Goal: Information Seeking & Learning: Learn about a topic

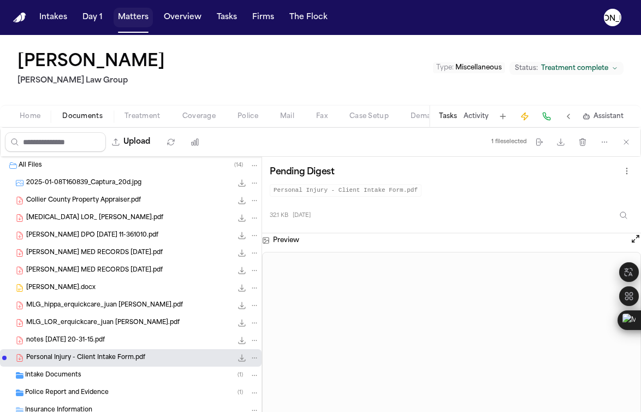
click at [137, 19] on button "Matters" at bounding box center [133, 18] width 39 height 20
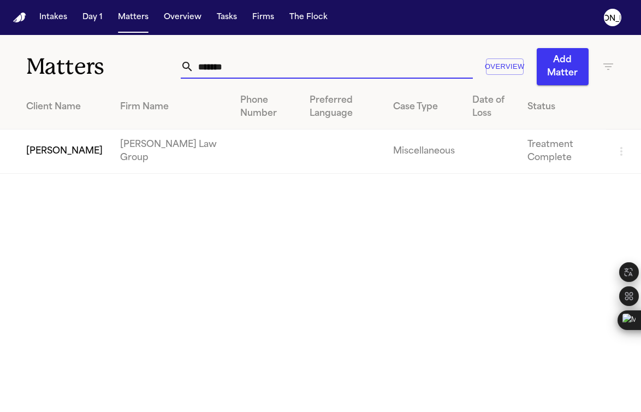
drag, startPoint x: 232, startPoint y: 61, endPoint x: 102, endPoint y: 52, distance: 130.2
click at [102, 52] on div "Matters ******* Overview Add Matter" at bounding box center [320, 60] width 641 height 50
paste input "**********"
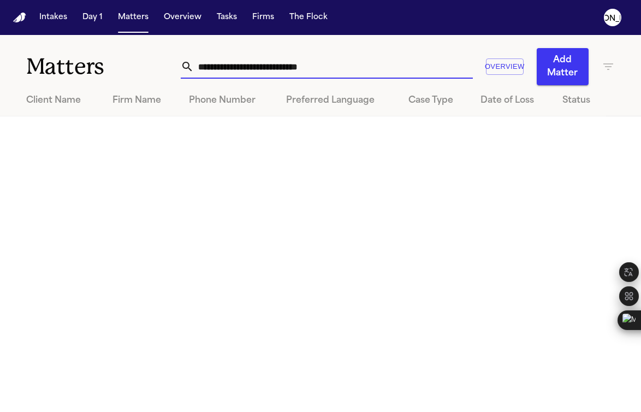
drag, startPoint x: 267, startPoint y: 64, endPoint x: 84, endPoint y: 56, distance: 183.0
click at [85, 57] on div "**********" at bounding box center [320, 60] width 641 height 50
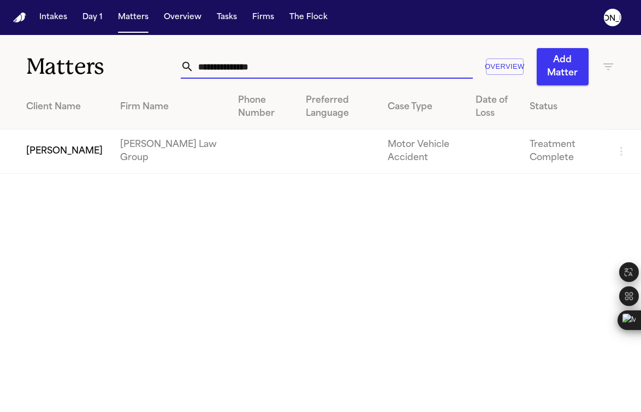
type input "**********"
click at [73, 154] on td "[PERSON_NAME]" at bounding box center [55, 151] width 111 height 44
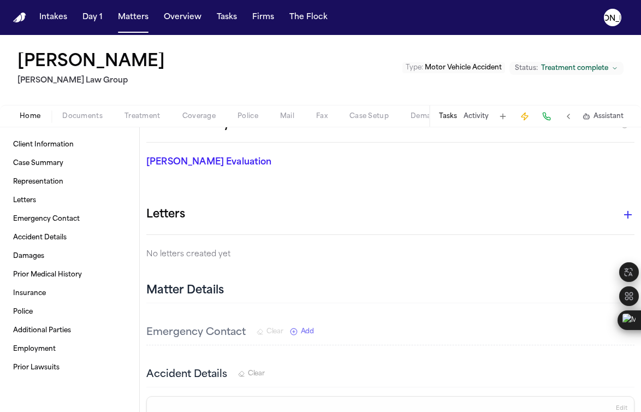
scroll to position [164, 0]
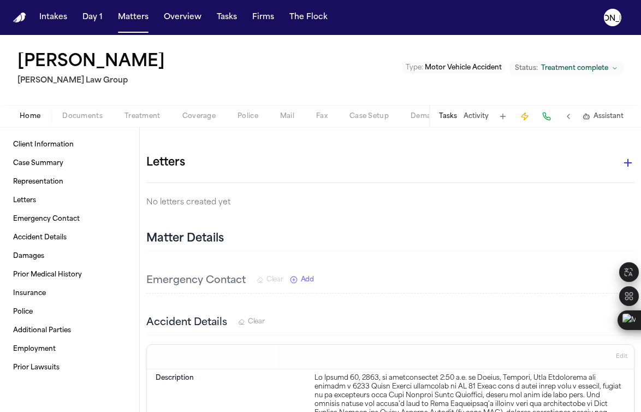
click at [91, 113] on span "Documents" at bounding box center [82, 116] width 40 height 9
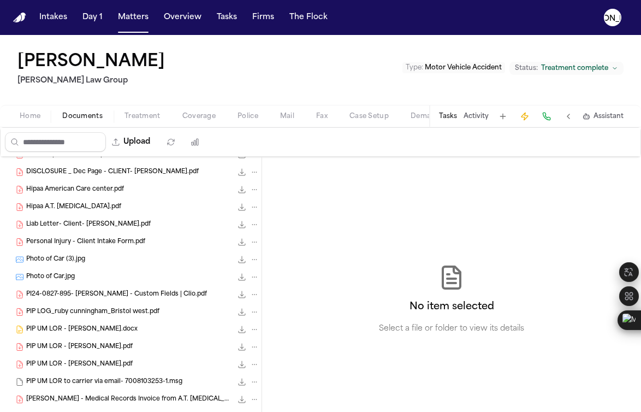
scroll to position [296, 0]
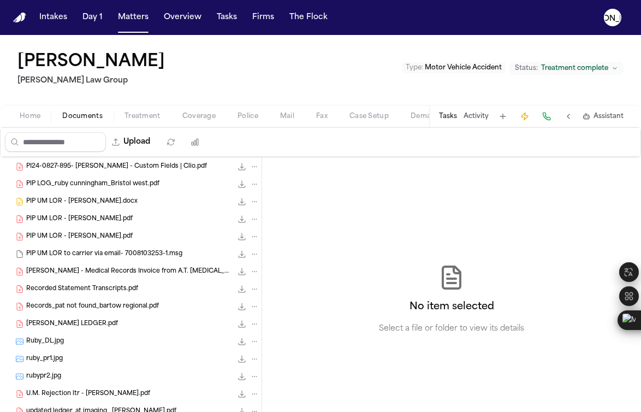
click at [102, 322] on span "[PERSON_NAME] LEDGER.pdf" at bounding box center [72, 323] width 92 height 9
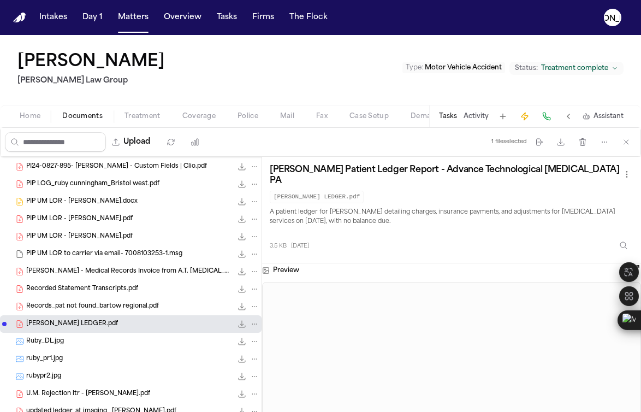
click at [99, 311] on span "Records_pat not found_bartow regional.pdf" at bounding box center [92, 306] width 133 height 9
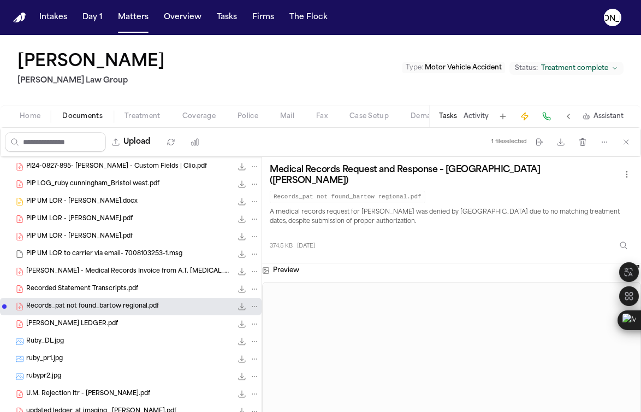
click at [100, 297] on div "Records_pat not found_bartow regional.pdf 374.5 KB • PDF" at bounding box center [130, 305] width 261 height 17
click at [98, 282] on div "Recorded Statement Transcripts.pdf 235.8 KB • PDF" at bounding box center [130, 288] width 261 height 17
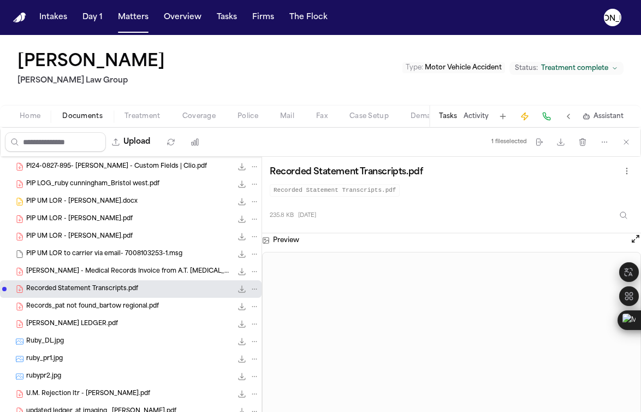
click at [100, 275] on span "[PERSON_NAME] - Medical Records Invoice from A.T. [MEDICAL_DATA]" at bounding box center [129, 271] width 206 height 9
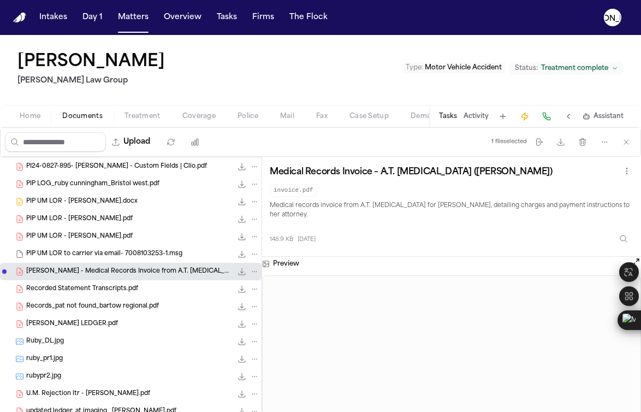
click at [247, 115] on span "Police" at bounding box center [247, 116] width 21 height 9
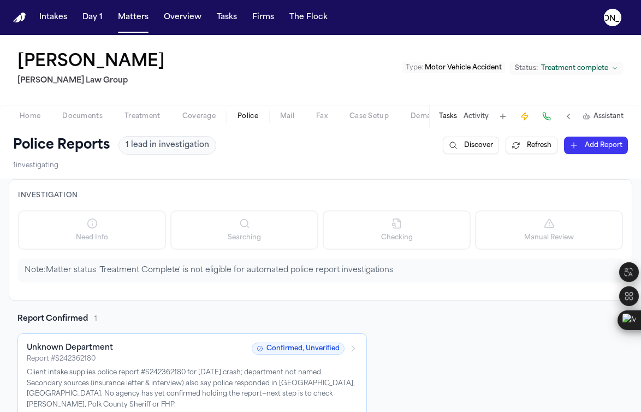
click at [158, 348] on div "Unknown Department" at bounding box center [136, 347] width 218 height 11
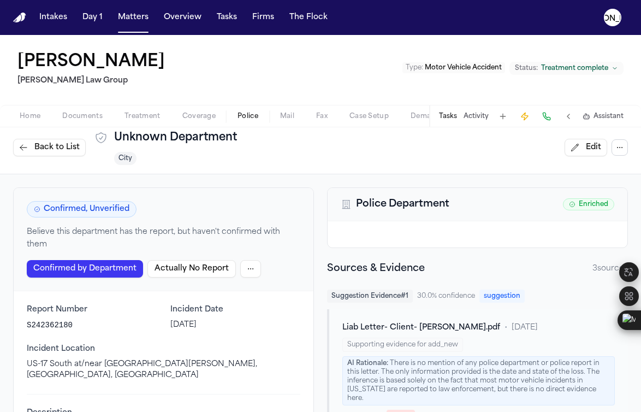
scroll to position [15, 0]
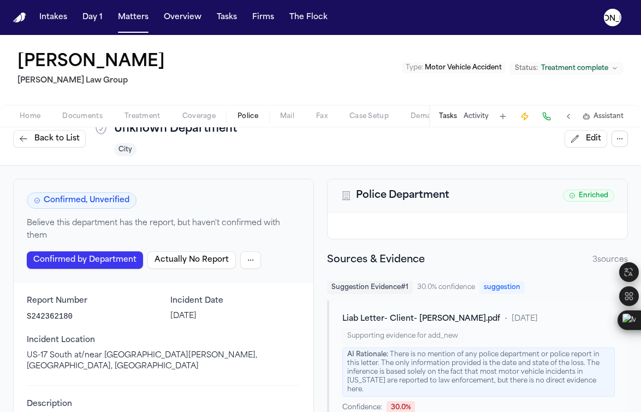
drag, startPoint x: 233, startPoint y: 313, endPoint x: 161, endPoint y: 314, distance: 71.5
click at [161, 314] on div "Report Number S242362180 Incident Date [DATE] Incident Location US-17 South at/…" at bounding box center [163, 333] width 273 height 76
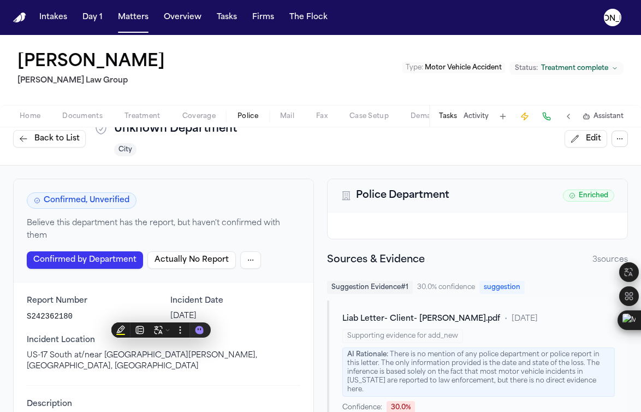
scroll to position [17, 0]
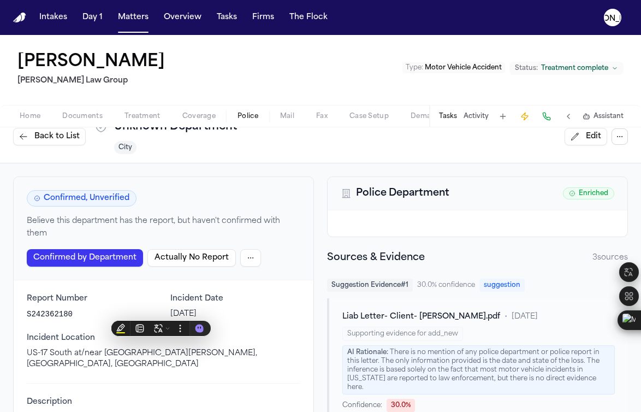
click at [28, 311] on p "S242362180" at bounding box center [92, 313] width 130 height 11
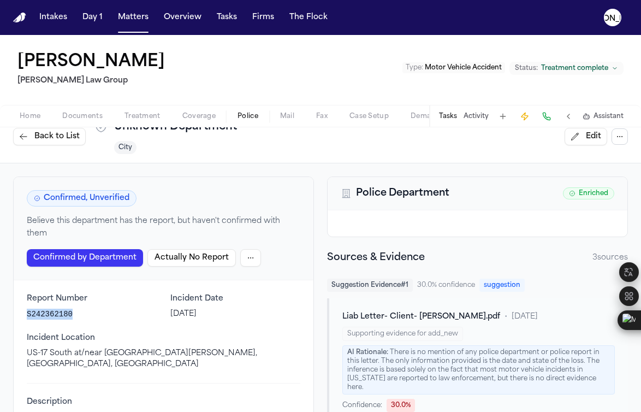
drag, startPoint x: 77, startPoint y: 313, endPoint x: 21, endPoint y: 307, distance: 56.5
copy p "S242362180"
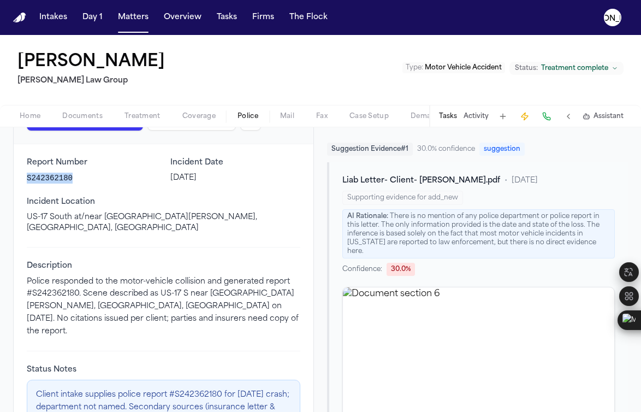
scroll to position [0, 0]
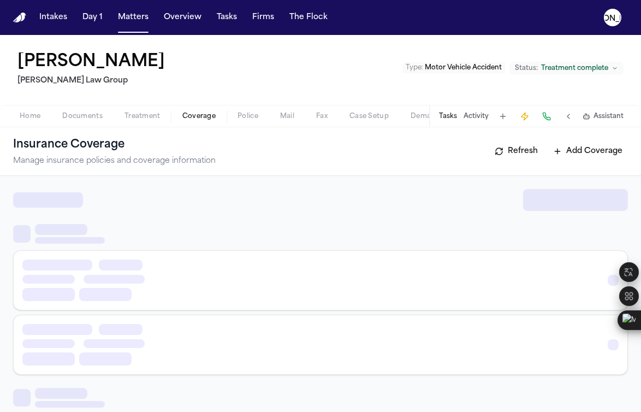
click at [186, 119] on span "Coverage" at bounding box center [198, 116] width 33 height 9
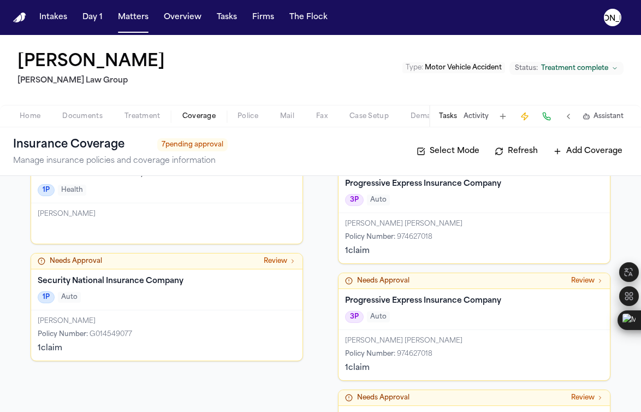
scroll to position [300, 0]
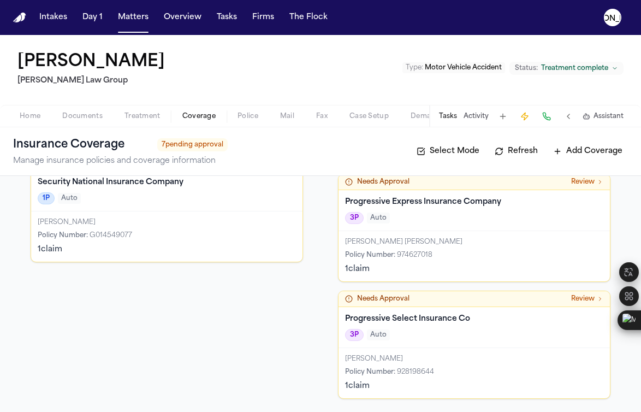
click at [134, 215] on div "[PERSON_NAME] Policy Number : G014549077 1 claim" at bounding box center [166, 236] width 271 height 50
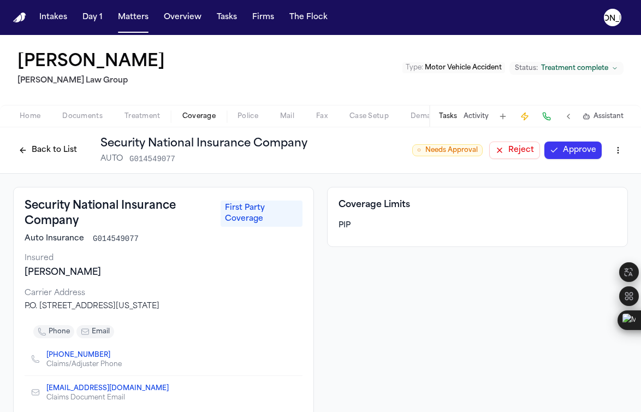
click at [77, 225] on h3 "Security National Insurance Company" at bounding box center [119, 213] width 189 height 31
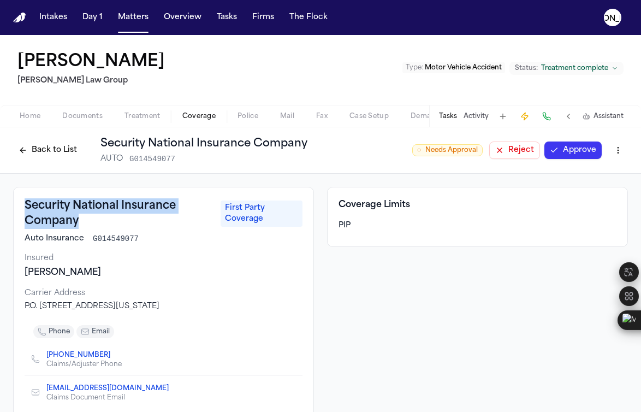
drag, startPoint x: 81, startPoint y: 224, endPoint x: 23, endPoint y: 206, distance: 60.6
click at [23, 206] on div "Security National Insurance Company First Party Coverage Auto Insurance G014549…" at bounding box center [163, 303] width 301 height 233
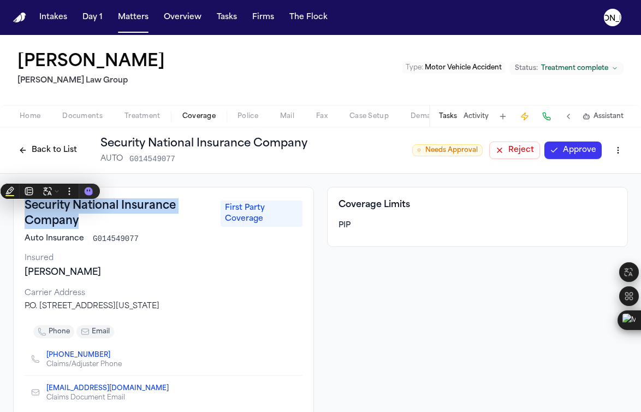
copy h3 "Security National Insurance Company"
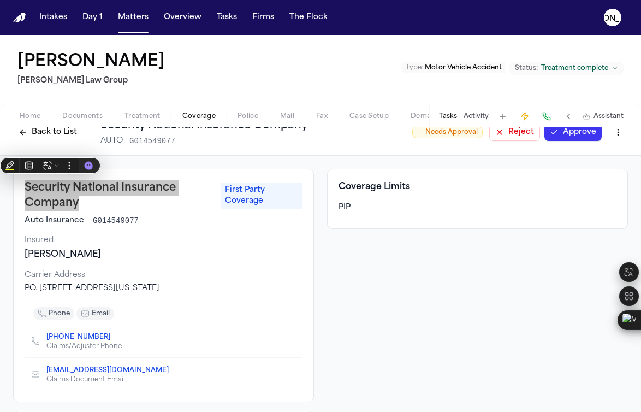
scroll to position [27, 0]
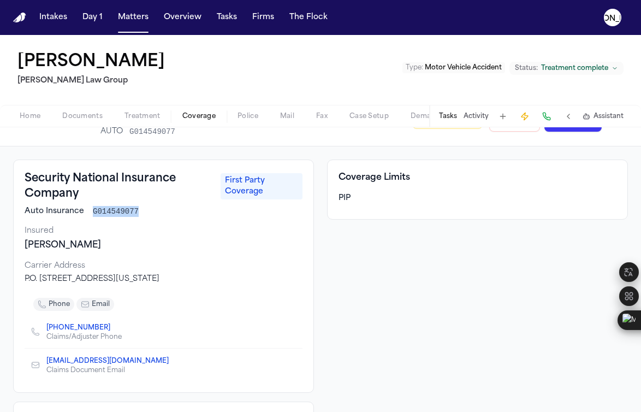
drag, startPoint x: 92, startPoint y: 211, endPoint x: 156, endPoint y: 213, distance: 63.9
click at [158, 213] on div "Auto Insurance G014549077" at bounding box center [164, 211] width 278 height 11
copy span "G014549077"
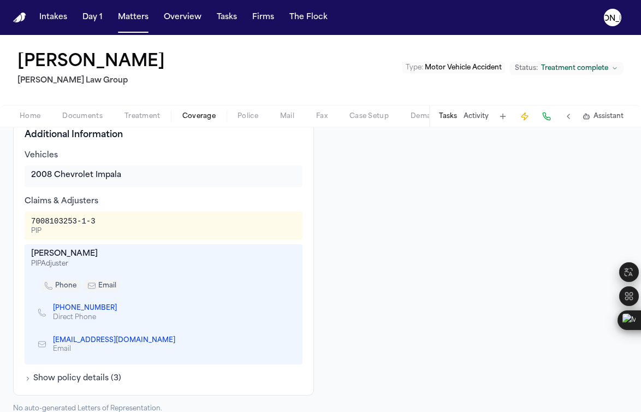
scroll to position [312, 0]
drag, startPoint x: 92, startPoint y: 254, endPoint x: 27, endPoint y: 254, distance: 65.0
click at [27, 254] on div "[PERSON_NAME] PIP Adjuster phone email [PHONE_NUMBER] Direct Phone [EMAIL_ADDRE…" at bounding box center [164, 303] width 278 height 120
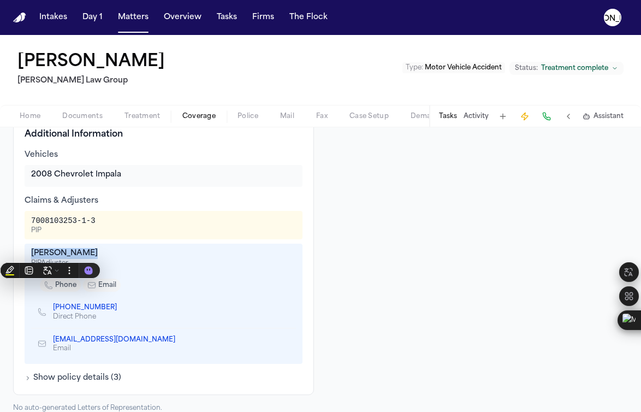
copy div "[PERSON_NAME]"
click at [165, 344] on div "[EMAIL_ADDRESS][DOMAIN_NAME] Email" at bounding box center [163, 344] width 265 height 32
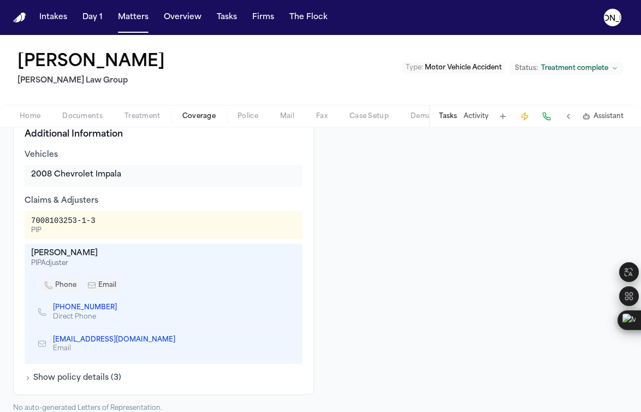
click at [178, 339] on icon "Copy to clipboard" at bounding box center [180, 340] width 4 height 4
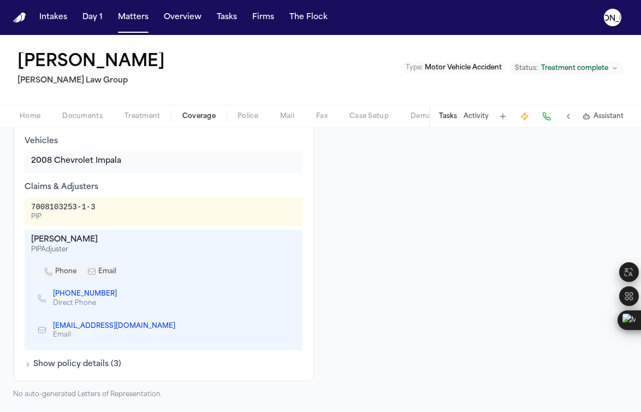
click at [27, 366] on icon "button" at bounding box center [28, 364] width 7 height 7
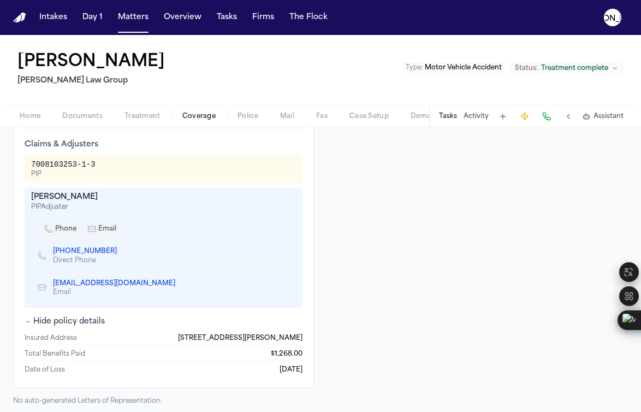
scroll to position [375, 0]
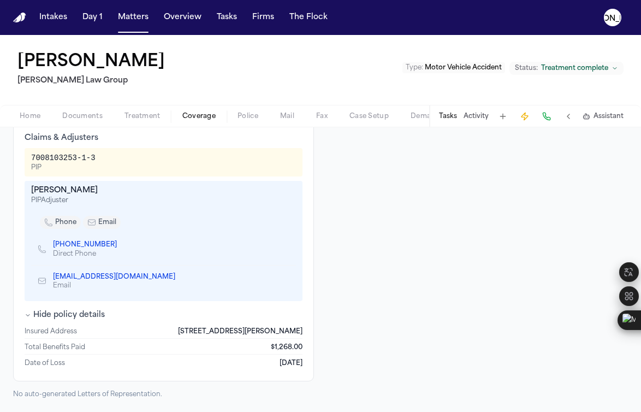
click at [439, 282] on div "Coverage Limits PIP" at bounding box center [477, 105] width 301 height 587
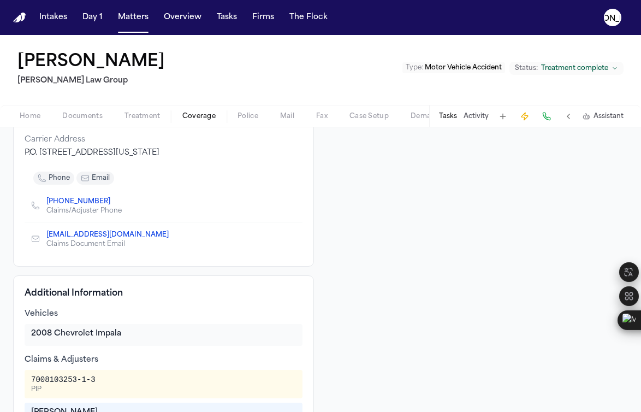
scroll to position [246, 0]
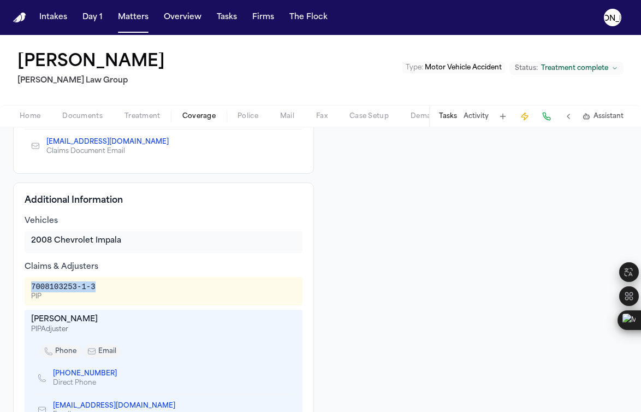
drag, startPoint x: 109, startPoint y: 289, endPoint x: 26, endPoint y: 287, distance: 83.0
click at [26, 287] on div "7008103253-1-3 PIP" at bounding box center [164, 291] width 278 height 28
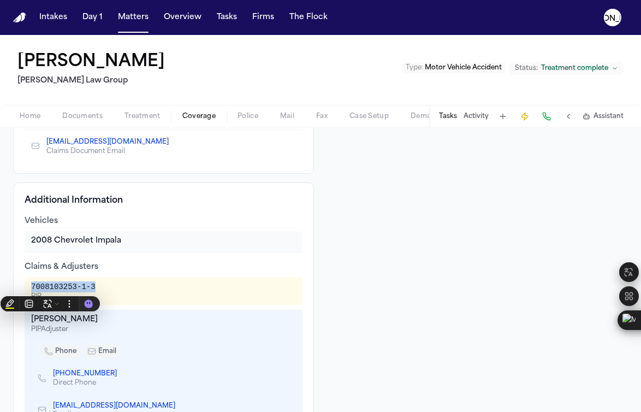
copy div "7008103253-1-3"
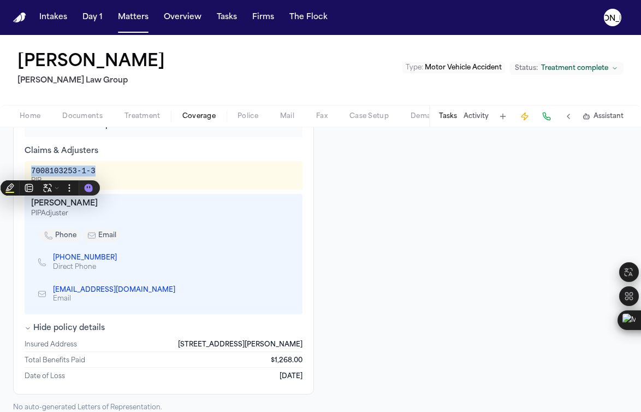
scroll to position [361, 0]
click at [414, 305] on div "Coverage Limits PIP" at bounding box center [477, 118] width 301 height 587
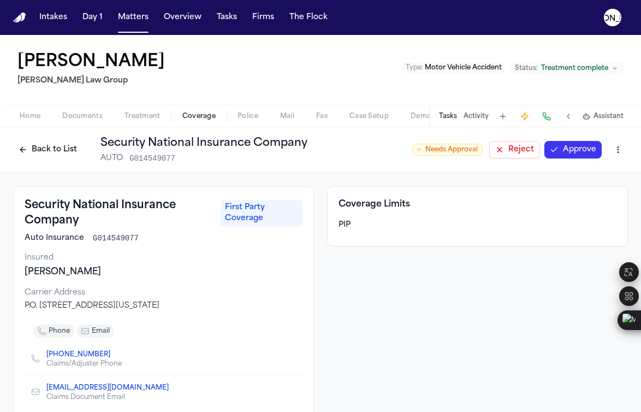
scroll to position [0, 0]
click at [356, 219] on div "Coverage Limits PIP" at bounding box center [477, 217] width 301 height 60
click at [31, 143] on button "Back to List" at bounding box center [47, 149] width 69 height 17
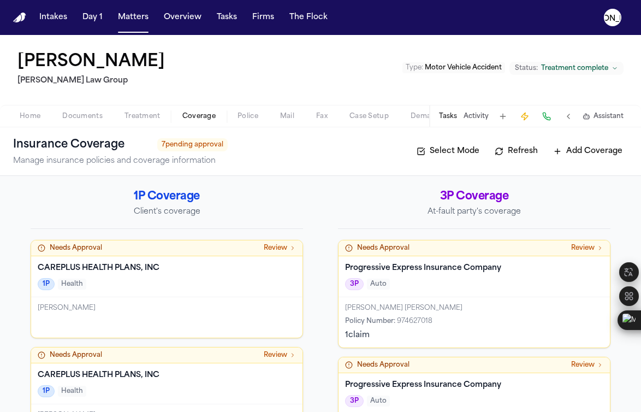
click at [94, 274] on div "CAREPLUS HEALTH PLANS, INC 1P Health" at bounding box center [166, 276] width 271 height 41
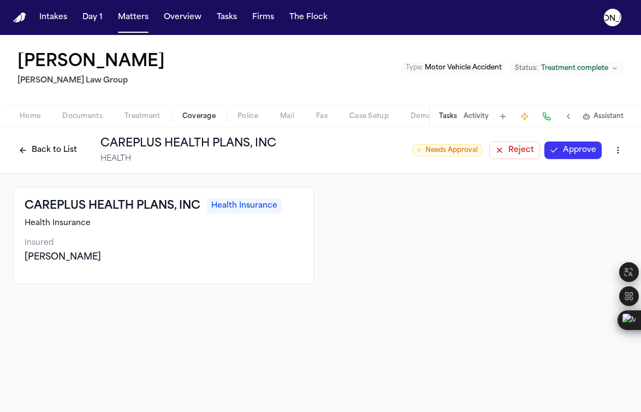
click at [23, 153] on button "Back to List" at bounding box center [47, 149] width 69 height 17
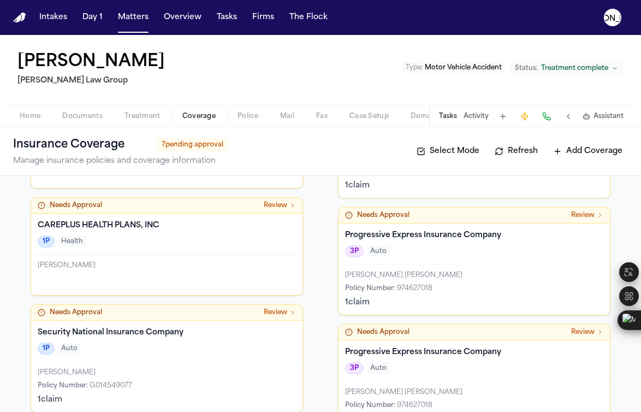
scroll to position [178, 0]
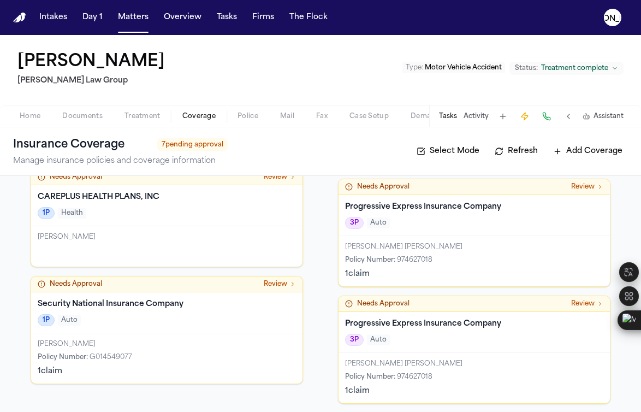
click at [146, 223] on div "CAREPLUS HEALTH PLANS, INC 1P Health" at bounding box center [166, 205] width 271 height 41
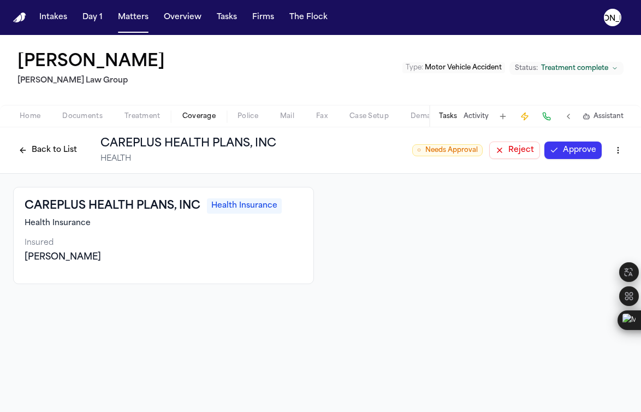
click at [30, 152] on button "Back to List" at bounding box center [47, 149] width 69 height 17
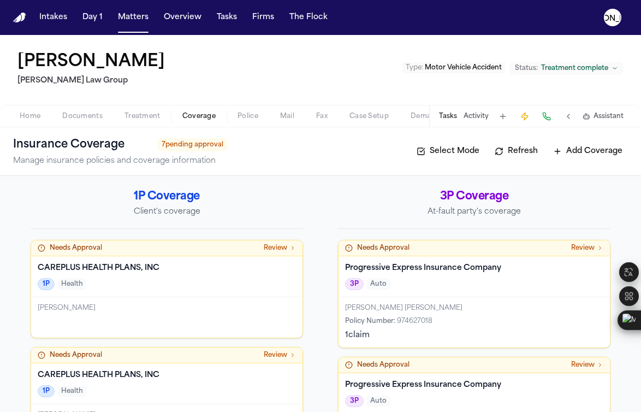
click at [440, 295] on div "Progressive Express Insurance Company 3P Auto" at bounding box center [473, 276] width 271 height 41
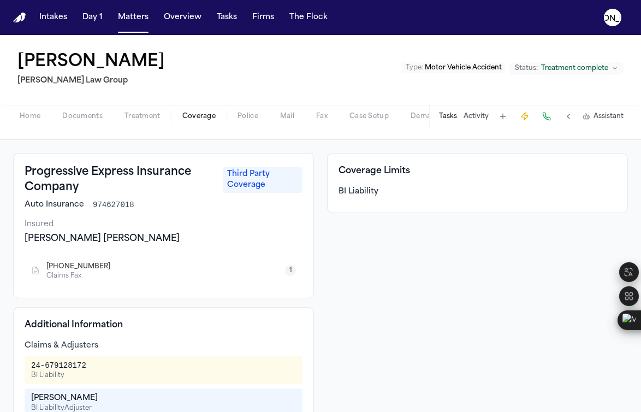
scroll to position [93, 0]
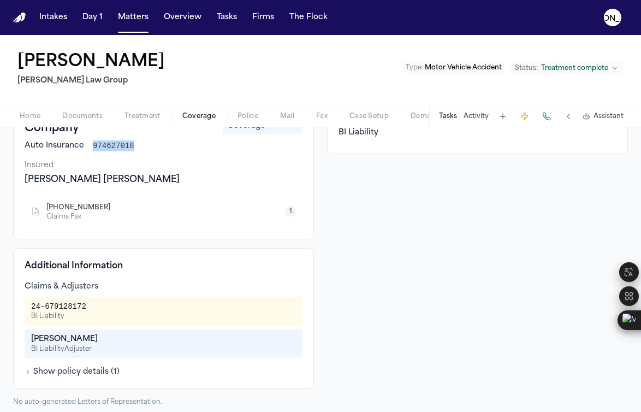
drag, startPoint x: 135, startPoint y: 145, endPoint x: 90, endPoint y: 144, distance: 44.8
click at [90, 144] on div "Auto Insurance 974627018" at bounding box center [164, 145] width 278 height 11
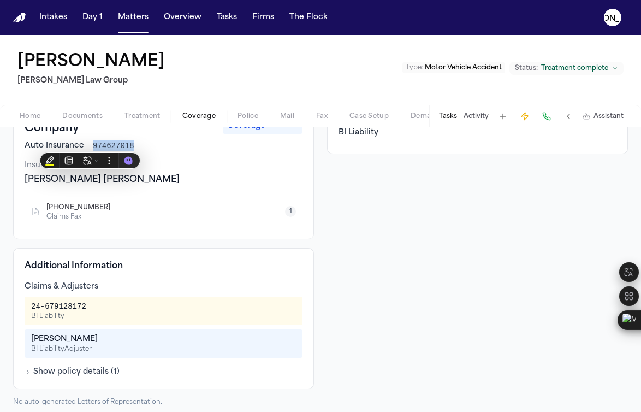
copy span "974627018"
click at [31, 370] on button "Show policy details ( 1 )" at bounding box center [72, 371] width 95 height 11
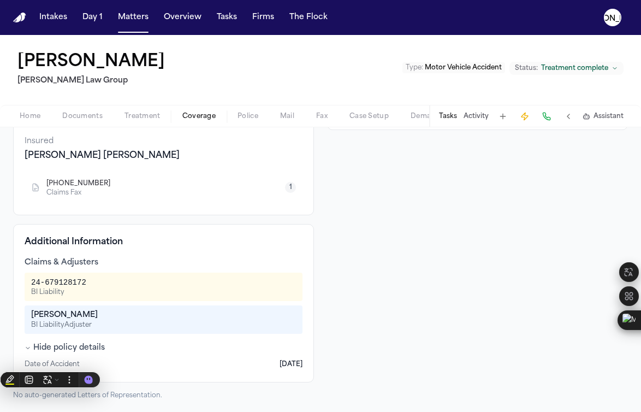
scroll to position [118, 0]
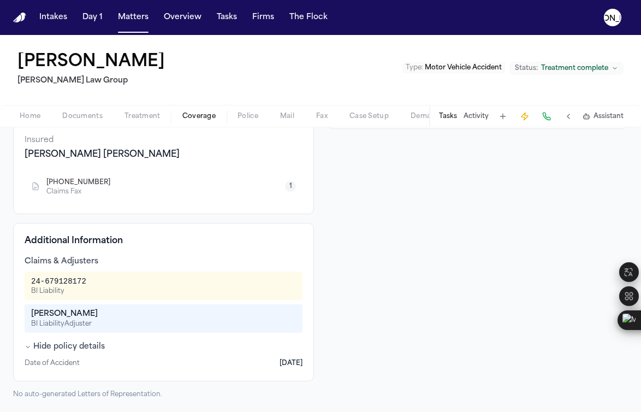
click at [457, 275] on div "Coverage Limits BI Liability" at bounding box center [477, 234] width 301 height 330
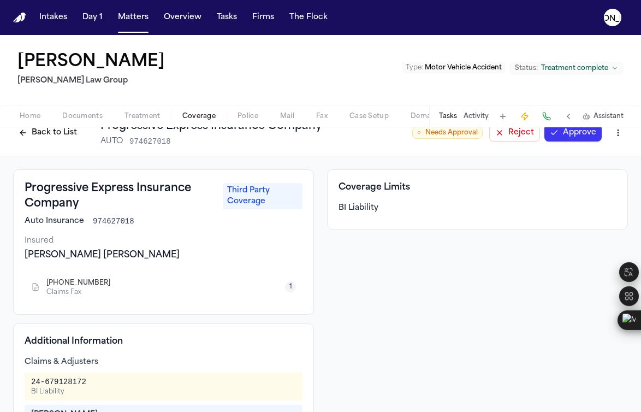
scroll to position [18, 0]
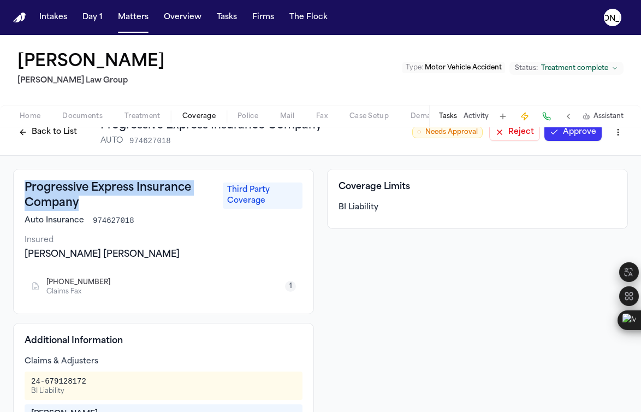
drag, startPoint x: 25, startPoint y: 187, endPoint x: 87, endPoint y: 204, distance: 64.3
click at [87, 204] on h3 "Progressive Express Insurance Company" at bounding box center [121, 195] width 192 height 31
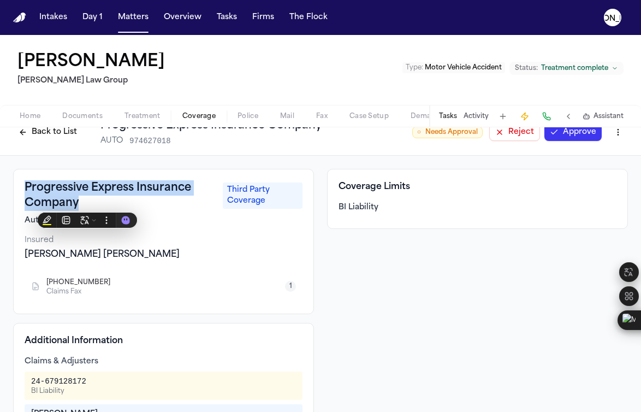
copy h3 "Progressive Express Insurance Company"
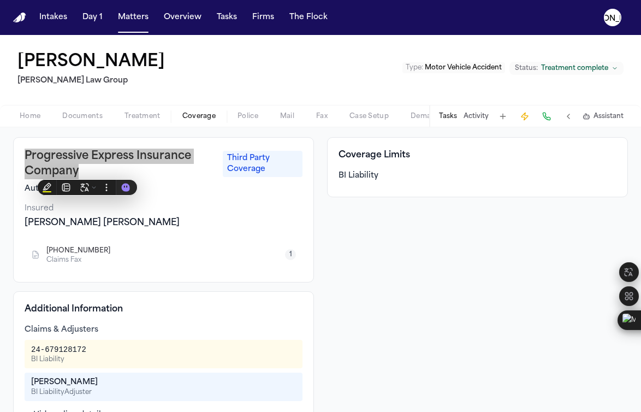
scroll to position [52, 0]
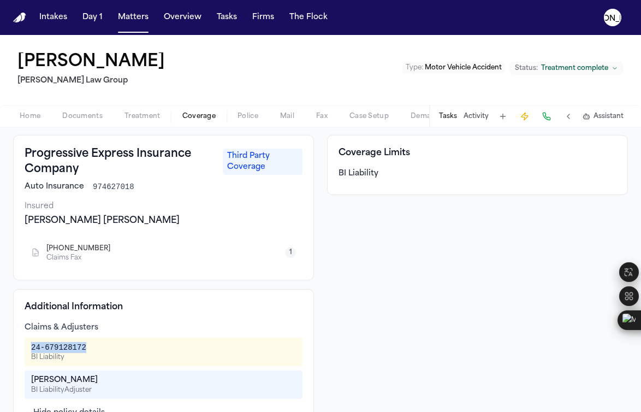
drag, startPoint x: 81, startPoint y: 344, endPoint x: 21, endPoint y: 342, distance: 60.6
click at [21, 342] on div "Additional Information Claims & Adjusters 24-679128172 BI Liability [PERSON_NAM…" at bounding box center [163, 368] width 301 height 158
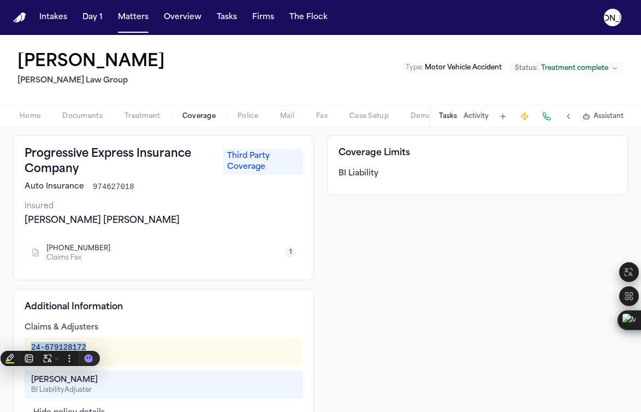
copy div "24-679128172"
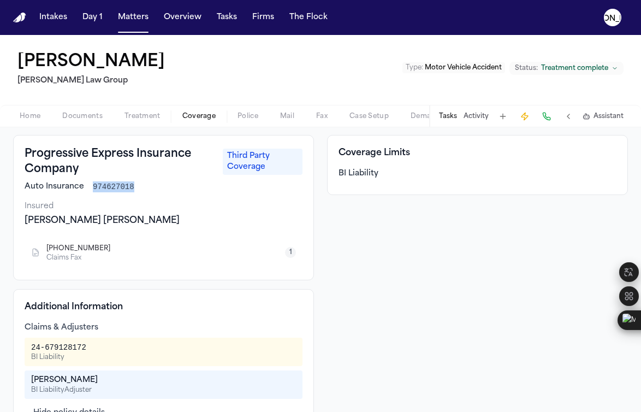
drag, startPoint x: 91, startPoint y: 184, endPoint x: 138, endPoint y: 186, distance: 47.0
click at [138, 186] on div "Auto Insurance 974627018" at bounding box center [164, 186] width 278 height 11
copy span "974627018"
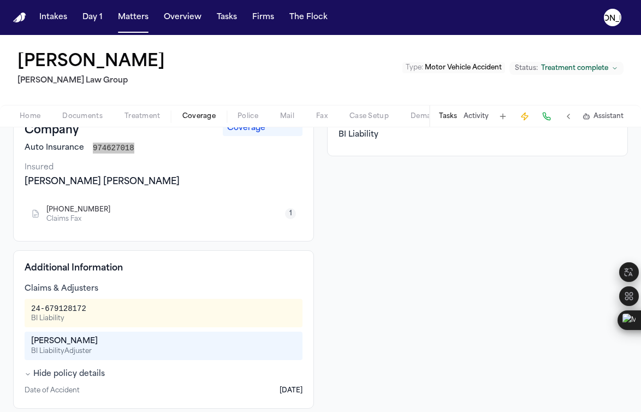
scroll to position [91, 0]
drag, startPoint x: 32, startPoint y: 341, endPoint x: 89, endPoint y: 343, distance: 57.4
click at [89, 343] on div "[PERSON_NAME]" at bounding box center [163, 340] width 265 height 11
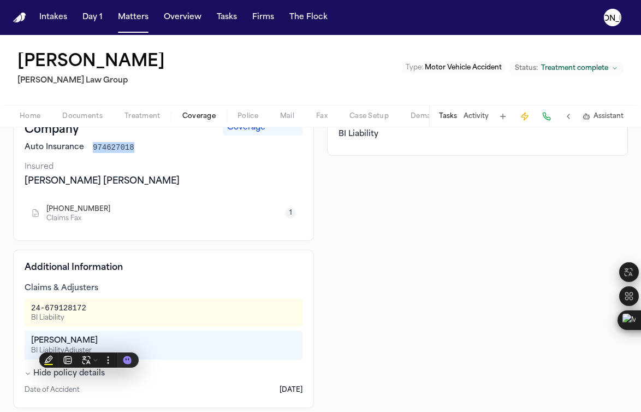
copy div "[PERSON_NAME]"
click at [248, 118] on span "Police" at bounding box center [247, 116] width 21 height 9
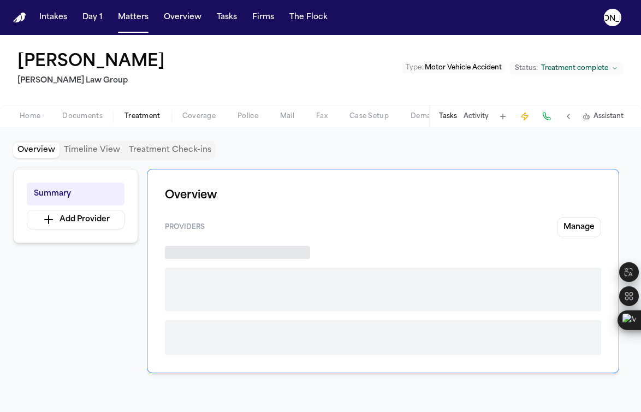
click at [133, 117] on span "Treatment" at bounding box center [142, 116] width 36 height 9
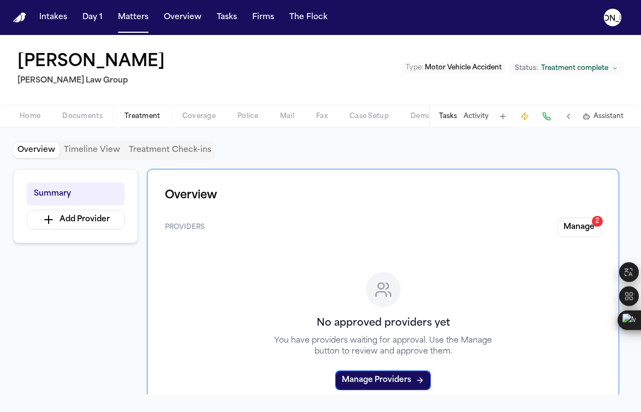
click at [141, 118] on span "Treatment" at bounding box center [142, 116] width 36 height 9
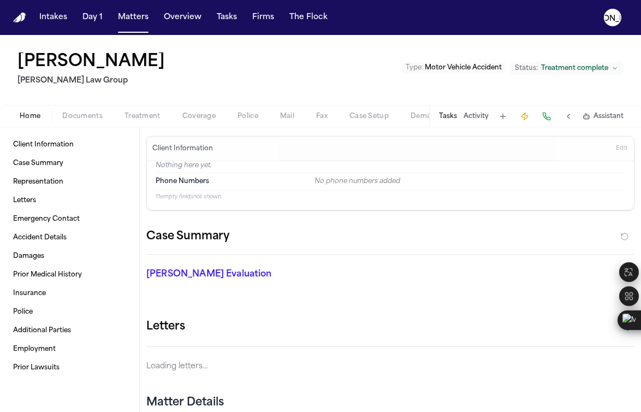
click at [34, 115] on span "Home" at bounding box center [30, 116] width 21 height 9
click at [54, 275] on span "Prior Medical History" at bounding box center [47, 274] width 69 height 9
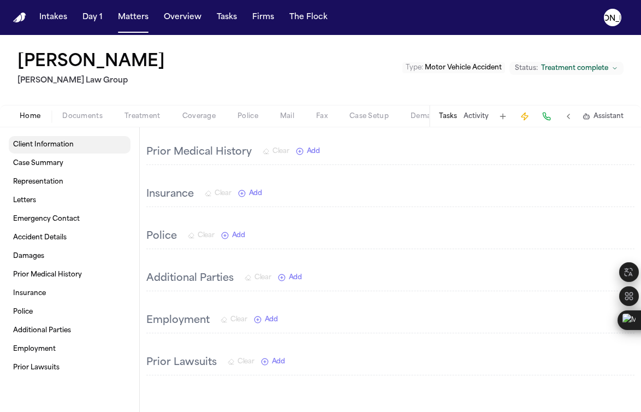
click at [46, 147] on span "Client Information" at bounding box center [43, 144] width 61 height 9
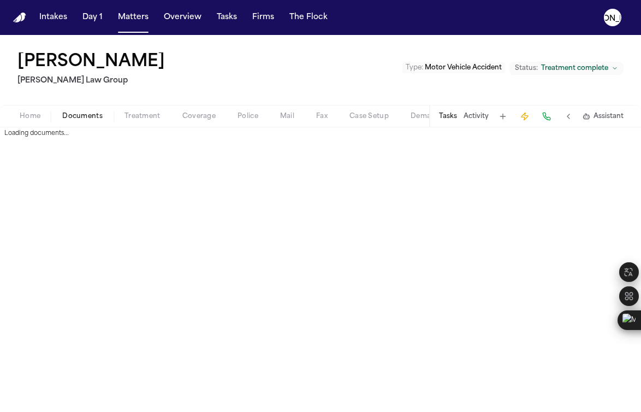
click at [79, 113] on span "Documents" at bounding box center [82, 116] width 40 height 9
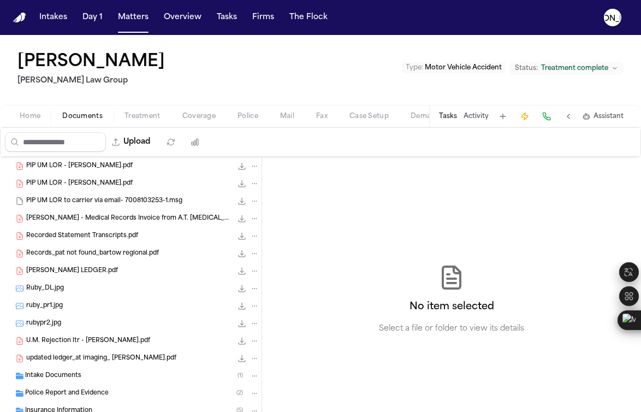
scroll to position [334, 0]
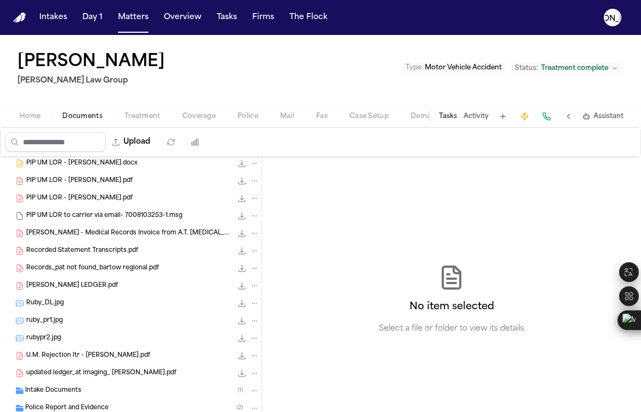
click at [70, 265] on span "Records_pat not found_bartow regional.pdf" at bounding box center [92, 268] width 133 height 9
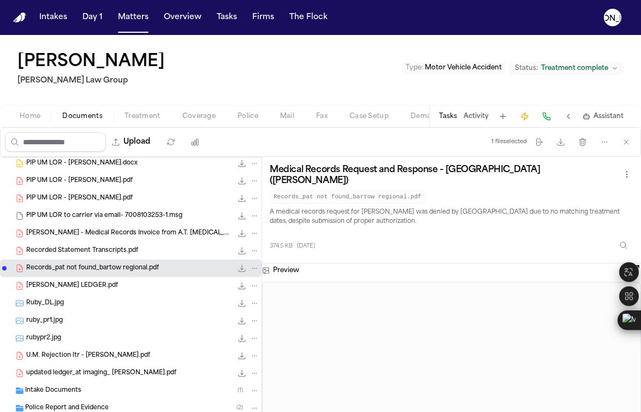
click at [76, 251] on span "Recorded Statement Transcripts.pdf" at bounding box center [82, 250] width 112 height 9
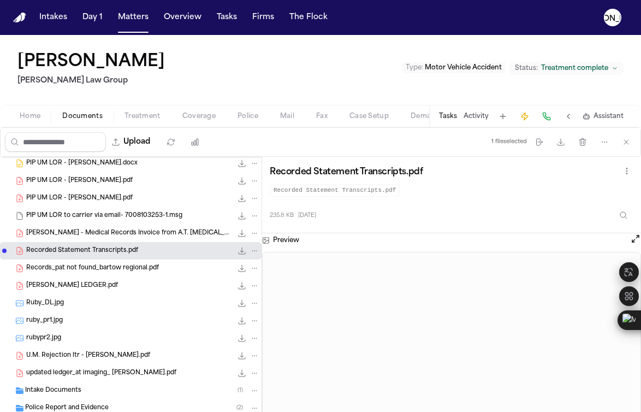
click at [66, 274] on div "Records_pat not found_bartow regional.pdf 374.5 KB • PDF" at bounding box center [130, 267] width 261 height 17
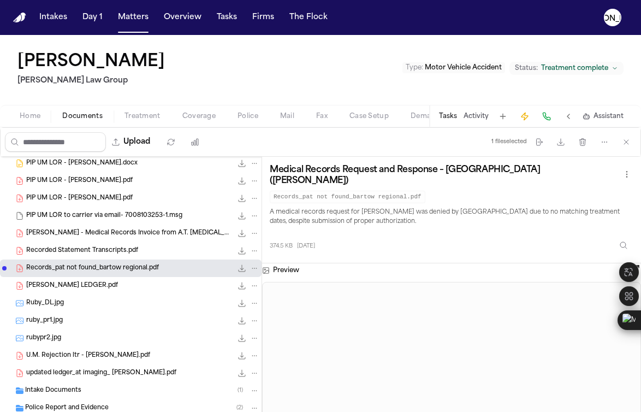
click at [65, 284] on span "[PERSON_NAME] LEDGER.pdf" at bounding box center [72, 285] width 92 height 9
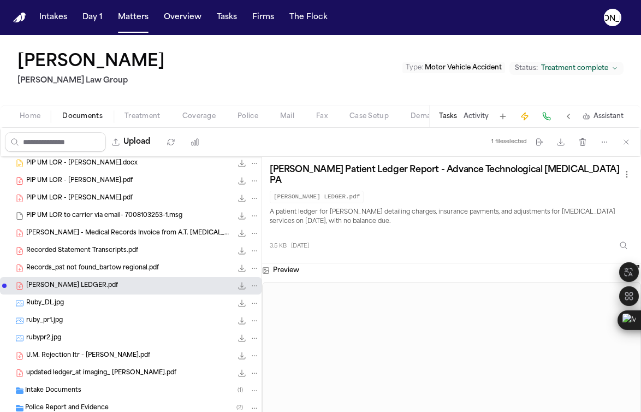
click at [73, 263] on div "Records_pat not found_bartow regional.pdf 374.5 KB • PDF" at bounding box center [142, 268] width 233 height 11
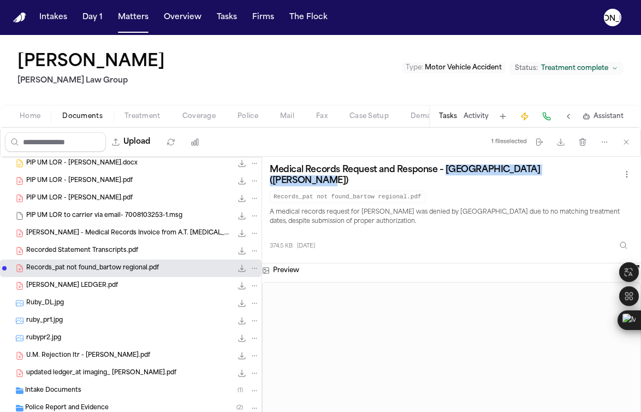
drag, startPoint x: 446, startPoint y: 169, endPoint x: 581, endPoint y: 175, distance: 134.9
click at [581, 175] on h3 "Medical Records Request and Response – [GEOGRAPHIC_DATA] ([PERSON_NAME])" at bounding box center [445, 175] width 350 height 22
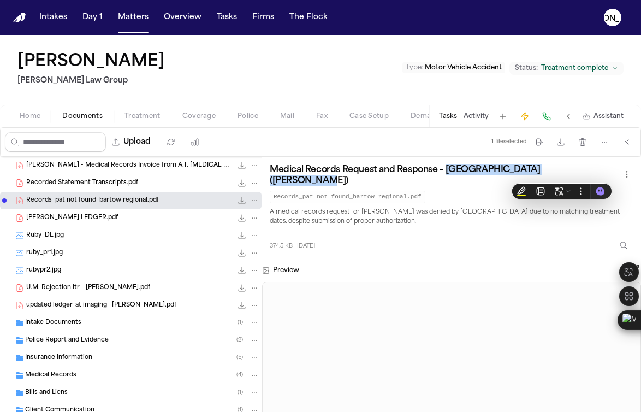
scroll to position [410, 0]
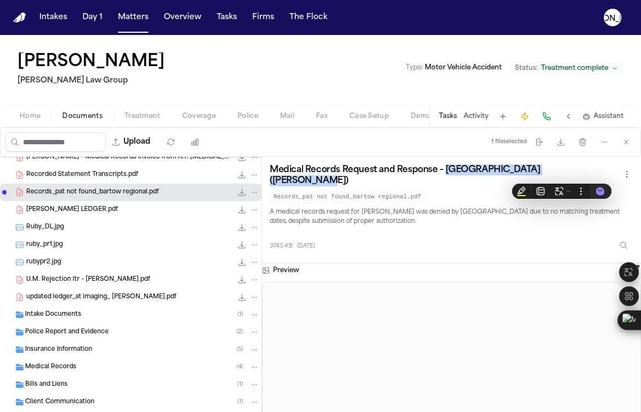
click at [85, 279] on span "U.M. Rejection ltr - [PERSON_NAME].pdf" at bounding box center [88, 279] width 124 height 9
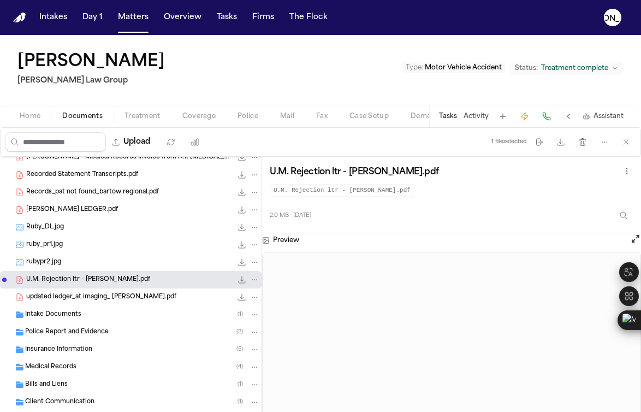
click at [76, 296] on span "updated ledger_at imaging_ [PERSON_NAME].pdf" at bounding box center [101, 297] width 150 height 9
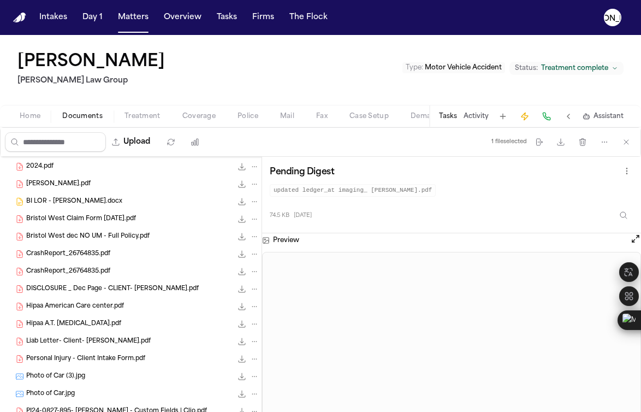
scroll to position [35, 0]
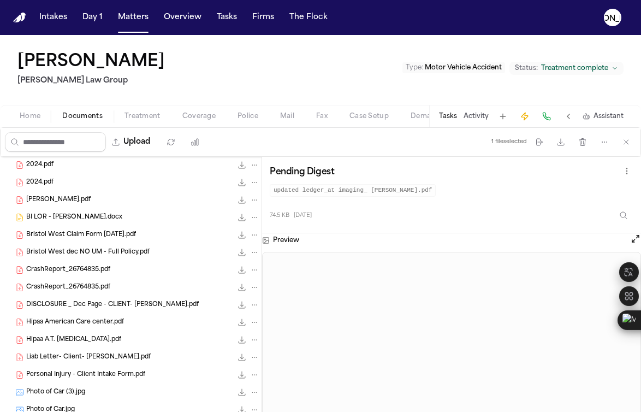
click at [94, 236] on span "Bristol West Claim Form [DATE].pdf" at bounding box center [81, 234] width 110 height 9
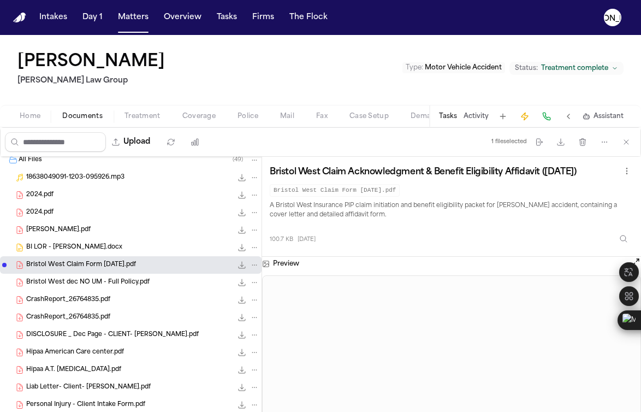
scroll to position [0, 0]
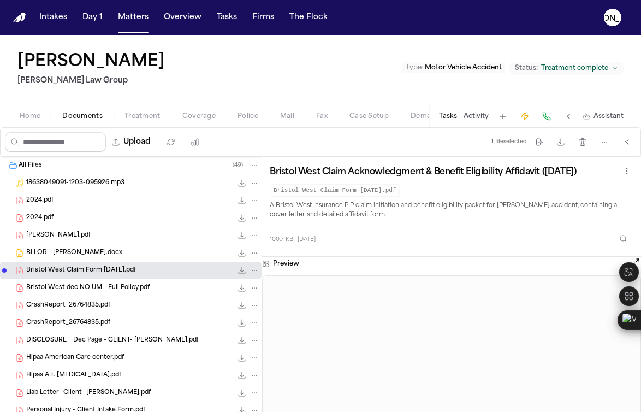
click at [65, 201] on div "2024.pdf 230.6 KB • PDF" at bounding box center [142, 200] width 233 height 11
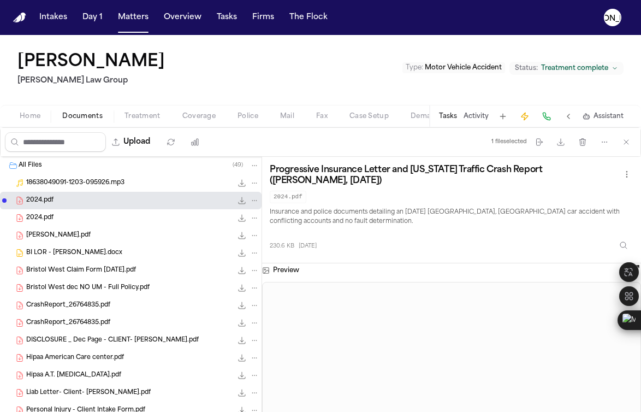
click at [63, 218] on div "2024.pdf 1.6 MB • PDF" at bounding box center [142, 217] width 233 height 11
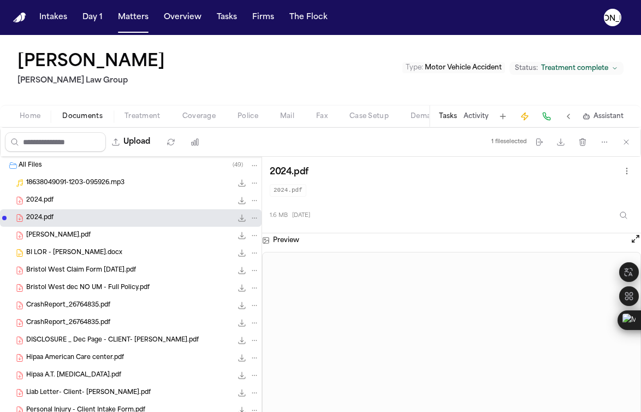
click at [65, 238] on span "[PERSON_NAME].pdf" at bounding box center [58, 235] width 64 height 9
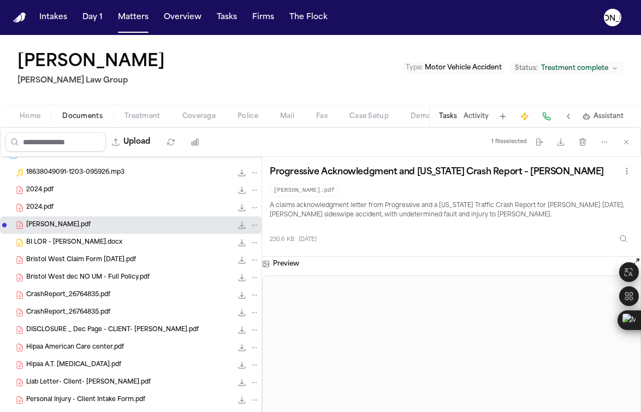
scroll to position [10, 0]
click at [108, 240] on span "BI LOR - [PERSON_NAME].docx" at bounding box center [74, 242] width 96 height 9
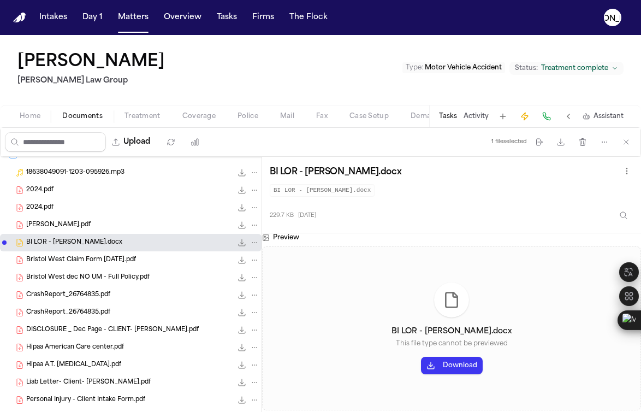
click at [118, 259] on span "Bristol West Claim Form [DATE].pdf" at bounding box center [81, 259] width 110 height 9
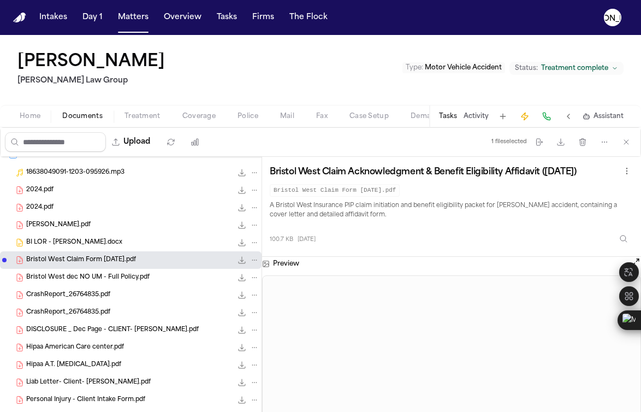
click at [115, 240] on span "BI LOR - [PERSON_NAME].docx" at bounding box center [74, 242] width 96 height 9
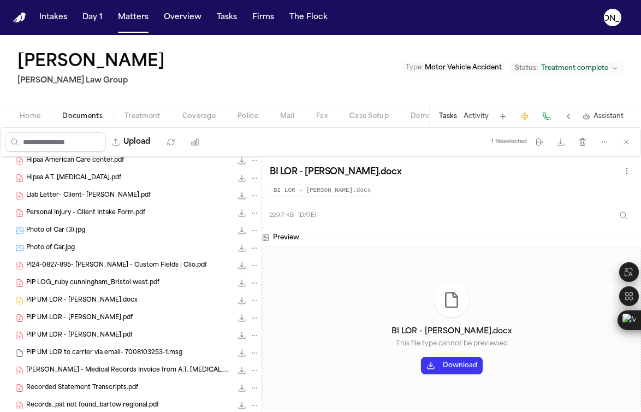
scroll to position [198, 0]
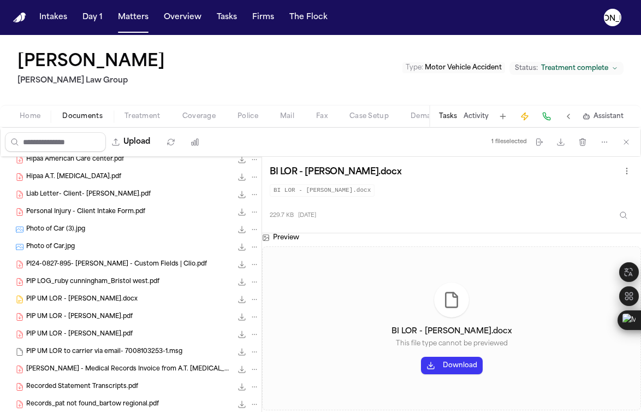
click at [89, 296] on span "PIP UM LOR - [PERSON_NAME].docx" at bounding box center [81, 299] width 111 height 9
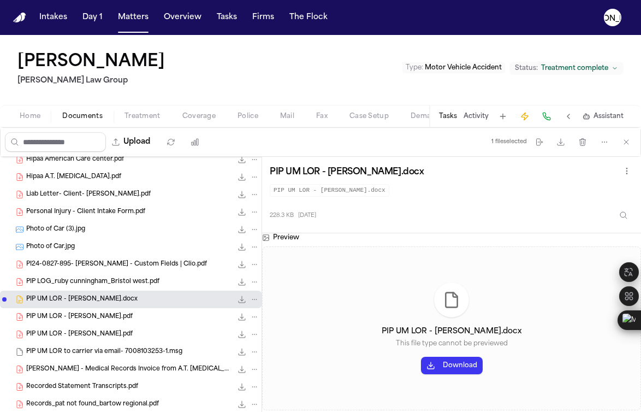
click at [105, 315] on span "PIP UM LOR - [PERSON_NAME].pdf" at bounding box center [79, 316] width 106 height 9
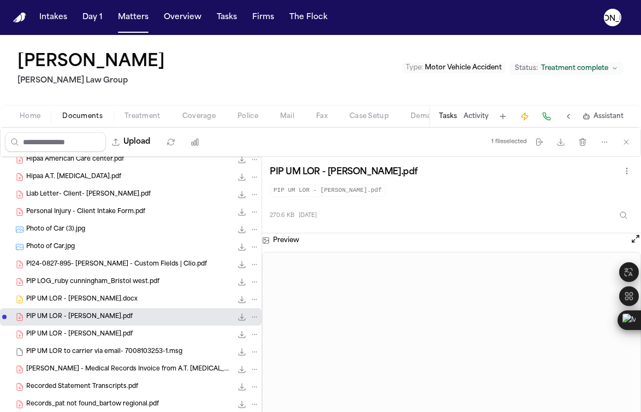
click at [94, 335] on span "PIP UM LOR - [PERSON_NAME].pdf" at bounding box center [79, 334] width 106 height 9
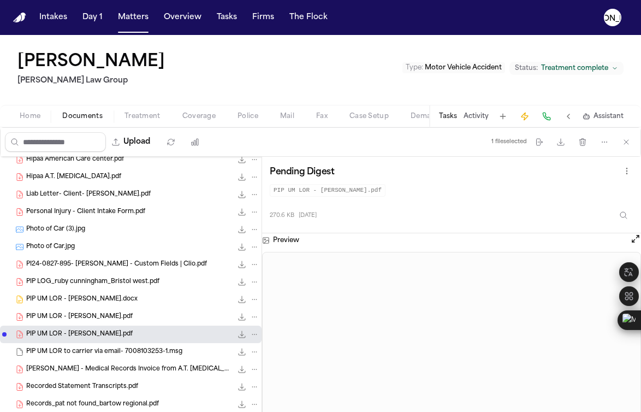
click at [74, 302] on span "PIP UM LOR - [PERSON_NAME].docx" at bounding box center [81, 299] width 111 height 9
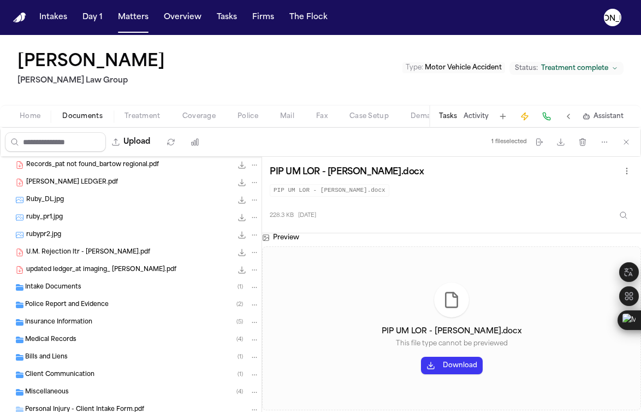
scroll to position [441, 0]
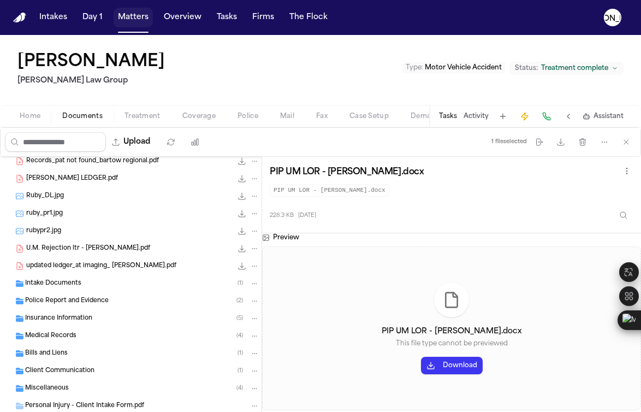
click at [130, 23] on button "Matters" at bounding box center [133, 18] width 39 height 20
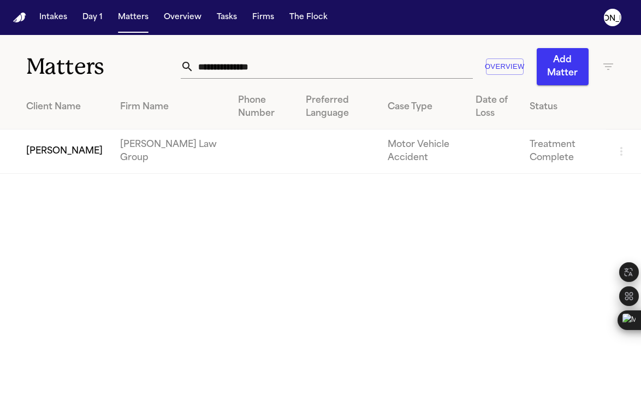
click at [229, 69] on input "**********" at bounding box center [333, 67] width 279 height 24
paste input "**********"
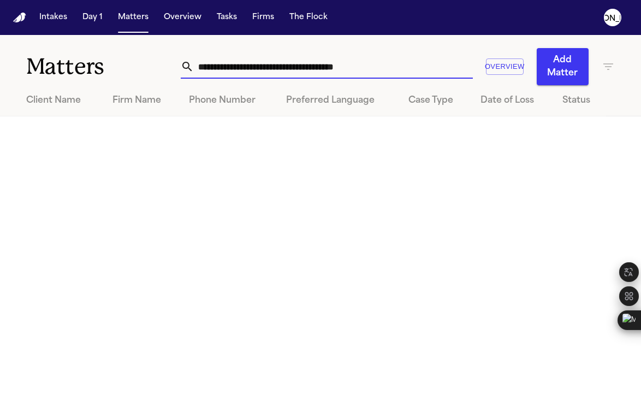
drag, startPoint x: 267, startPoint y: 66, endPoint x: 0, endPoint y: 55, distance: 267.7
click at [3, 55] on div "**********" at bounding box center [320, 60] width 641 height 50
click at [195, 67] on input "**********" at bounding box center [333, 67] width 279 height 24
click at [274, 69] on input "**********" at bounding box center [333, 67] width 279 height 24
type input "**********"
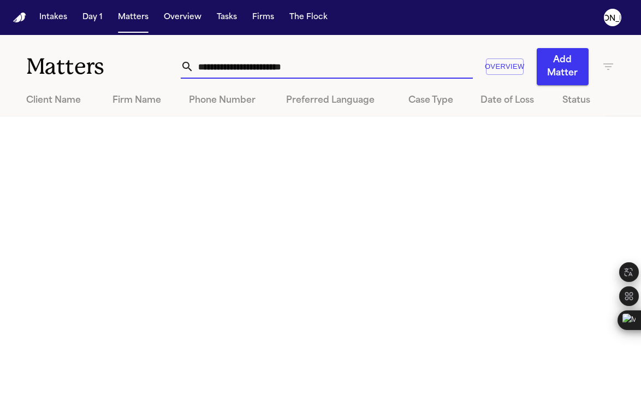
drag, startPoint x: 281, startPoint y: 67, endPoint x: 225, endPoint y: 67, distance: 55.7
click at [227, 67] on input "**********" at bounding box center [333, 67] width 279 height 24
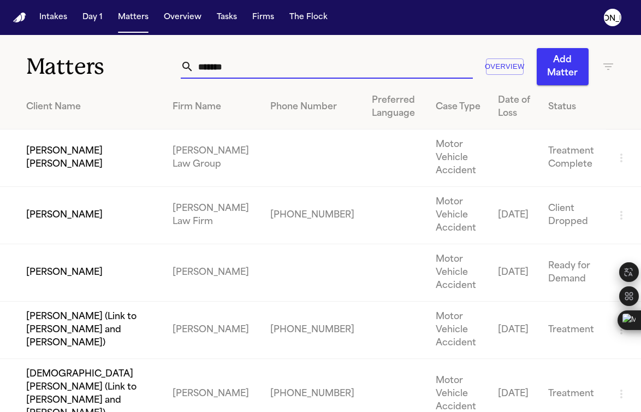
type input "*******"
click at [88, 165] on td "[PERSON_NAME] [PERSON_NAME]" at bounding box center [82, 157] width 164 height 57
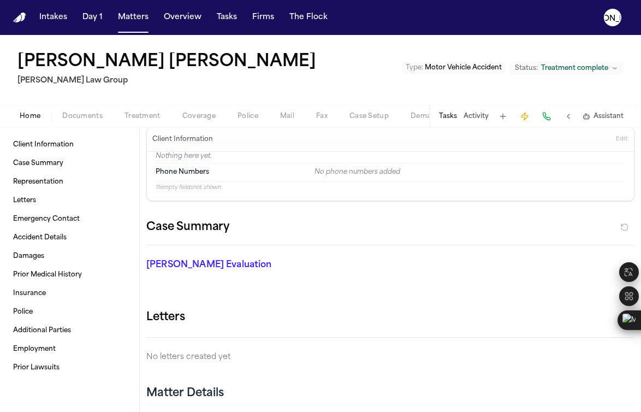
scroll to position [17, 0]
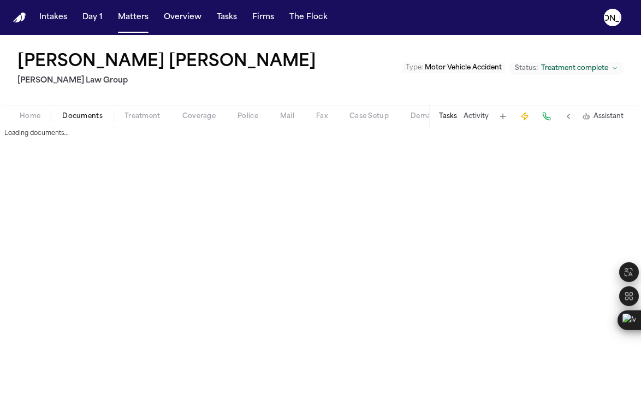
click at [90, 114] on span "Documents" at bounding box center [82, 116] width 40 height 9
click at [243, 117] on span "Police" at bounding box center [247, 116] width 21 height 9
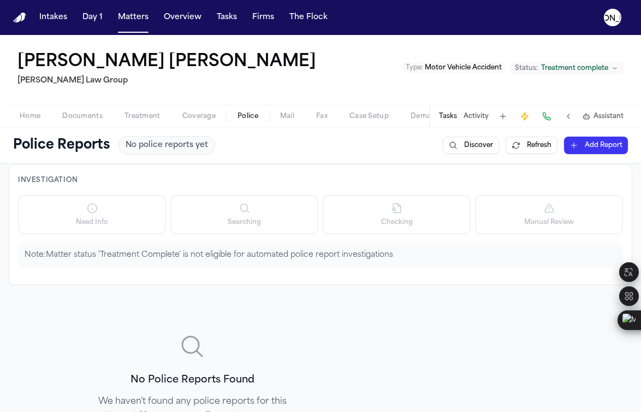
click at [188, 112] on span "Coverage" at bounding box center [198, 116] width 33 height 9
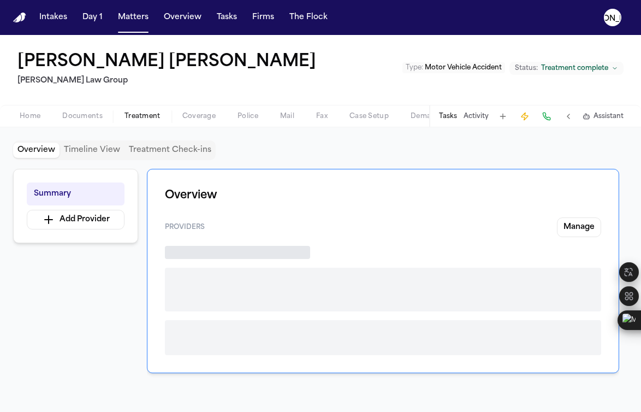
click at [139, 114] on span "Treatment" at bounding box center [142, 116] width 36 height 9
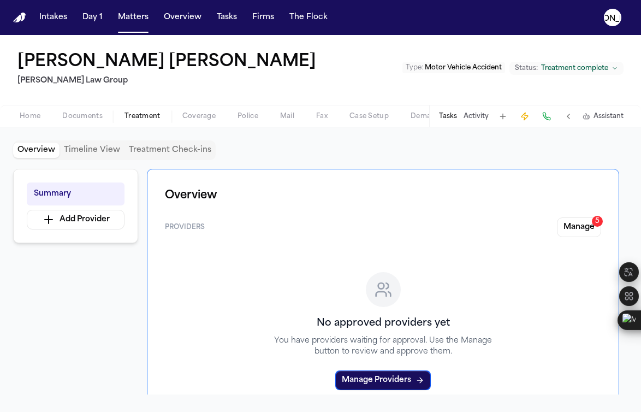
click at [81, 116] on span "Documents" at bounding box center [82, 116] width 40 height 9
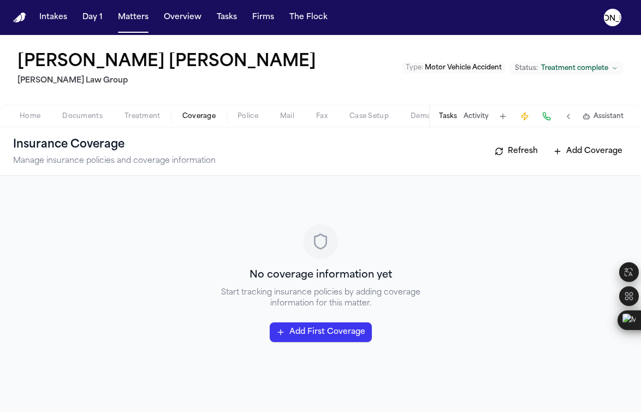
click at [213, 118] on span "Coverage" at bounding box center [198, 116] width 33 height 9
click at [66, 119] on span "Documents" at bounding box center [82, 116] width 40 height 9
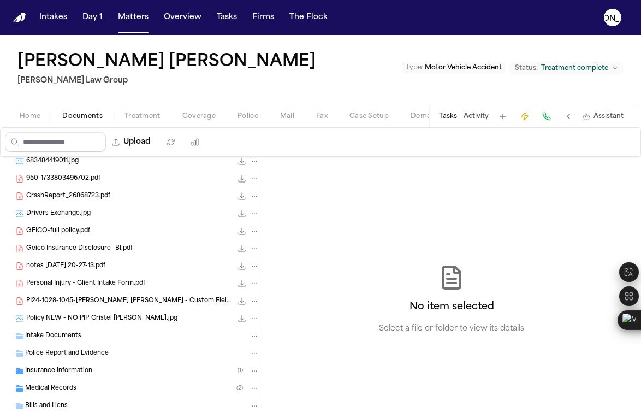
scroll to position [180, 0]
click at [76, 296] on span "PI24-1028-1045-[PERSON_NAME] [PERSON_NAME] - Custom Fields | Clio.pdf" at bounding box center [129, 300] width 206 height 9
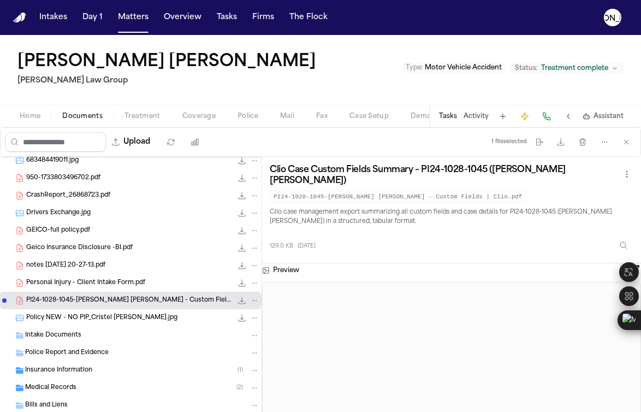
click at [73, 287] on span "Personal Injury - Client Intake Form.pdf" at bounding box center [85, 282] width 119 height 9
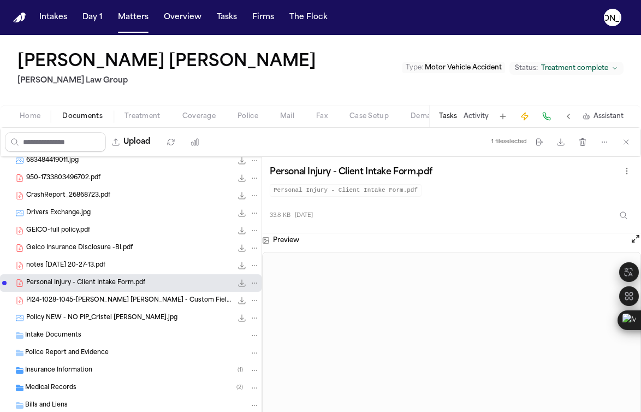
click at [49, 267] on span "notes [DATE] 20-27-13.pdf" at bounding box center [65, 265] width 79 height 9
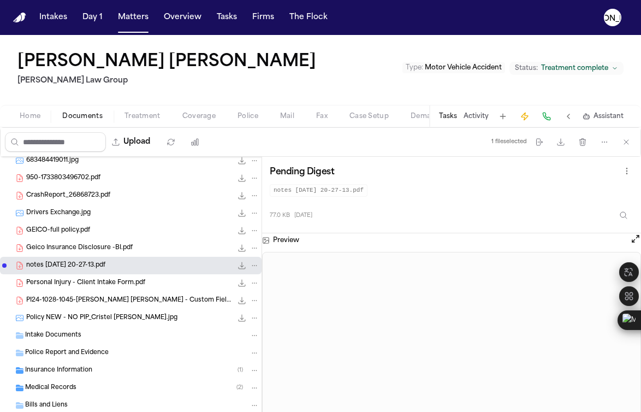
click at [52, 248] on span "Geico Insurance Disclosure -BI.pdf" at bounding box center [79, 247] width 106 height 9
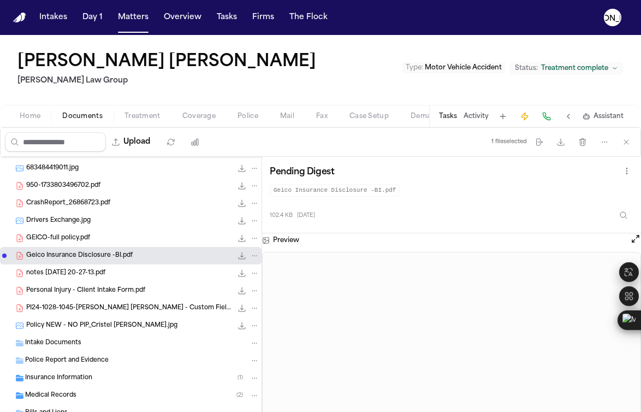
scroll to position [163, 0]
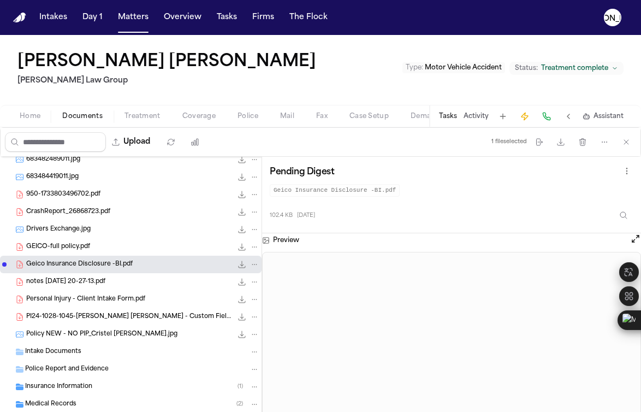
click at [70, 245] on span "GEICO-full policy.pdf" at bounding box center [58, 246] width 64 height 9
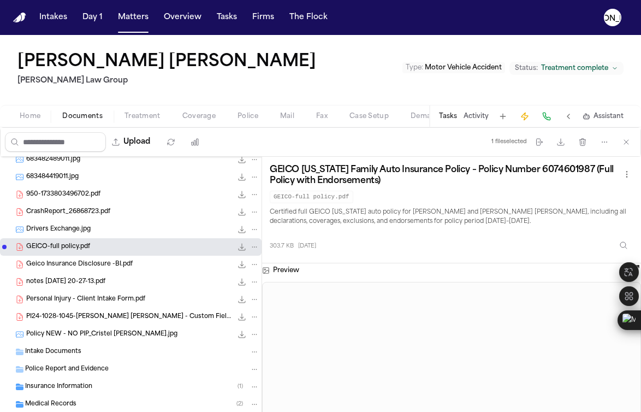
click at [82, 229] on span "Drivers Exchange.jpg" at bounding box center [58, 229] width 64 height 9
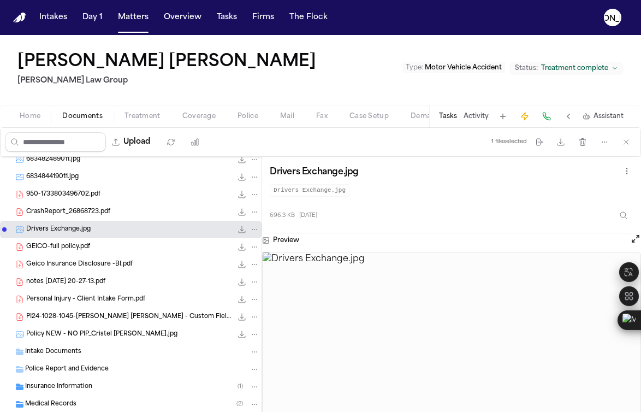
click at [63, 211] on span "CrashReport_26868723.pdf" at bounding box center [68, 211] width 84 height 9
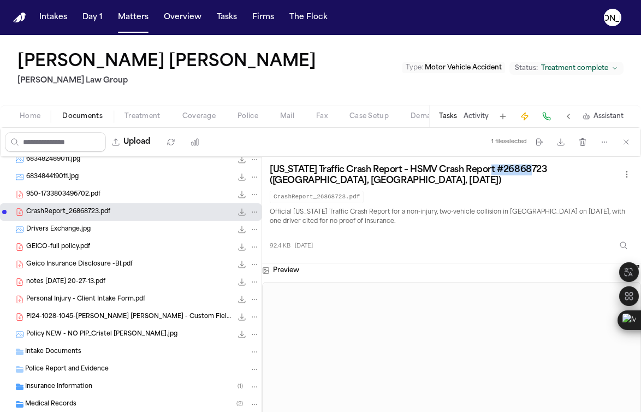
drag, startPoint x: 528, startPoint y: 171, endPoint x: 484, endPoint y: 169, distance: 44.3
click at [484, 169] on h3 "[US_STATE] Traffic Crash Report – HSMV Crash Report #26868723 ([GEOGRAPHIC_DATA…" at bounding box center [445, 175] width 350 height 22
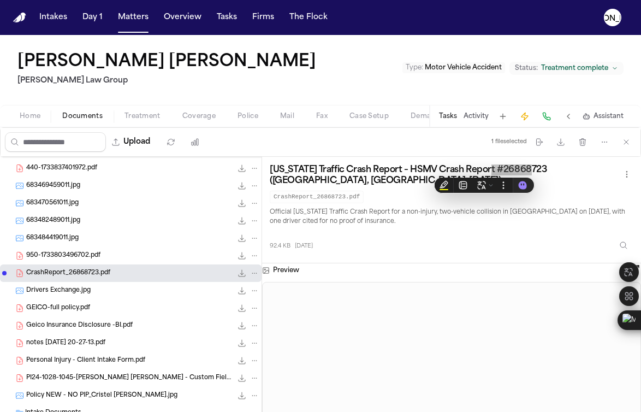
scroll to position [101, 0]
click at [57, 258] on span "950-1733803496702.pdf" at bounding box center [63, 256] width 74 height 9
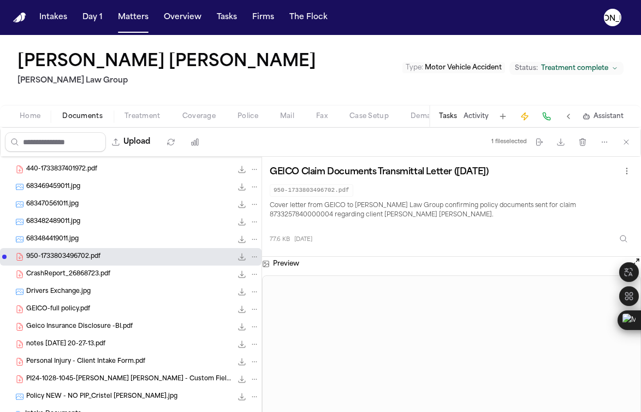
click at [62, 228] on div "683482489011.jpg 315.4 KB • JPG" at bounding box center [130, 221] width 261 height 17
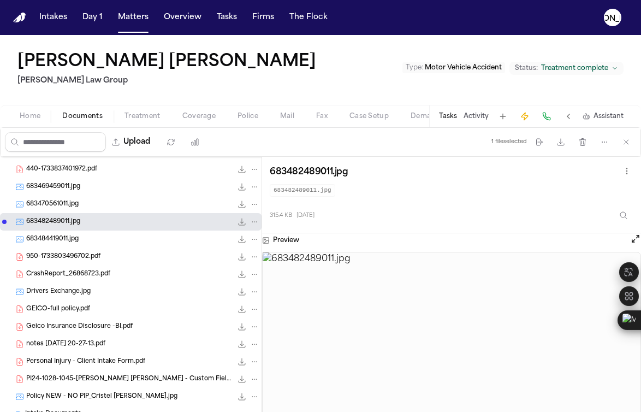
click at [53, 200] on span "683470561011.jpg" at bounding box center [52, 204] width 52 height 9
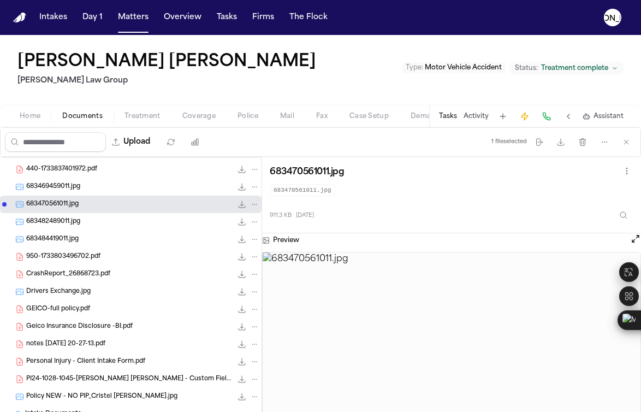
click at [52, 185] on span "683469459011.jpg" at bounding box center [53, 186] width 54 height 9
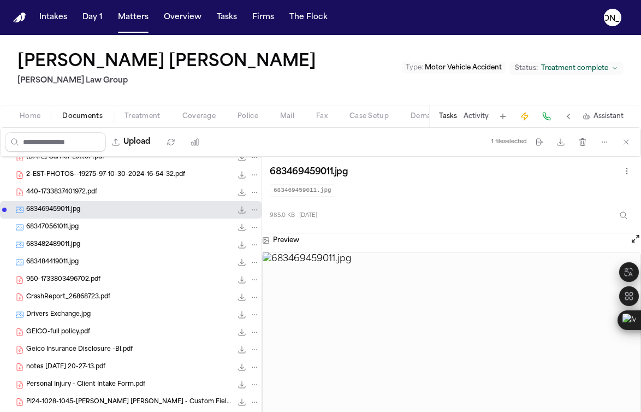
scroll to position [63, 0]
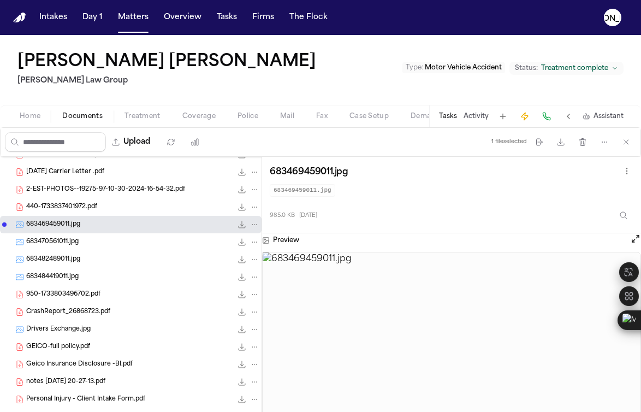
click at [53, 206] on span "440-1733837401972.pdf" at bounding box center [61, 206] width 71 height 9
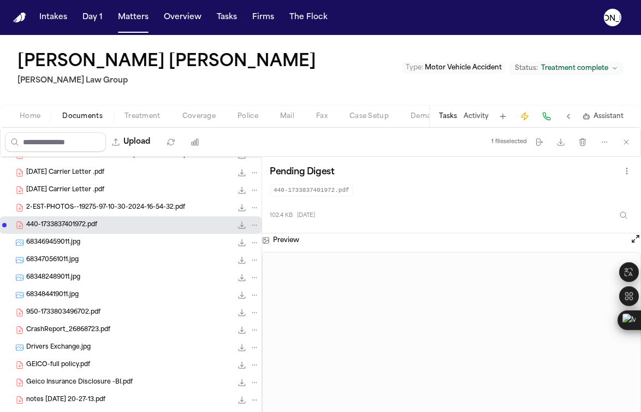
scroll to position [0, 0]
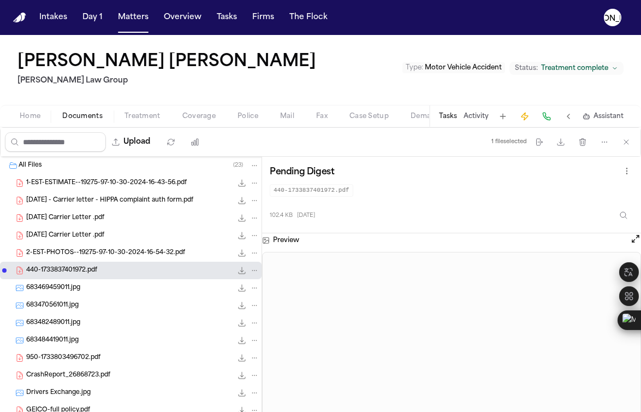
click at [92, 255] on span "2-EST-PHOTOS--19275-97-10-30-2024-16-54-32.pdf" at bounding box center [105, 252] width 159 height 9
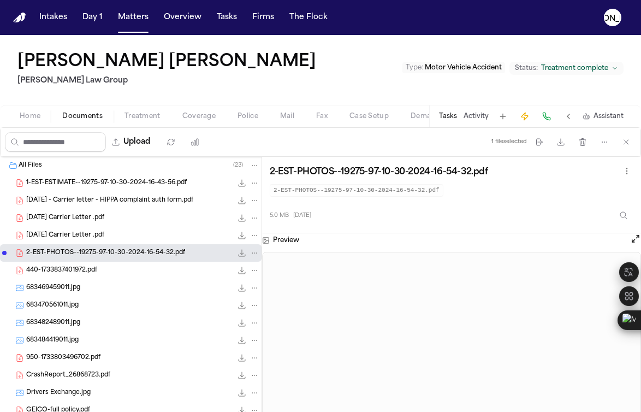
click at [122, 237] on div "[DATE] Carrier Letter .pdf 473.3 KB • PDF" at bounding box center [142, 235] width 233 height 11
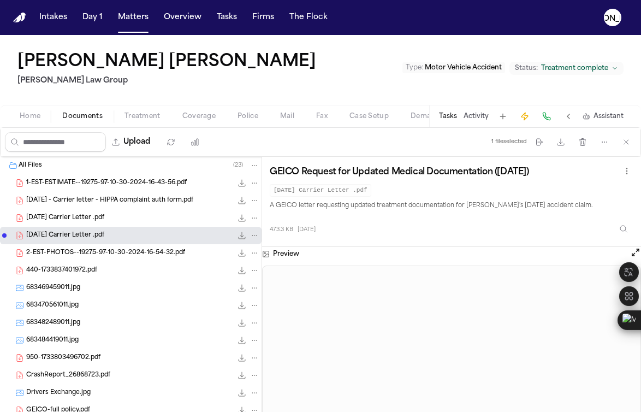
click at [57, 210] on div "[DATE] Carrier Letter .pdf 458.0 KB • PDF" at bounding box center [130, 217] width 261 height 17
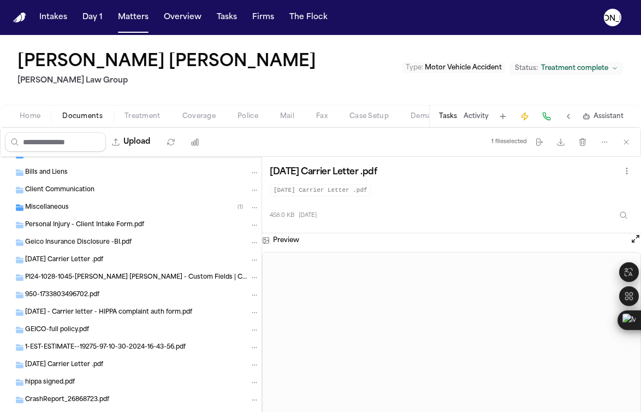
scroll to position [539, 0]
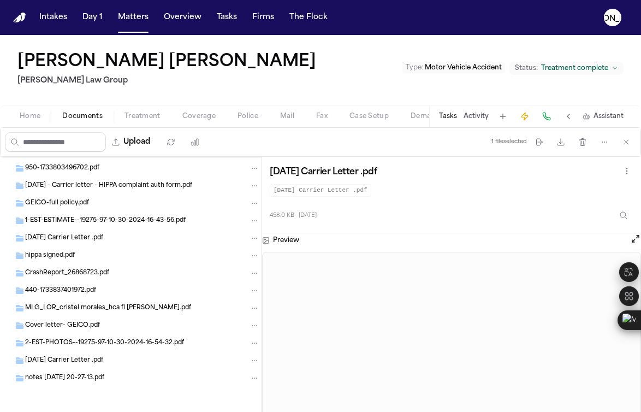
click at [88, 376] on span "notes [DATE] 20-27-13.pdf" at bounding box center [64, 377] width 79 height 9
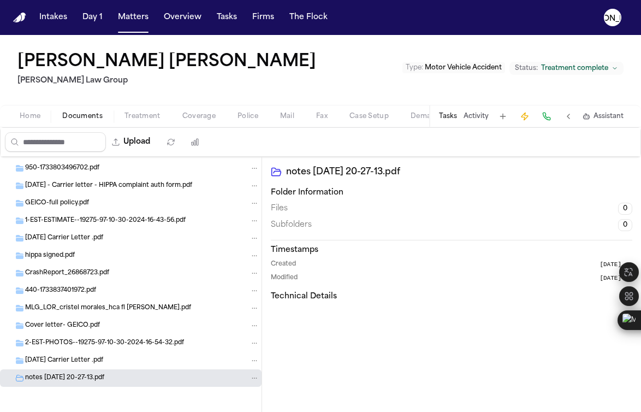
click at [84, 361] on span "[DATE] Carrier Letter .pdf" at bounding box center [64, 360] width 78 height 9
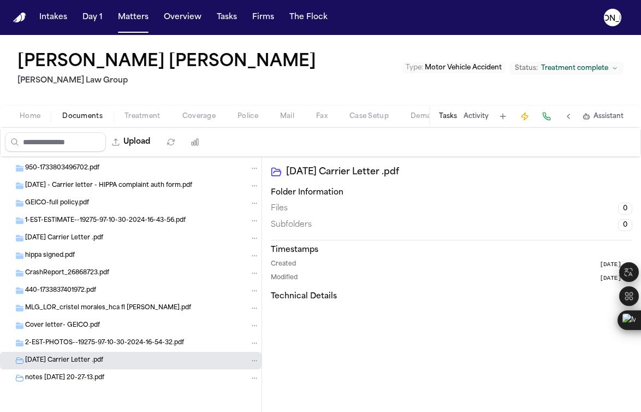
click at [68, 324] on span "Cover letter- GEICO.pdf" at bounding box center [62, 325] width 75 height 9
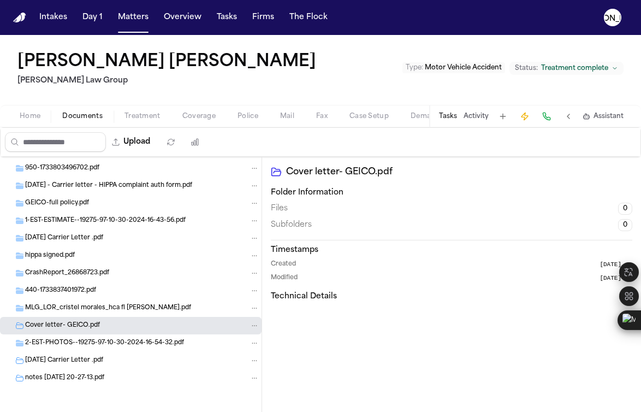
click at [74, 310] on span "MLG_LOR_cristel morales_hca fl [PERSON_NAME].pdf" at bounding box center [108, 307] width 166 height 9
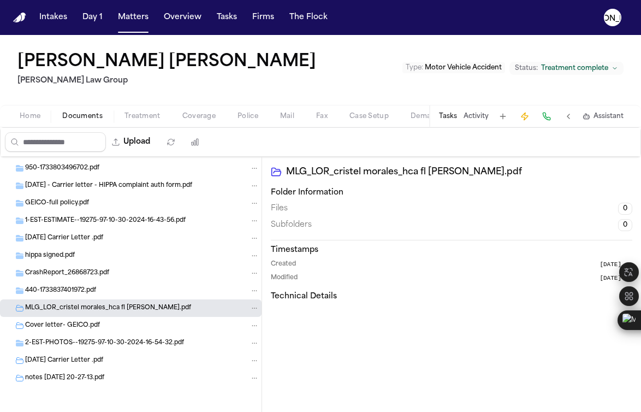
click at [76, 285] on div "440-1733837401972.pdf" at bounding box center [142, 290] width 234 height 10
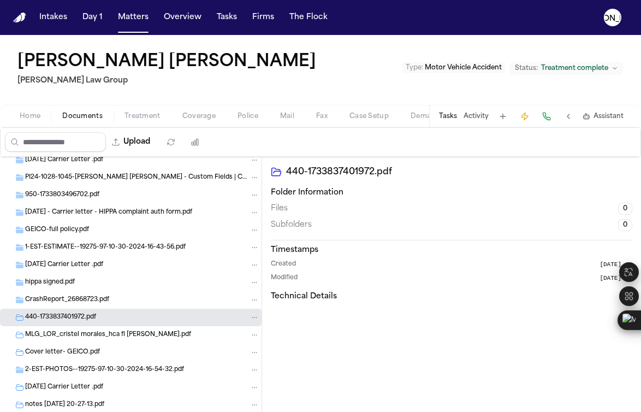
scroll to position [450, 0]
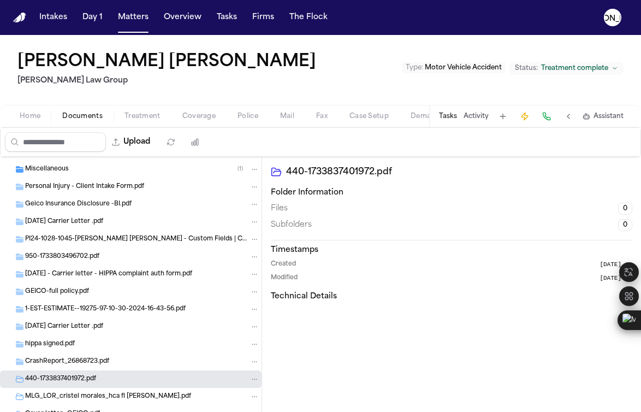
click at [70, 270] on span "[DATE] - Carrier letter - HIPPA complaint auth form.pdf" at bounding box center [108, 274] width 167 height 9
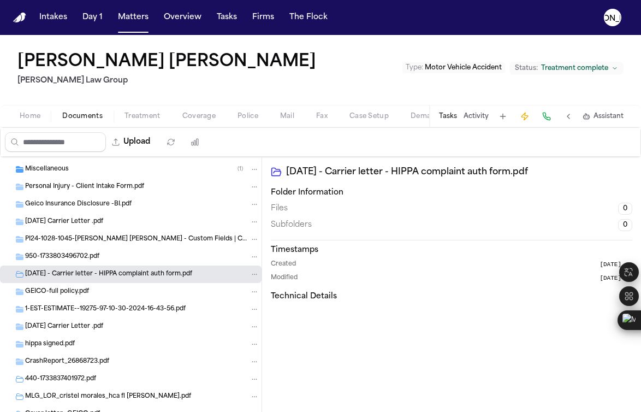
click at [70, 257] on span "950-1733803496702.pdf" at bounding box center [62, 256] width 74 height 9
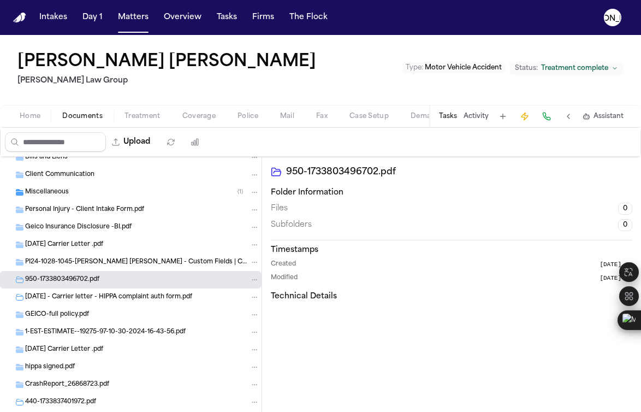
click at [49, 194] on span "Miscellaneous" at bounding box center [47, 192] width 44 height 9
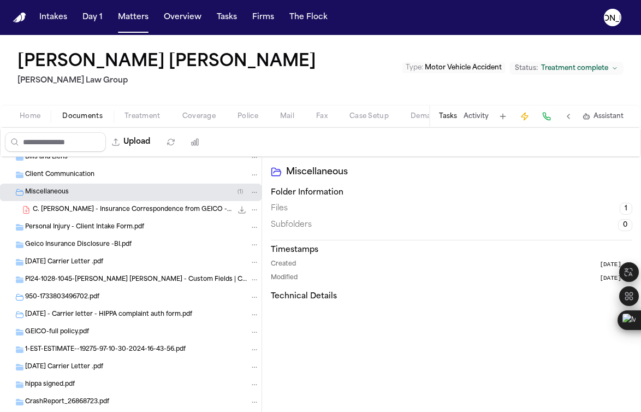
scroll to position [404, 0]
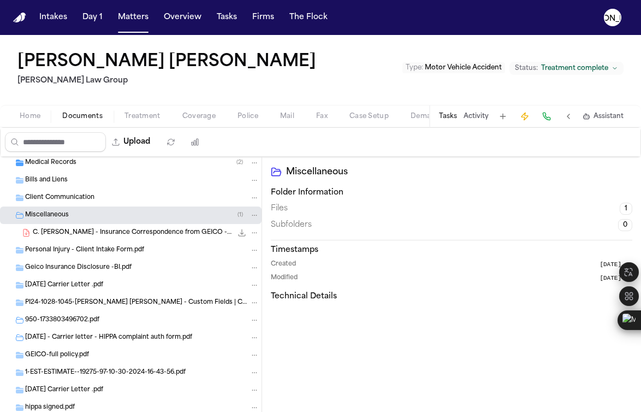
click at [64, 237] on div "C. [PERSON_NAME] - Insurance Correspondence from GEICO - [DATE] 77.7 KB • PDF" at bounding box center [146, 232] width 227 height 11
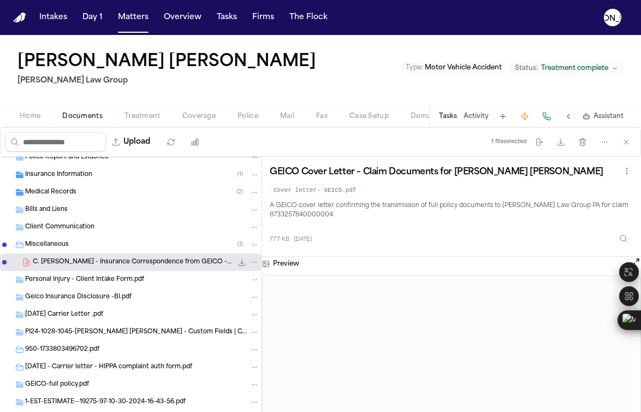
scroll to position [361, 0]
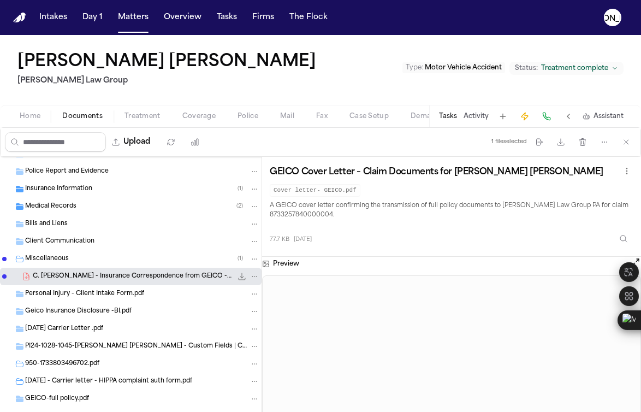
click at [73, 259] on div "Miscellaneous ( 1 )" at bounding box center [142, 259] width 234 height 10
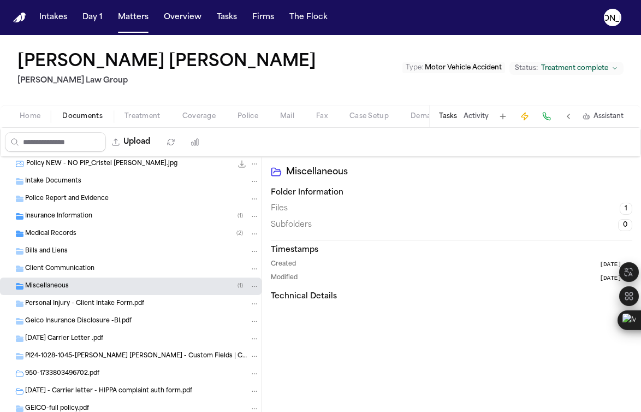
scroll to position [331, 0]
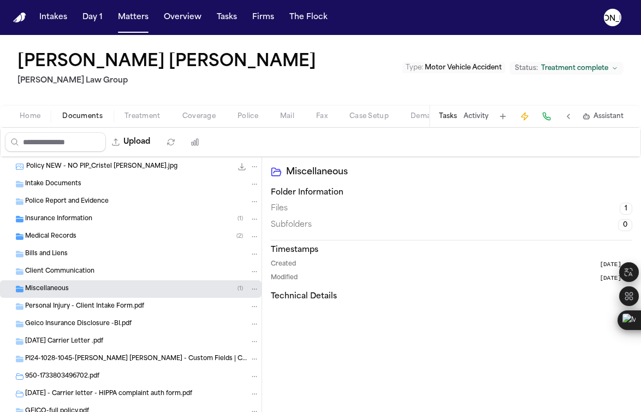
click at [82, 330] on div "Geico Insurance Disclosure -BI.pdf" at bounding box center [130, 323] width 261 height 17
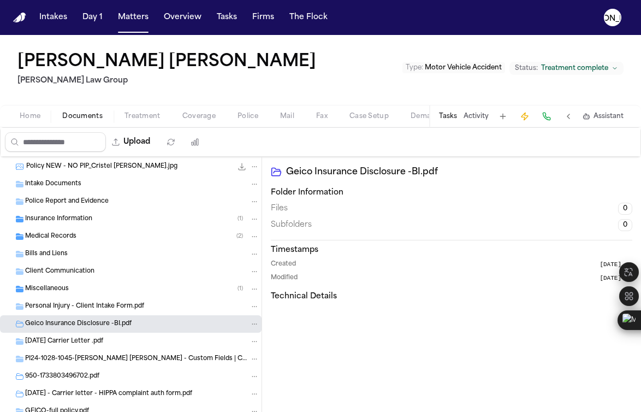
click at [74, 341] on span "[DATE] Carrier Letter .pdf" at bounding box center [64, 341] width 78 height 9
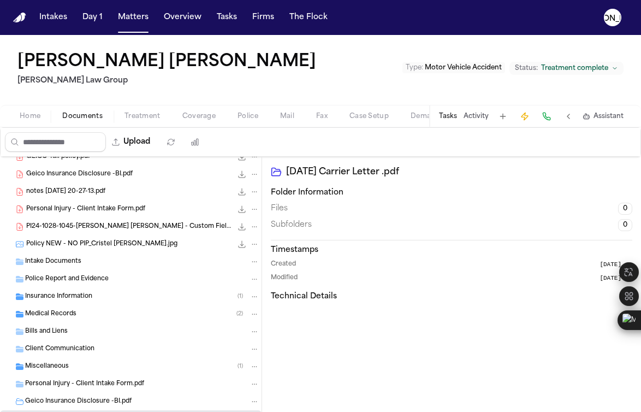
scroll to position [230, 0]
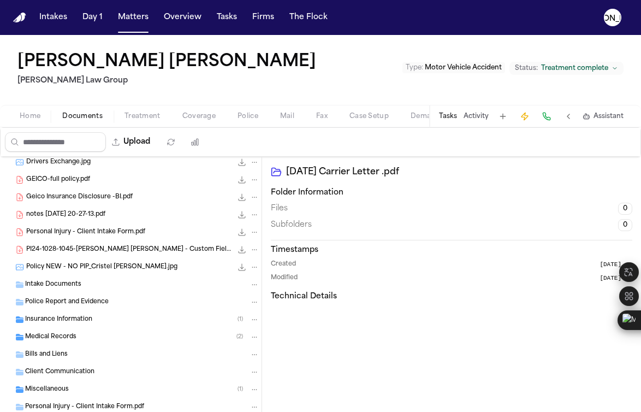
click at [66, 312] on div "Insurance Information ( 1 )" at bounding box center [130, 319] width 261 height 17
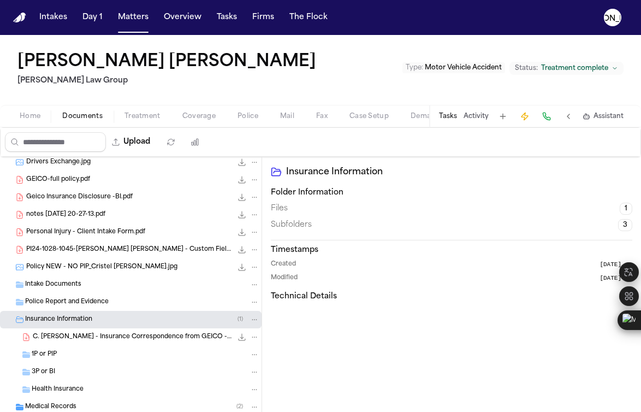
click at [57, 338] on span "C. [PERSON_NAME] - Insurance Correspondence from GEICO - [DATE]" at bounding box center [132, 336] width 199 height 9
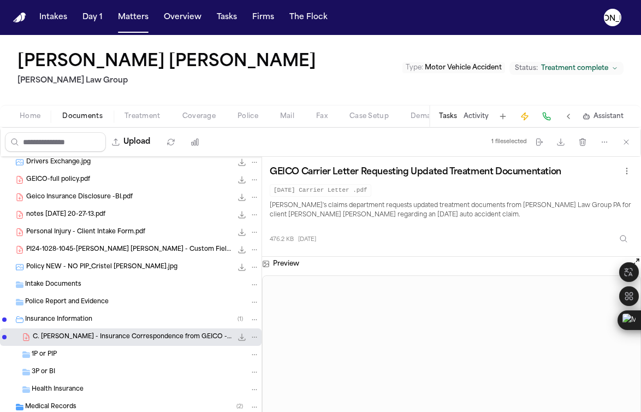
click at [51, 267] on span "Policy NEW - NO PIP_Cristel [PERSON_NAME].jpg" at bounding box center [101, 267] width 151 height 9
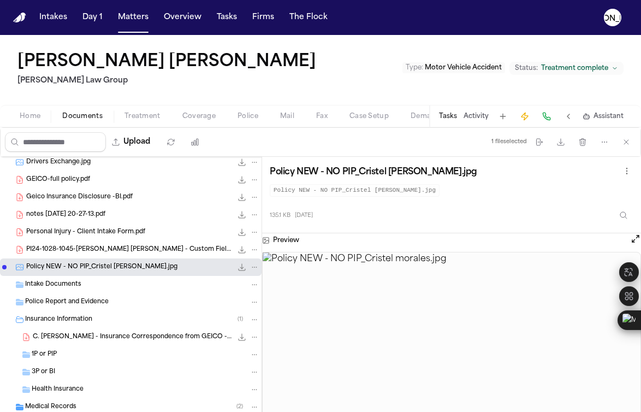
click at [56, 251] on span "PI24-1028-1045-[PERSON_NAME] [PERSON_NAME] - Custom Fields | Clio.pdf" at bounding box center [129, 249] width 206 height 9
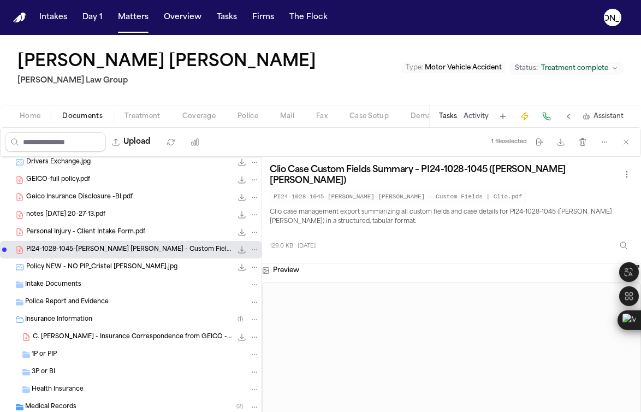
click at [73, 242] on div "PI24-1028-1045-[PERSON_NAME] [PERSON_NAME] - Custom Fields | Clio.pdf 129.0 KB …" at bounding box center [130, 249] width 261 height 17
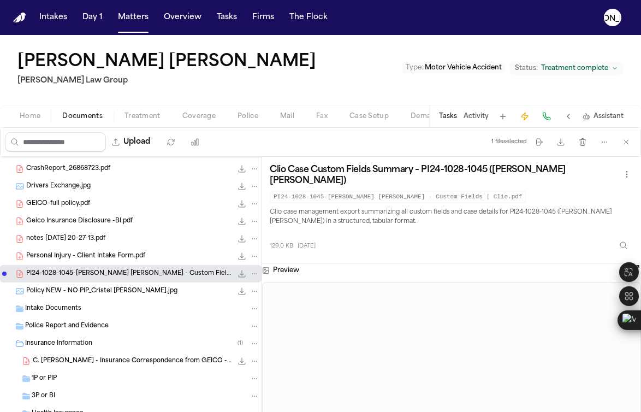
scroll to position [200, 0]
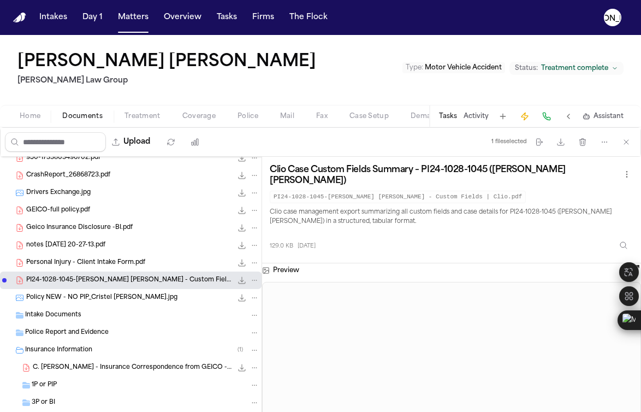
click at [72, 249] on span "notes [DATE] 20-27-13.pdf" at bounding box center [65, 245] width 79 height 9
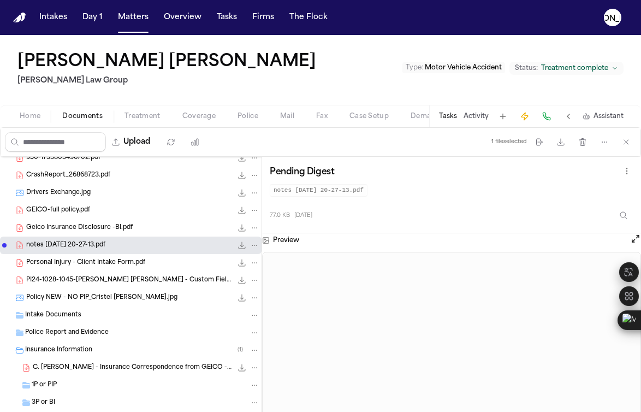
click at [63, 268] on div "Personal Injury - Client Intake Form.pdf 33.8 KB • PDF" at bounding box center [130, 262] width 261 height 17
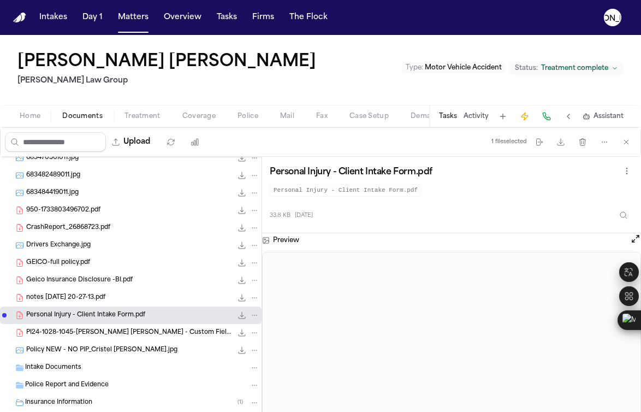
scroll to position [111, 0]
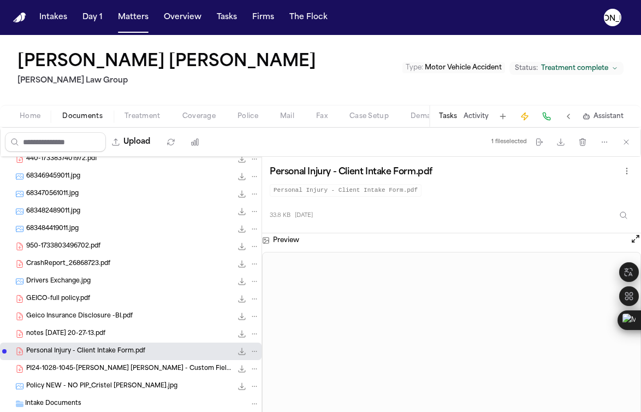
click at [59, 269] on div "CrashReport_26868723.pdf 92.4 KB • PDF" at bounding box center [130, 263] width 261 height 17
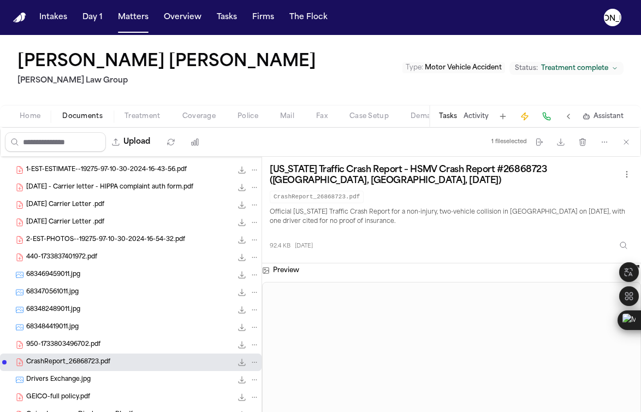
scroll to position [0, 0]
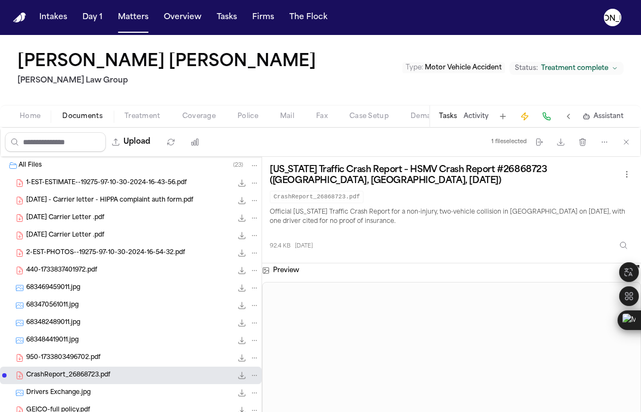
click at [107, 183] on span "1-EST-ESTIMATE--19275-97-10-30-2024-16-43-56.pdf" at bounding box center [106, 182] width 160 height 9
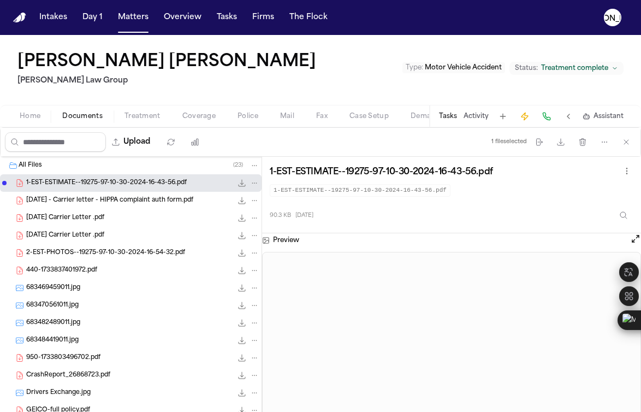
click at [99, 197] on span "[DATE] - Carrier letter - HIPPA complaint auth form.pdf" at bounding box center [109, 200] width 167 height 9
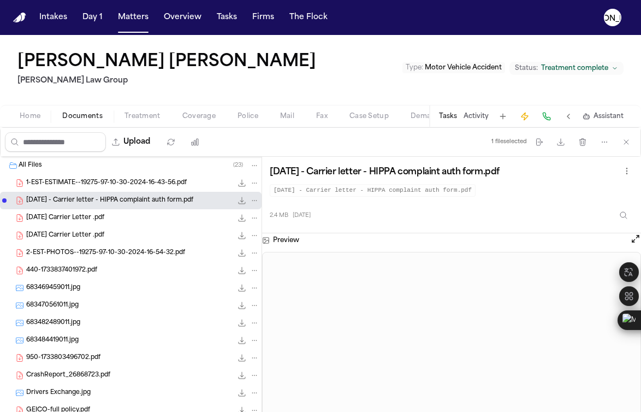
click at [85, 214] on span "[DATE] Carrier Letter .pdf" at bounding box center [65, 217] width 78 height 9
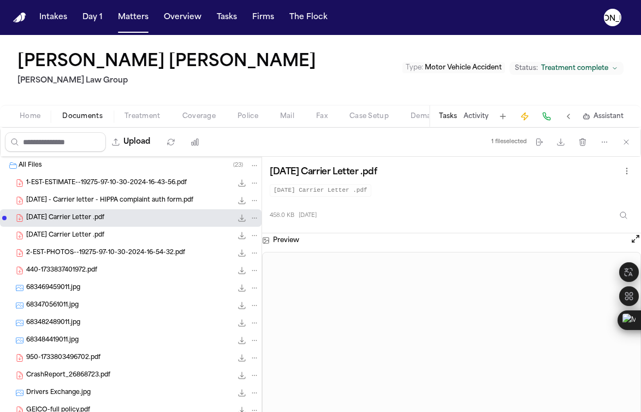
click at [84, 253] on span "2-EST-PHOTOS--19275-97-10-30-2024-16-54-32.pdf" at bounding box center [105, 252] width 159 height 9
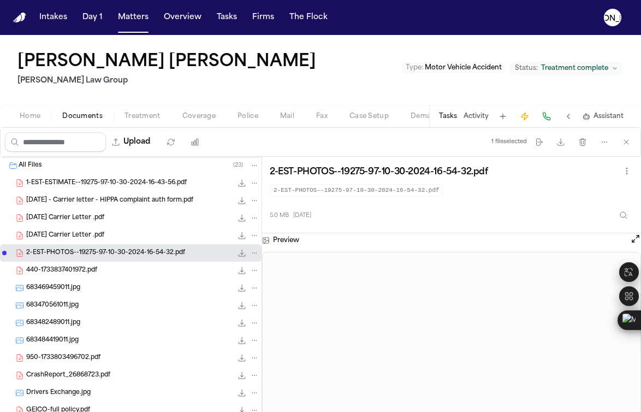
click at [79, 269] on span "440-1733837401972.pdf" at bounding box center [61, 270] width 71 height 9
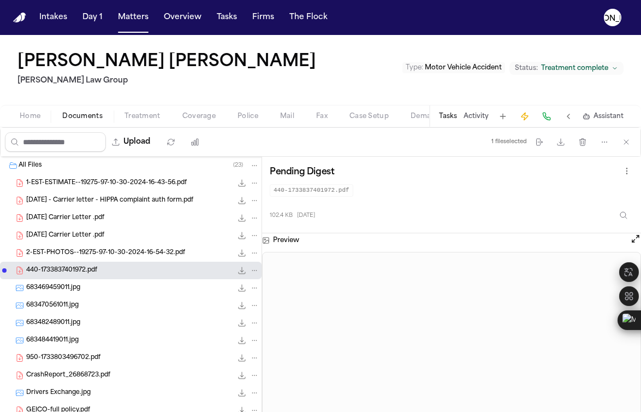
scroll to position [88, 0]
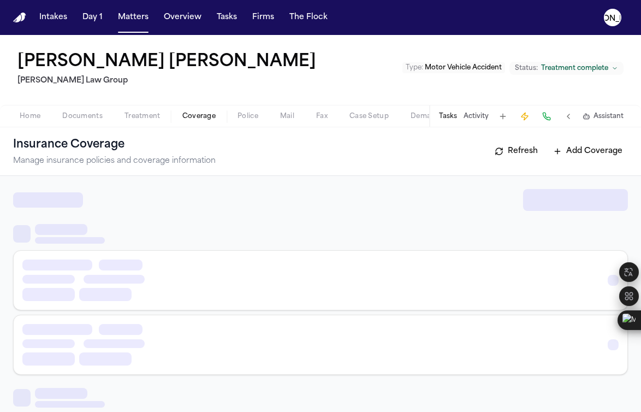
click at [201, 112] on span "Coverage" at bounding box center [198, 116] width 33 height 9
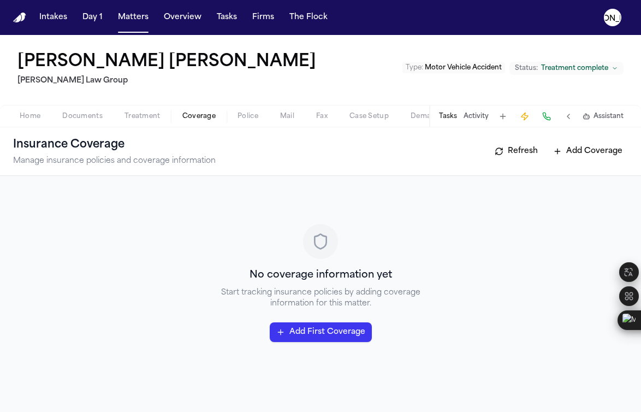
click at [31, 116] on span "Home" at bounding box center [30, 116] width 21 height 9
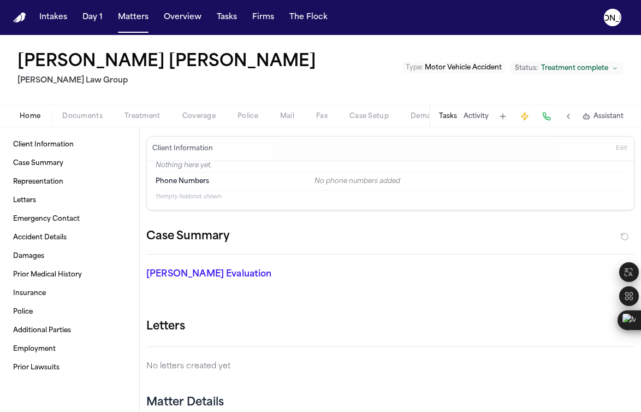
click at [86, 108] on div "Home Documents Treatment Coverage Police Mail Fax Case Setup Demand Workspaces …" at bounding box center [320, 116] width 641 height 22
click at [86, 116] on span "Documents" at bounding box center [82, 116] width 40 height 9
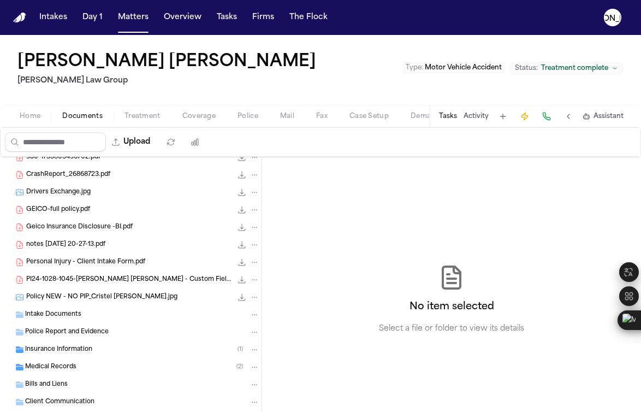
scroll to position [212, 0]
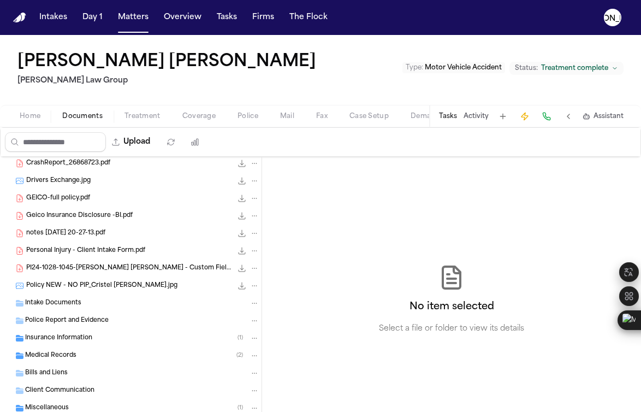
click at [81, 267] on span "PI24-1028-1045-[PERSON_NAME] [PERSON_NAME] - Custom Fields | Clio.pdf" at bounding box center [129, 268] width 206 height 9
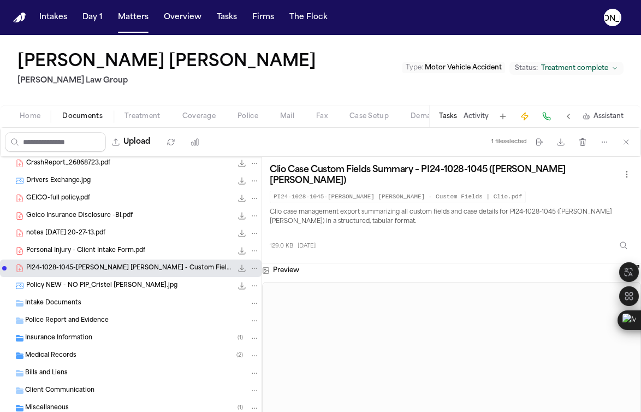
click at [80, 254] on span "Personal Injury - Client Intake Form.pdf" at bounding box center [85, 250] width 119 height 9
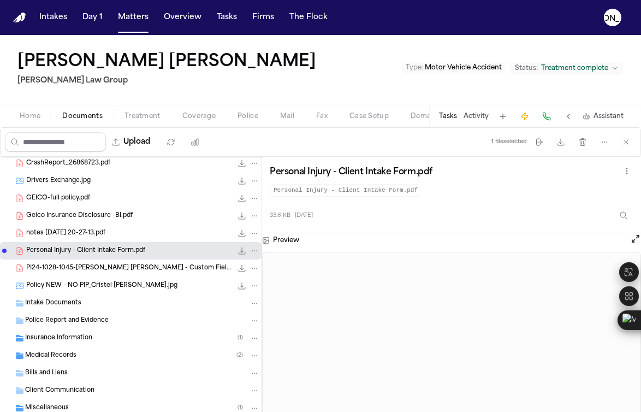
click at [80, 266] on span "PI24-1028-1045-[PERSON_NAME] [PERSON_NAME] - Custom Fields | Clio.pdf" at bounding box center [129, 268] width 206 height 9
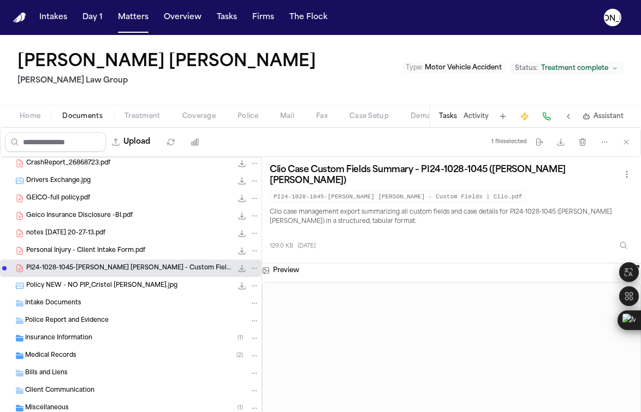
click at [74, 258] on div "Personal Injury - Client Intake Form.pdf 33.8 KB • PDF" at bounding box center [130, 250] width 261 height 17
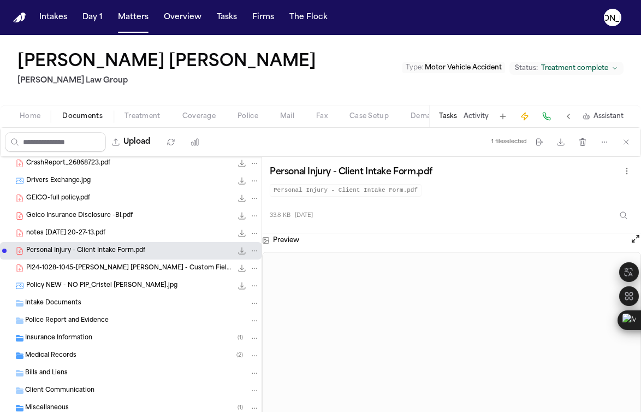
click at [70, 235] on span "notes [DATE] 20-27-13.pdf" at bounding box center [65, 233] width 79 height 9
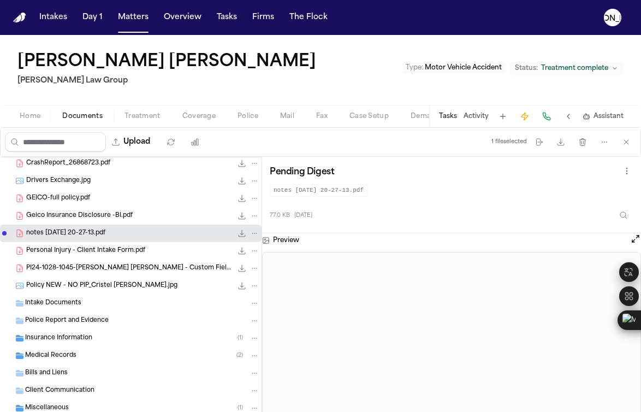
click at [70, 218] on span "Geico Insurance Disclosure -BI.pdf" at bounding box center [79, 215] width 106 height 9
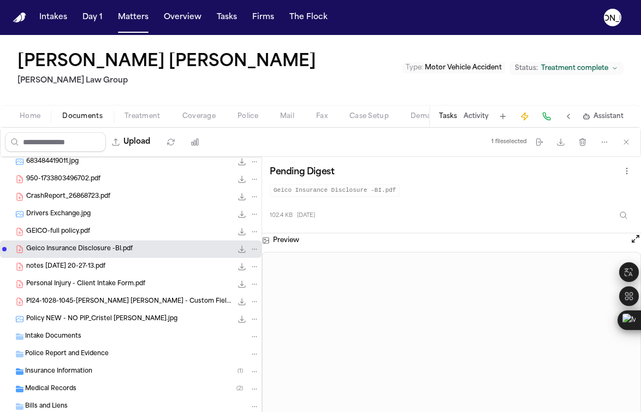
scroll to position [177, 0]
click at [62, 230] on span "GEICO-full policy.pdf" at bounding box center [58, 232] width 64 height 9
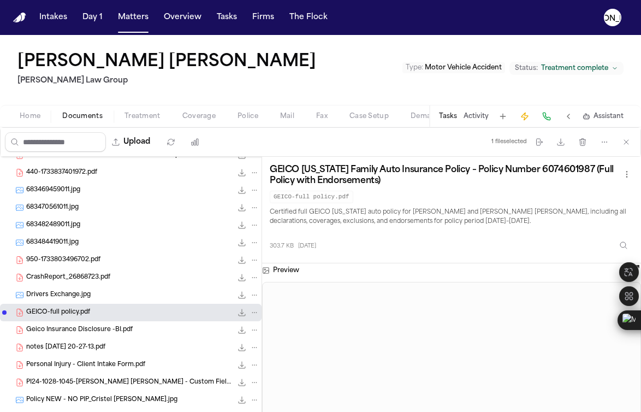
scroll to position [76, 0]
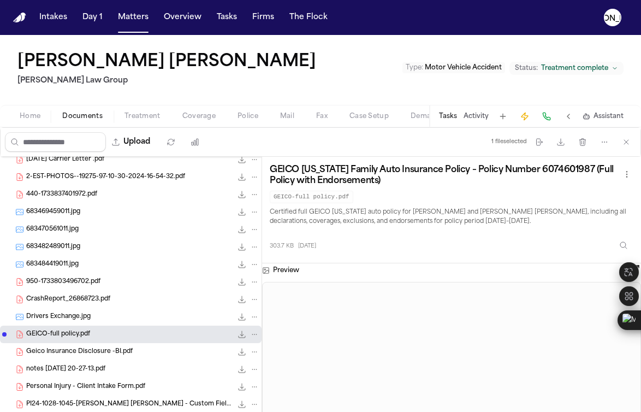
click at [75, 317] on span "Drivers Exchange.jpg" at bounding box center [58, 316] width 64 height 9
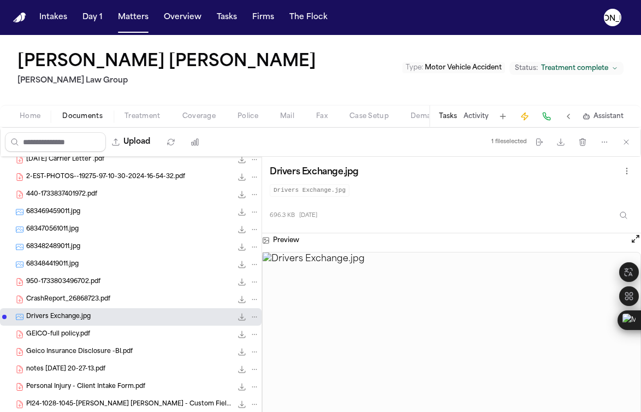
click at [62, 273] on div "950-1733803496702.pdf 77.6 KB • PDF" at bounding box center [130, 281] width 261 height 17
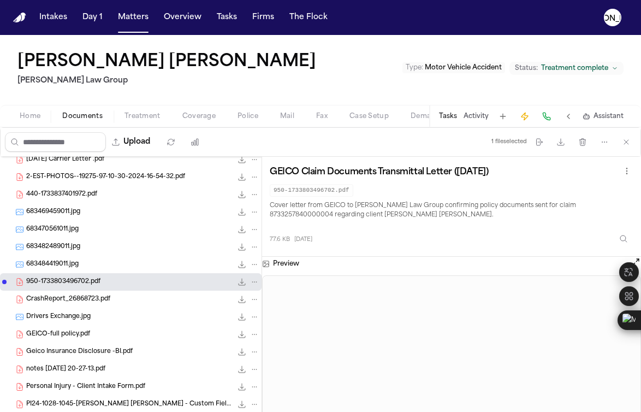
click at [61, 265] on span "683484419011.jpg" at bounding box center [52, 264] width 52 height 9
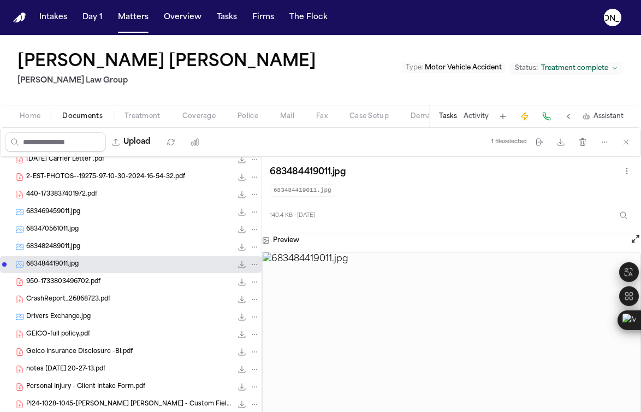
click at [61, 242] on span "683482489011.jpg" at bounding box center [53, 246] width 54 height 9
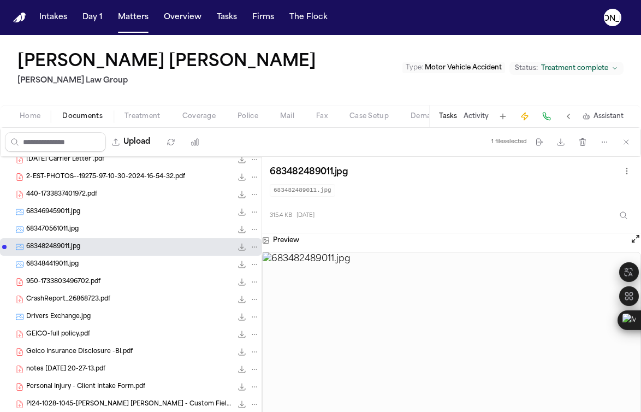
click at [103, 234] on div "683470561011.jpg 911.3 KB • JPG" at bounding box center [142, 229] width 233 height 11
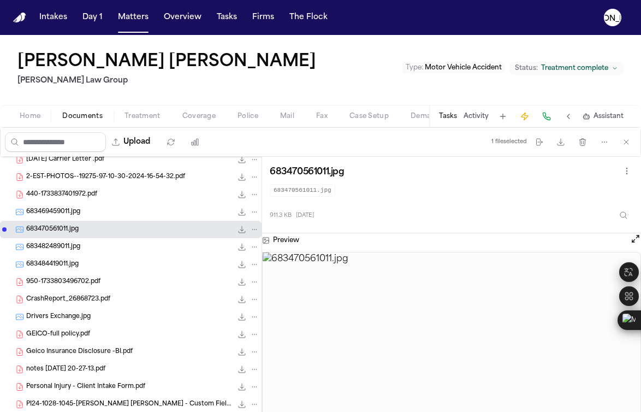
click at [102, 222] on div "683470561011.jpg 911.3 KB • JPG" at bounding box center [130, 229] width 261 height 17
click at [100, 215] on div "683469459011.jpg 985.0 KB • JPG" at bounding box center [142, 211] width 233 height 11
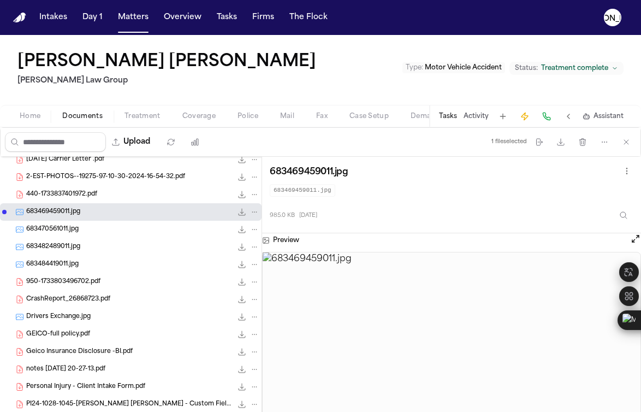
click at [100, 208] on div "683469459011.jpg 985.0 KB • JPG" at bounding box center [142, 211] width 233 height 11
click at [97, 195] on span "440-1733837401972.pdf" at bounding box center [61, 194] width 71 height 9
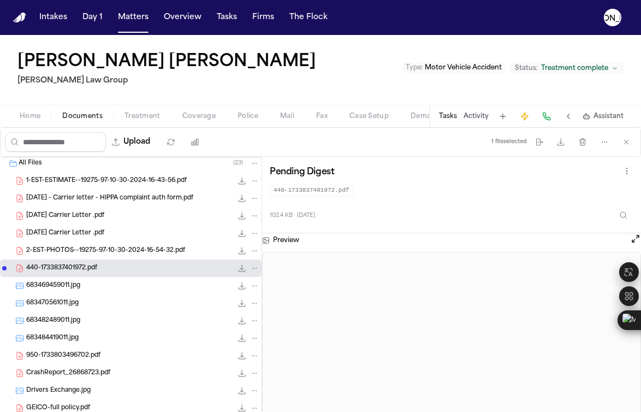
scroll to position [0, 0]
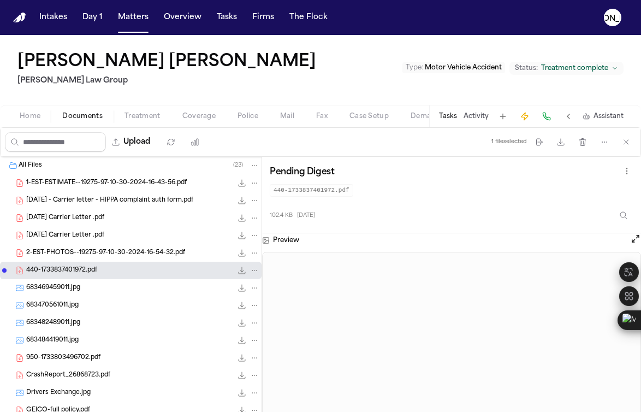
click at [136, 268] on div "440-1733837401972.pdf 102.4 KB • PDF" at bounding box center [142, 270] width 233 height 11
click at [136, 253] on span "2-EST-PHOTOS--19275-97-10-30-2024-16-54-32.pdf" at bounding box center [105, 252] width 159 height 9
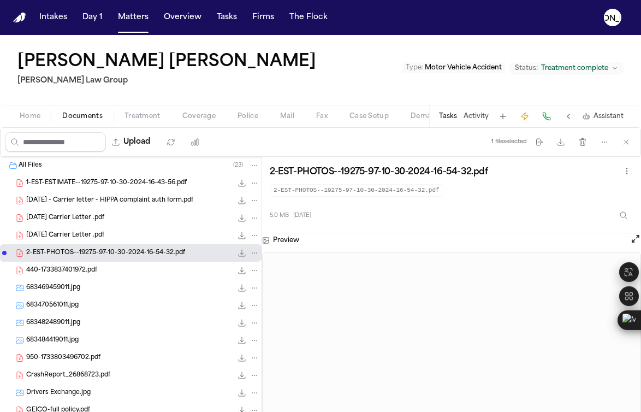
click at [77, 233] on span "[DATE] Carrier Letter .pdf" at bounding box center [65, 235] width 78 height 9
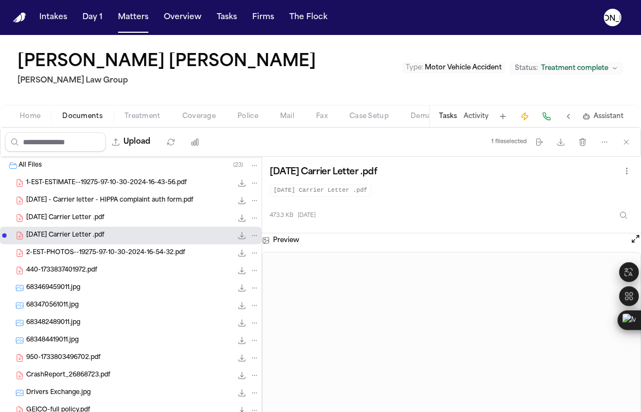
click at [78, 212] on div "[DATE] Carrier Letter .pdf 458.0 KB • PDF" at bounding box center [142, 217] width 233 height 11
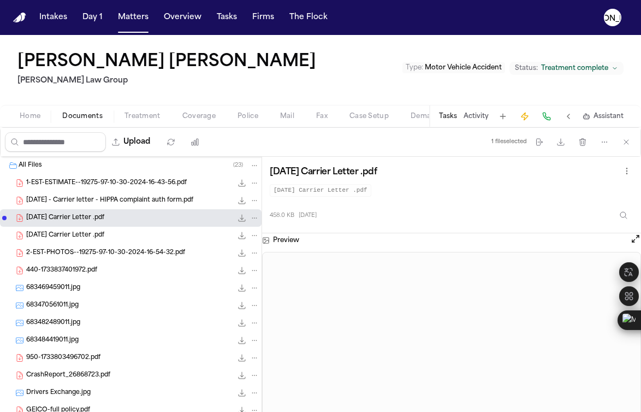
click at [86, 203] on span "[DATE] - Carrier letter - HIPPA complaint auth form.pdf" at bounding box center [109, 200] width 167 height 9
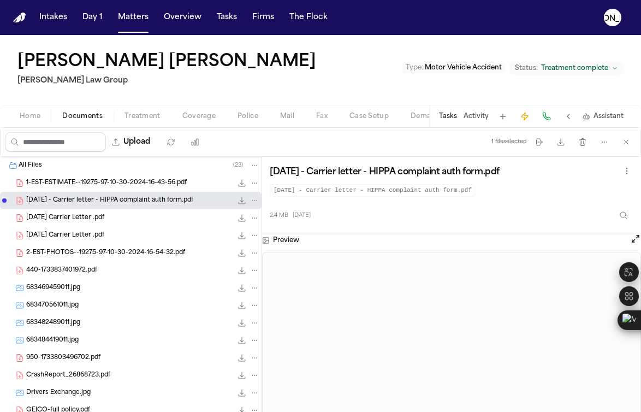
click at [86, 186] on span "1-EST-ESTIMATE--19275-97-10-30-2024-16-43-56.pdf" at bounding box center [106, 182] width 160 height 9
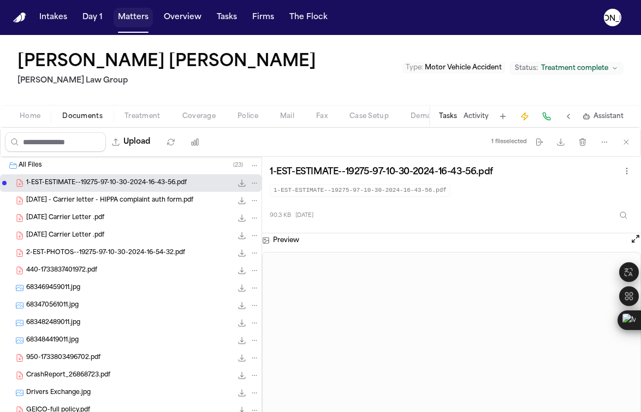
click at [137, 22] on button "Matters" at bounding box center [133, 18] width 39 height 20
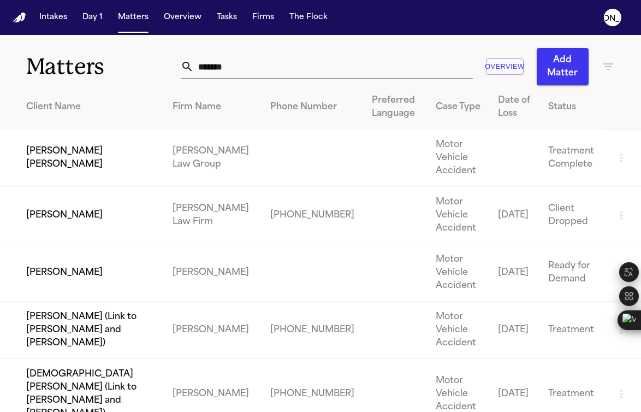
click at [206, 60] on input "*******" at bounding box center [333, 67] width 279 height 24
drag, startPoint x: 230, startPoint y: 74, endPoint x: 136, endPoint y: 62, distance: 94.6
click at [136, 62] on div "Matters ******* Overview Add Matter" at bounding box center [320, 60] width 641 height 50
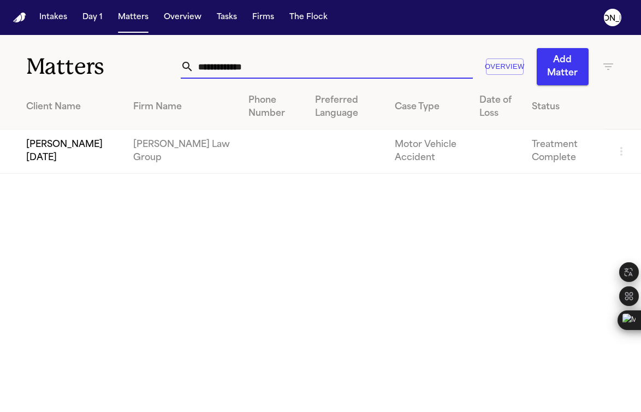
type input "**********"
click at [83, 152] on td "[PERSON_NAME][DATE]" at bounding box center [62, 151] width 124 height 44
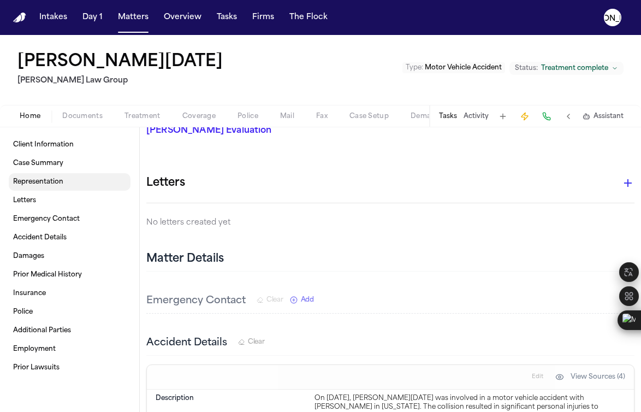
scroll to position [121, 0]
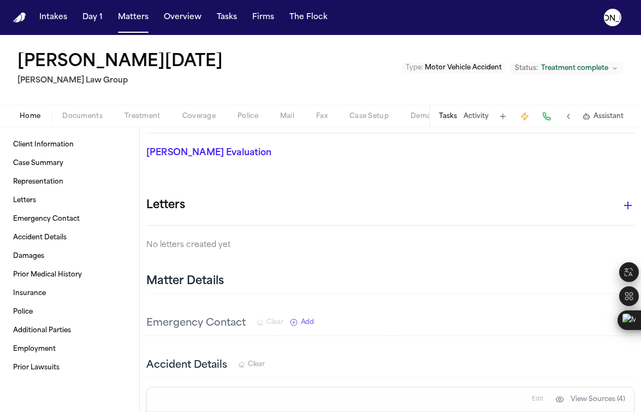
click at [202, 116] on span "Coverage" at bounding box center [198, 116] width 33 height 9
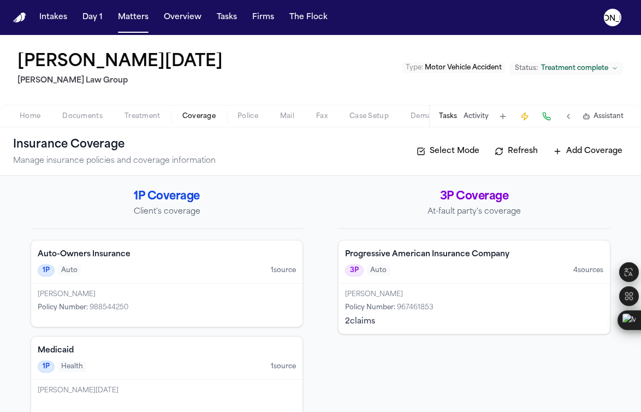
click at [90, 261] on div "Auto-Owners Insurance 1P Auto 1 source" at bounding box center [166, 261] width 271 height 43
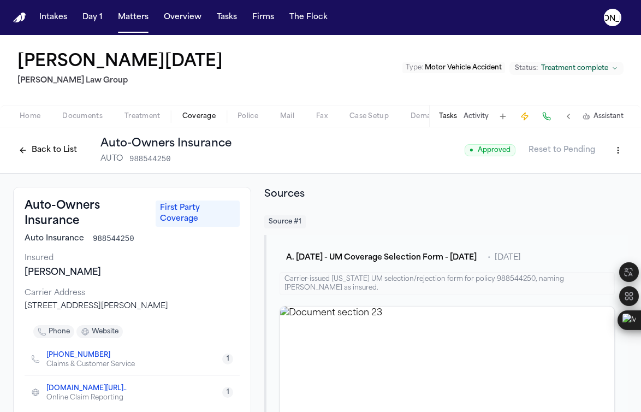
click at [43, 148] on button "Back to List" at bounding box center [47, 149] width 69 height 17
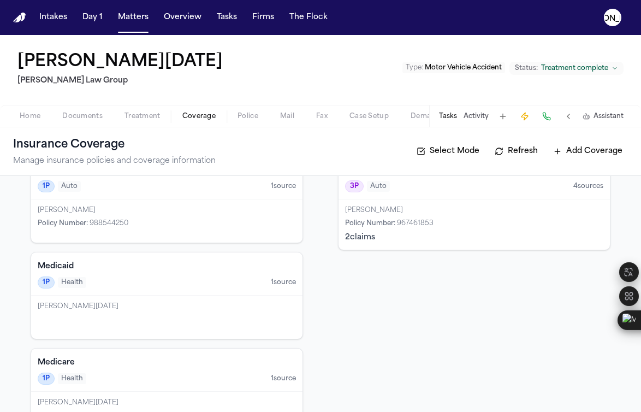
scroll to position [217, 0]
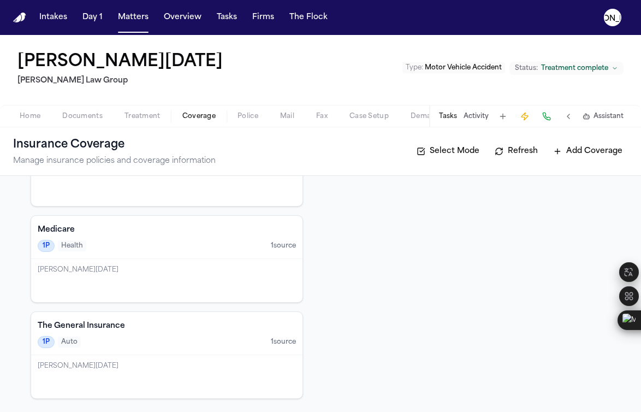
click at [108, 327] on h4 "The General Insurance" at bounding box center [167, 325] width 258 height 11
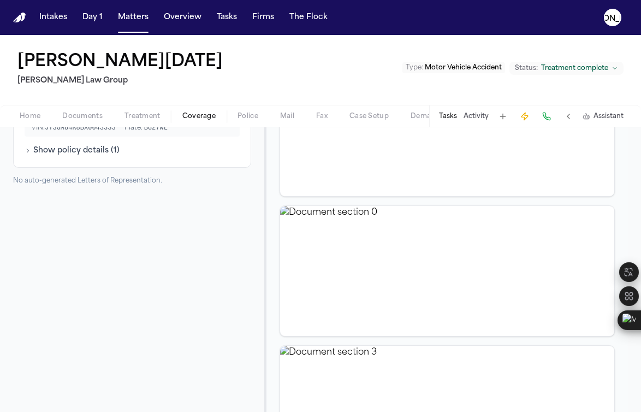
scroll to position [201, 0]
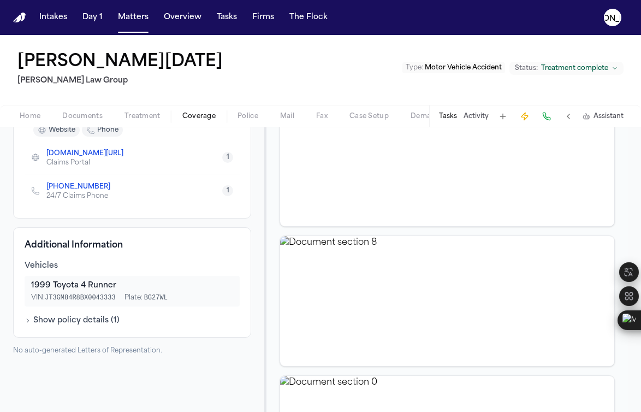
click at [43, 322] on button "Show policy details ( 1 )" at bounding box center [72, 320] width 95 height 11
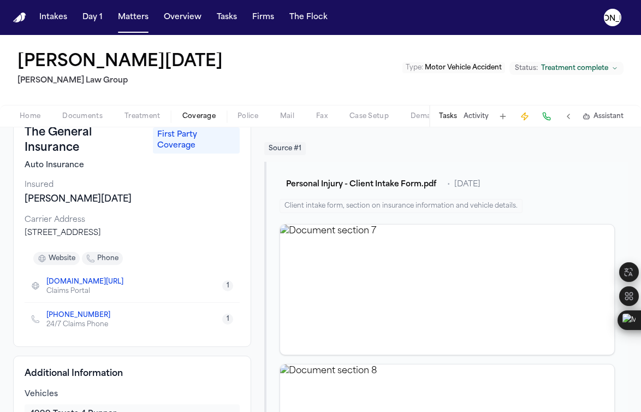
scroll to position [53, 0]
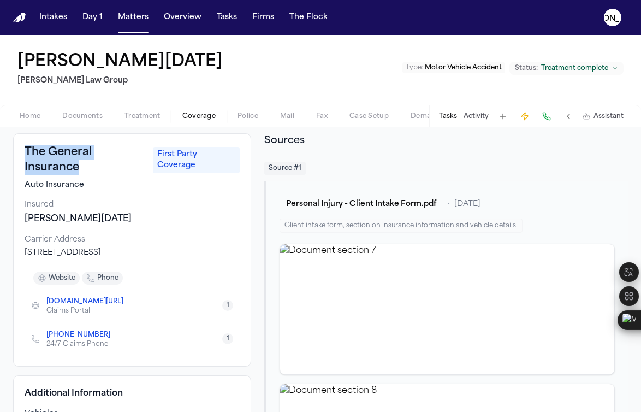
drag, startPoint x: 81, startPoint y: 169, endPoint x: 21, endPoint y: 149, distance: 63.3
click at [21, 149] on div "The General Insurance First Party Coverage Auto Insurance Insured [PERSON_NAME]…" at bounding box center [132, 249] width 238 height 233
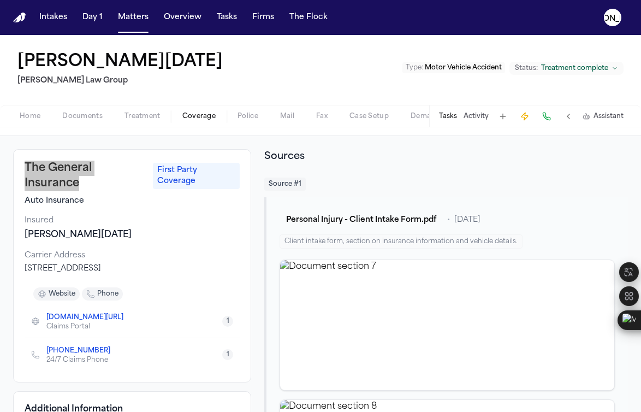
scroll to position [0, 0]
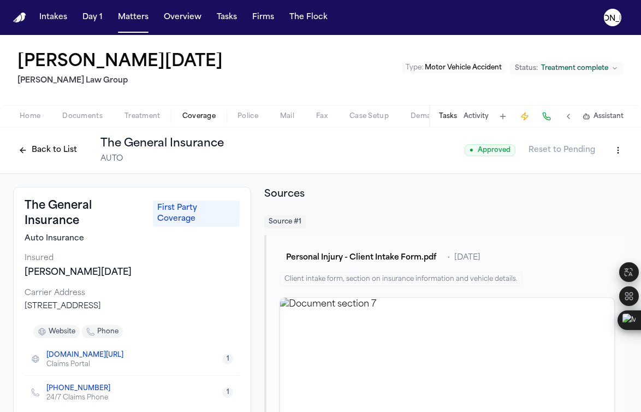
click at [142, 261] on div "Insured" at bounding box center [132, 258] width 215 height 11
click at [25, 147] on button "Back to List" at bounding box center [47, 149] width 69 height 17
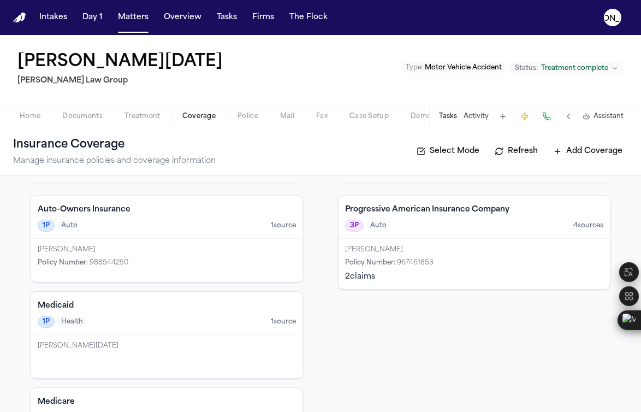
scroll to position [45, 0]
click at [106, 216] on div "Auto-Owners Insurance 1P Auto 1 source" at bounding box center [166, 216] width 271 height 43
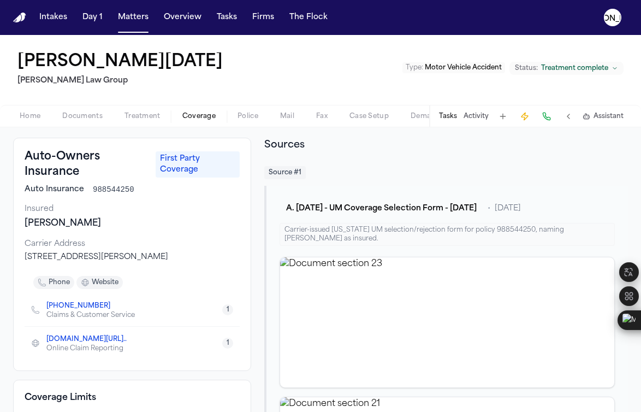
scroll to position [37, 0]
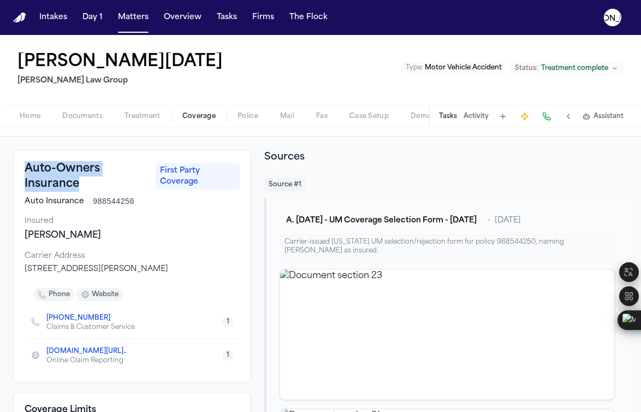
drag, startPoint x: 93, startPoint y: 186, endPoint x: 20, endPoint y: 175, distance: 74.6
click at [20, 175] on div "Auto-Owners Insurance First Party Coverage Auto Insurance 988544250 Insured [PE…" at bounding box center [132, 266] width 238 height 233
drag, startPoint x: 92, startPoint y: 201, endPoint x: 132, endPoint y: 203, distance: 39.4
click at [132, 203] on span "988544250" at bounding box center [113, 201] width 41 height 11
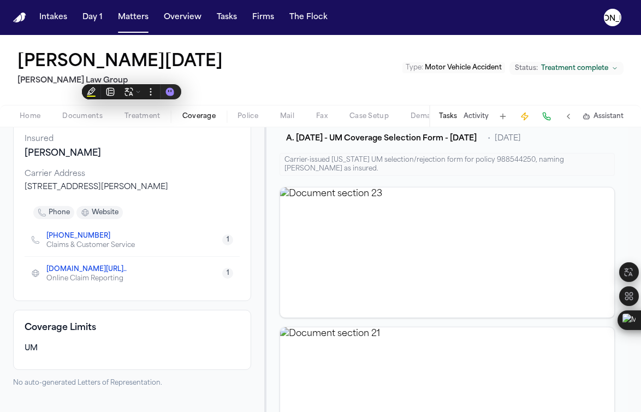
scroll to position [0, 0]
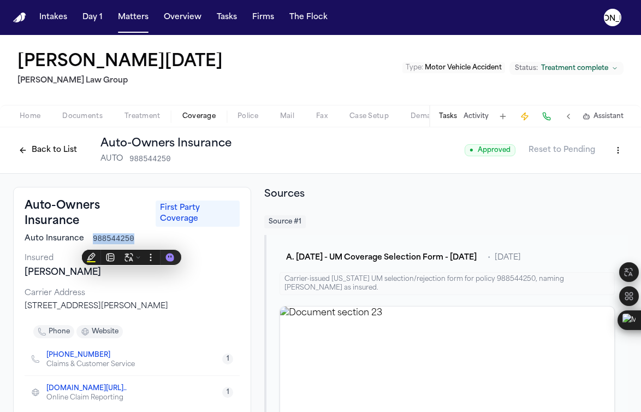
click at [93, 117] on span "Documents" at bounding box center [82, 116] width 40 height 9
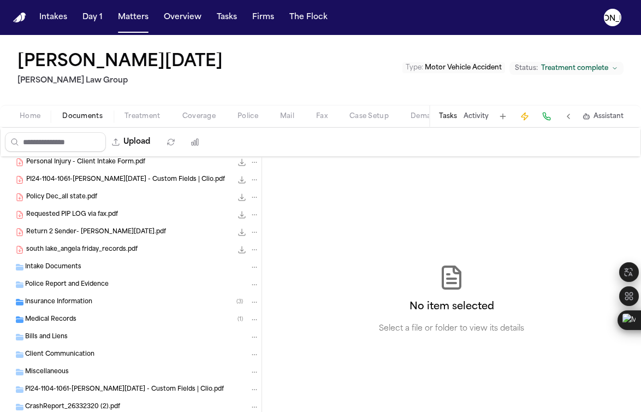
scroll to position [475, 0]
click at [67, 248] on span "south lake_angela friday_records.pdf" at bounding box center [81, 249] width 111 height 9
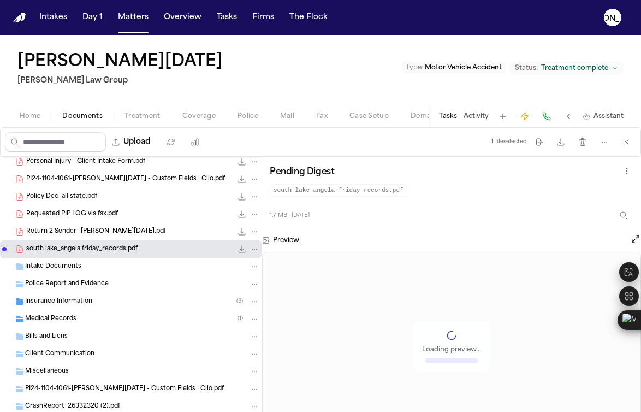
click at [69, 236] on div "Return 2 Sender- [PERSON_NAME][DATE].pdf 28.5 KB • PDF" at bounding box center [142, 231] width 233 height 11
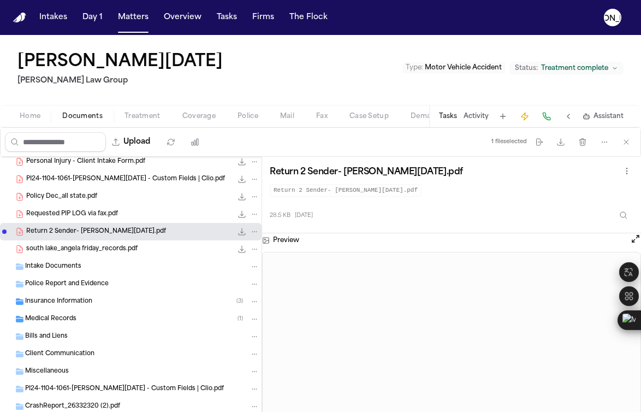
click at [72, 224] on div "Return 2 Sender- [PERSON_NAME][DATE].pdf 28.5 KB • PDF" at bounding box center [130, 231] width 261 height 17
click at [69, 216] on span "Requested PIP LOG via fax.pdf" at bounding box center [72, 214] width 92 height 9
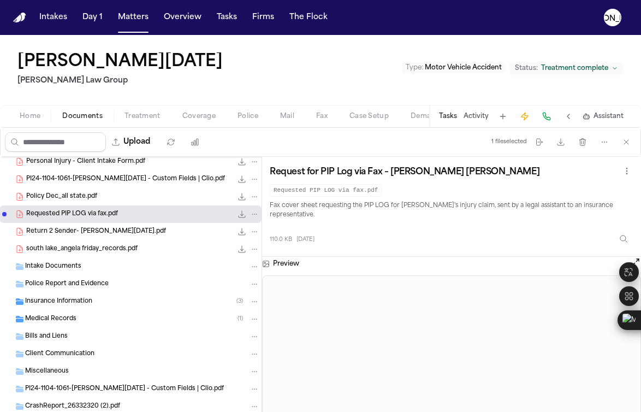
scroll to position [378, 0]
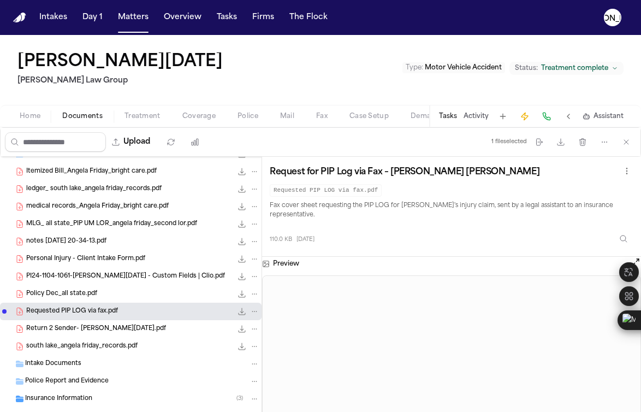
click at [64, 293] on span "Policy Dec_all state.pdf" at bounding box center [61, 293] width 71 height 9
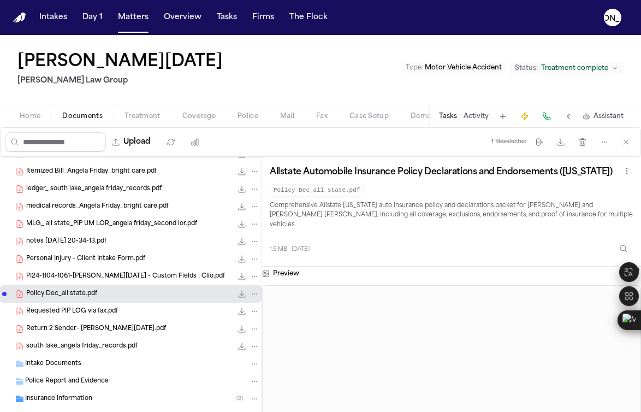
click at [59, 266] on div "Personal Injury - Client Intake Form.pdf 34.1 KB • PDF" at bounding box center [130, 258] width 261 height 17
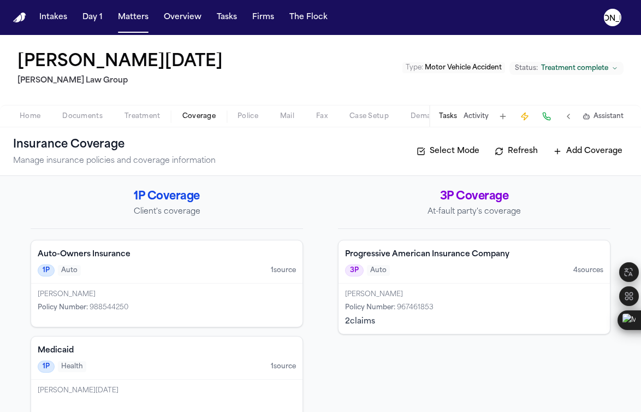
click at [207, 117] on span "Coverage" at bounding box center [198, 116] width 33 height 9
click at [434, 254] on h4 "Progressive American Insurance Company" at bounding box center [474, 254] width 258 height 11
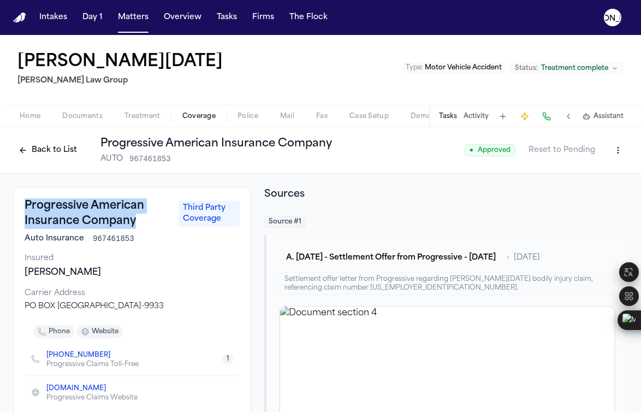
drag, startPoint x: 134, startPoint y: 227, endPoint x: 25, endPoint y: 208, distance: 110.2
click at [25, 208] on h3 "Progressive American Insurance Company" at bounding box center [98, 213] width 147 height 31
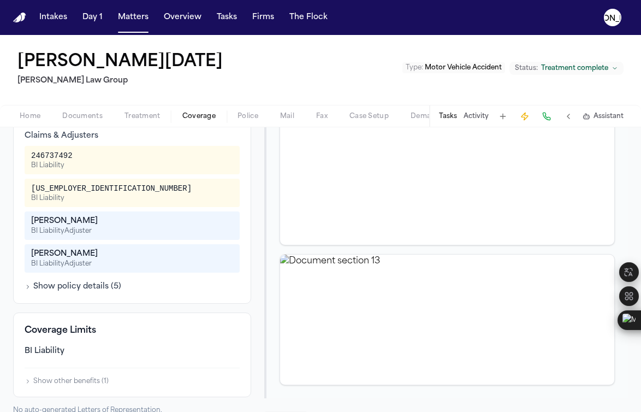
scroll to position [331, 0]
drag, startPoint x: 79, startPoint y: 190, endPoint x: 21, endPoint y: 189, distance: 57.3
click at [21, 189] on div "Additional Information Claims & Adjusters 246737492 BI Liability [US_EMPLOYER_I…" at bounding box center [132, 201] width 238 height 206
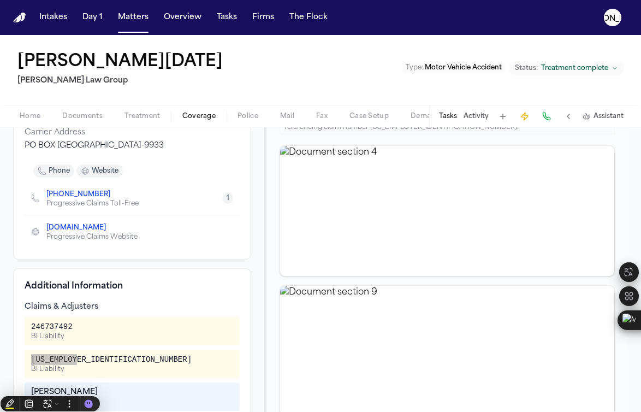
scroll to position [0, 0]
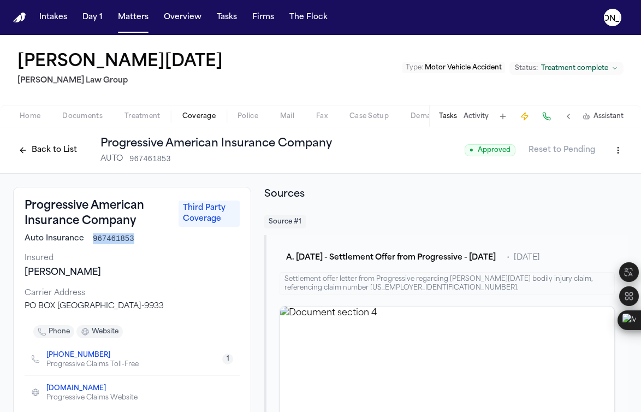
drag, startPoint x: 92, startPoint y: 237, endPoint x: 136, endPoint y: 238, distance: 44.2
click at [136, 238] on div "Auto Insurance 967461853" at bounding box center [132, 238] width 215 height 11
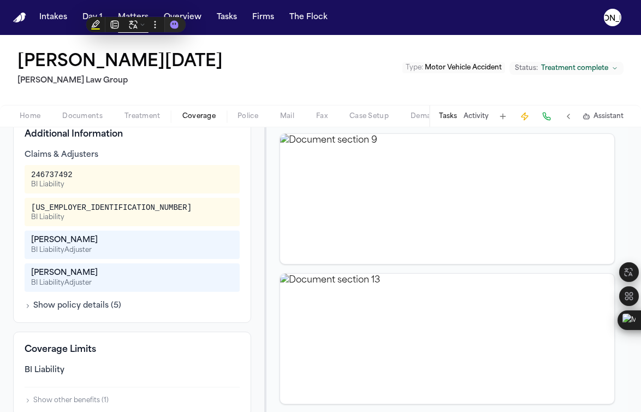
scroll to position [309, 0]
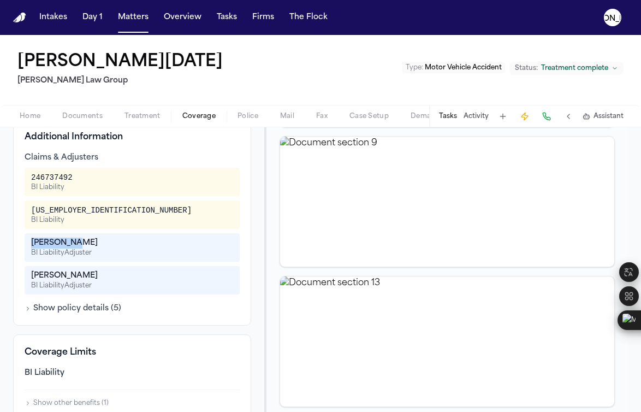
drag, startPoint x: 78, startPoint y: 246, endPoint x: 16, endPoint y: 241, distance: 61.9
click at [16, 241] on div "Additional Information Claims & Adjusters 246737492 BI Liability [US_EMPLOYER_I…" at bounding box center [132, 222] width 238 height 206
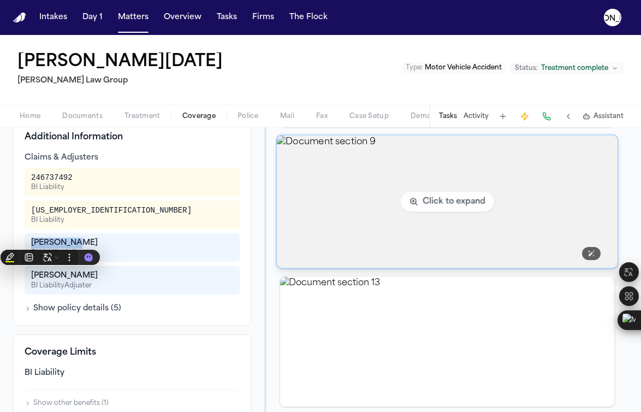
click at [593, 199] on img "View document section 9" at bounding box center [447, 201] width 341 height 133
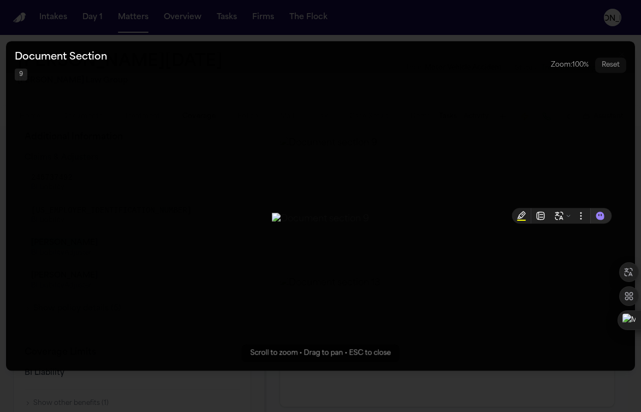
click at [633, 196] on button "Zoomable image viewer. Use mouse wheel to zoom, drag to pan, or press R to rese…" at bounding box center [320, 205] width 629 height 329
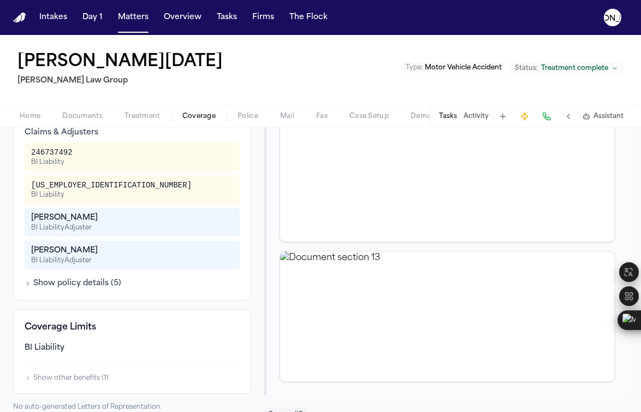
scroll to position [386, 0]
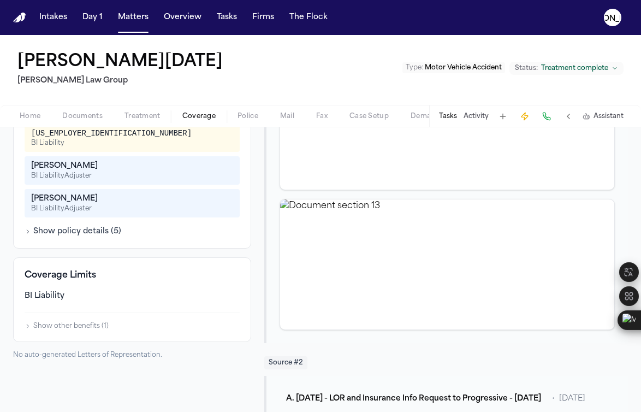
click at [35, 332] on div "Coverage Limits BI Liability Show other benefits ( 1 )" at bounding box center [132, 299] width 238 height 85
click at [49, 327] on button "Show other benefits ( 1 )" at bounding box center [67, 325] width 84 height 9
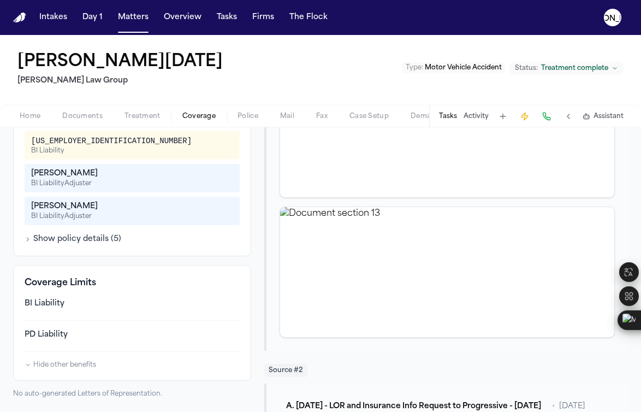
scroll to position [367, 0]
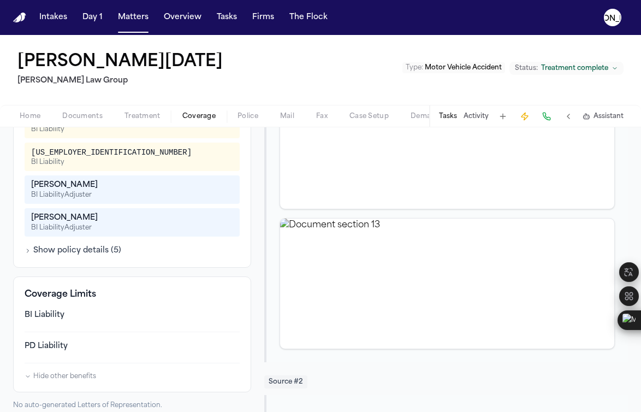
click at [39, 253] on button "Show policy details ( 5 )" at bounding box center [73, 250] width 97 height 11
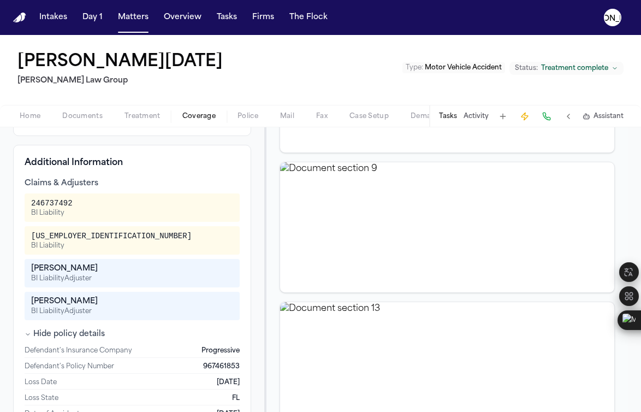
scroll to position [284, 0]
drag, startPoint x: 72, startPoint y: 295, endPoint x: 13, endPoint y: 297, distance: 59.0
click at [13, 297] on div "Additional Information Claims & Adjusters 246737492 BI Liability [US_EMPLOYER_I…" at bounding box center [132, 287] width 238 height 287
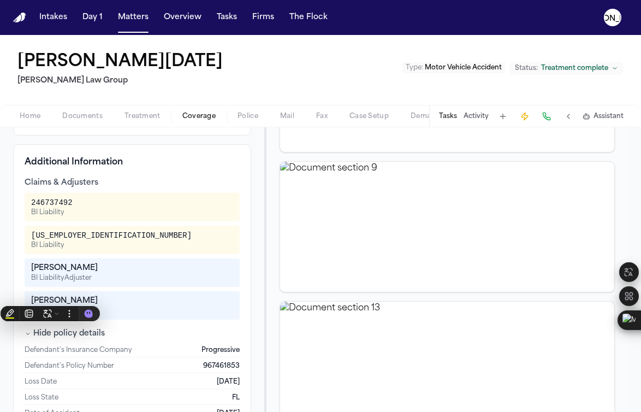
click at [83, 112] on span "Documents" at bounding box center [82, 116] width 40 height 9
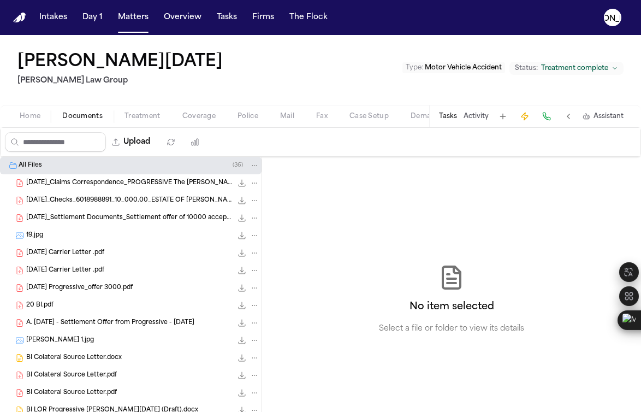
click at [249, 114] on span "Police" at bounding box center [247, 116] width 21 height 9
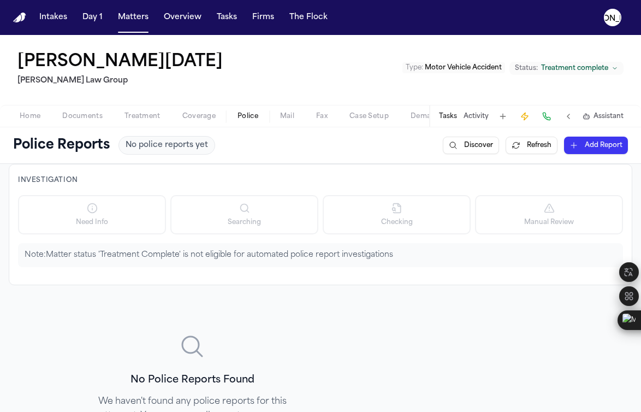
click at [77, 116] on span "Documents" at bounding box center [82, 116] width 40 height 9
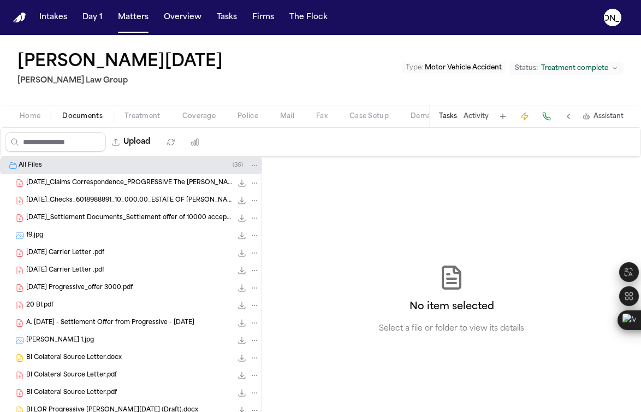
click at [109, 184] on span "[DATE]_Claims Correspondence_PROGRESSIVE The [PERSON_NAME] Law Group_Settlement…" at bounding box center [129, 182] width 206 height 9
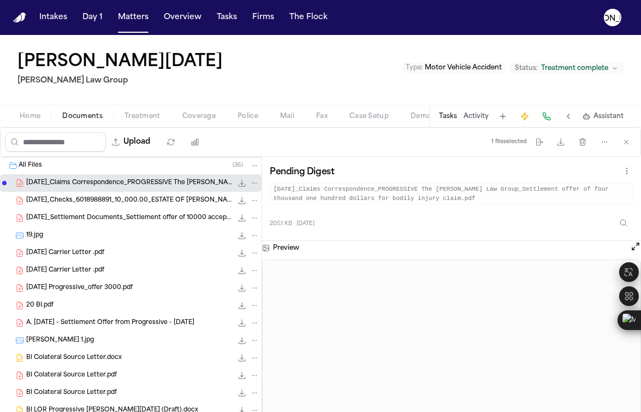
click at [72, 200] on span "[DATE]_Checks_6018988891_10_000.00_ESTATE OF [PERSON_NAME].pdf" at bounding box center [129, 200] width 206 height 9
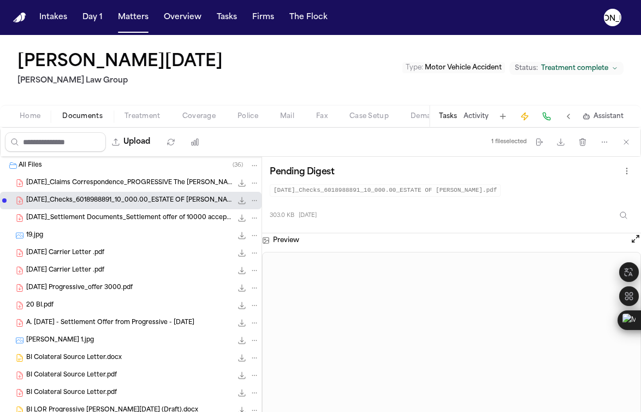
click at [82, 218] on span "[DATE]_Settlement Documents_Settlement offer of 10000 accepted for bodily injur…" at bounding box center [129, 217] width 206 height 9
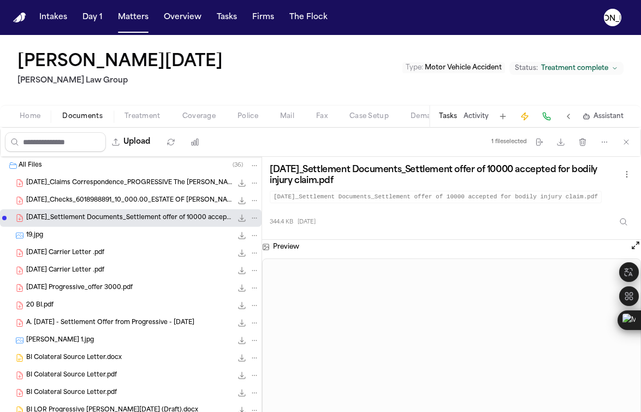
click at [62, 235] on div "19.jpg 529.7 KB • JPG" at bounding box center [142, 235] width 233 height 11
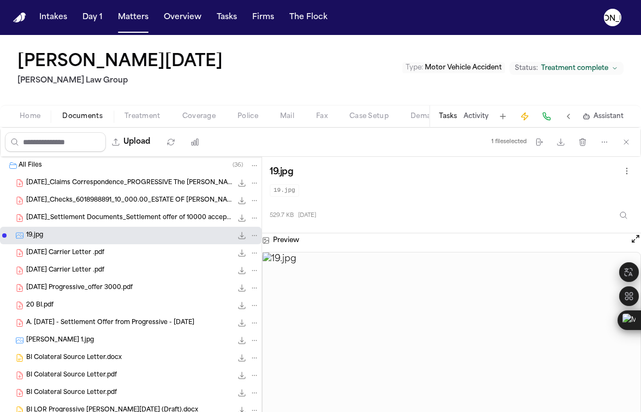
click at [78, 253] on span "[DATE] Carrier Letter .pdf" at bounding box center [65, 252] width 78 height 9
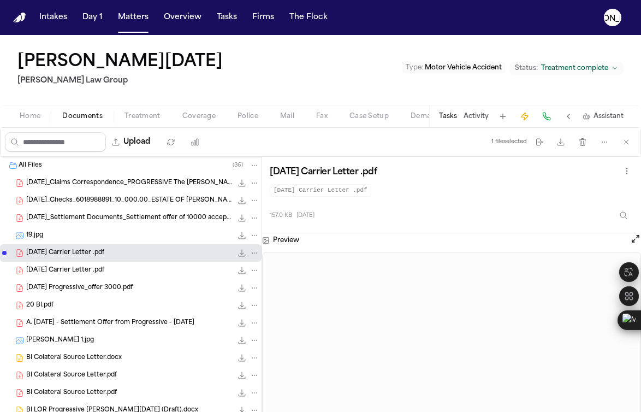
click at [79, 286] on span "[DATE] Progressive_offer 3000.pdf" at bounding box center [79, 287] width 106 height 9
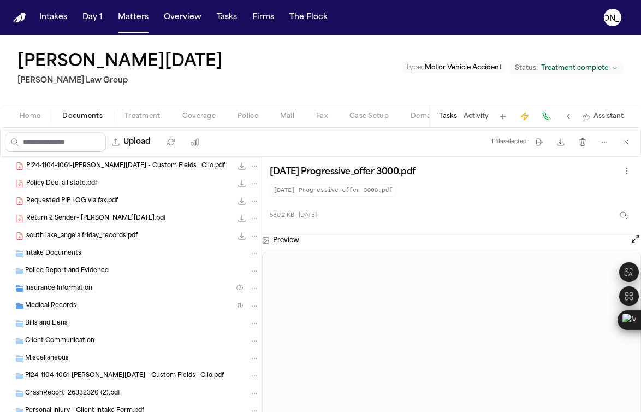
click at [70, 234] on span "south lake_angela friday_records.pdf" at bounding box center [81, 235] width 111 height 9
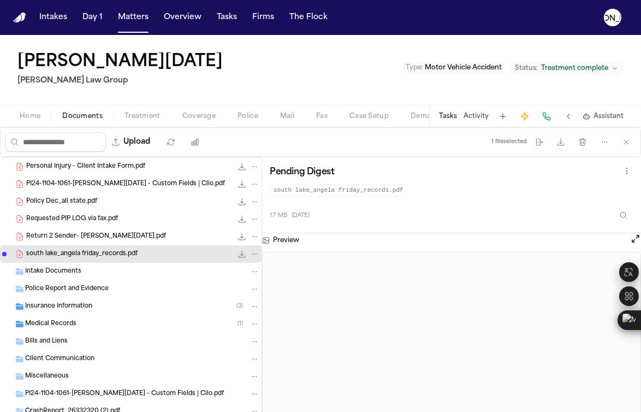
click at [72, 236] on span "Return 2 Sender- [PERSON_NAME][DATE].pdf" at bounding box center [96, 236] width 140 height 9
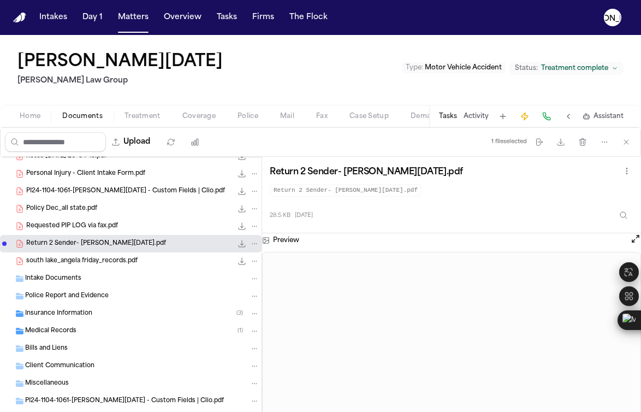
scroll to position [453, 0]
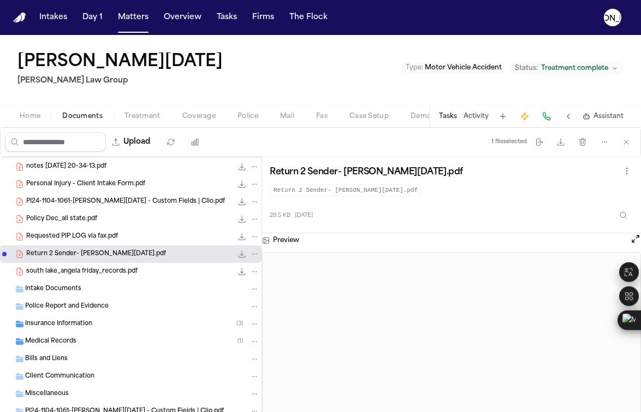
click at [69, 234] on span "Requested PIP LOG via fax.pdf" at bounding box center [72, 236] width 92 height 9
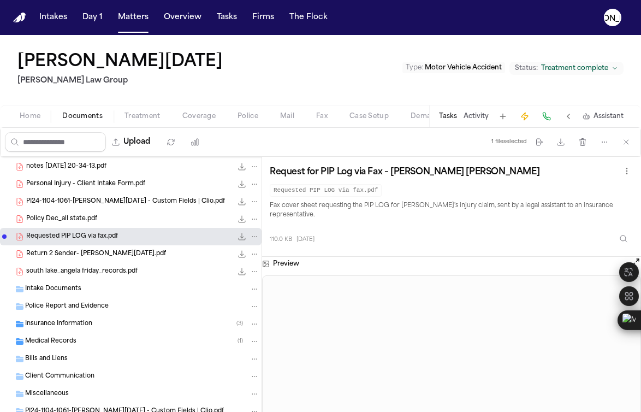
click at [61, 219] on span "Policy Dec_all state.pdf" at bounding box center [61, 219] width 71 height 9
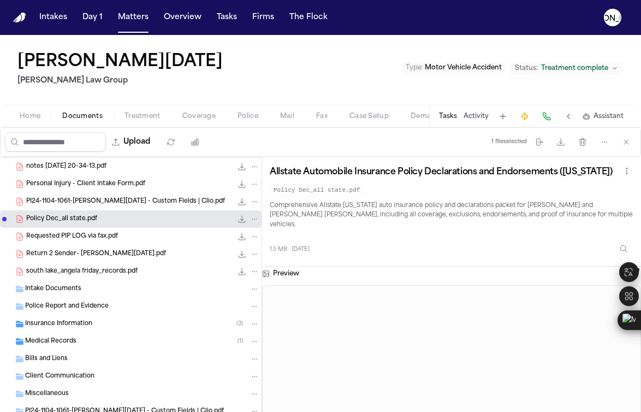
scroll to position [358, 0]
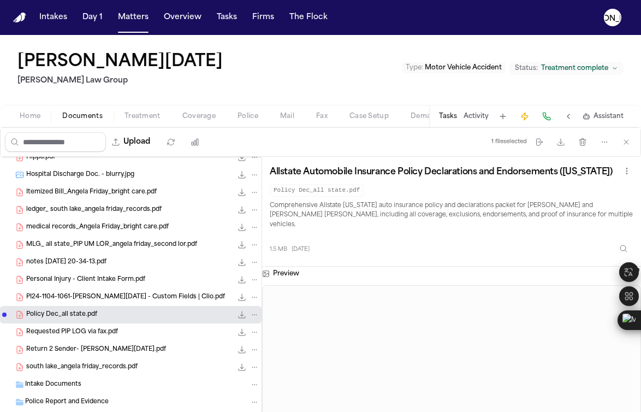
click at [157, 302] on div "PI24-1104-1061-[PERSON_NAME][DATE] - Custom Fields | Clio.pdf 135.7 KB • PDF" at bounding box center [130, 296] width 261 height 17
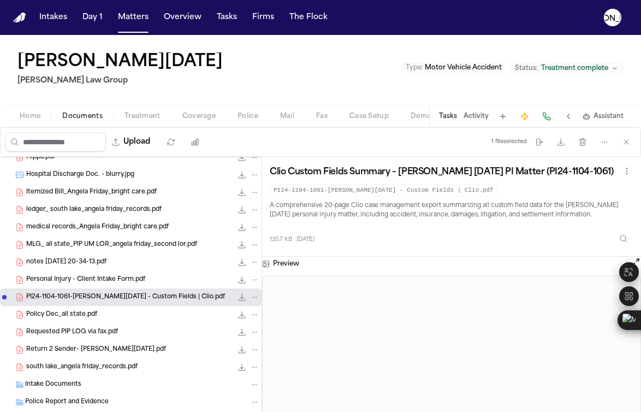
click at [144, 278] on div "Personal Injury - Client Intake Form.pdf 34.1 KB • PDF" at bounding box center [142, 279] width 233 height 11
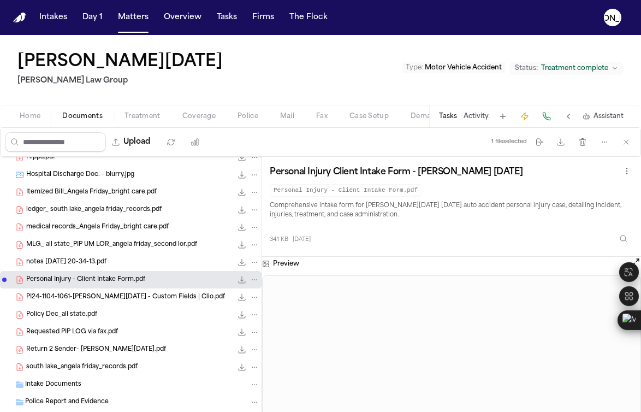
click at [142, 258] on div "notes [DATE] 20-34-13.pdf 143.9 KB • PDF" at bounding box center [142, 262] width 233 height 11
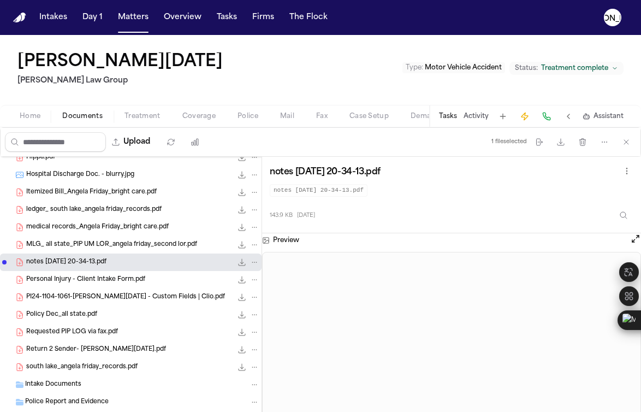
click at [145, 245] on span "MLG_ all state_PIP UM LOR_angela friday_second lor.pdf" at bounding box center [111, 244] width 171 height 9
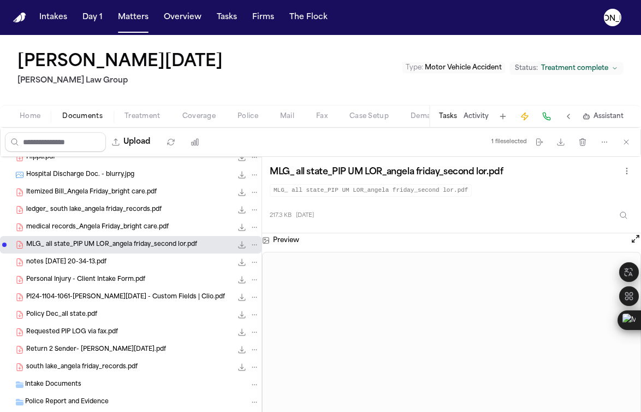
scroll to position [355, 0]
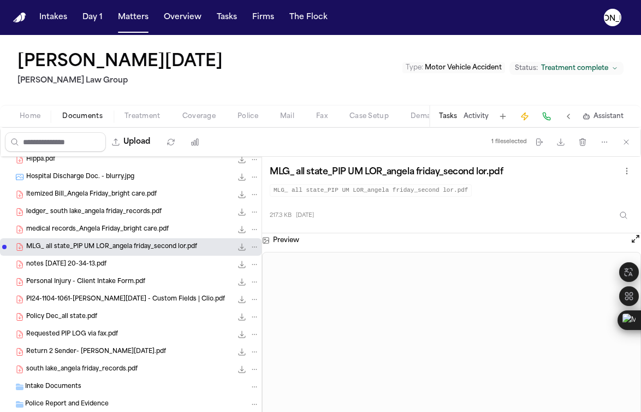
click at [108, 232] on span "medical records_Angela Friday_bright care.pdf" at bounding box center [97, 229] width 142 height 9
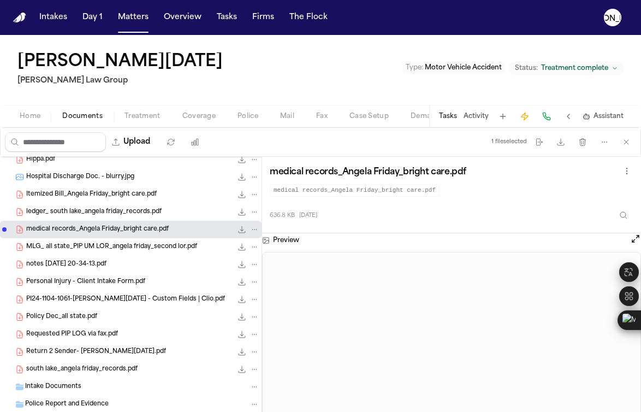
click at [99, 210] on span "ledger_ south lake_angela friday_records.pdf" at bounding box center [93, 211] width 135 height 9
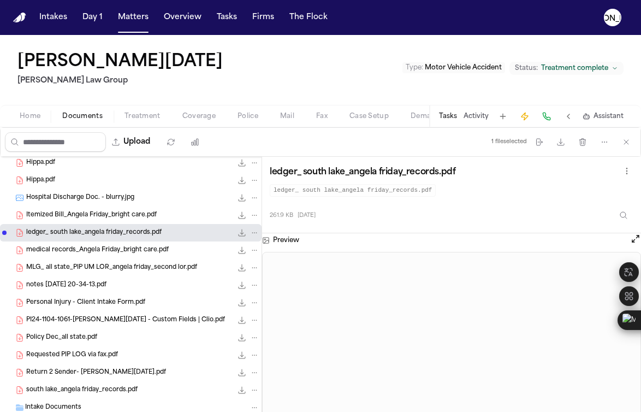
click at [100, 218] on span "Itemized Bill_Angela Friday_bright care.pdf" at bounding box center [91, 215] width 130 height 9
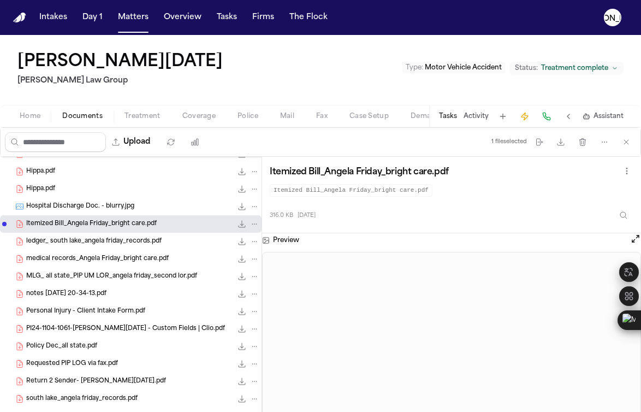
click at [97, 210] on span "Hospital Discharge Doc. - blurry.jpg" at bounding box center [80, 206] width 108 height 9
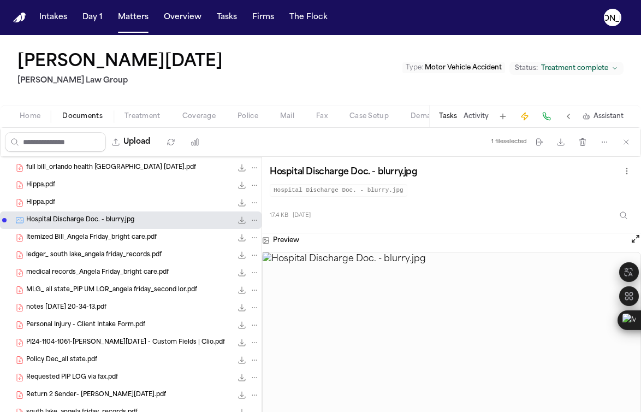
scroll to position [305, 0]
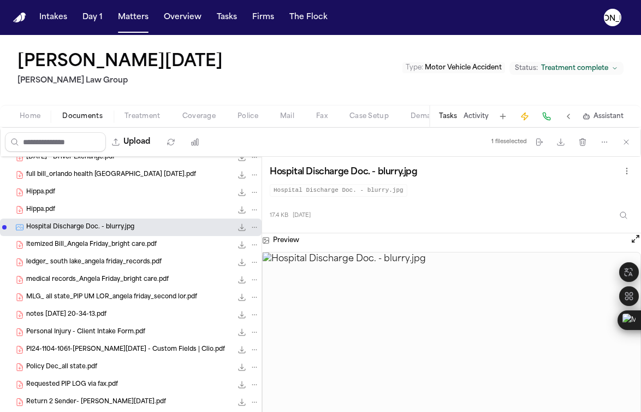
click at [55, 212] on span "Hippa.pdf" at bounding box center [40, 209] width 29 height 9
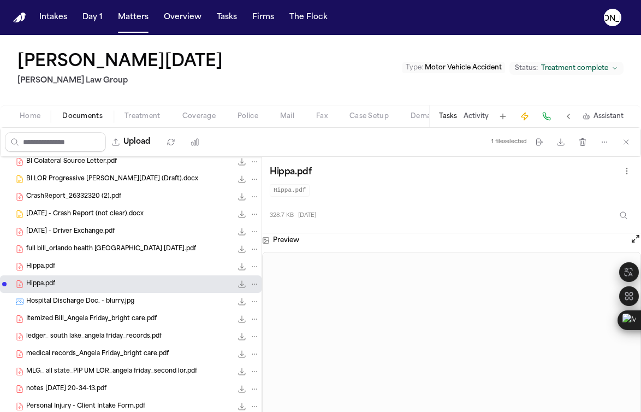
scroll to position [231, 0]
click at [73, 231] on span "[DATE] - Driver Exchange.pdf" at bounding box center [70, 231] width 88 height 9
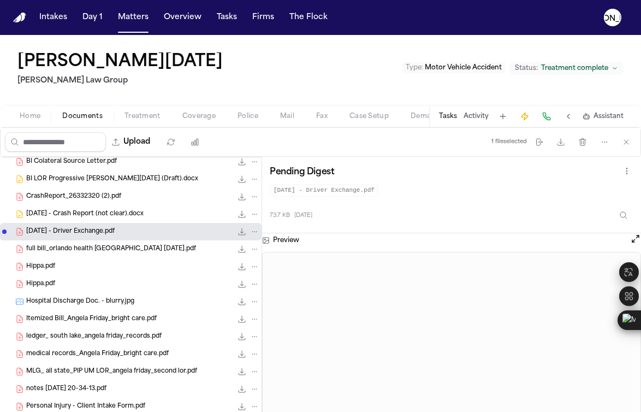
click at [76, 216] on span "[DATE] - Crash Report (not clear).docx" at bounding box center [84, 214] width 117 height 9
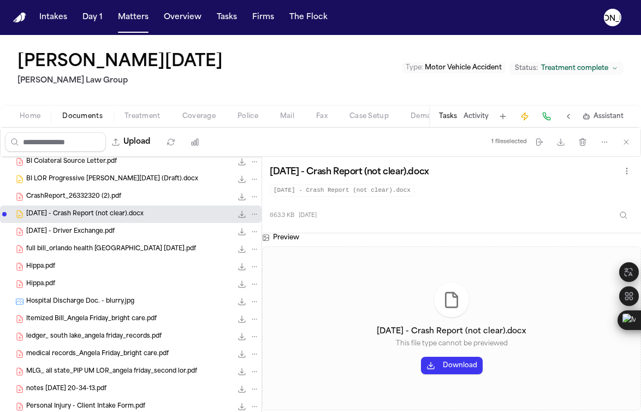
click at [436, 359] on button "Download" at bounding box center [452, 364] width 62 height 17
click at [43, 196] on span "CrashReport_26332320 (2).pdf" at bounding box center [73, 196] width 95 height 9
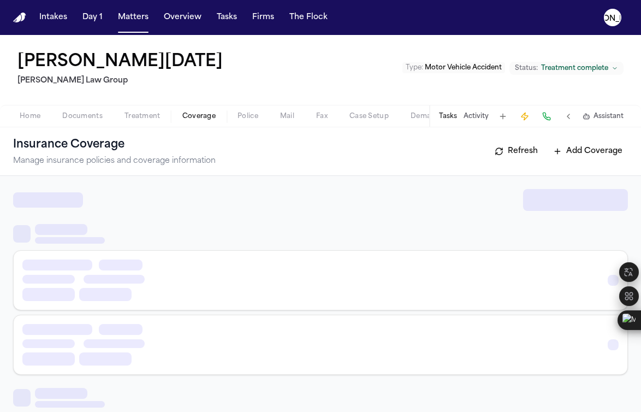
click at [213, 112] on span "Coverage" at bounding box center [198, 116] width 33 height 9
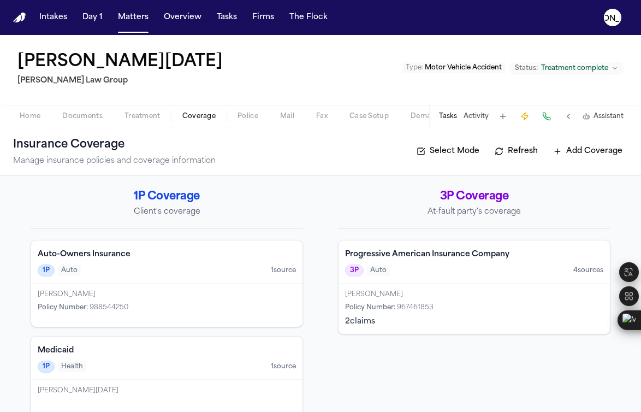
click at [381, 255] on h4 "Progressive American Insurance Company" at bounding box center [474, 254] width 258 height 11
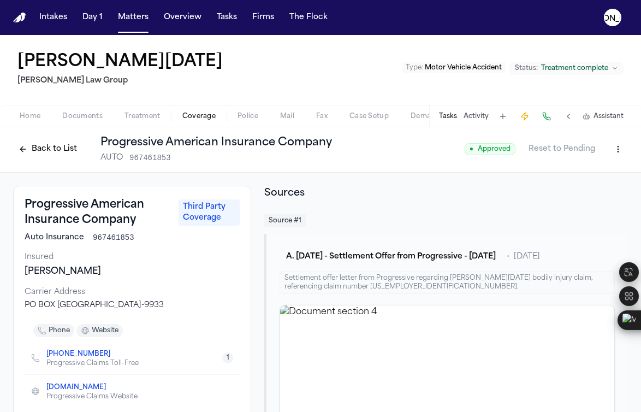
scroll to position [2, 0]
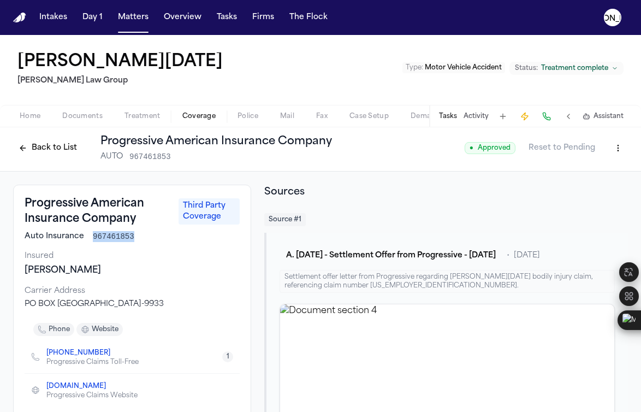
drag, startPoint x: 138, startPoint y: 237, endPoint x: 92, endPoint y: 239, distance: 45.9
click at [92, 239] on div "Auto Insurance 967461853" at bounding box center [132, 236] width 215 height 11
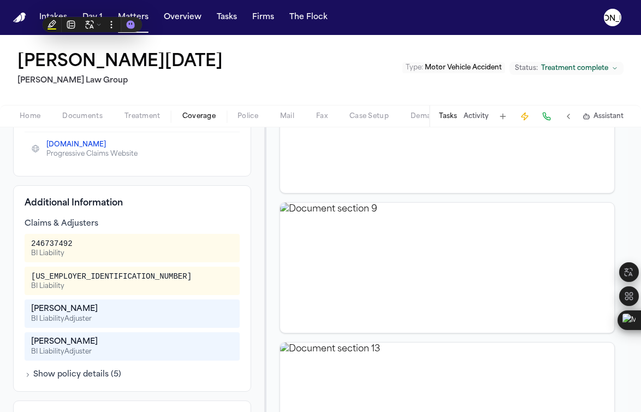
scroll to position [446, 0]
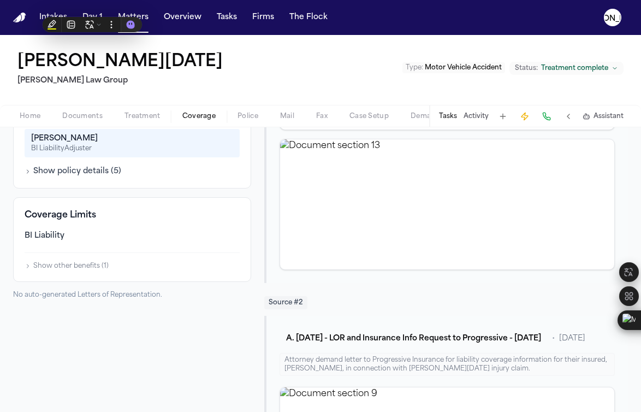
click at [53, 172] on button "Show policy details ( 5 )" at bounding box center [73, 171] width 97 height 11
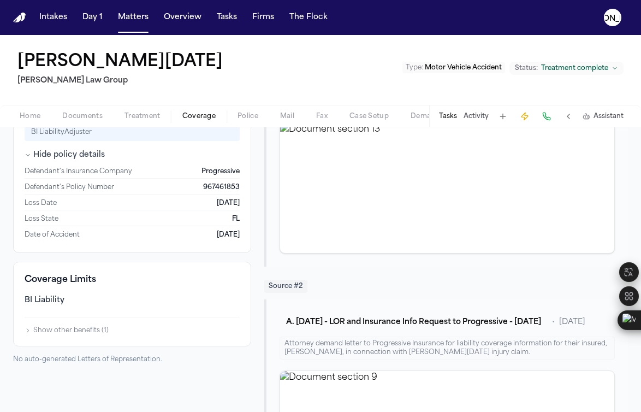
click at [70, 329] on button "Show other benefits ( 1 )" at bounding box center [67, 330] width 84 height 9
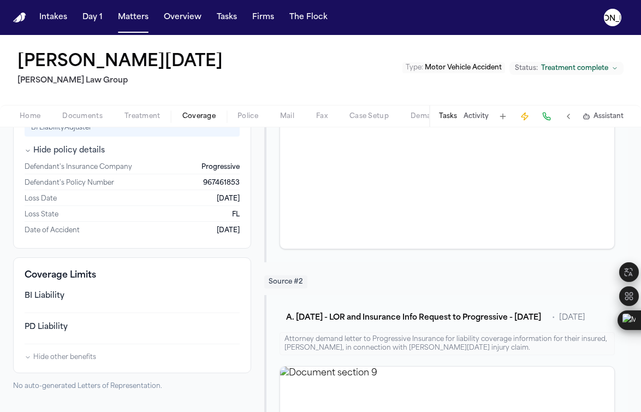
click at [30, 293] on div "BI Liability" at bounding box center [132, 295] width 215 height 11
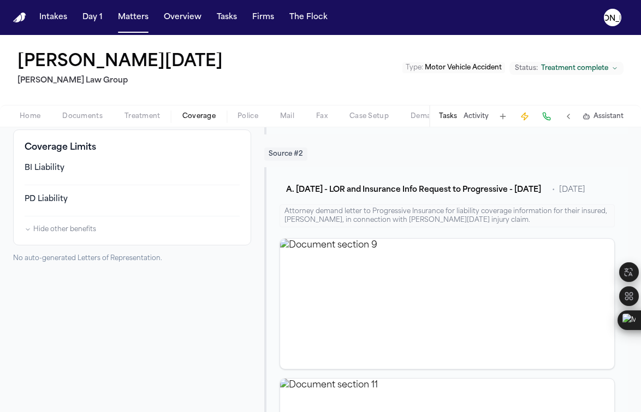
scroll to position [490, 0]
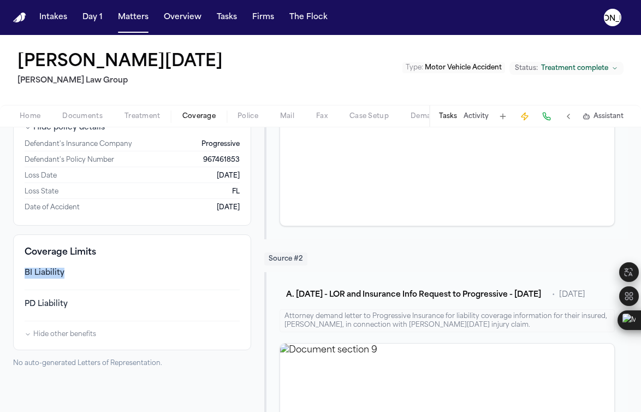
drag, startPoint x: 75, startPoint y: 275, endPoint x: 16, endPoint y: 271, distance: 58.5
click at [16, 271] on div "Coverage Limits BI Liability PD Liability Hide other benefits" at bounding box center [132, 292] width 238 height 116
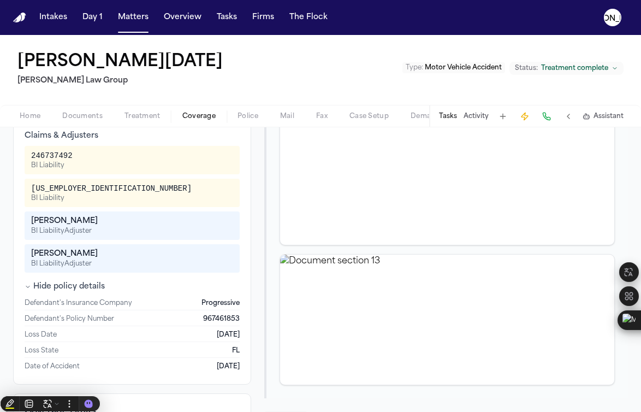
scroll to position [312, 0]
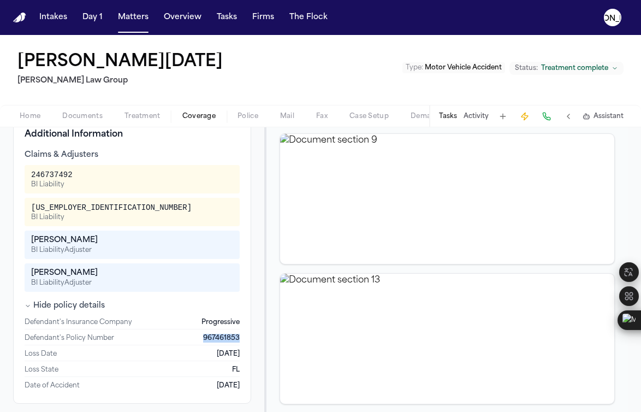
drag, startPoint x: 198, startPoint y: 338, endPoint x: 236, endPoint y: 339, distance: 38.8
click at [237, 339] on div "Additional Information Claims & Adjusters 246737492 BI Liability [US_EMPLOYER_I…" at bounding box center [132, 259] width 238 height 287
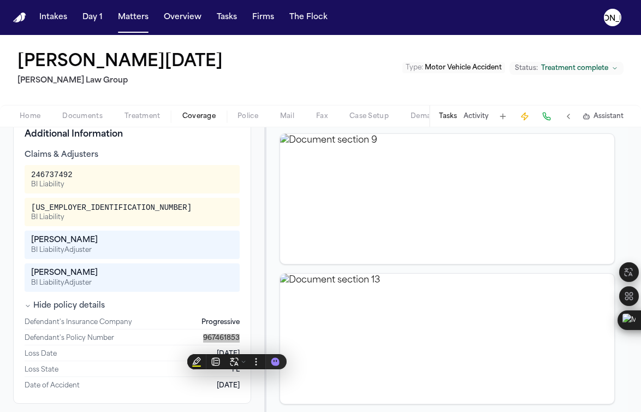
scroll to position [99, 0]
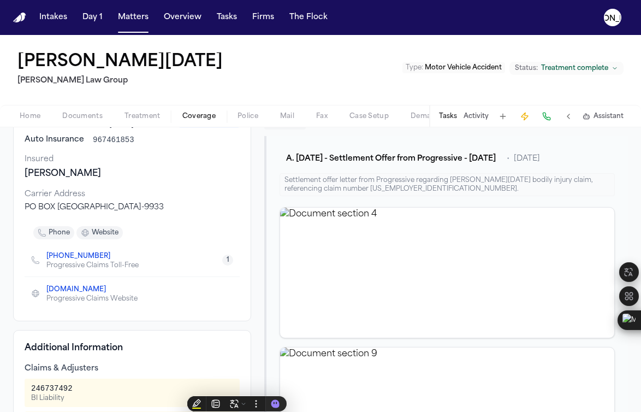
click at [84, 119] on span "Documents" at bounding box center [82, 116] width 40 height 9
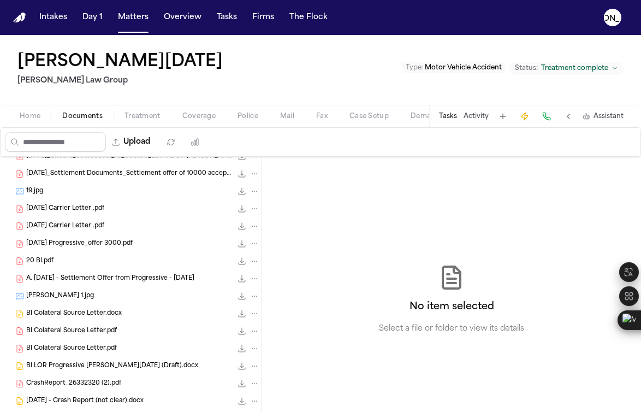
scroll to position [55, 0]
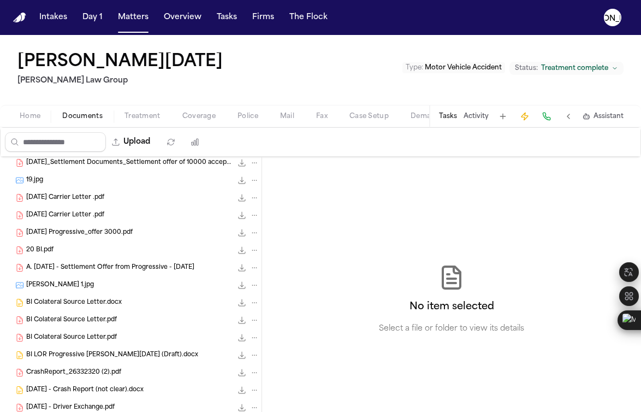
click at [59, 293] on div "[PERSON_NAME] 1.jpg 529.7 KB • JPG" at bounding box center [130, 284] width 261 height 17
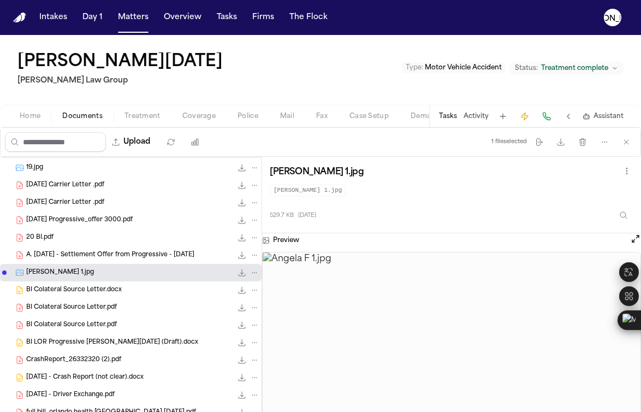
click at [89, 341] on span "BI LOR Progressive [PERSON_NAME][DATE] (Draft).docx" at bounding box center [112, 342] width 172 height 9
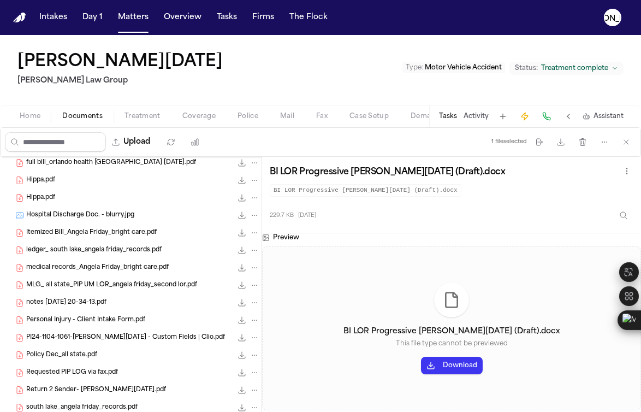
scroll to position [324, 0]
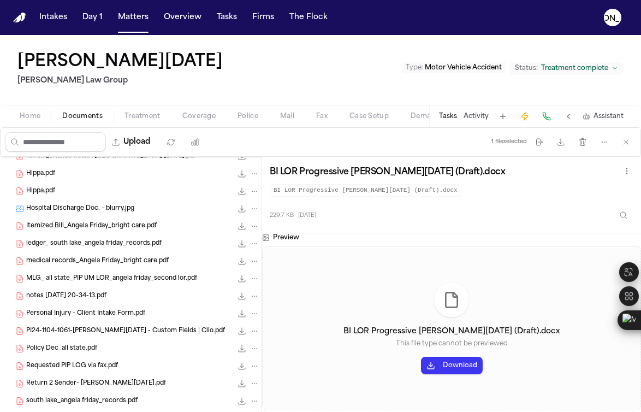
click at [71, 315] on span "Personal Injury - Client Intake Form.pdf" at bounding box center [85, 313] width 119 height 9
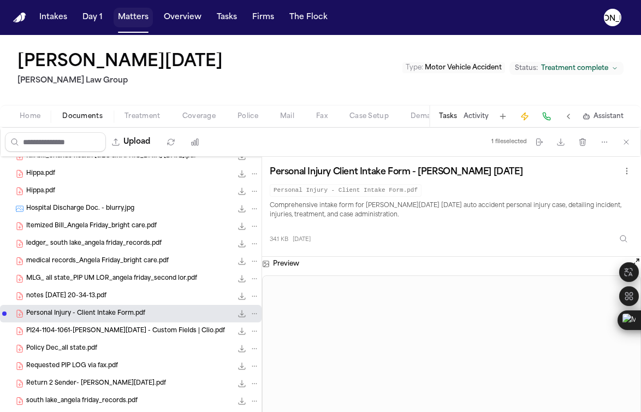
click at [129, 21] on button "Matters" at bounding box center [133, 18] width 39 height 20
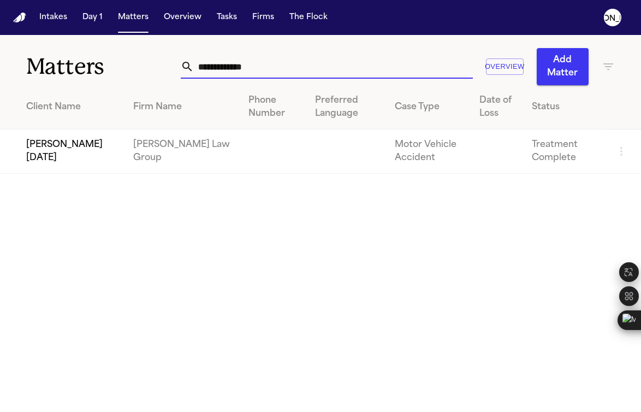
drag, startPoint x: 255, startPoint y: 66, endPoint x: 106, endPoint y: 58, distance: 148.7
click at [106, 58] on div "**********" at bounding box center [320, 60] width 641 height 50
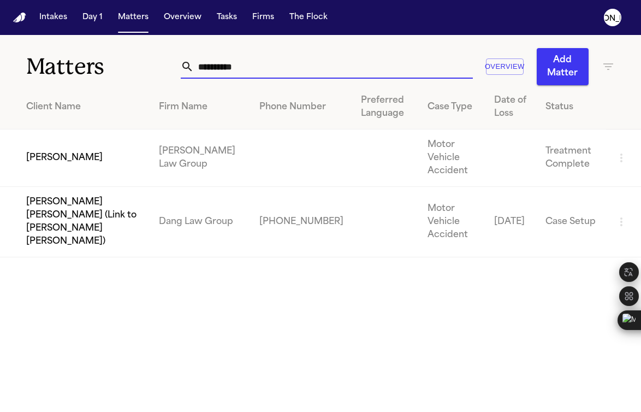
type input "**********"
click at [74, 168] on td "[PERSON_NAME]" at bounding box center [75, 157] width 150 height 57
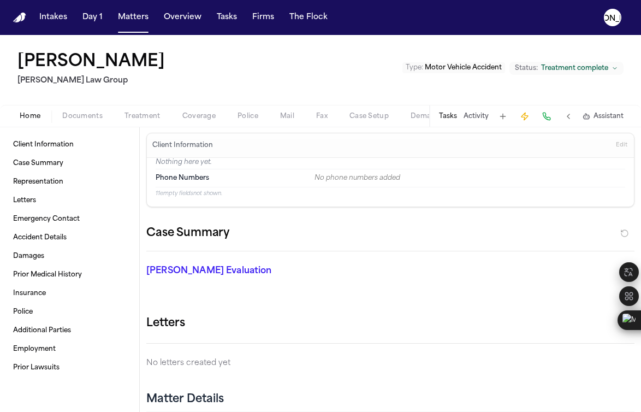
scroll to position [4, 0]
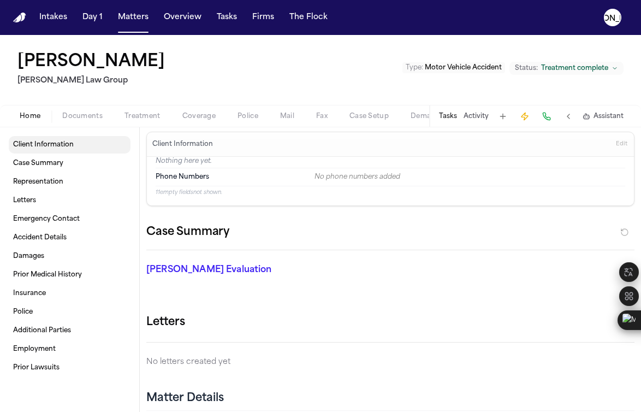
click at [38, 148] on span "Client Information" at bounding box center [43, 144] width 61 height 9
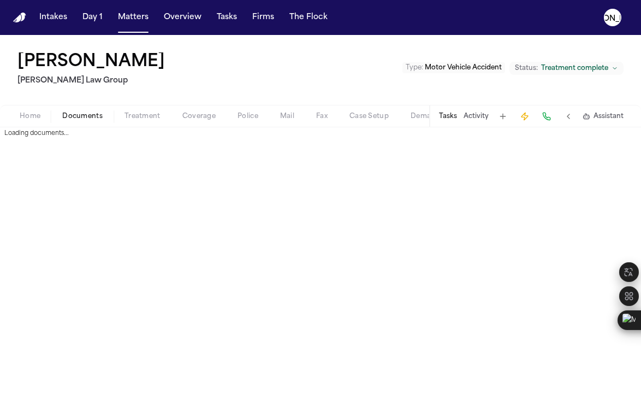
click at [76, 120] on span "Documents" at bounding box center [82, 116] width 40 height 9
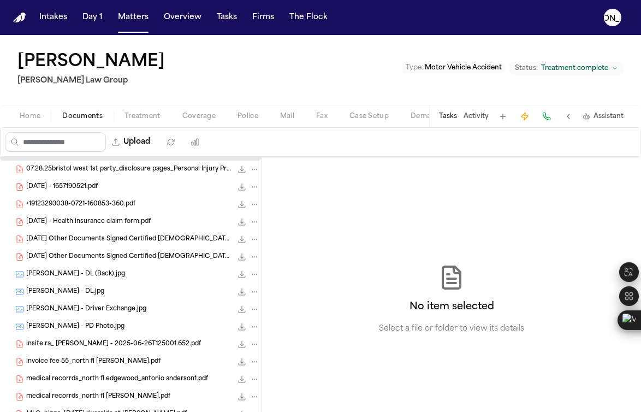
scroll to position [14, 0]
click at [47, 293] on span "[PERSON_NAME] - DL.jpg" at bounding box center [65, 291] width 78 height 9
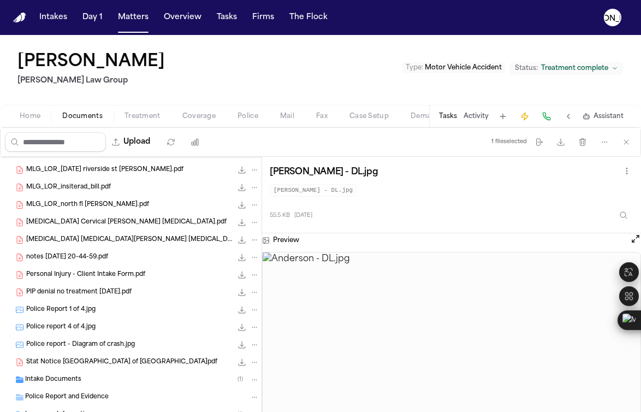
scroll to position [377, 0]
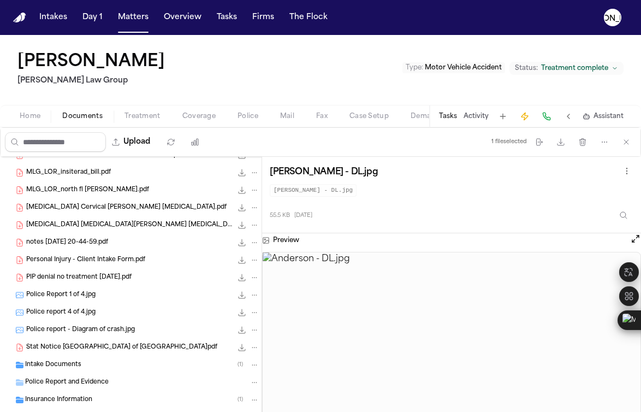
click at [61, 298] on span "Police Report 1 of 4.jpg" at bounding box center [60, 294] width 69 height 9
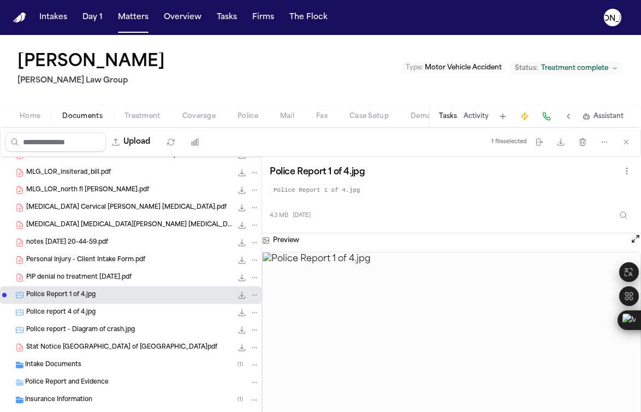
click at [249, 115] on span "Police" at bounding box center [247, 116] width 21 height 9
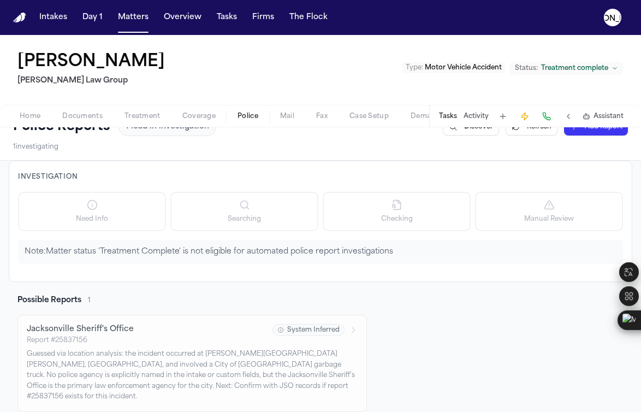
scroll to position [19, 0]
click at [74, 341] on div "Report # 25837156" at bounding box center [146, 339] width 239 height 9
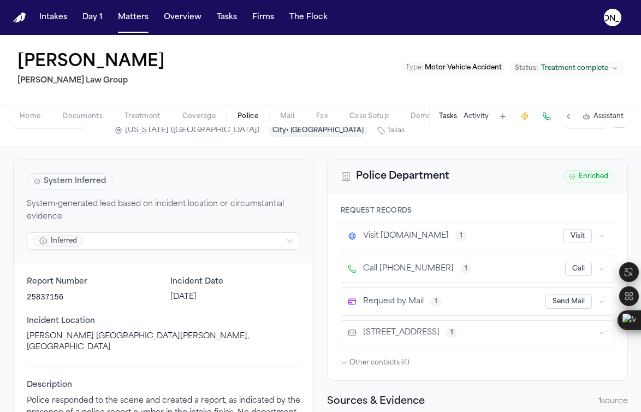
scroll to position [34, 0]
drag, startPoint x: 59, startPoint y: 297, endPoint x: 20, endPoint y: 297, distance: 39.3
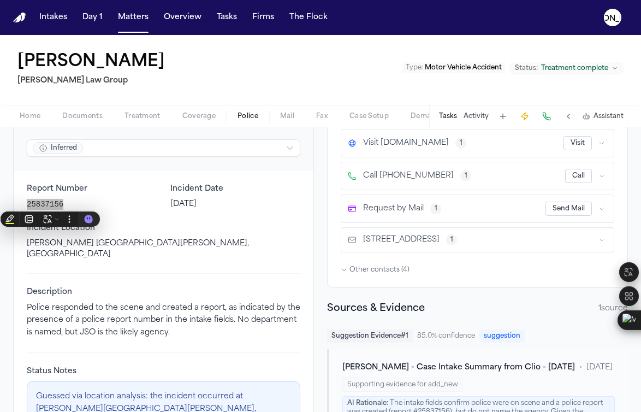
scroll to position [129, 0]
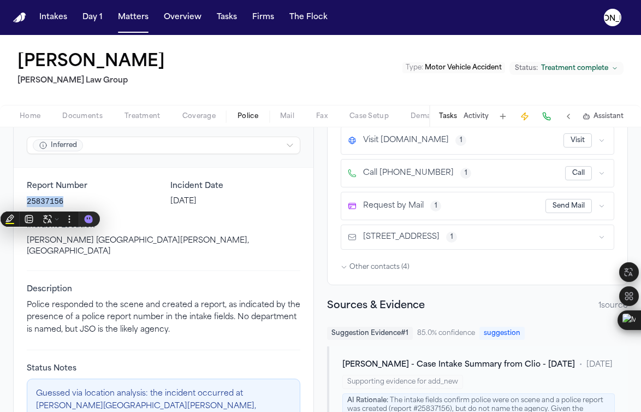
click at [202, 116] on span "Coverage" at bounding box center [198, 116] width 33 height 9
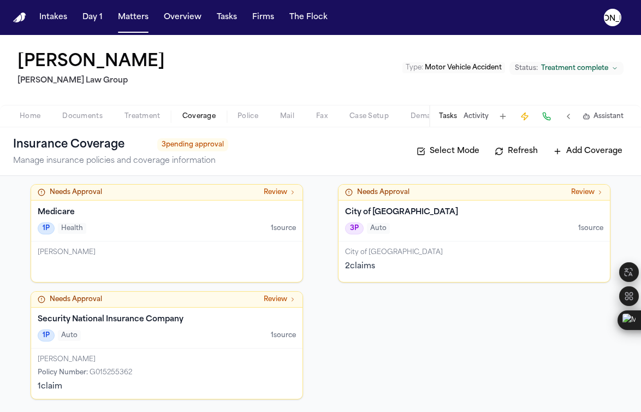
scroll to position [56, 0]
click at [162, 333] on div "1P Auto 1 source" at bounding box center [167, 335] width 258 height 12
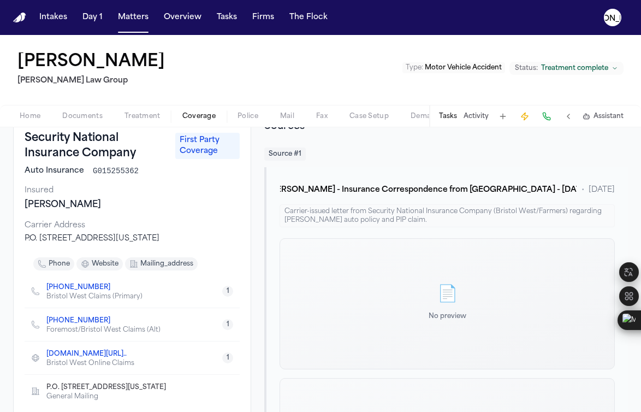
scroll to position [68, 0]
drag, startPoint x: 141, startPoint y: 170, endPoint x: 93, endPoint y: 169, distance: 48.6
click at [93, 169] on div "Auto Insurance G015255362" at bounding box center [132, 170] width 215 height 11
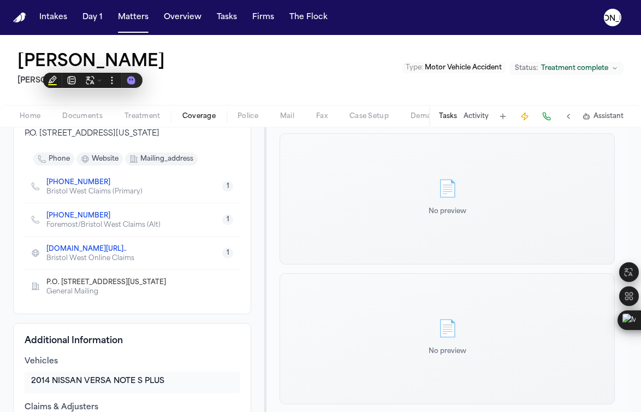
scroll to position [323, 0]
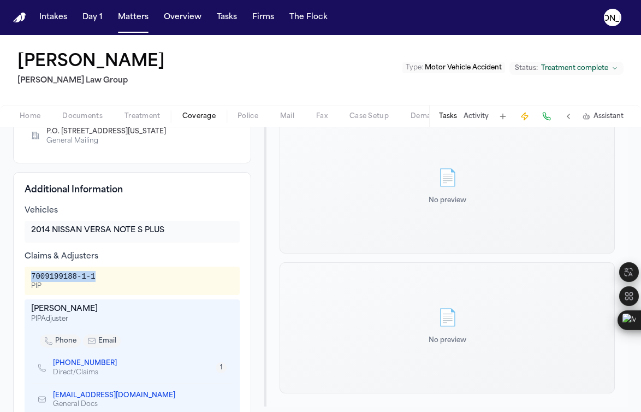
drag, startPoint x: 32, startPoint y: 278, endPoint x: 130, endPoint y: 277, distance: 97.7
click at [130, 277] on div "7009199188-1-1 PIP" at bounding box center [132, 281] width 202 height 20
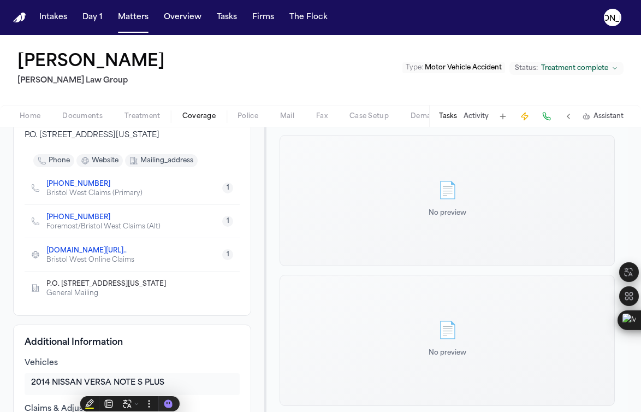
scroll to position [0, 0]
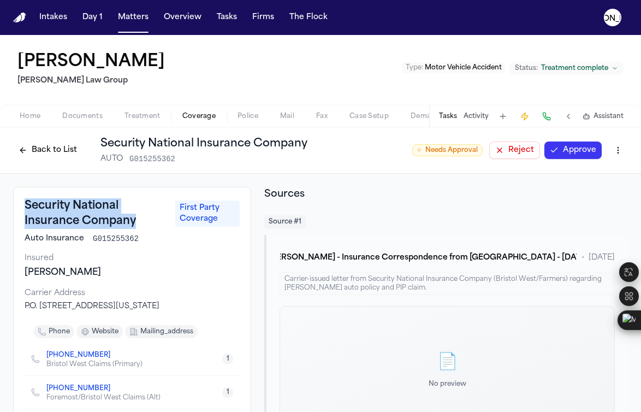
drag, startPoint x: 23, startPoint y: 206, endPoint x: 136, endPoint y: 219, distance: 113.1
click at [136, 219] on div "Security National Insurance Company First Party Coverage Auto Insurance G015255…" at bounding box center [132, 337] width 238 height 300
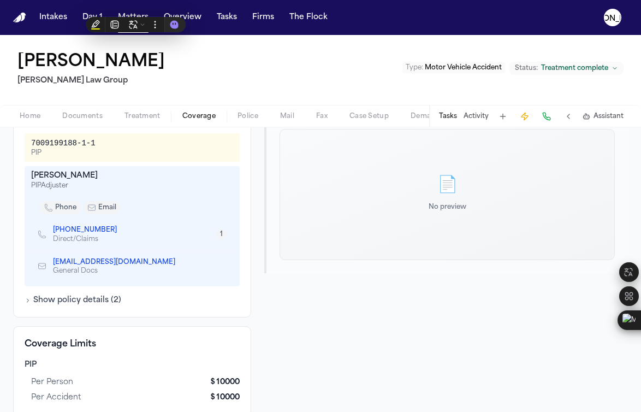
scroll to position [492, 0]
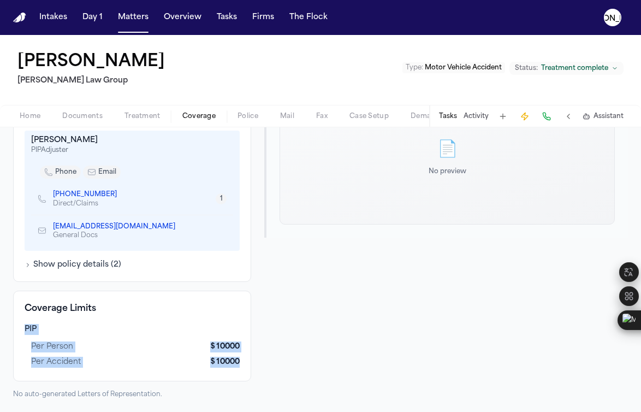
drag, startPoint x: 23, startPoint y: 326, endPoint x: 246, endPoint y: 364, distance: 225.3
click at [246, 364] on div "Coverage Limits PIP per person $ 10000 per accident $ 10000" at bounding box center [132, 335] width 238 height 91
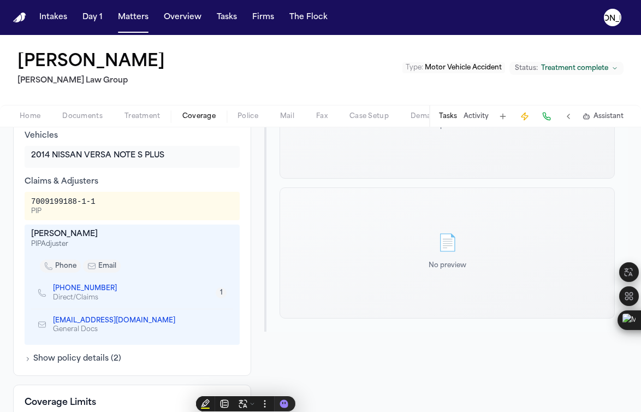
scroll to position [412, 0]
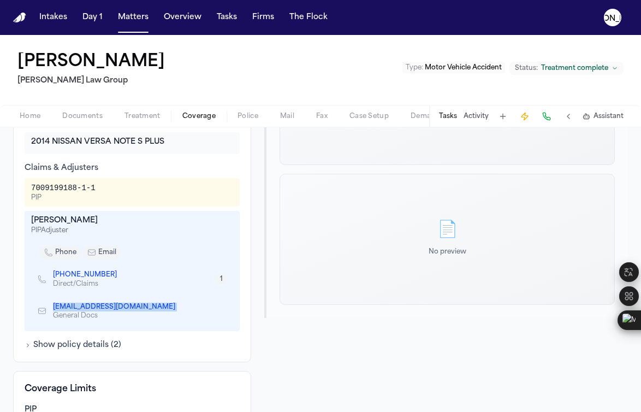
drag, startPoint x: 46, startPoint y: 307, endPoint x: 131, endPoint y: 307, distance: 84.6
click at [131, 307] on div "[EMAIL_ADDRESS][DOMAIN_NAME] General Docs" at bounding box center [111, 311] width 146 height 19
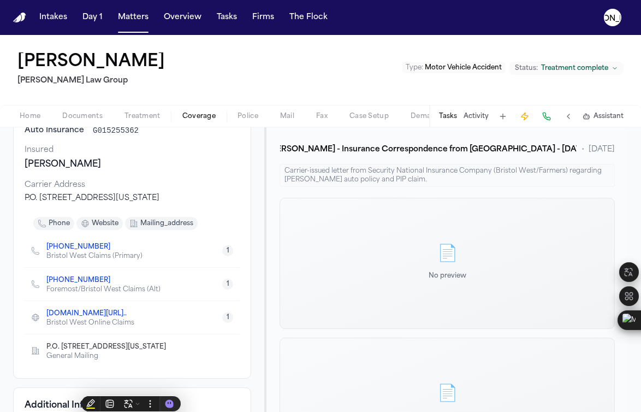
scroll to position [0, 0]
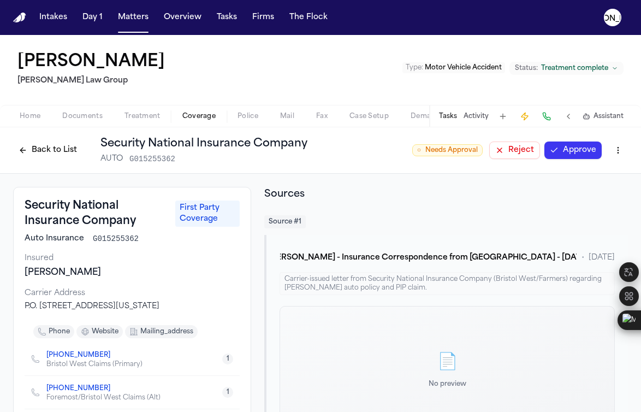
click at [22, 147] on button "Back to List" at bounding box center [47, 149] width 69 height 17
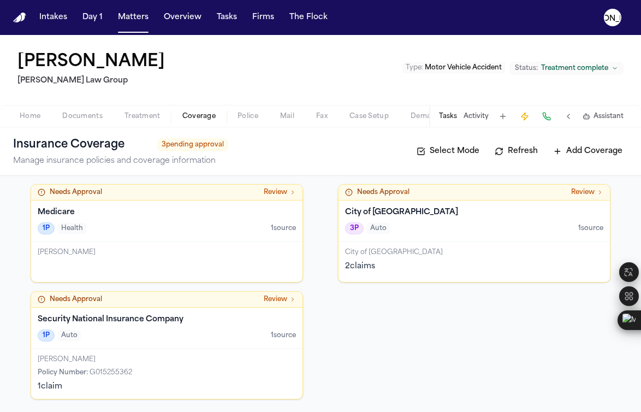
scroll to position [56, 0]
click at [402, 208] on h4 "City of [GEOGRAPHIC_DATA]" at bounding box center [474, 211] width 258 height 11
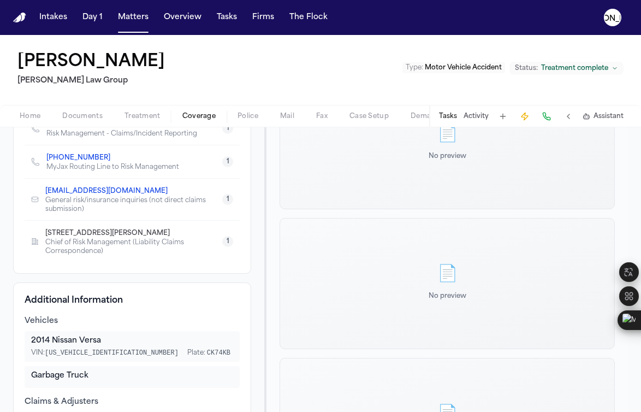
scroll to position [414, 0]
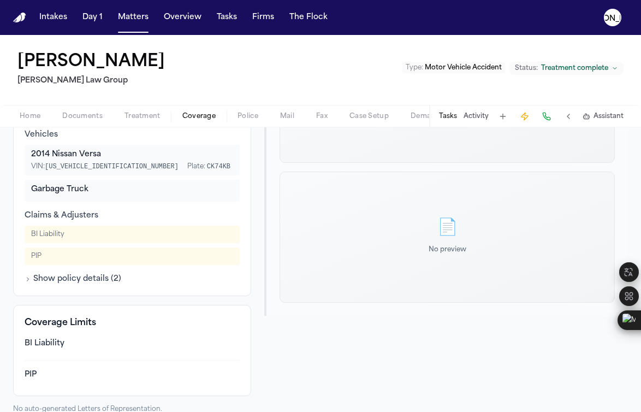
click at [41, 273] on button "Show policy details ( 2 )" at bounding box center [73, 278] width 97 height 11
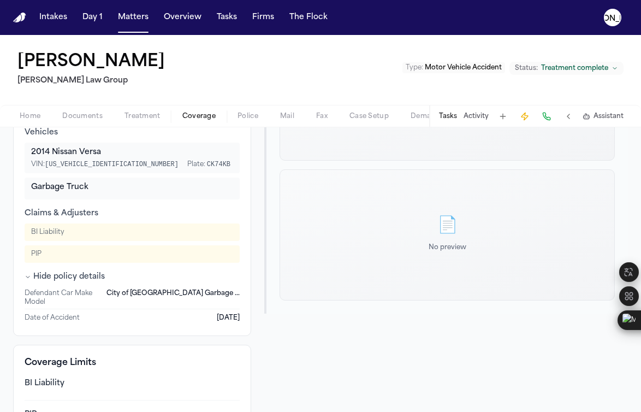
click at [42, 378] on div "BI Liability" at bounding box center [132, 383] width 215 height 11
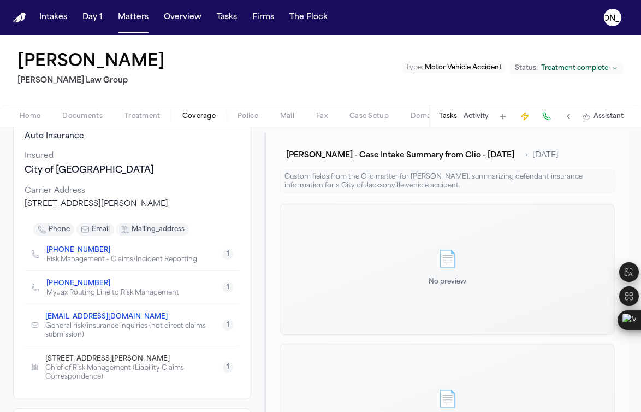
scroll to position [0, 0]
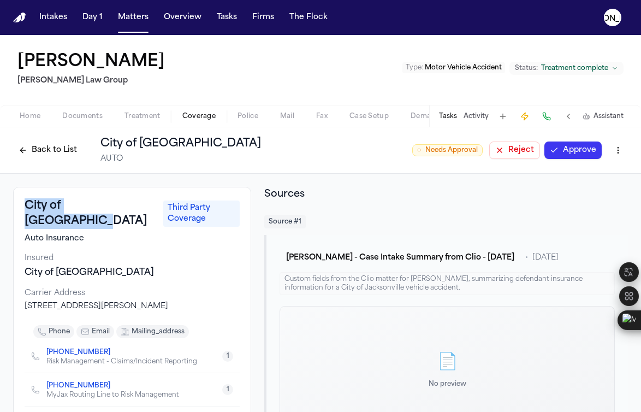
drag, startPoint x: 128, startPoint y: 207, endPoint x: 3, endPoint y: 200, distance: 125.7
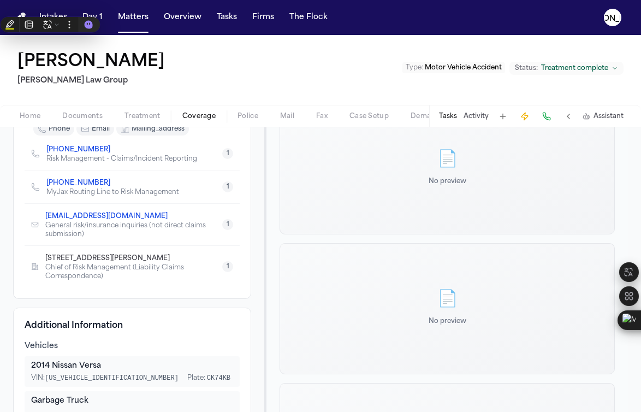
scroll to position [381, 0]
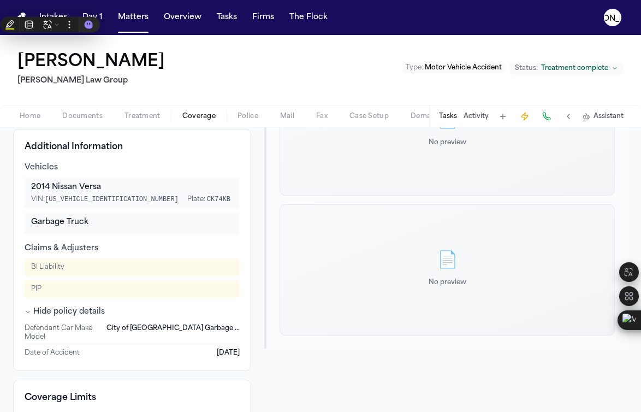
click at [82, 118] on span "Documents" at bounding box center [82, 116] width 40 height 9
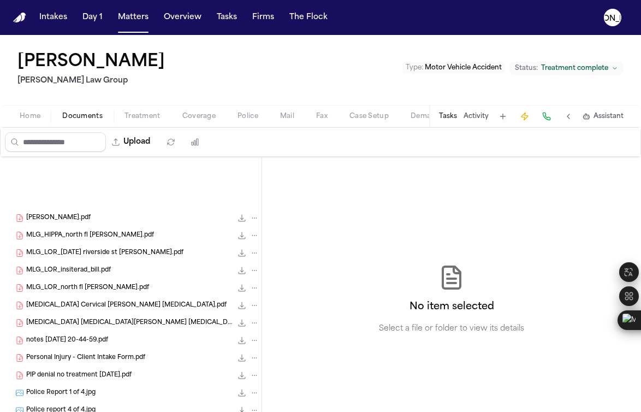
scroll to position [426, 0]
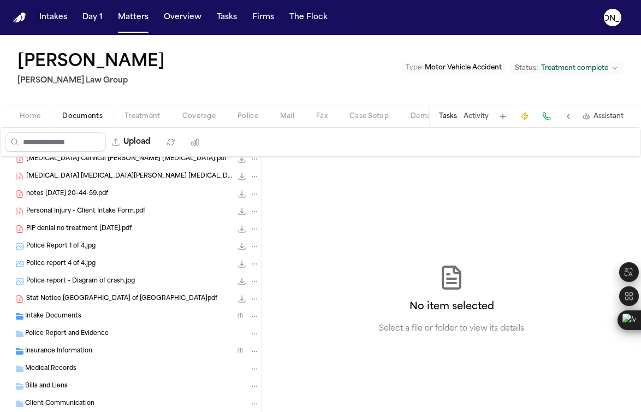
click at [92, 216] on div "Personal Injury - Client Intake Form.pdf 33.2 KB • PDF" at bounding box center [142, 211] width 233 height 11
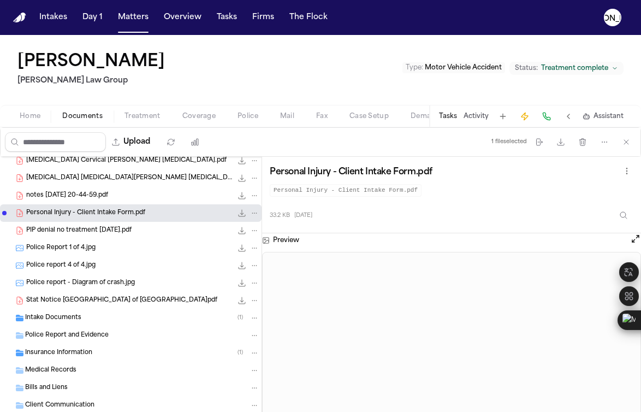
scroll to position [424, 0]
click at [159, 196] on div "notes [DATE] 20-44-59.pdf 92.8 KB • PDF" at bounding box center [142, 195] width 233 height 11
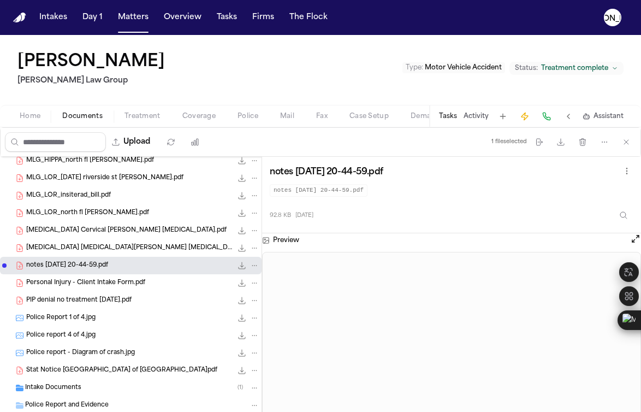
scroll to position [341, 0]
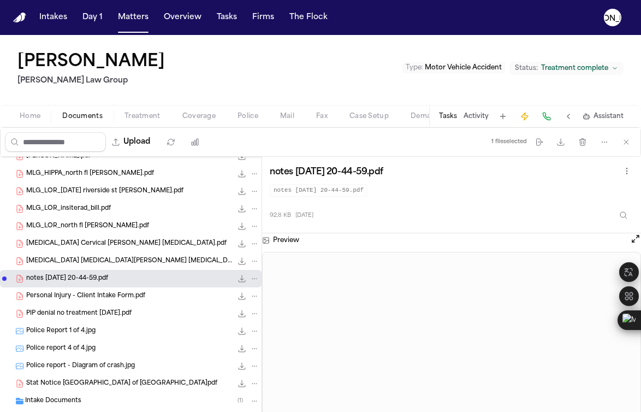
click at [99, 264] on span "[MEDICAL_DATA] [MEDICAL_DATA][PERSON_NAME] [MEDICAL_DATA].pdf" at bounding box center [129, 261] width 206 height 9
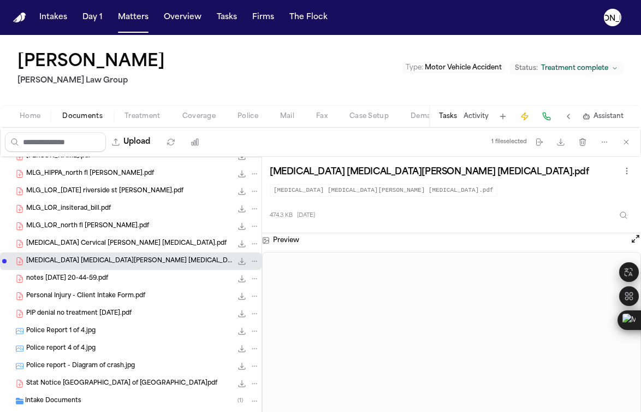
click at [106, 242] on span "[MEDICAL_DATA] Cervical [PERSON_NAME] [MEDICAL_DATA].pdf" at bounding box center [126, 243] width 200 height 9
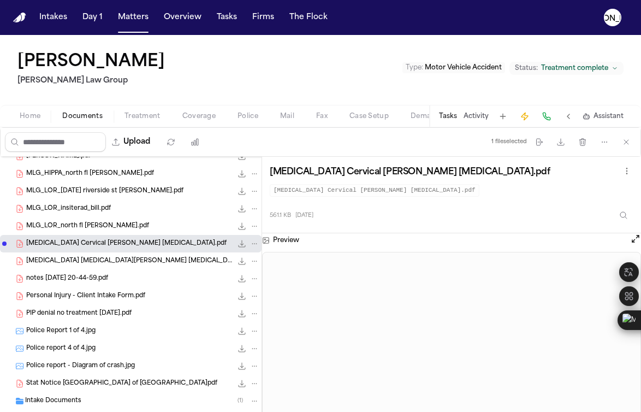
click at [109, 225] on span "MLG_LOR_north fl [PERSON_NAME].pdf" at bounding box center [87, 226] width 123 height 9
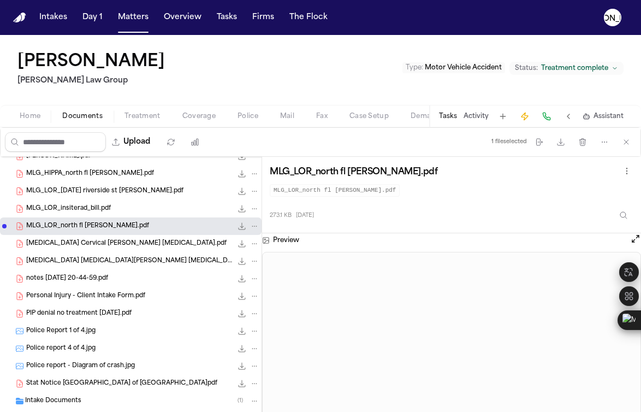
click at [72, 206] on span "MLG_LOR_insiterad_bill.pdf" at bounding box center [68, 208] width 85 height 9
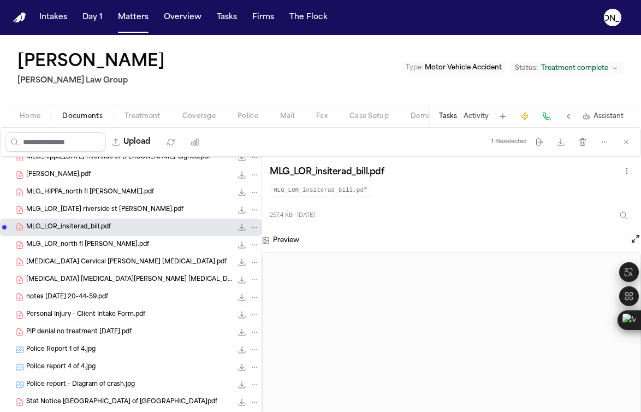
click at [121, 206] on span "MLG_LOR_[DATE] riverside st [PERSON_NAME].pdf" at bounding box center [104, 209] width 157 height 9
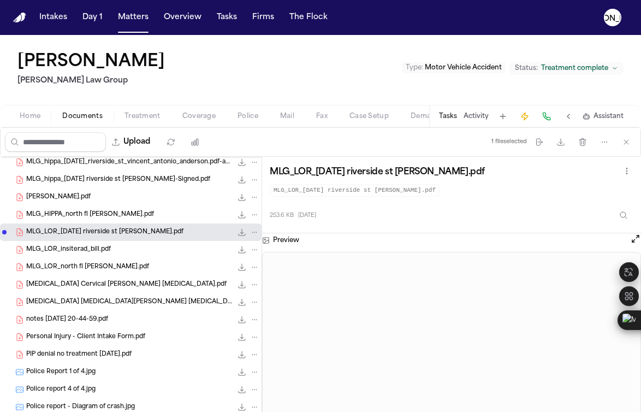
click at [91, 199] on span "[PERSON_NAME].pdf" at bounding box center [58, 197] width 64 height 9
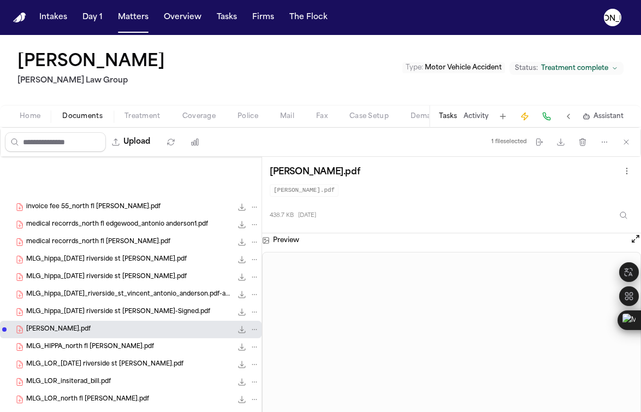
scroll to position [91, 0]
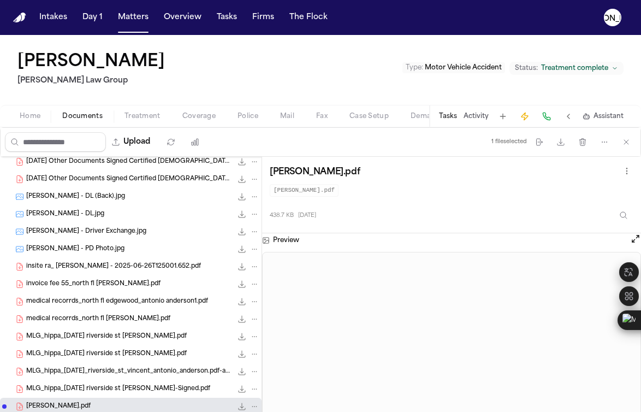
click at [74, 243] on div "[PERSON_NAME] - PD Photo.jpg 63.1 KB • JPG" at bounding box center [142, 248] width 233 height 11
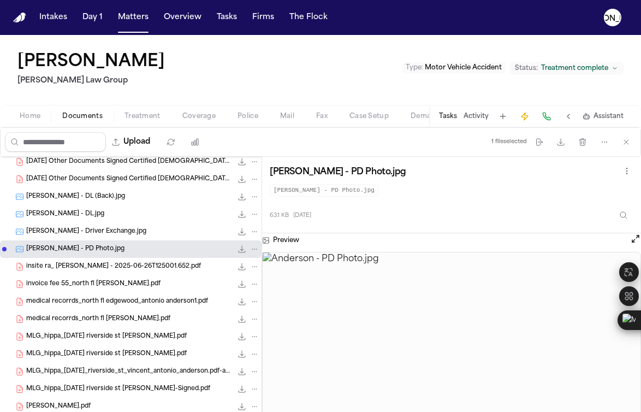
click at [81, 226] on div "[PERSON_NAME] - Driver Exchange.jpg 79.1 KB • JPG" at bounding box center [142, 231] width 233 height 11
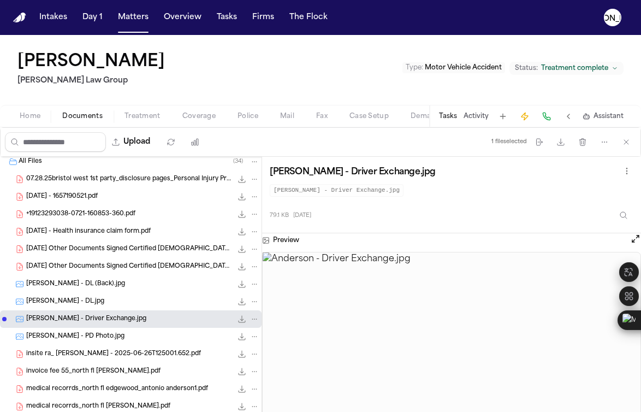
scroll to position [4, 0]
click at [132, 257] on div "[DATE] Other Documents Signed Certified [DEMOGRAPHIC_DATA] (3).pdf 313.7 KB • P…" at bounding box center [130, 248] width 261 height 17
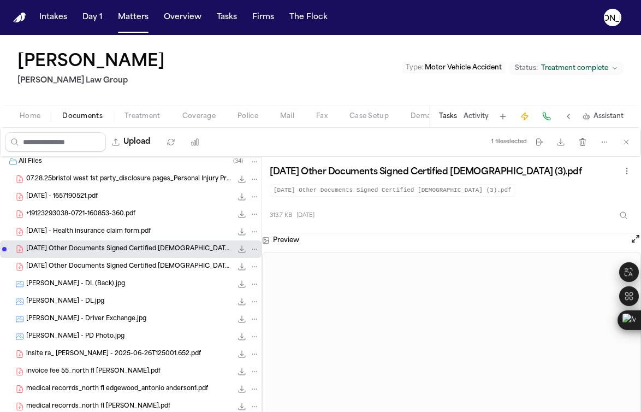
click at [132, 260] on div "[DATE] Other Documents Signed Certified [DEMOGRAPHIC_DATA].pdf 299.3 KB • PDF" at bounding box center [130, 266] width 261 height 17
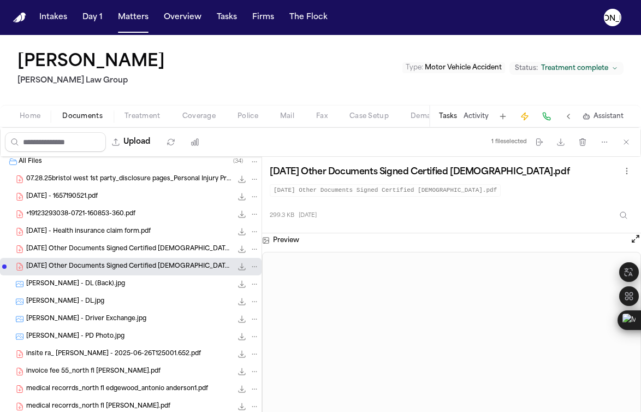
click at [97, 246] on span "[DATE] Other Documents Signed Certified [DEMOGRAPHIC_DATA] (3).pdf" at bounding box center [129, 249] width 206 height 9
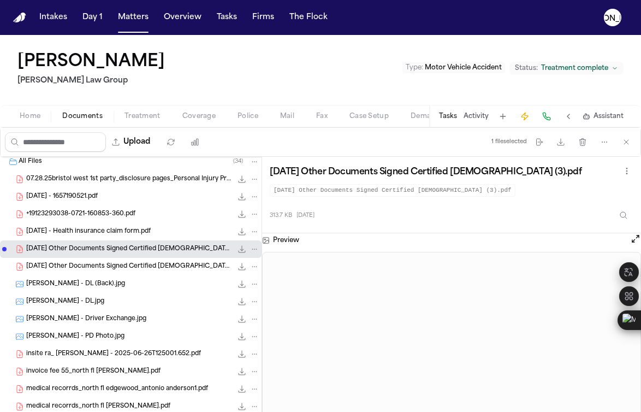
click at [99, 235] on span "[DATE] - Health insurance claim form.pdf" at bounding box center [88, 231] width 124 height 9
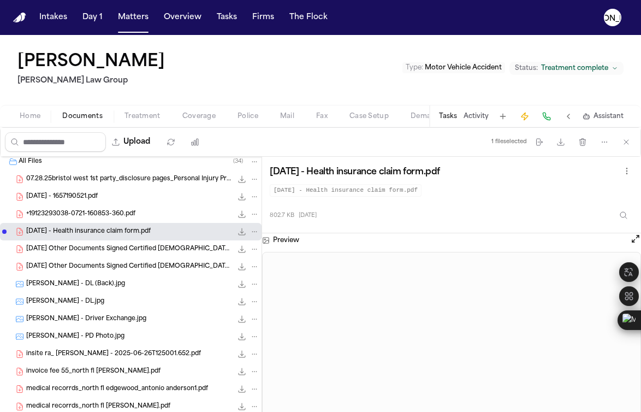
click at [93, 210] on span "+19123293038-0721-160853-360.pdf" at bounding box center [80, 214] width 109 height 9
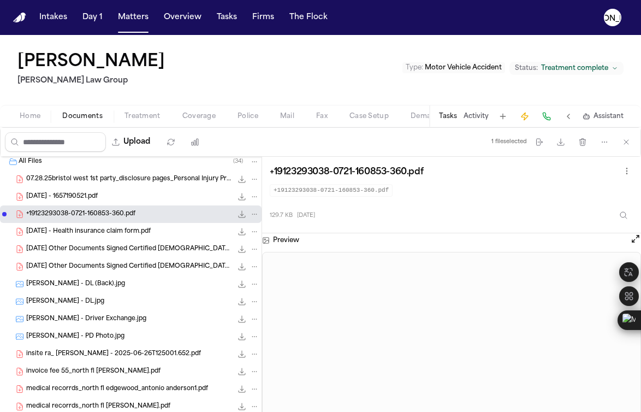
click at [161, 198] on div "[DATE] - 1657190521.pdf 226.2 KB • PDF" at bounding box center [142, 196] width 233 height 11
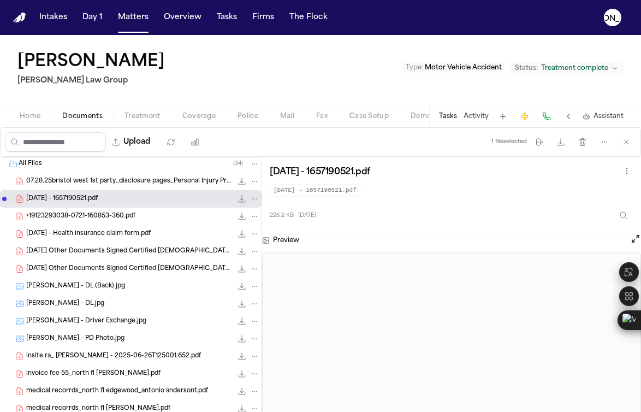
scroll to position [0, 0]
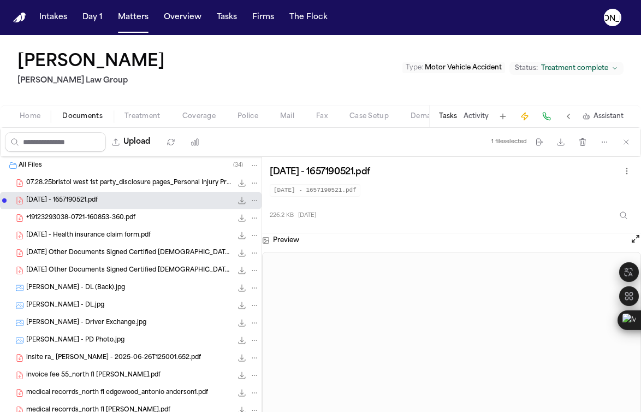
click at [154, 191] on div "07.28.25bristol west 1st party_disclosure pages_Personal Injury Protection bene…" at bounding box center [130, 182] width 261 height 17
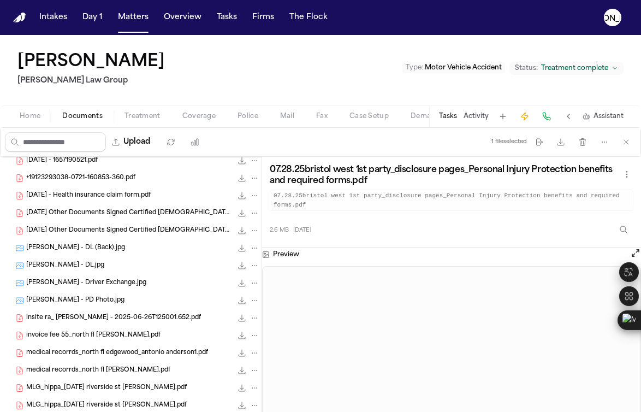
scroll to position [39, 0]
click at [124, 252] on div "[PERSON_NAME] - DL (Back).jpg 54.3 KB • JPG" at bounding box center [142, 248] width 233 height 11
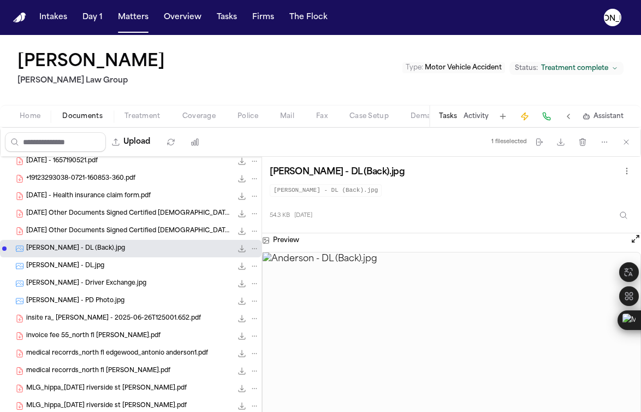
click at [129, 234] on span "[DATE] Other Documents Signed Certified [DEMOGRAPHIC_DATA].pdf" at bounding box center [129, 231] width 206 height 9
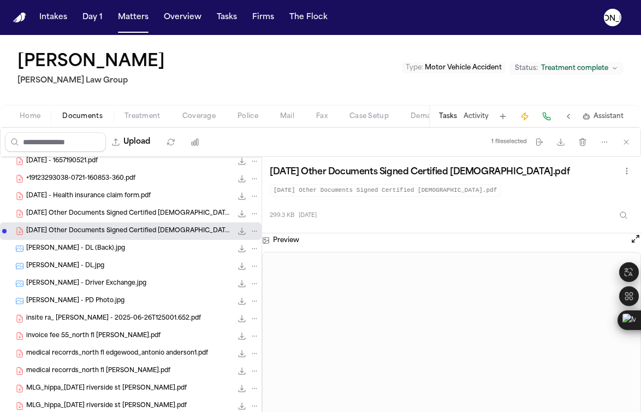
scroll to position [21, 0]
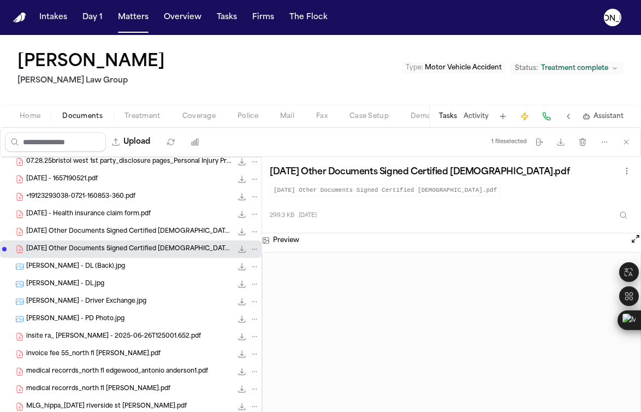
click at [136, 213] on span "[DATE] - Health insurance claim form.pdf" at bounding box center [88, 214] width 124 height 9
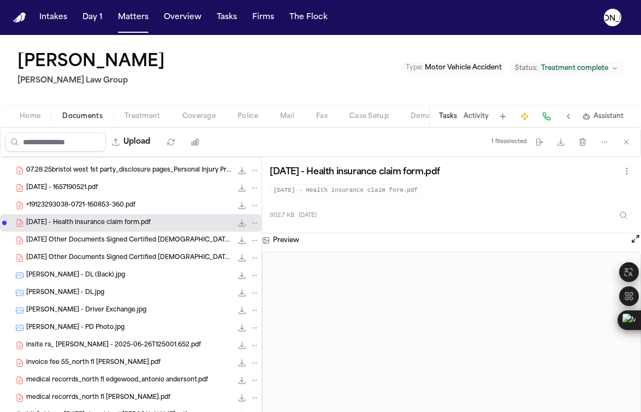
scroll to position [0, 0]
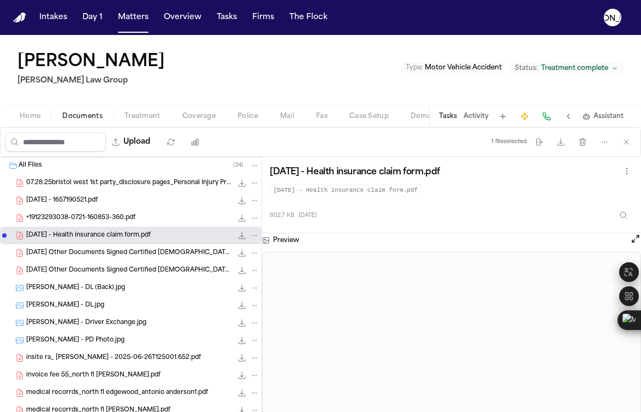
click at [145, 124] on div "Home Documents Treatment Coverage Police Mail Fax Case Setup Demand Workspaces …" at bounding box center [320, 116] width 641 height 22
click at [150, 120] on span "Treatment" at bounding box center [142, 116] width 36 height 9
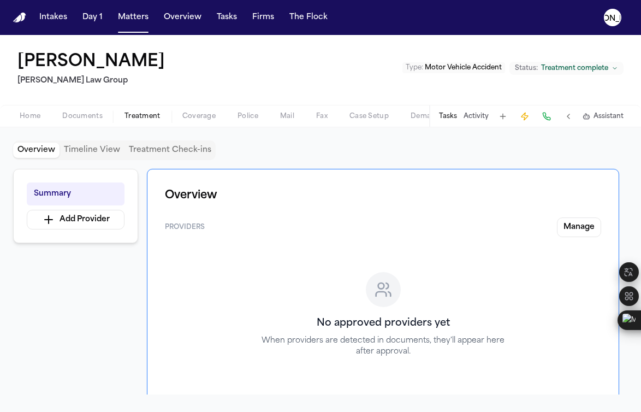
click at [217, 123] on div "Home Documents Treatment Coverage Police Mail Fax Case Setup Demand Workspaces …" at bounding box center [320, 116] width 641 height 22
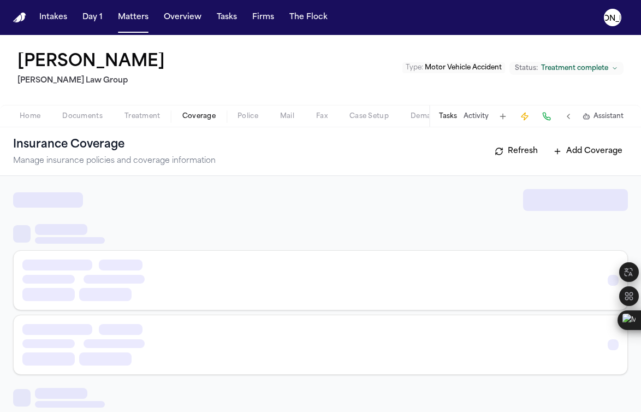
click at [217, 122] on span "button" at bounding box center [199, 122] width 46 height 1
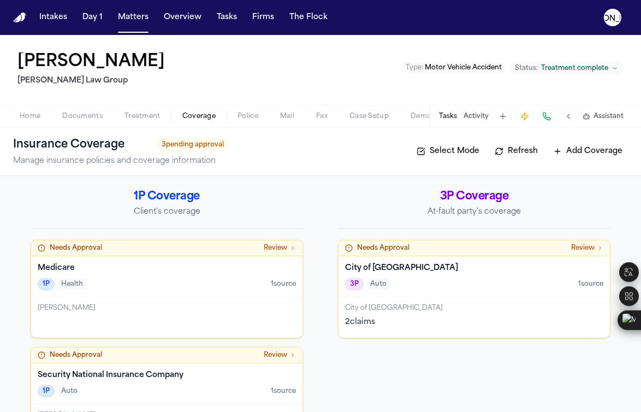
click at [355, 323] on div "2 claim s" at bounding box center [474, 322] width 258 height 11
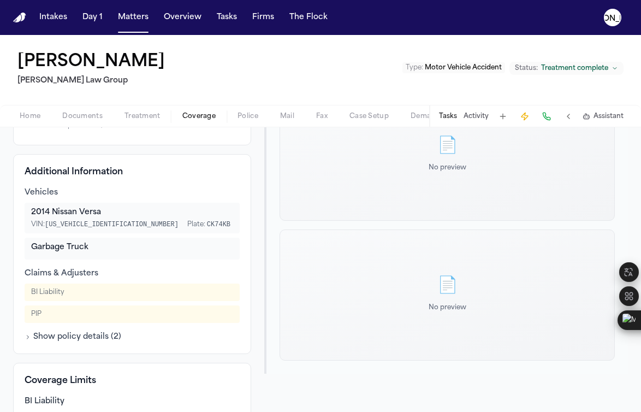
scroll to position [312, 0]
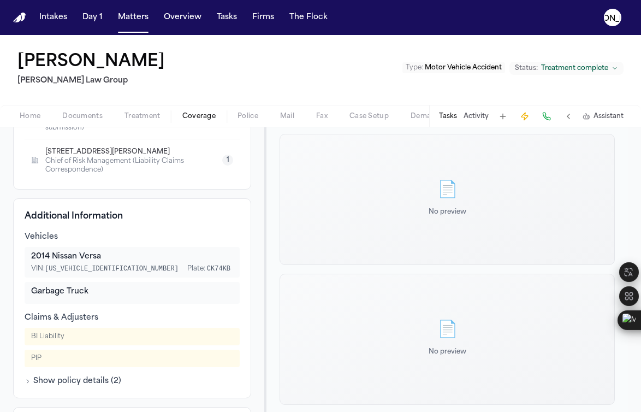
click at [76, 116] on span "Documents" at bounding box center [82, 116] width 40 height 9
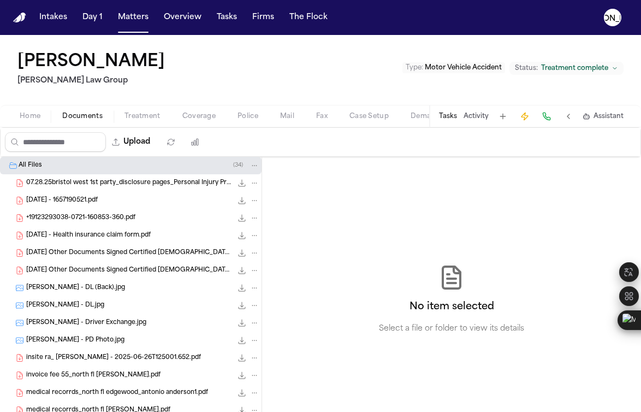
scroll to position [90, 0]
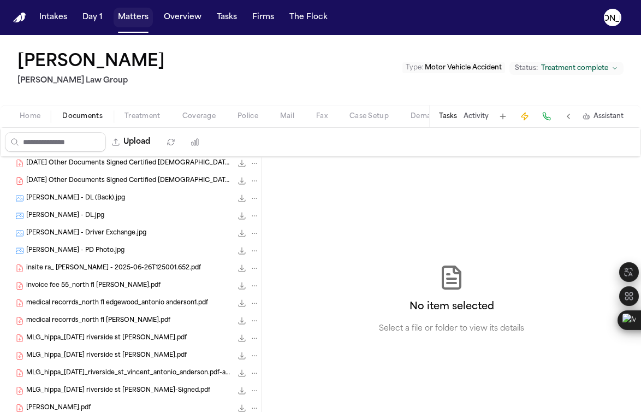
click at [129, 24] on button "Matters" at bounding box center [133, 18] width 39 height 20
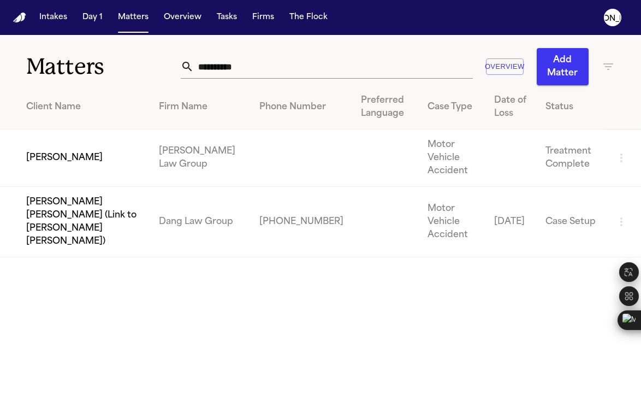
click at [215, 73] on input "**********" at bounding box center [333, 67] width 279 height 24
paste input "*****"
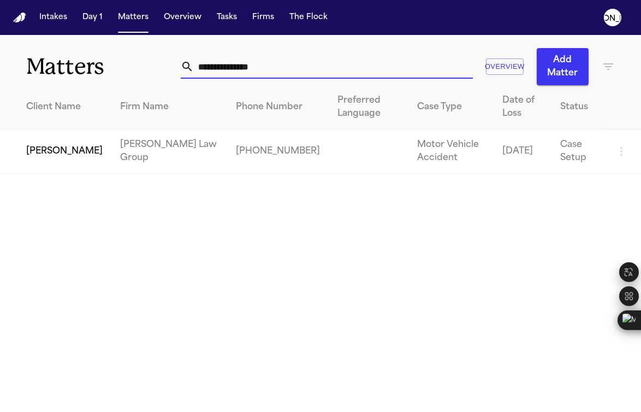
type input "**********"
click at [67, 158] on td "[PERSON_NAME]" at bounding box center [55, 151] width 111 height 44
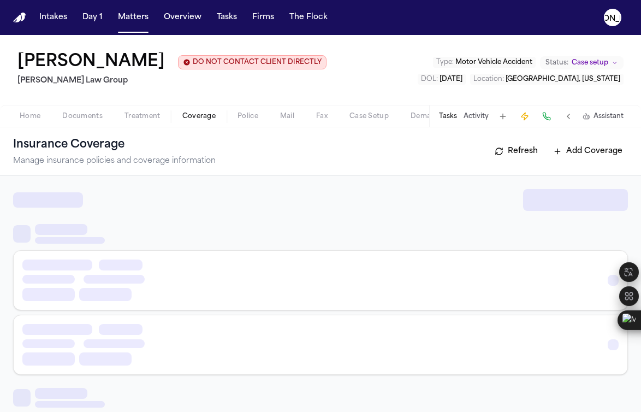
click at [193, 115] on span "Coverage" at bounding box center [198, 116] width 33 height 9
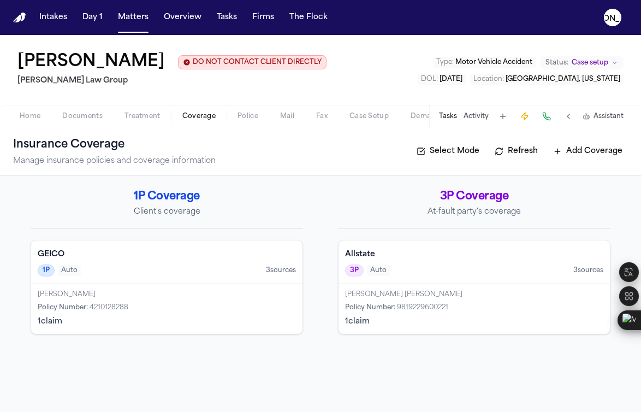
click at [81, 254] on h4 "GEICO" at bounding box center [167, 254] width 258 height 11
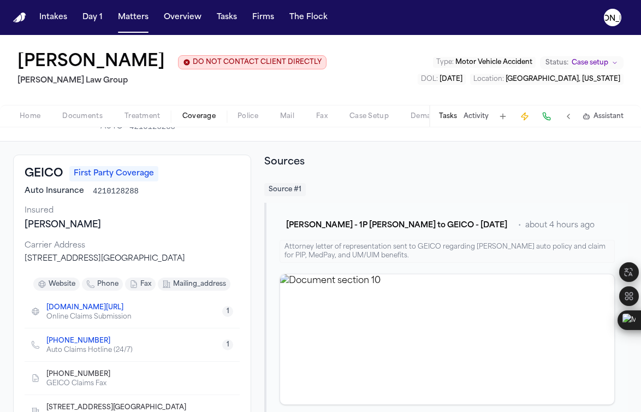
scroll to position [14, 0]
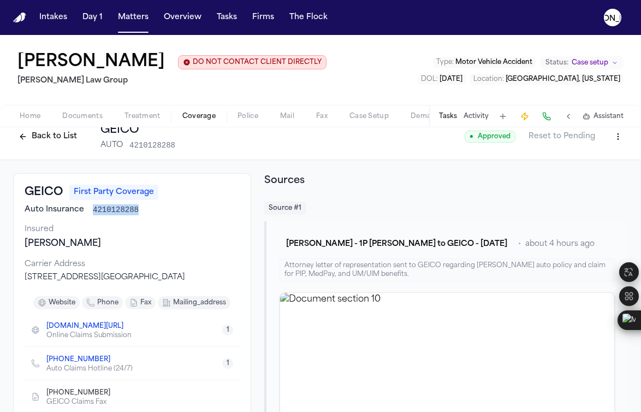
drag, startPoint x: 92, startPoint y: 209, endPoint x: 141, endPoint y: 211, distance: 49.2
click at [141, 211] on div "Auto Insurance 4210128288" at bounding box center [132, 209] width 215 height 11
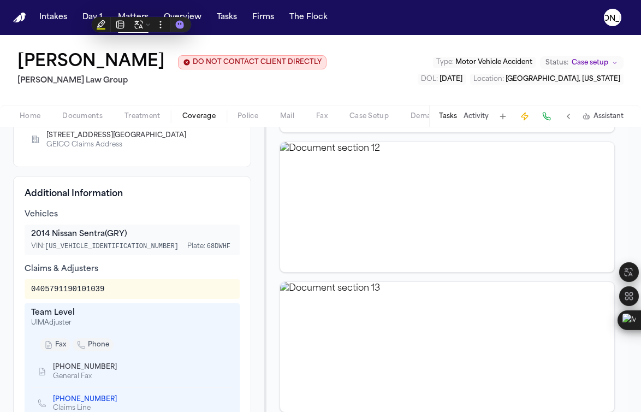
scroll to position [310, 0]
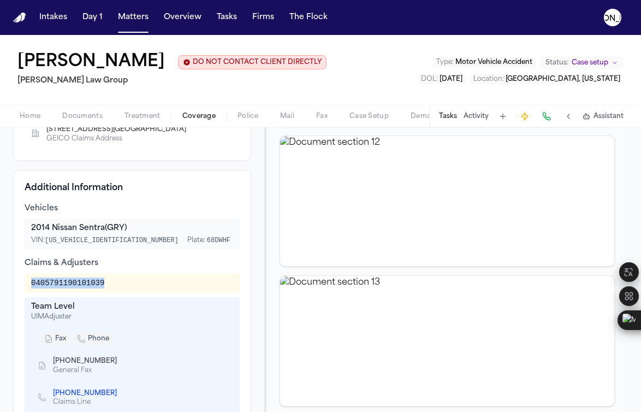
drag, startPoint x: 31, startPoint y: 299, endPoint x: 124, endPoint y: 309, distance: 93.8
click at [124, 293] on div "0405791190101039" at bounding box center [132, 283] width 215 height 20
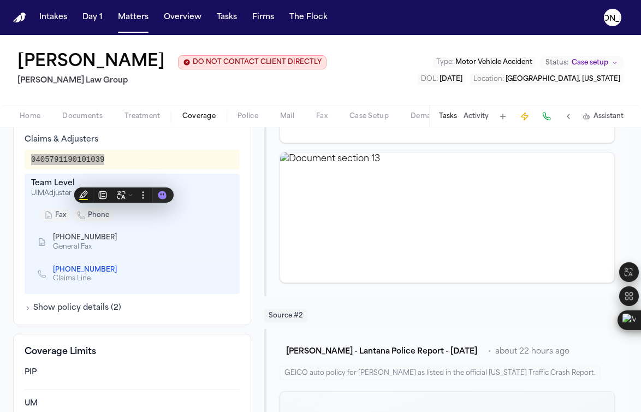
scroll to position [440, 0]
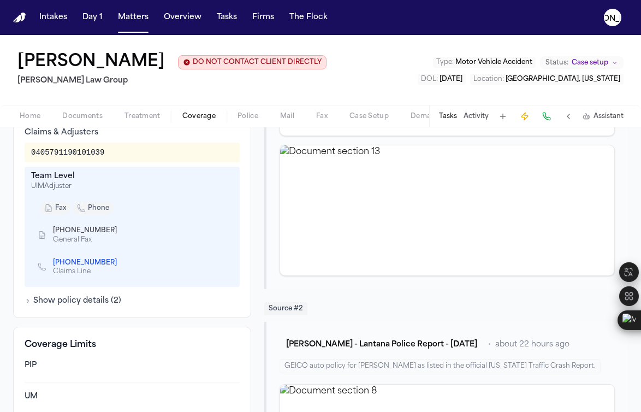
click at [52, 190] on div "UIM Adjuster" at bounding box center [132, 186] width 202 height 9
drag, startPoint x: 73, startPoint y: 205, endPoint x: 30, endPoint y: 198, distance: 43.8
click at [30, 198] on div "Team Level UIM Adjuster fax phone [PHONE_NUMBER] General Fax [PHONE_NUMBER] Cla…" at bounding box center [132, 226] width 215 height 120
drag, startPoint x: 52, startPoint y: 247, endPoint x: 113, endPoint y: 248, distance: 60.6
click at [113, 248] on div "[PHONE_NUMBER] General Fax" at bounding box center [132, 235] width 202 height 32
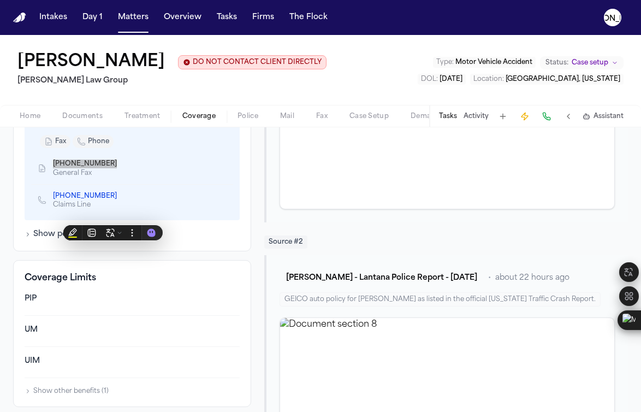
scroll to position [516, 0]
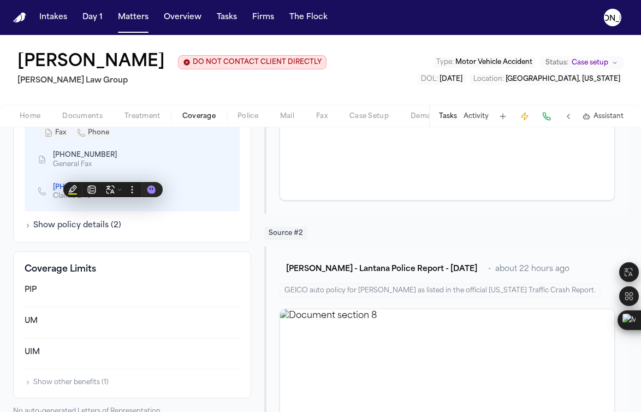
click at [26, 231] on div "Vehicles 2014 Nissan Sentra (GRY) VIN: [US_VEHICLE_IDENTIFICATION_NUMBER] Plate…" at bounding box center [132, 114] width 215 height 234
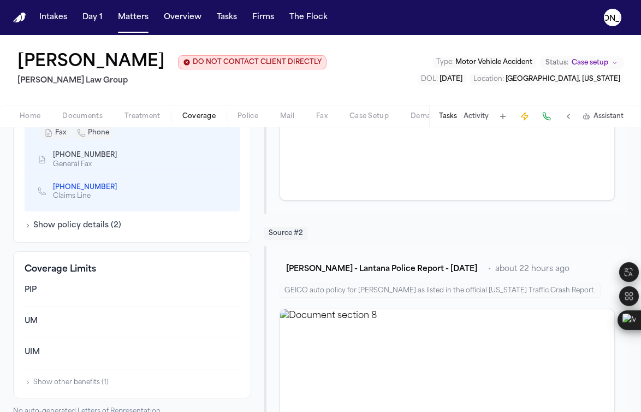
click at [31, 229] on icon "button" at bounding box center [28, 225] width 7 height 7
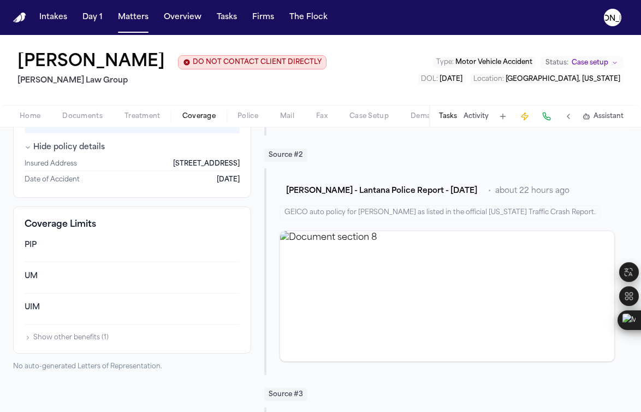
scroll to position [597, 0]
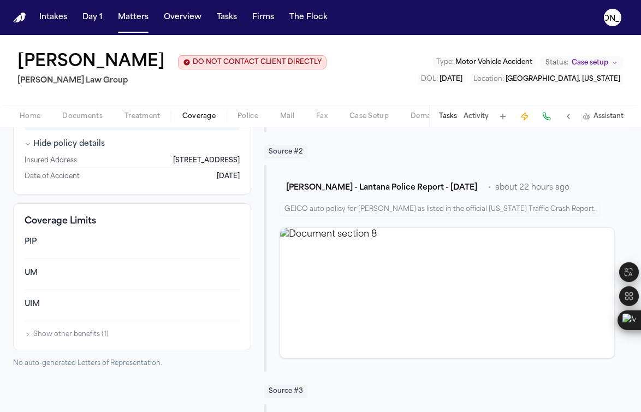
click at [33, 338] on button "Show other benefits ( 1 )" at bounding box center [67, 334] width 84 height 9
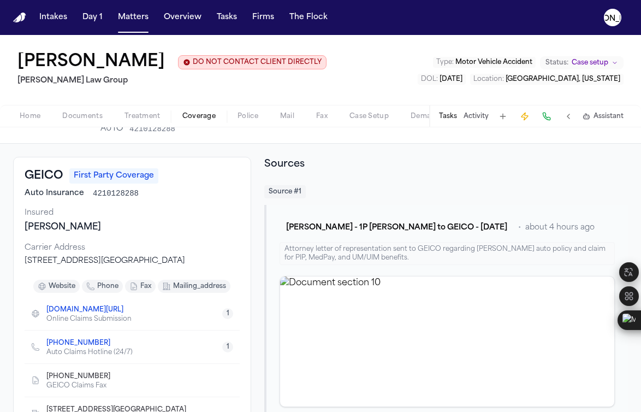
scroll to position [22, 0]
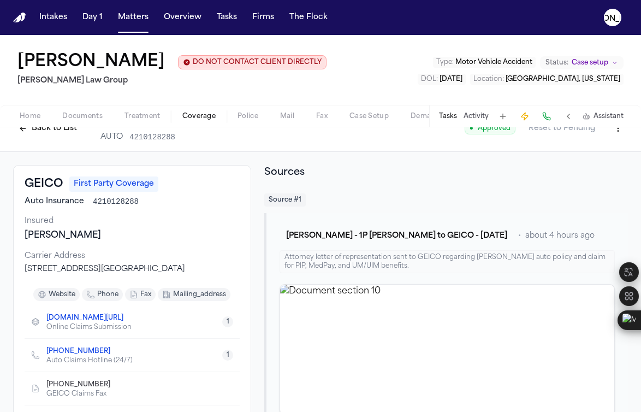
click at [188, 121] on span "Coverage" at bounding box center [198, 116] width 33 height 9
click at [210, 115] on span "Coverage" at bounding box center [198, 116] width 33 height 9
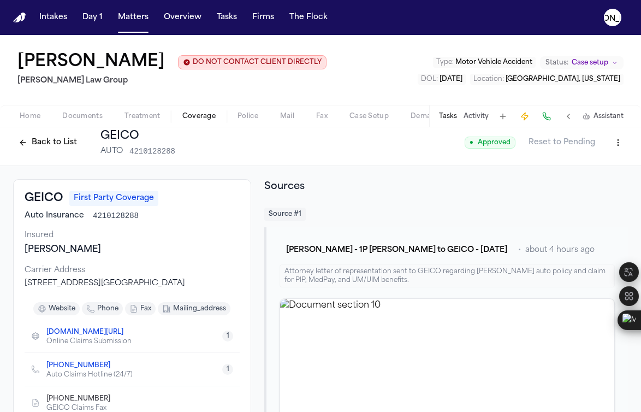
scroll to position [0, 0]
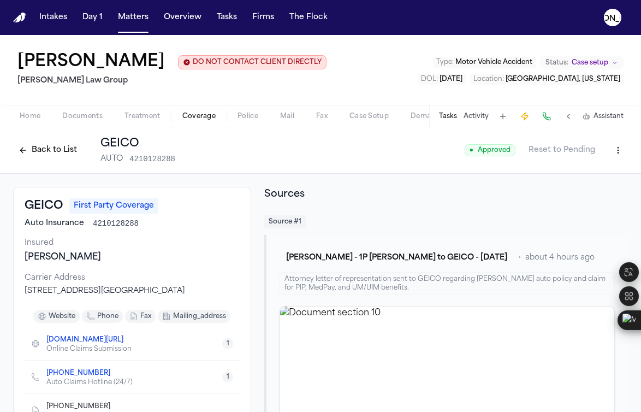
click at [48, 148] on button "Back to List" at bounding box center [47, 149] width 69 height 17
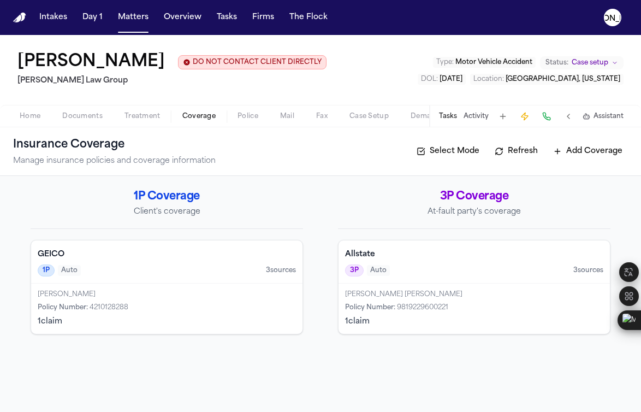
click at [410, 273] on div "3P Auto 3 source s" at bounding box center [474, 270] width 258 height 12
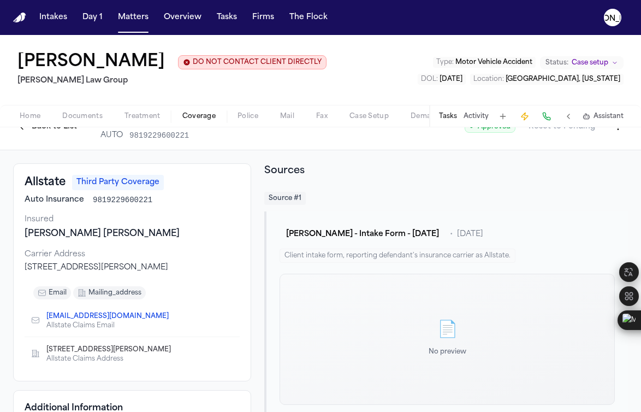
scroll to position [34, 0]
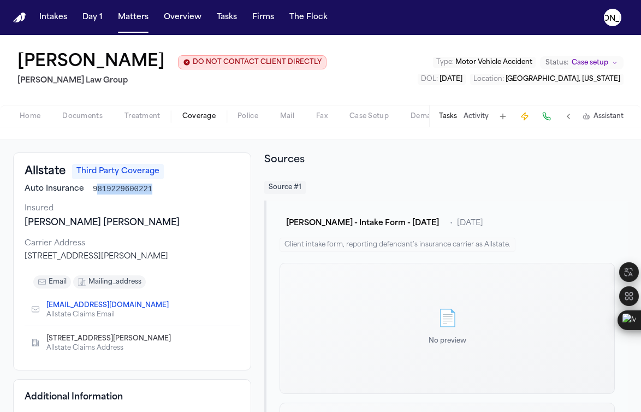
drag, startPoint x: 156, startPoint y: 189, endPoint x: 94, endPoint y: 189, distance: 62.2
click at [94, 189] on div "Auto Insurance 9819229600221" at bounding box center [132, 188] width 215 height 11
drag, startPoint x: 92, startPoint y: 190, endPoint x: 167, endPoint y: 192, distance: 75.3
click at [167, 192] on div "Auto Insurance 9819229600221" at bounding box center [132, 188] width 215 height 11
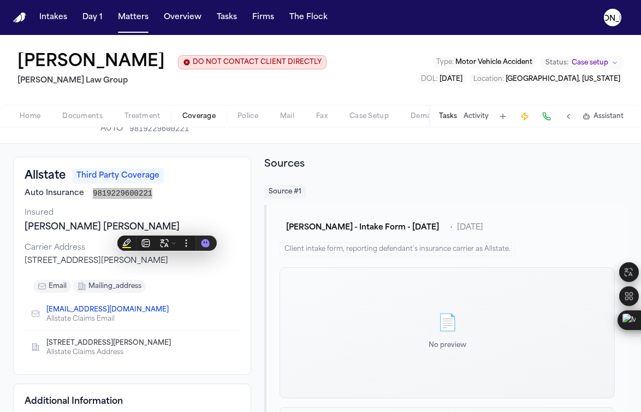
scroll to position [0, 0]
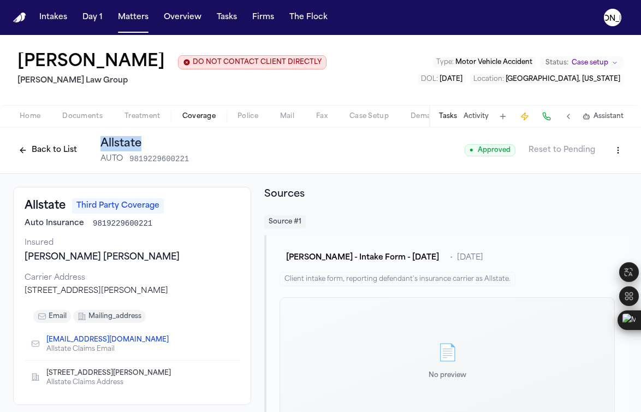
drag, startPoint x: 97, startPoint y: 144, endPoint x: 151, endPoint y: 147, distance: 53.6
click at [151, 147] on div "Back to List Allstate AUTO 9819229600221" at bounding box center [101, 150] width 176 height 28
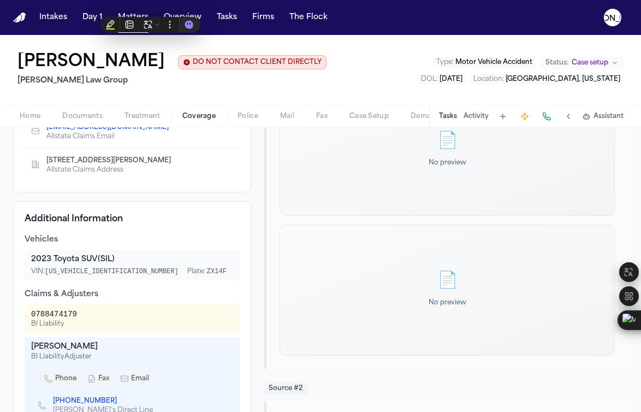
scroll to position [215, 0]
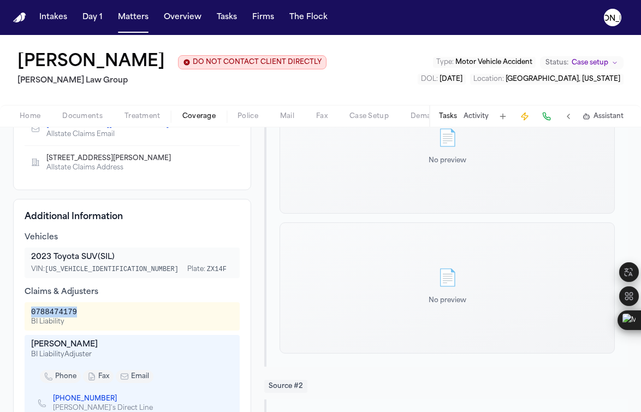
drag, startPoint x: 29, startPoint y: 311, endPoint x: 93, endPoint y: 314, distance: 64.5
click at [93, 314] on div "0788474179 BI Liability" at bounding box center [132, 316] width 215 height 28
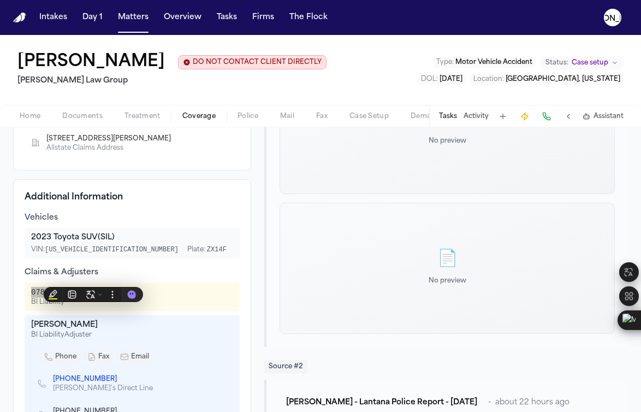
scroll to position [374, 0]
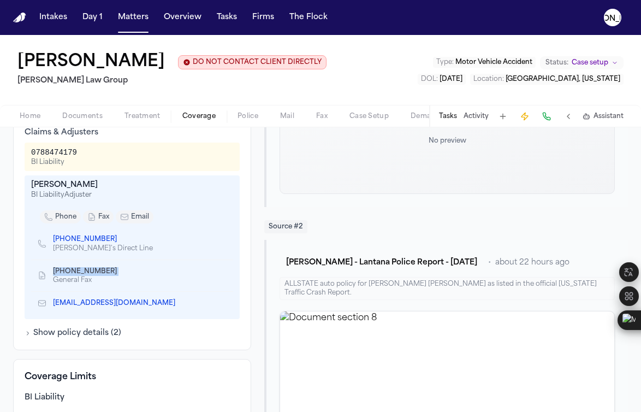
drag, startPoint x: 49, startPoint y: 273, endPoint x: 106, endPoint y: 277, distance: 58.0
click at [106, 277] on div "[PHONE_NUMBER] General Fax" at bounding box center [82, 275] width 88 height 19
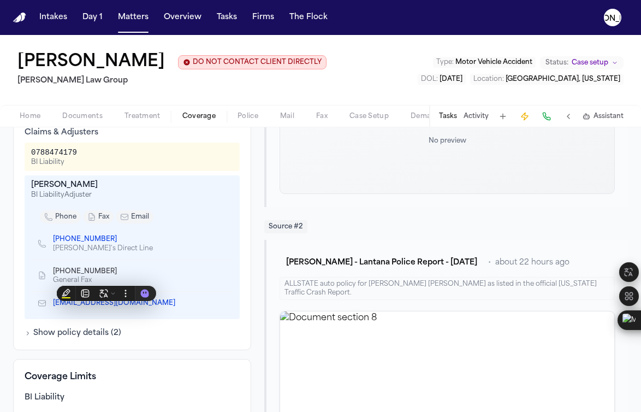
drag, startPoint x: 221, startPoint y: 257, endPoint x: 199, endPoint y: 270, distance: 26.2
click at [221, 257] on div "[PHONE_NUMBER] [PERSON_NAME]'s Direct Line" at bounding box center [132, 244] width 202 height 32
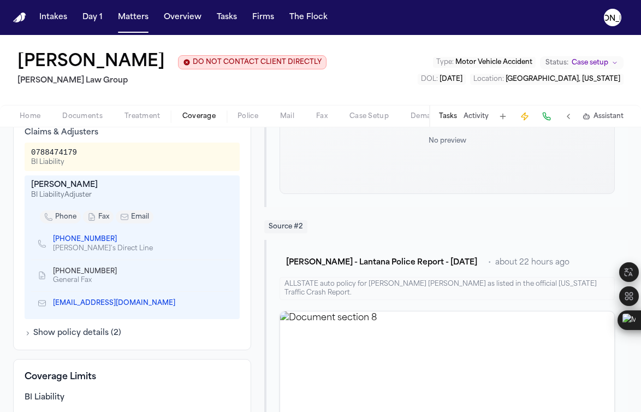
click at [178, 306] on icon "Copy to clipboard" at bounding box center [180, 304] width 4 height 4
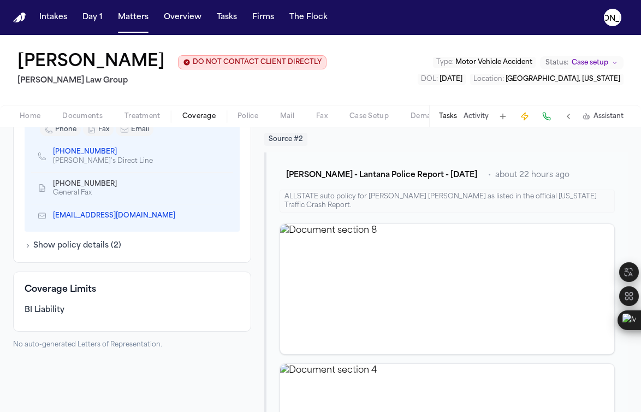
scroll to position [461, 0]
click at [68, 249] on button "Show policy details ( 2 )" at bounding box center [73, 245] width 97 height 11
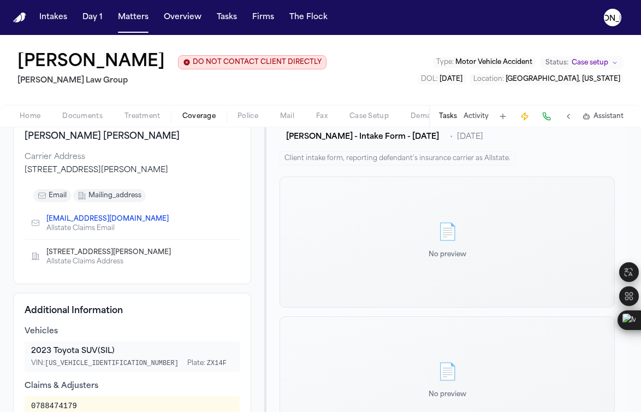
scroll to position [120, 0]
click at [71, 117] on span "Documents" at bounding box center [82, 116] width 40 height 9
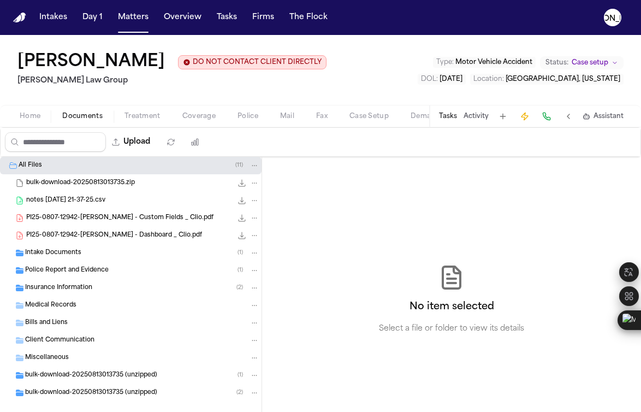
click at [110, 233] on span "PI25-0807-12942-[PERSON_NAME] - Dashboard _ Clio.pdf" at bounding box center [114, 235] width 176 height 9
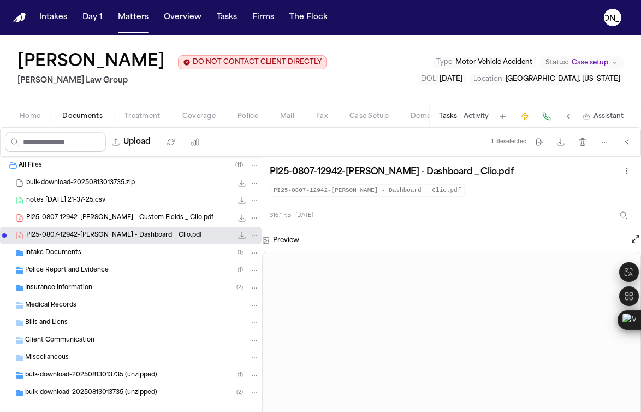
click at [114, 223] on span "PI25-0807-12942-[PERSON_NAME] - Custom Fields _ Clio.pdf" at bounding box center [119, 217] width 187 height 9
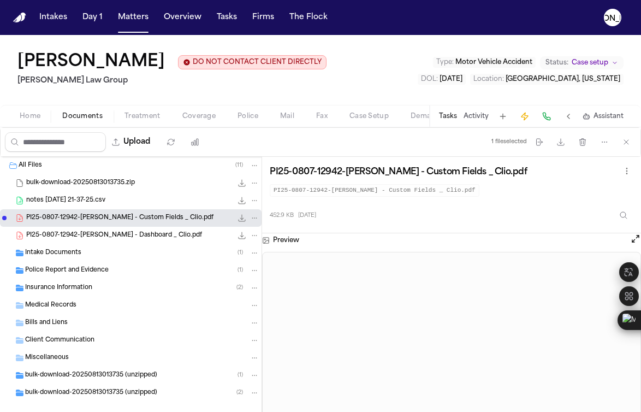
click at [52, 199] on span "notes [DATE] 21-37-25.csv" at bounding box center [65, 200] width 79 height 9
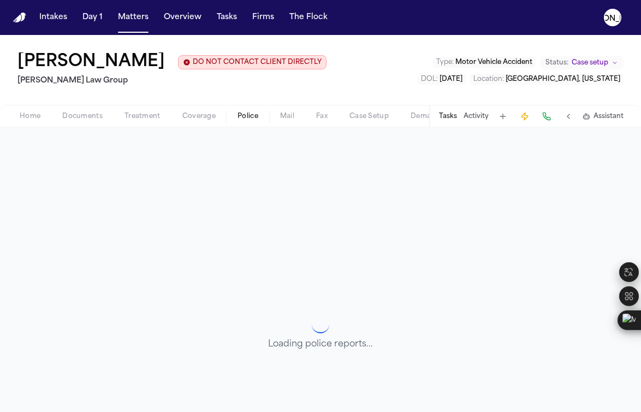
click at [244, 117] on span "Police" at bounding box center [247, 116] width 21 height 9
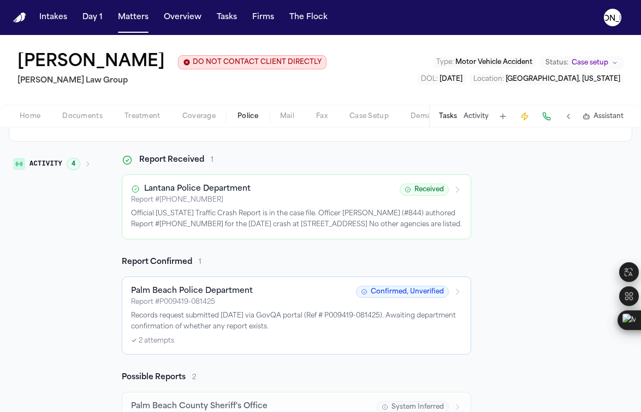
scroll to position [160, 0]
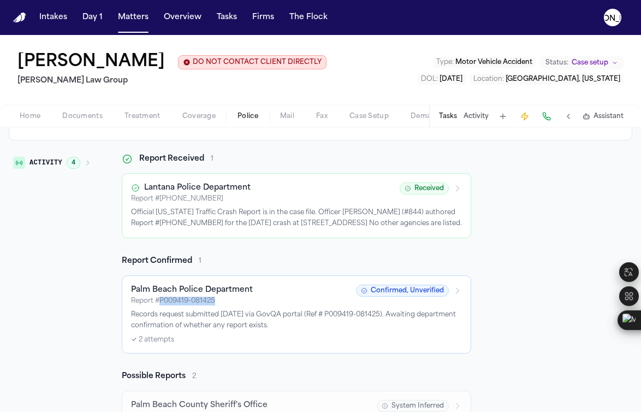
drag, startPoint x: 190, startPoint y: 301, endPoint x: 159, endPoint y: 300, distance: 31.1
click at [159, 300] on div "Report # P009419-081425" at bounding box center [240, 300] width 218 height 9
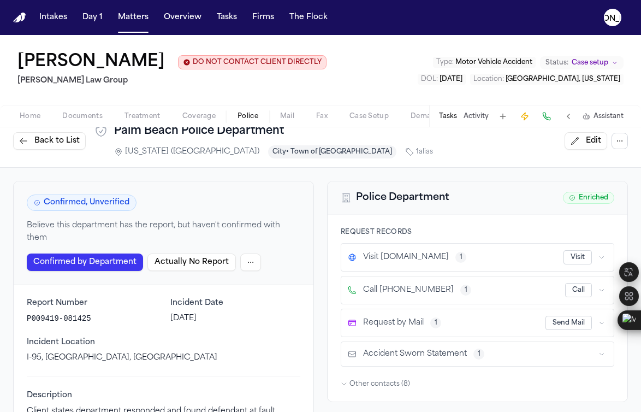
scroll to position [19, 0]
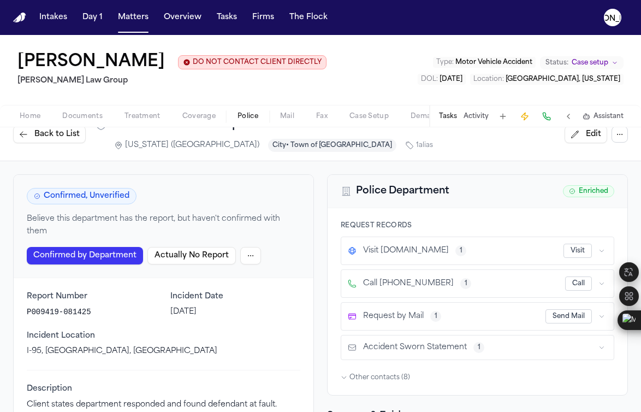
click at [33, 138] on button "Back to List" at bounding box center [49, 134] width 73 height 17
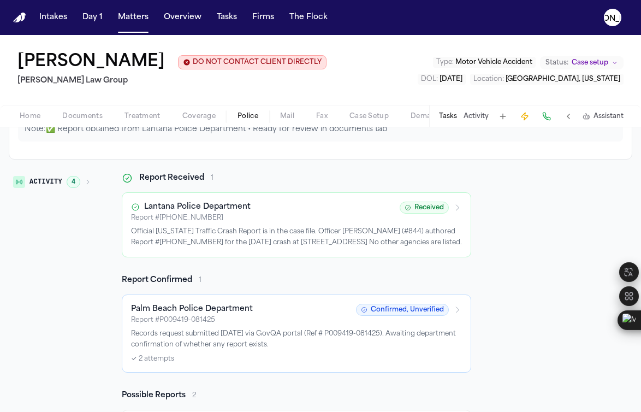
scroll to position [291, 0]
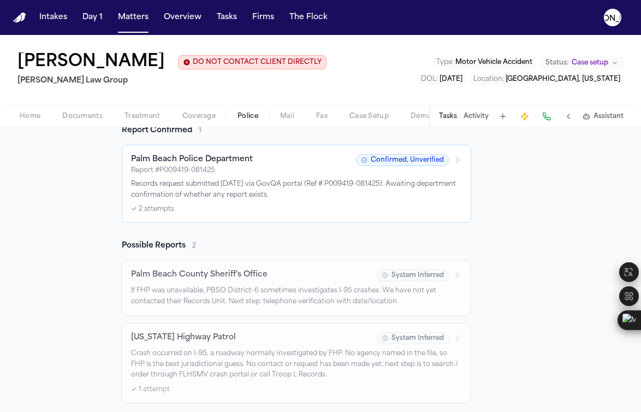
click at [227, 159] on h3 "Palm Beach Police Department" at bounding box center [192, 159] width 122 height 11
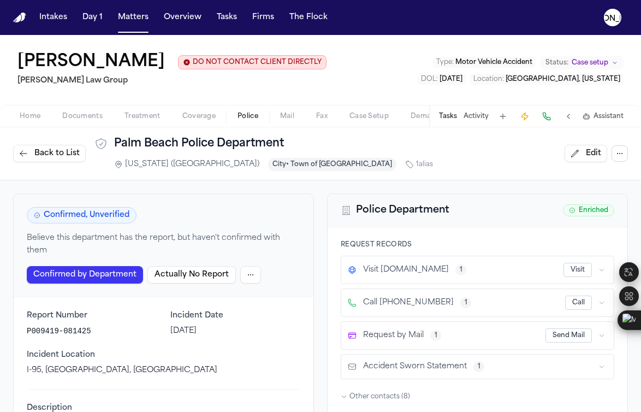
click at [39, 153] on span "Back to List" at bounding box center [56, 153] width 45 height 11
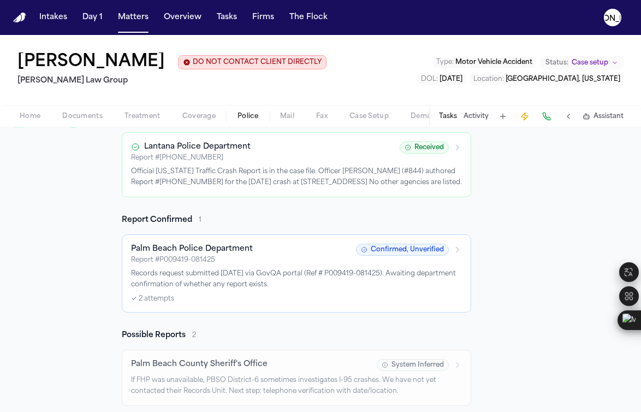
scroll to position [199, 0]
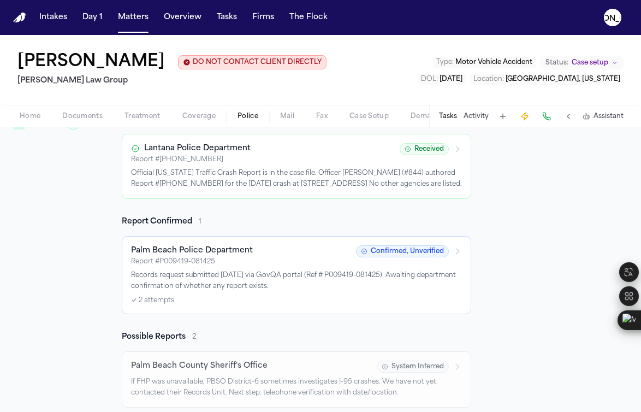
click at [285, 174] on p "Official [US_STATE] Traffic Crash Report is in the case file. Officer [PERSON_N…" at bounding box center [296, 178] width 331 height 21
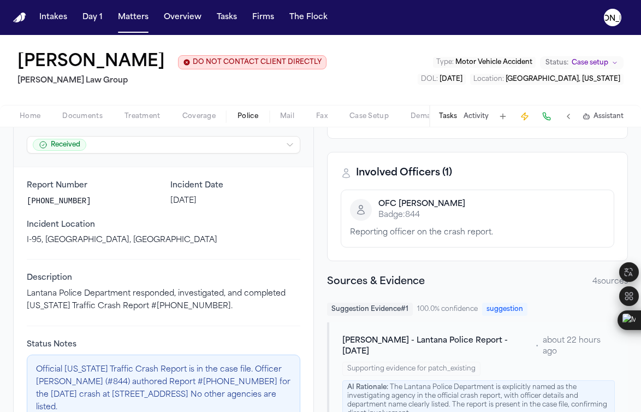
scroll to position [94, 0]
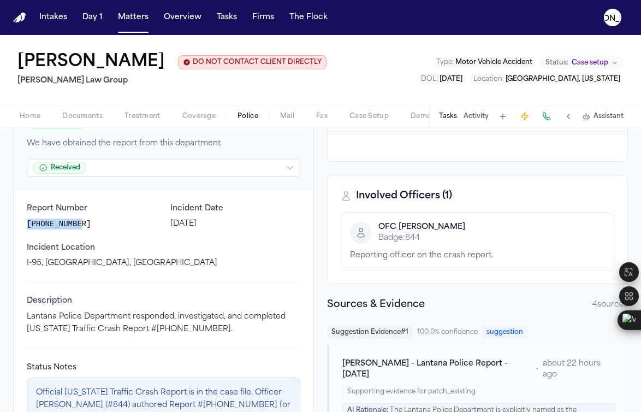
drag, startPoint x: 87, startPoint y: 228, endPoint x: 16, endPoint y: 227, distance: 71.0
click at [16, 227] on div "Report Number [PHONE_NUMBER] Incident Date [DATE] Incident Location I-95, [GEOG…" at bounding box center [164, 324] width 300 height 269
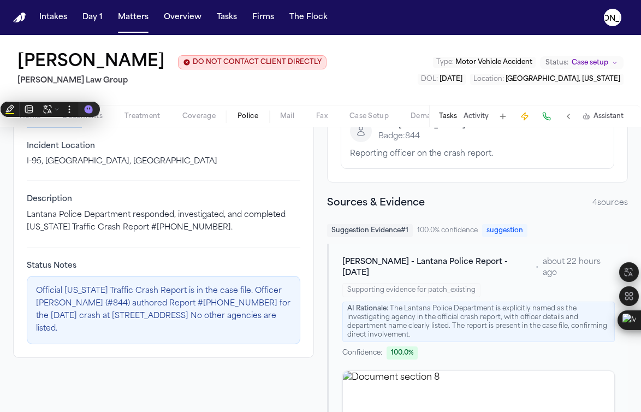
scroll to position [134, 0]
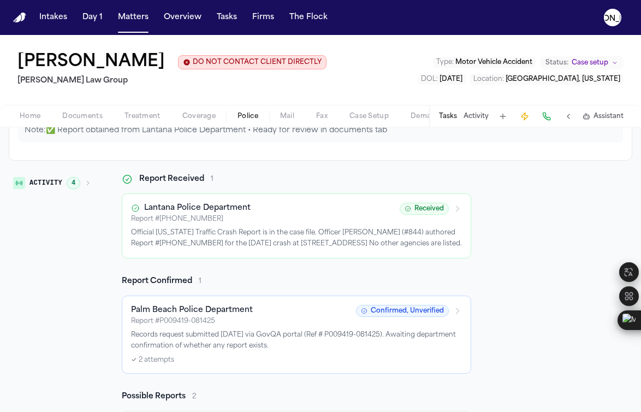
scroll to position [149, 0]
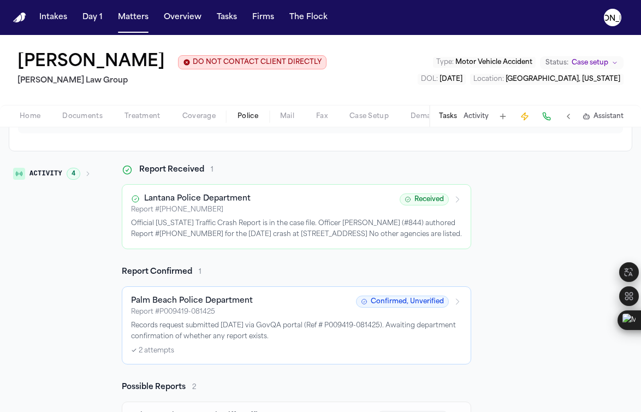
click at [237, 303] on h3 "Palm Beach Police Department" at bounding box center [192, 300] width 122 height 11
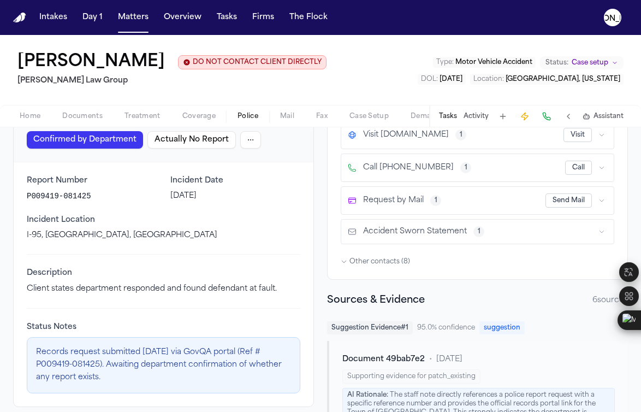
scroll to position [132, 0]
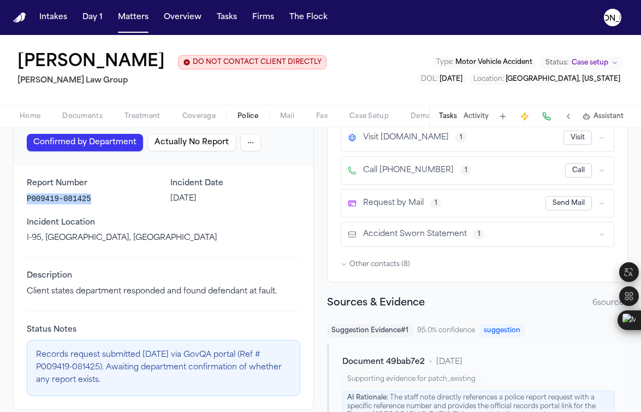
drag, startPoint x: 33, startPoint y: 201, endPoint x: 20, endPoint y: 201, distance: 13.1
click at [20, 201] on div "Report Number P009419-081425 Incident Date [DATE] Incident Location I-95, [GEOG…" at bounding box center [164, 287] width 300 height 244
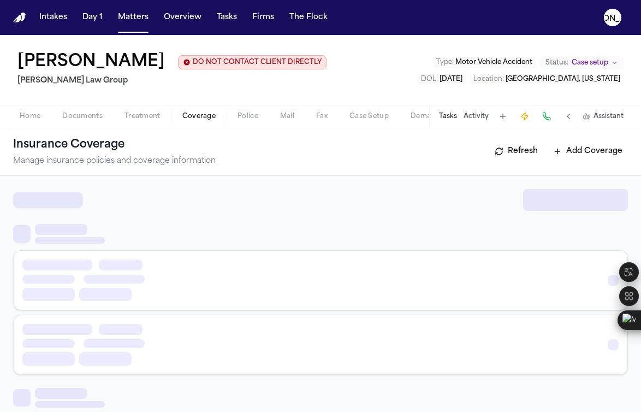
click at [199, 117] on span "Coverage" at bounding box center [198, 116] width 33 height 9
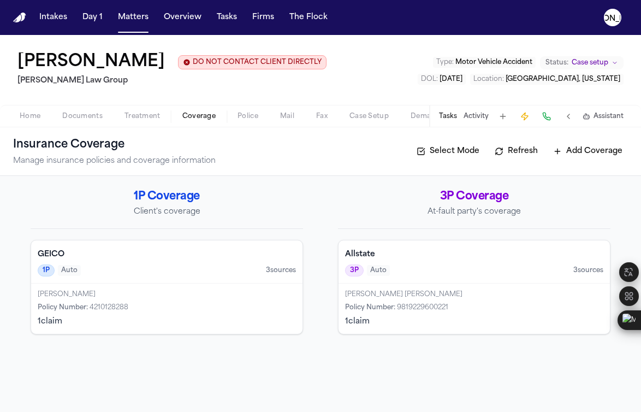
click at [37, 116] on span "Home" at bounding box center [30, 116] width 21 height 9
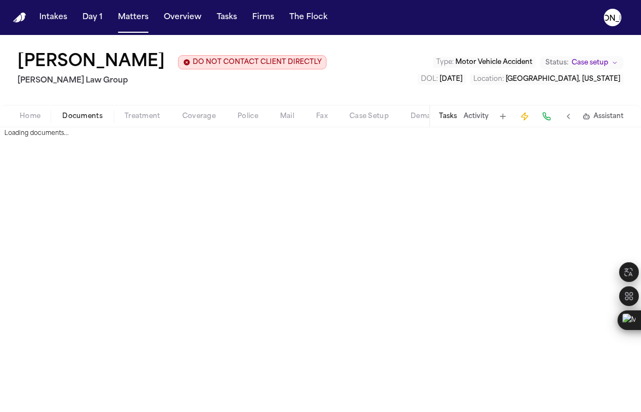
click at [90, 116] on span "Documents" at bounding box center [82, 116] width 40 height 9
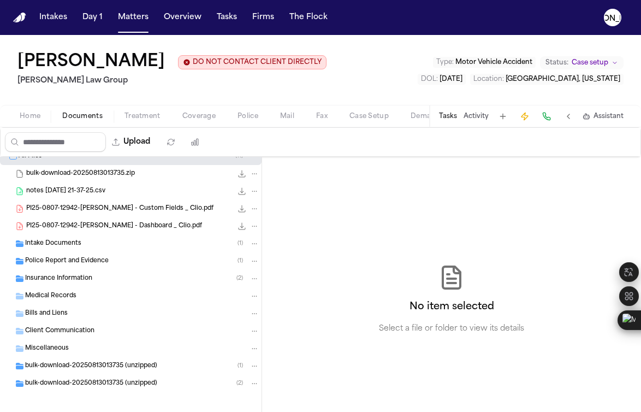
scroll to position [9, 0]
click at [99, 254] on div "Police Report and Evidence ( 1 )" at bounding box center [130, 260] width 261 height 17
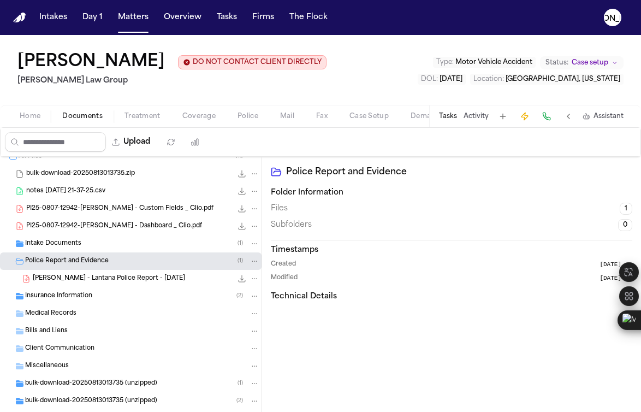
click at [91, 247] on div "Intake Documents ( 1 )" at bounding box center [142, 244] width 234 height 10
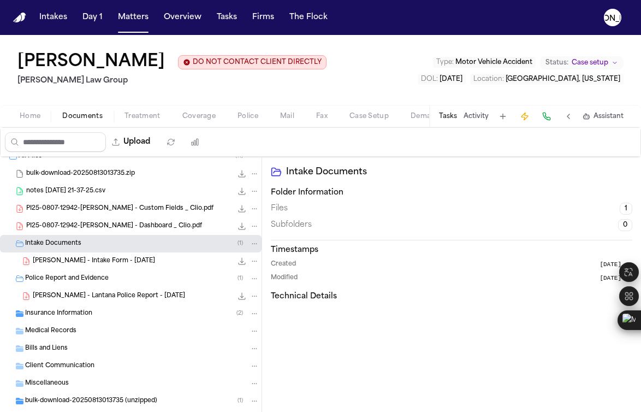
click at [86, 258] on span "[PERSON_NAME] - Intake Form - [DATE]" at bounding box center [94, 261] width 122 height 9
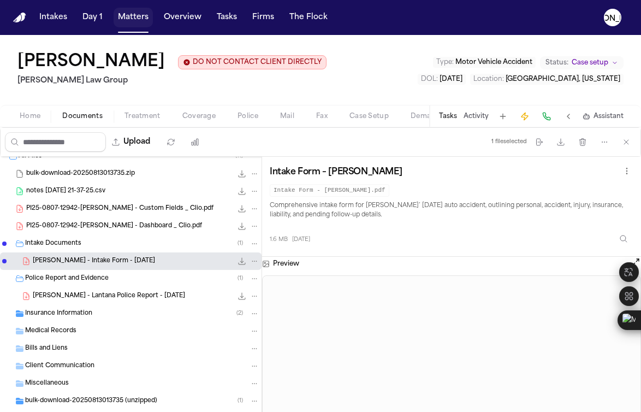
click at [140, 23] on button "Matters" at bounding box center [133, 18] width 39 height 20
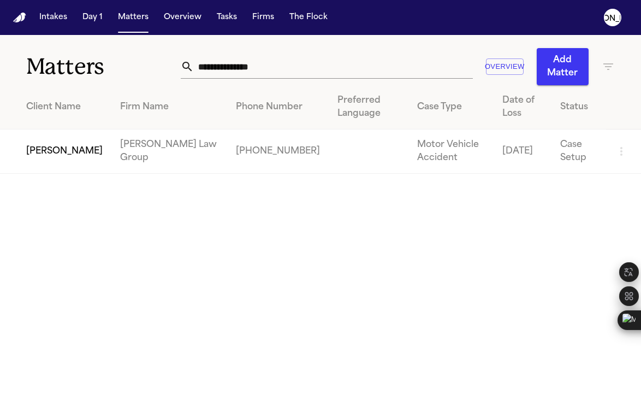
click at [250, 81] on div "**********" at bounding box center [398, 66] width 434 height 37
drag, startPoint x: 273, startPoint y: 70, endPoint x: 69, endPoint y: 57, distance: 205.1
click at [75, 56] on div "**********" at bounding box center [320, 60] width 641 height 50
paste input "**********"
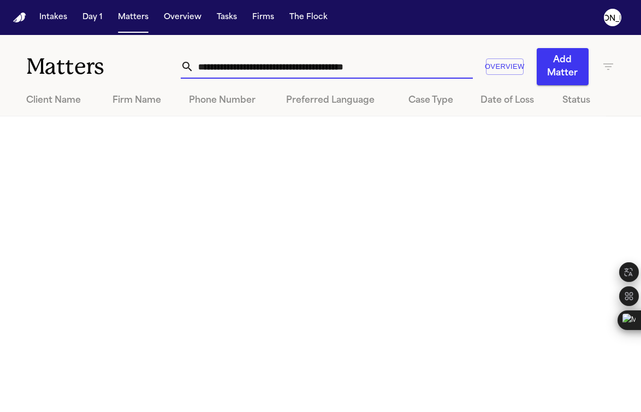
drag, startPoint x: 271, startPoint y: 66, endPoint x: 3, endPoint y: 19, distance: 272.7
click at [3, 41] on div "**********" at bounding box center [320, 60] width 641 height 50
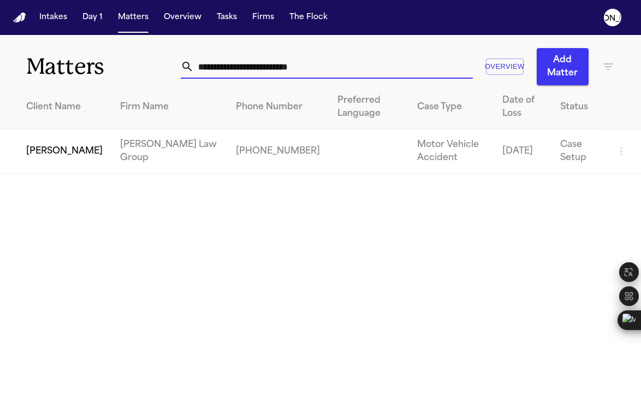
type input "**********"
click at [80, 138] on td "[PERSON_NAME]" at bounding box center [55, 151] width 111 height 44
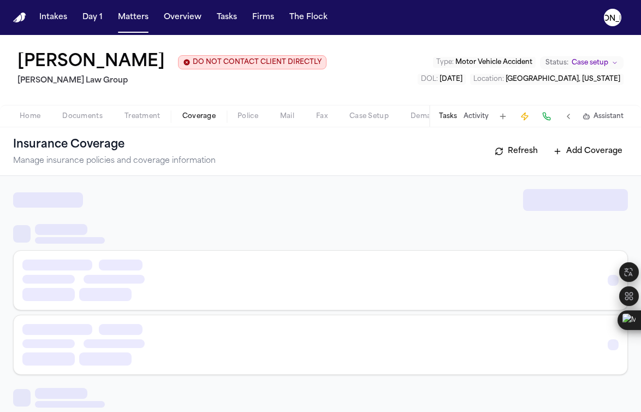
click at [200, 118] on span "Coverage" at bounding box center [198, 116] width 33 height 9
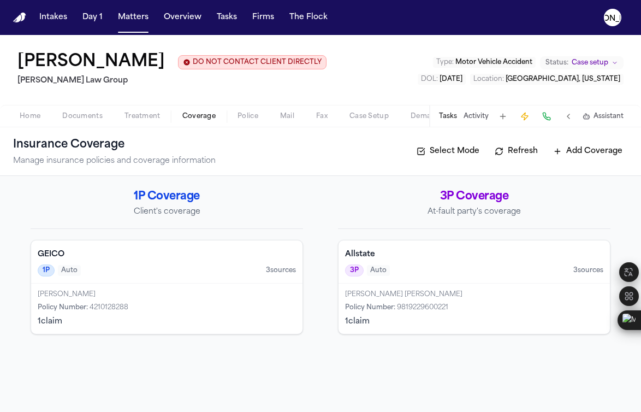
click at [136, 310] on div "Policy Number : 4210128288" at bounding box center [167, 307] width 258 height 9
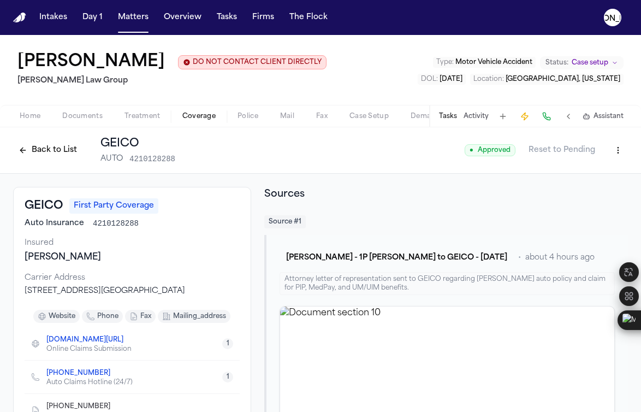
click at [49, 151] on button "Back to List" at bounding box center [47, 149] width 69 height 17
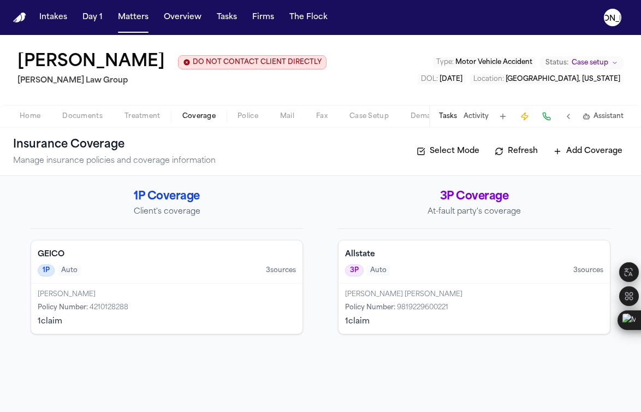
click at [405, 281] on div "Allstate 3P Auto 3 source s" at bounding box center [473, 261] width 271 height 43
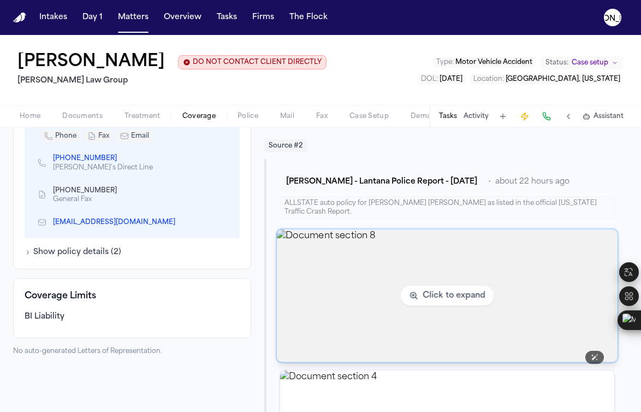
scroll to position [467, 0]
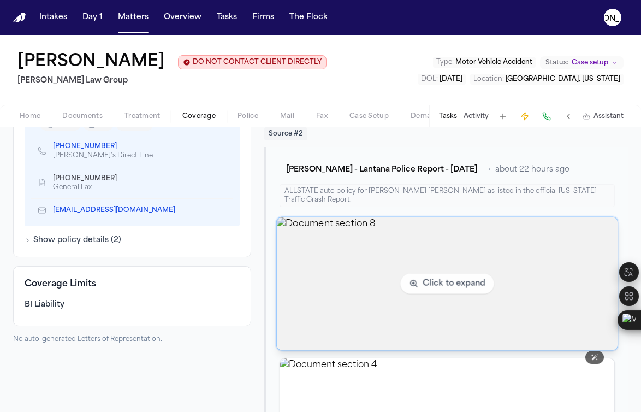
click at [517, 247] on img "View document section 8" at bounding box center [447, 283] width 341 height 133
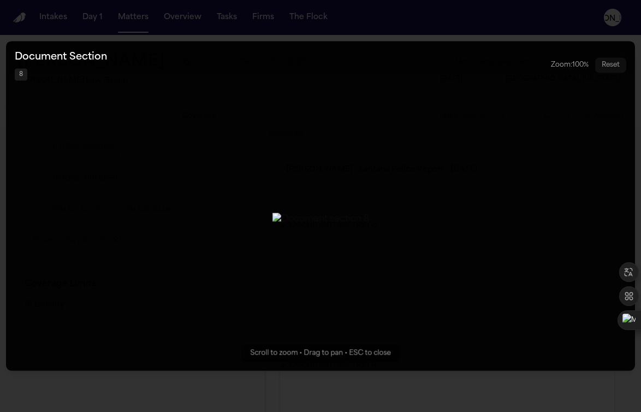
click at [548, 234] on button "Zoomable image viewer. Use mouse wheel to zoom, drag to pan, or press R to rese…" at bounding box center [320, 205] width 629 height 329
click at [525, 235] on button "Zoomable image viewer. Use mouse wheel to zoom, drag to pan, or press R to rese…" at bounding box center [320, 205] width 629 height 329
click at [121, 141] on button "Zoomable image viewer. Use mouse wheel to zoom, drag to pan, or press R to rese…" at bounding box center [320, 205] width 629 height 329
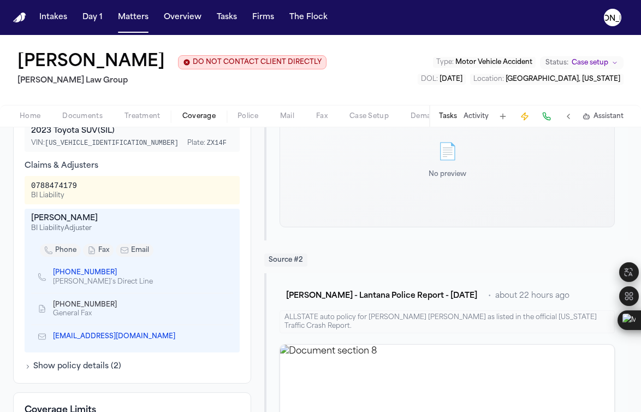
scroll to position [330, 0]
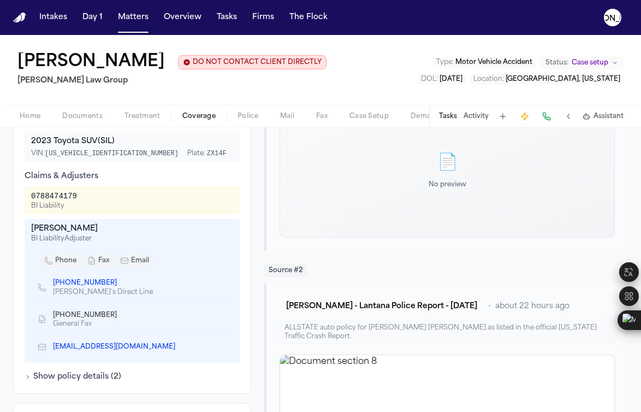
click at [247, 121] on span "Police" at bounding box center [247, 116] width 21 height 9
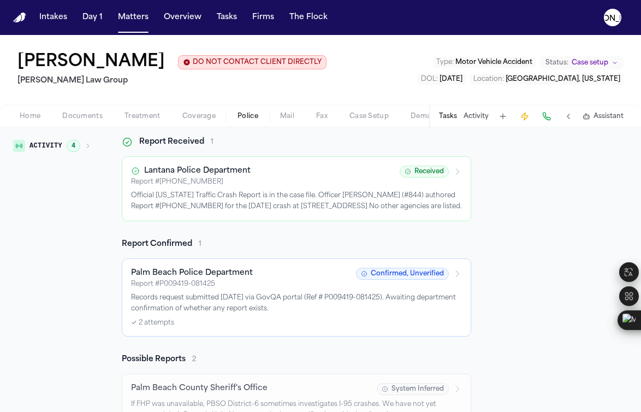
scroll to position [247, 0]
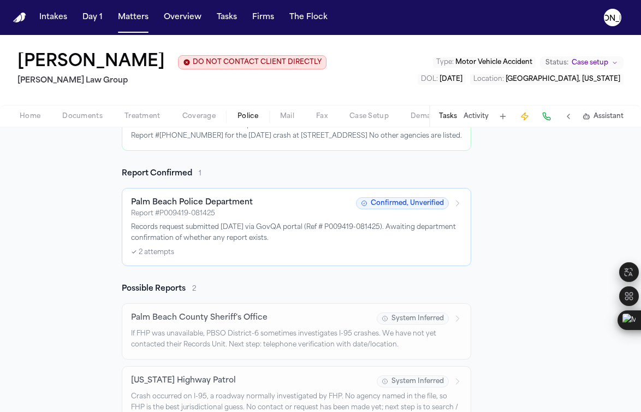
click at [281, 247] on div "Palm Beach Police Department Report # P009419-081425 Confirmed, Unverified Reco…" at bounding box center [296, 226] width 331 height 59
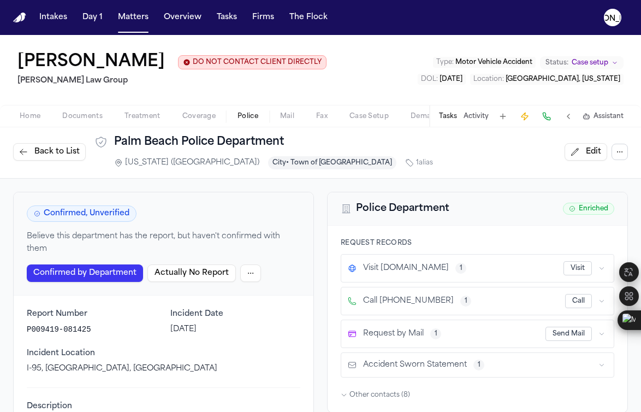
scroll to position [2, 0]
click at [38, 147] on span "Back to List" at bounding box center [56, 151] width 45 height 11
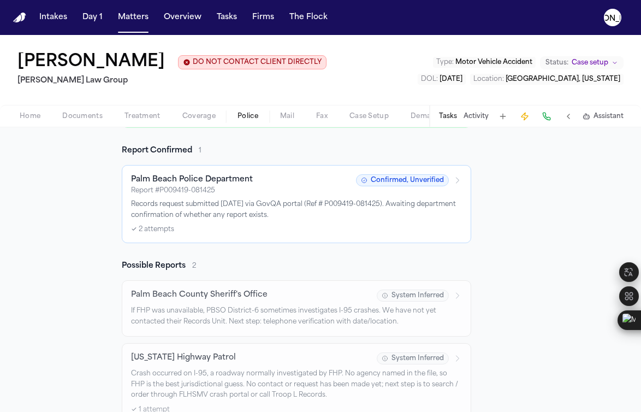
scroll to position [291, 0]
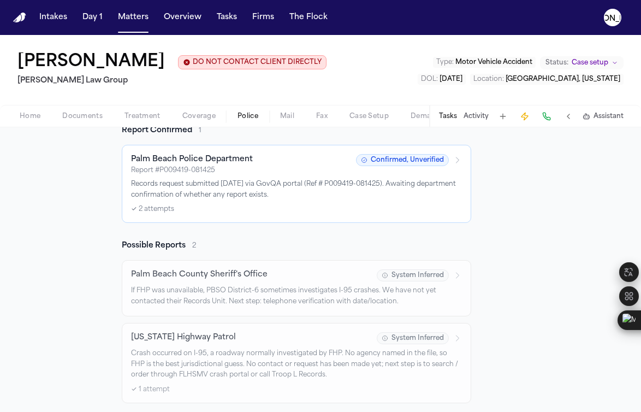
click at [271, 359] on p "Crash occurred on I-95, a roadway normally investigated by FHP. No agency named…" at bounding box center [296, 364] width 331 height 32
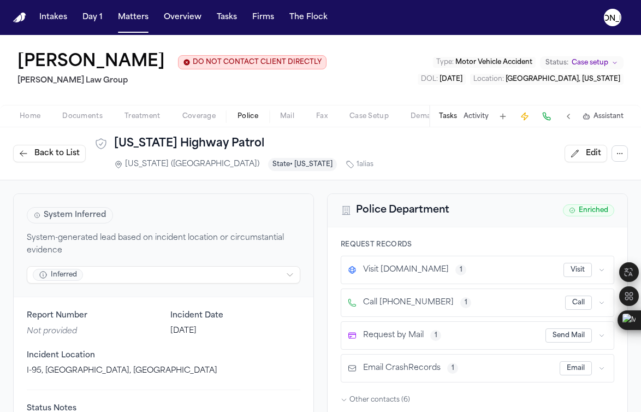
click at [69, 119] on span "Documents" at bounding box center [82, 116] width 40 height 9
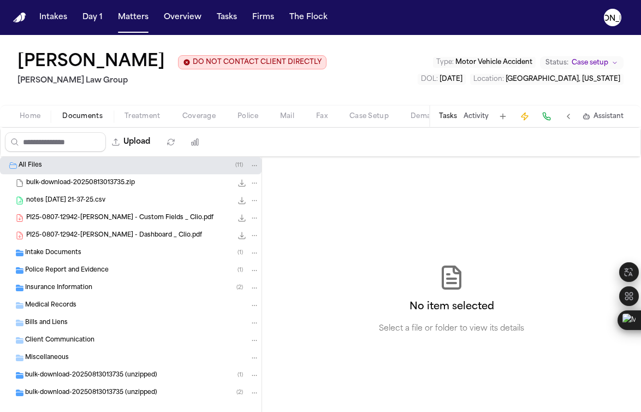
click at [121, 239] on span "PI25-0807-12942-[PERSON_NAME] - Dashboard _ Clio.pdf" at bounding box center [114, 235] width 176 height 9
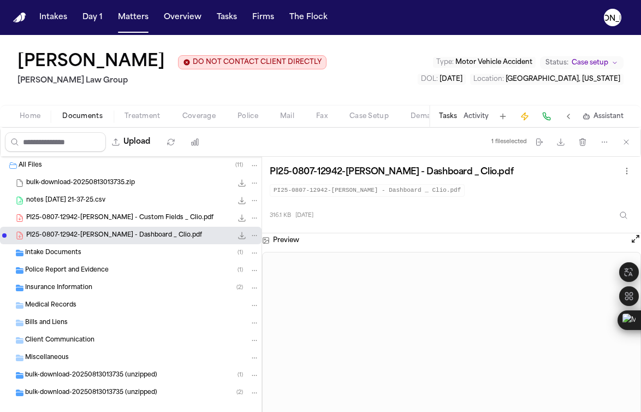
click at [129, 219] on span "PI25-0807-12942-[PERSON_NAME] - Custom Fields _ Clio.pdf" at bounding box center [119, 217] width 187 height 9
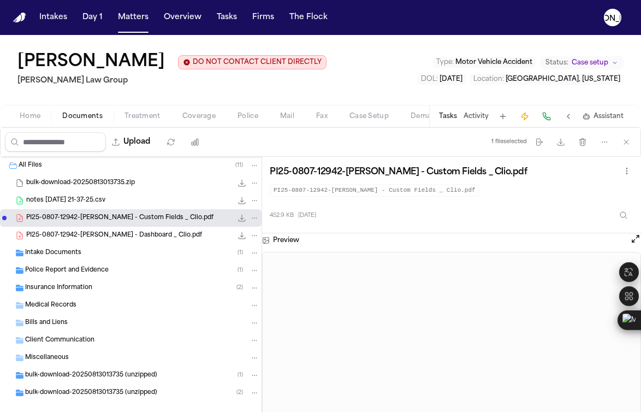
click at [254, 121] on span "Police" at bounding box center [247, 116] width 21 height 9
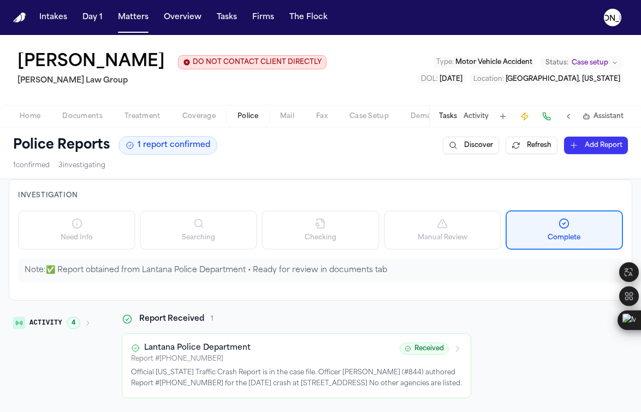
click at [78, 115] on span "Documents" at bounding box center [82, 116] width 40 height 9
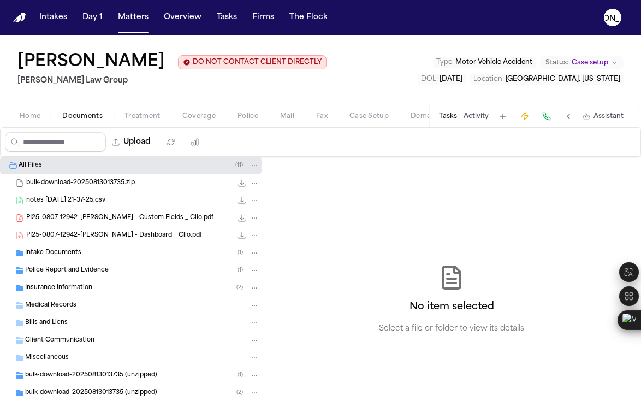
click at [129, 232] on span "PI25-0807-12942-[PERSON_NAME] - Dashboard _ Clio.pdf" at bounding box center [114, 235] width 176 height 9
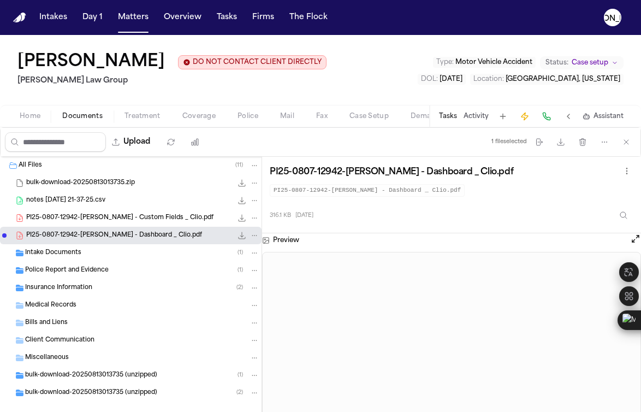
click at [114, 213] on div "PI25-0807-12942-[PERSON_NAME] - Custom Fields _ Clio.pdf 452.9 KB • PDF" at bounding box center [130, 217] width 261 height 17
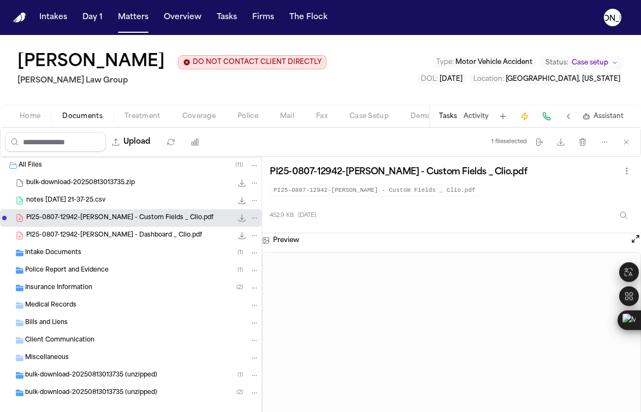
click at [90, 198] on span "notes [DATE] 21-37-25.csv" at bounding box center [65, 200] width 79 height 9
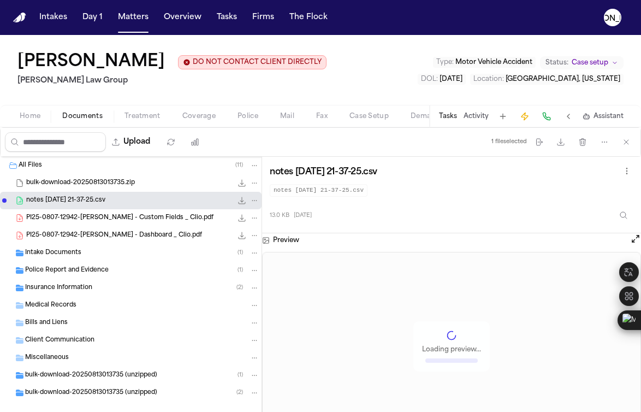
click at [87, 179] on span "bulk-download-20250813013735.zip" at bounding box center [80, 182] width 109 height 9
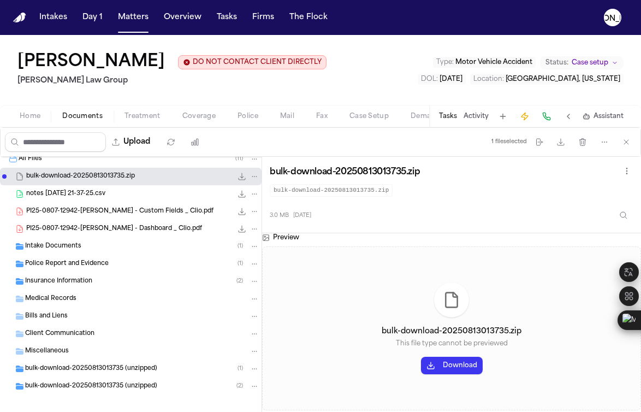
scroll to position [16, 0]
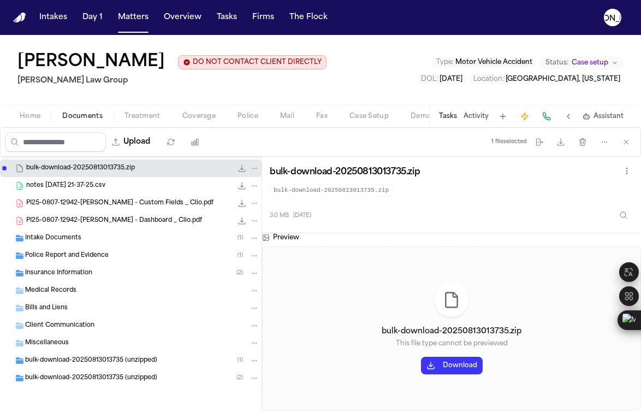
click at [67, 260] on div "Police Report and Evidence ( 1 )" at bounding box center [142, 256] width 234 height 10
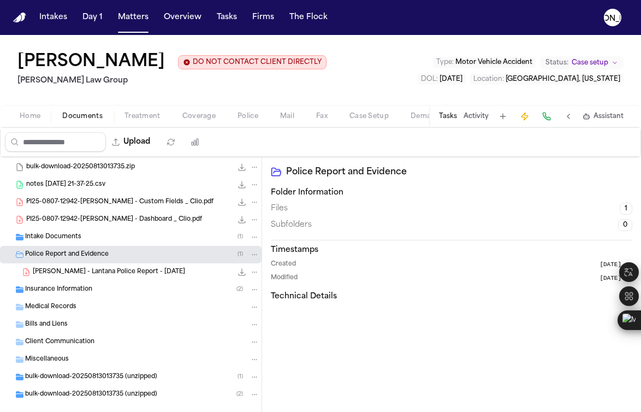
click at [97, 268] on span "[PERSON_NAME] - Lantana Police Report - [DATE]" at bounding box center [109, 271] width 152 height 9
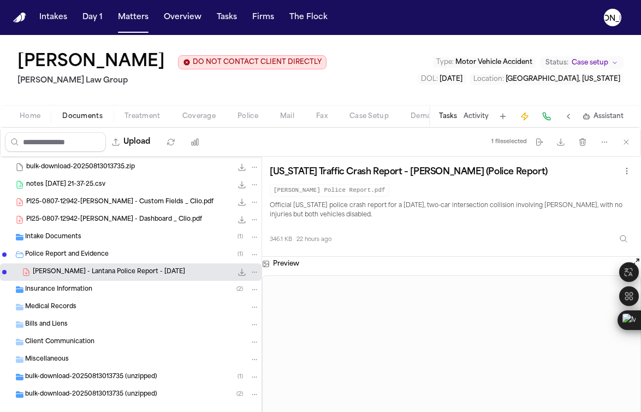
click at [251, 119] on span "Police" at bounding box center [247, 116] width 21 height 9
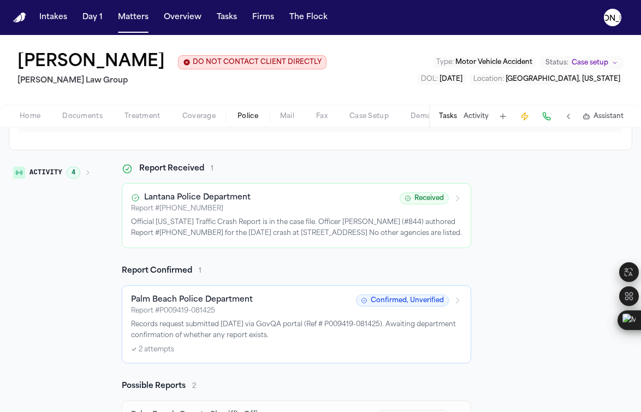
scroll to position [150, 0]
click at [228, 209] on div "Report # [PHONE_NUMBER]" at bounding box center [262, 209] width 262 height 9
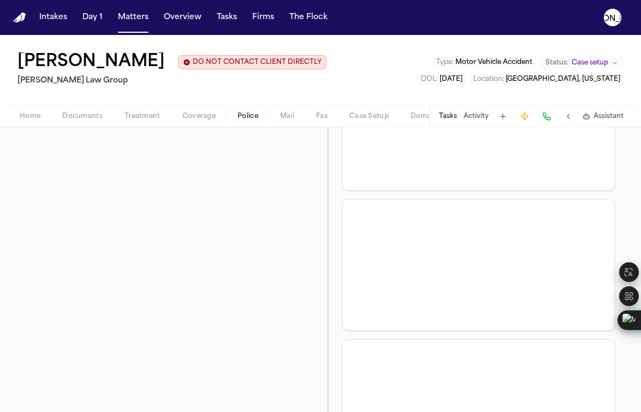
scroll to position [663, 0]
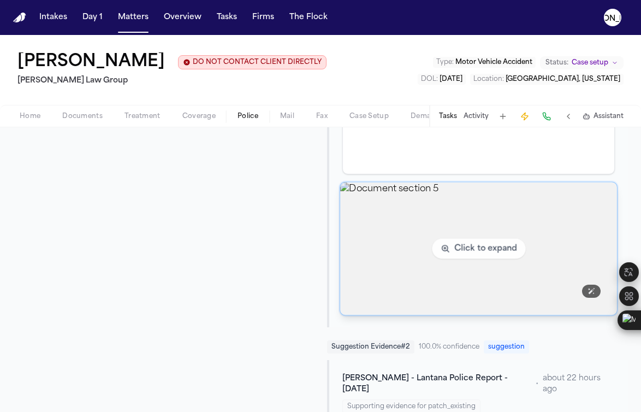
click at [448, 245] on img "View document section 5" at bounding box center [478, 248] width 277 height 133
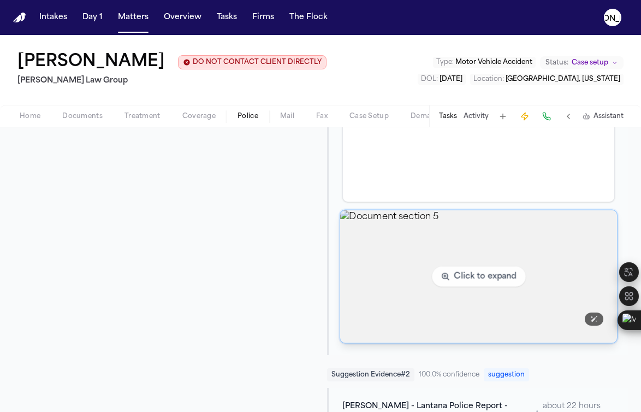
scroll to position [738, 0]
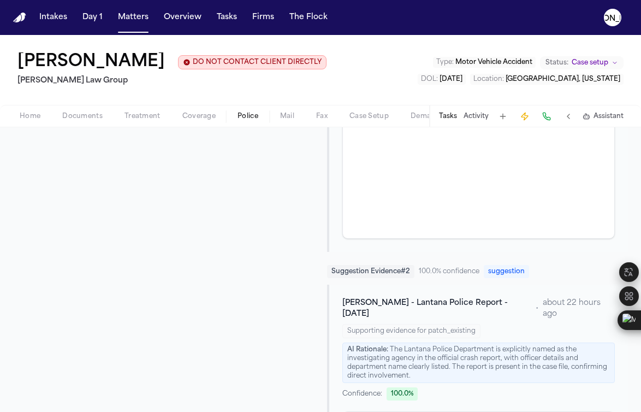
click at [444, 342] on div "AI Rationale: The Lantana Police Department is explicitly named as the investig…" at bounding box center [478, 362] width 272 height 40
click at [389, 342] on div "AI Rationale: The Lantana Police Department is explicitly named as the investig…" at bounding box center [478, 362] width 272 height 40
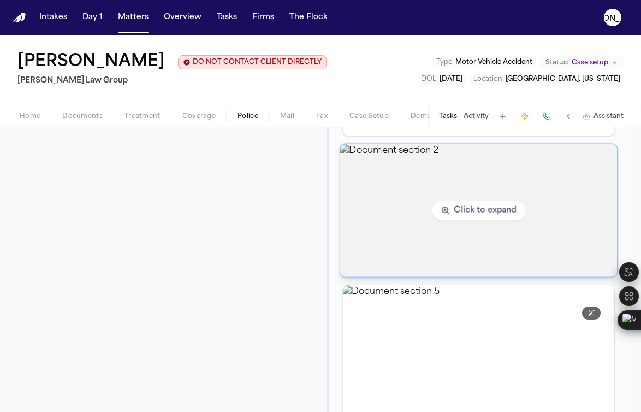
scroll to position [1350, 0]
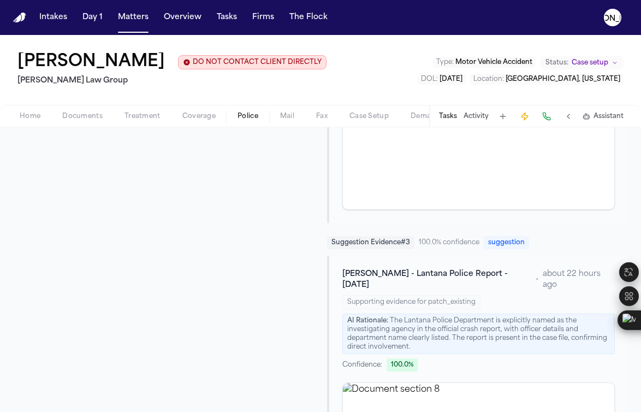
click at [444, 313] on div "AI Rationale: The Lantana Police Department is explicitly named as the investig…" at bounding box center [478, 333] width 272 height 40
click at [395, 313] on div "AI Rationale: The Lantana Police Department is explicitly named as the investig…" at bounding box center [478, 333] width 272 height 40
click at [421, 269] on span "[PERSON_NAME] - Lantana Police Report - [DATE]" at bounding box center [436, 280] width 189 height 22
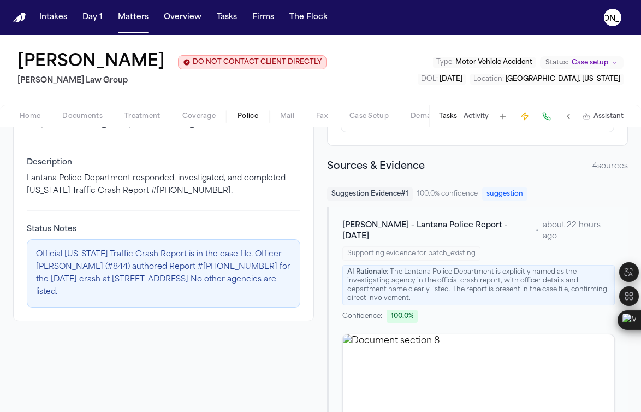
scroll to position [0, 0]
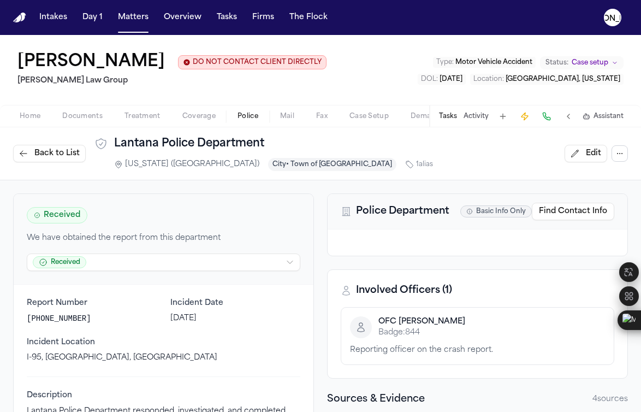
click at [41, 159] on span "Back to List" at bounding box center [56, 153] width 45 height 11
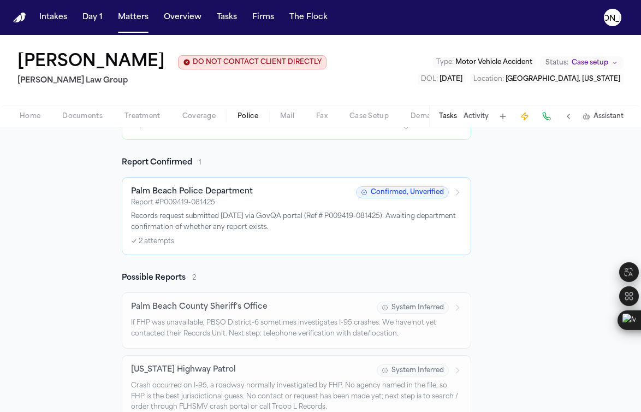
scroll to position [200, 0]
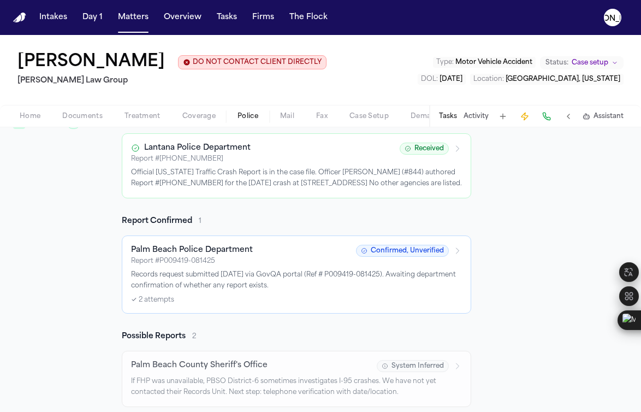
click at [197, 274] on p "Records request submitted [DATE] via GovQA portal (Ref # P009419-081425). Await…" at bounding box center [296, 280] width 331 height 21
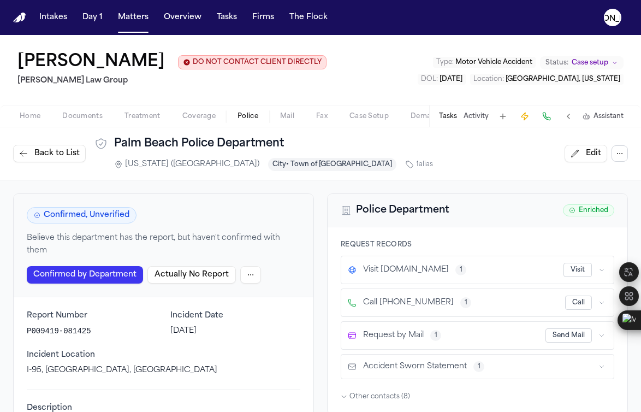
click at [33, 152] on button "Back to List" at bounding box center [49, 153] width 73 height 17
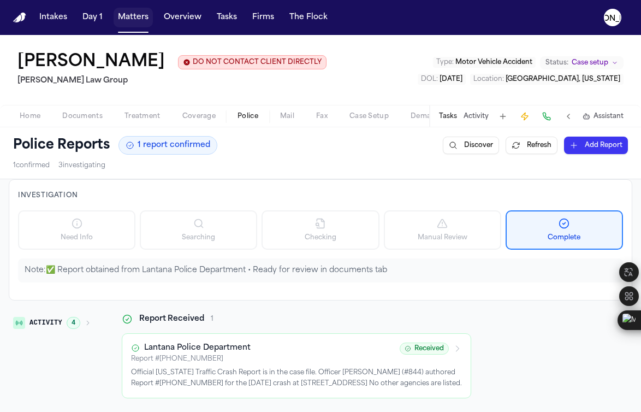
click at [134, 23] on button "Matters" at bounding box center [133, 18] width 39 height 20
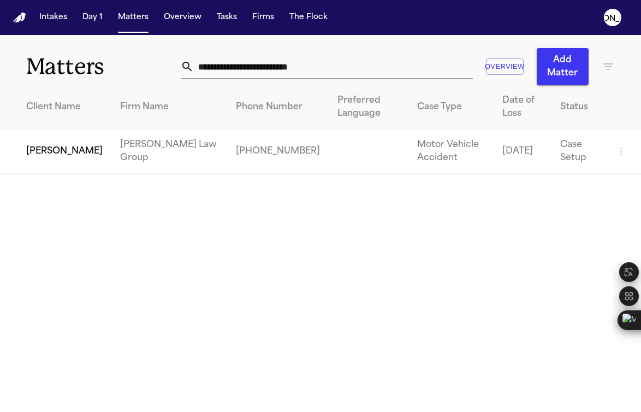
click at [74, 152] on td "[PERSON_NAME]" at bounding box center [55, 151] width 111 height 44
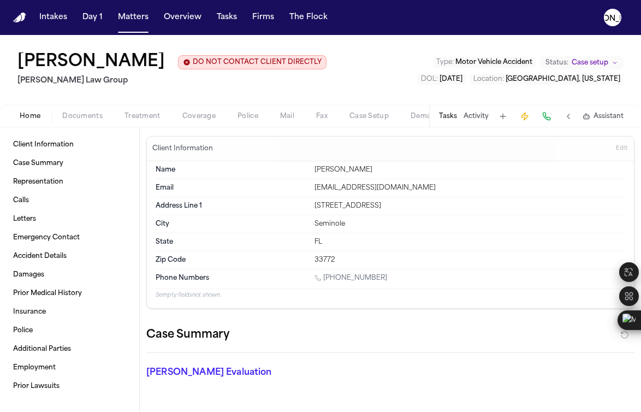
drag, startPoint x: 312, startPoint y: 210, endPoint x: 411, endPoint y: 213, distance: 98.8
click at [411, 179] on div "Name [PERSON_NAME]" at bounding box center [390, 170] width 469 height 18
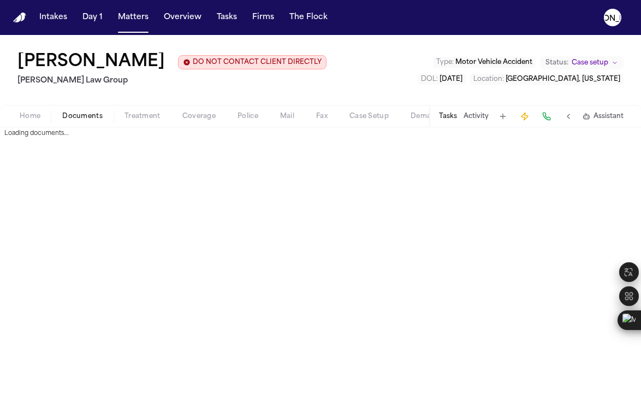
click at [65, 118] on span "Documents" at bounding box center [82, 116] width 40 height 9
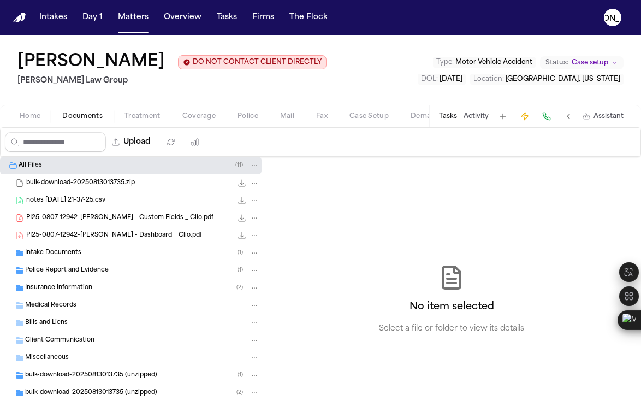
click at [20, 118] on span "Home" at bounding box center [30, 116] width 21 height 9
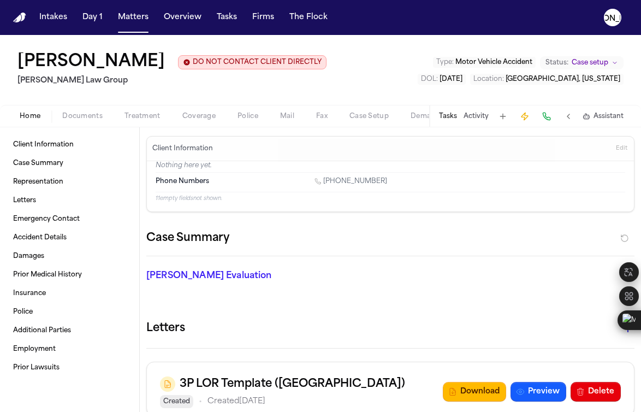
click at [81, 115] on span "Documents" at bounding box center [82, 116] width 40 height 9
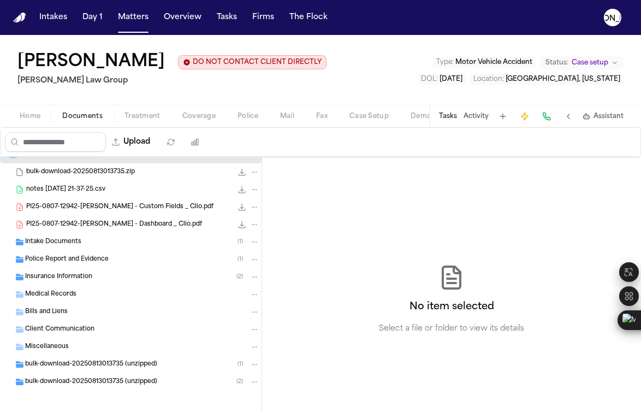
scroll to position [16, 0]
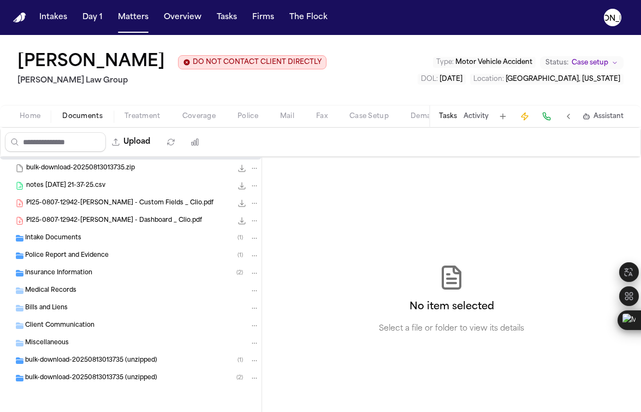
click at [93, 363] on span "bulk-download-20250813013735 (unzipped)" at bounding box center [91, 360] width 132 height 9
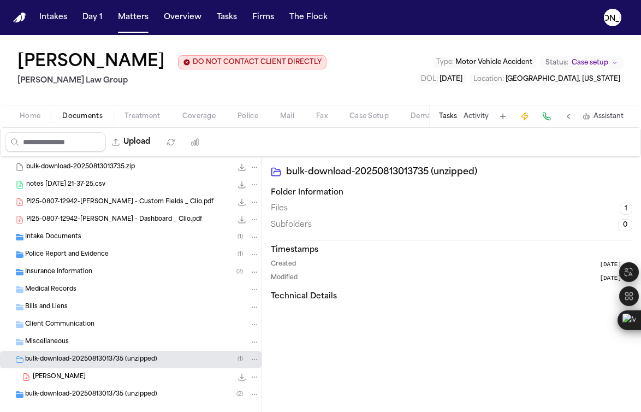
scroll to position [33, 0]
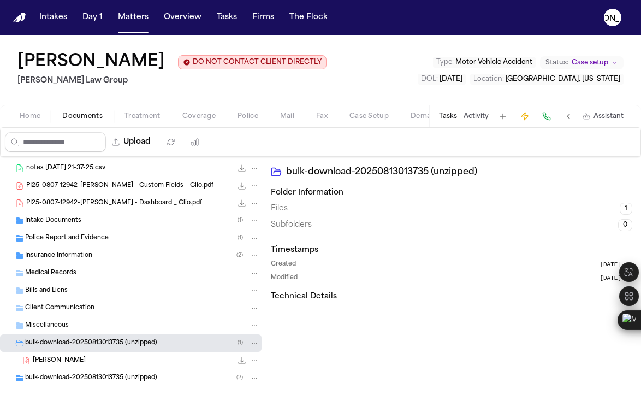
click at [98, 353] on div "[PERSON_NAME] 1.7 MB • PDF" at bounding box center [130, 359] width 261 height 17
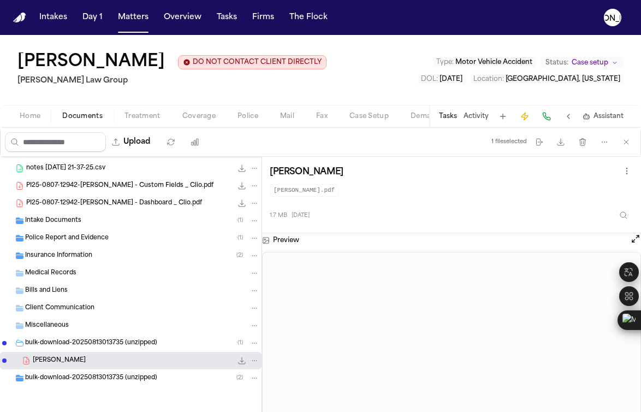
click at [99, 384] on div "bulk-download-20250813013735 (unzipped) ( 2 )" at bounding box center [130, 377] width 261 height 17
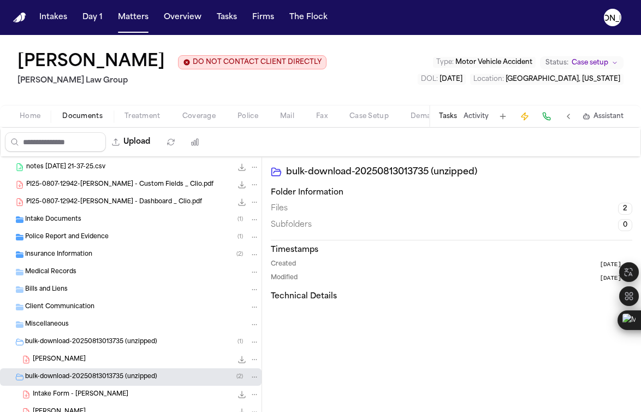
click at [108, 395] on span "Intake Form - [PERSON_NAME]" at bounding box center [81, 394] width 96 height 9
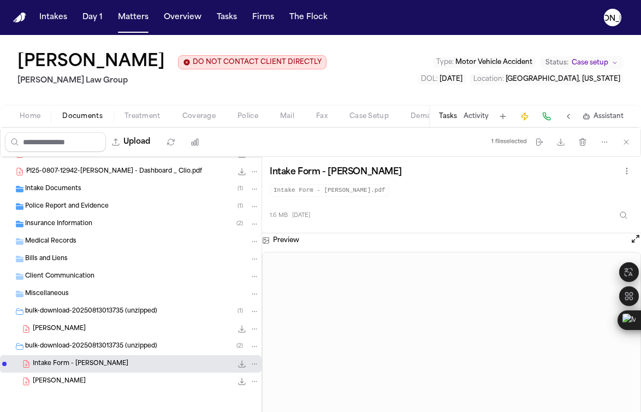
scroll to position [68, 0]
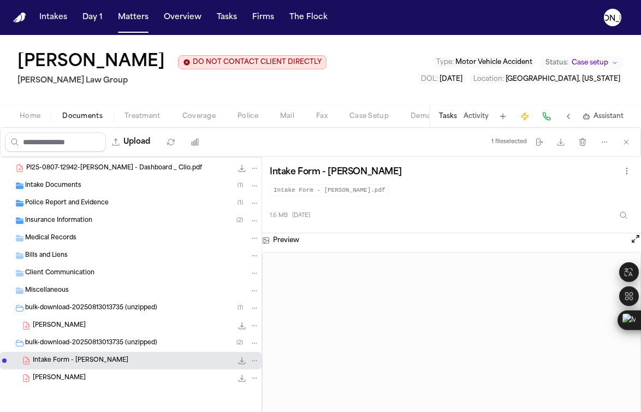
click at [86, 382] on div "[PERSON_NAME] 1.7 MB • PDF" at bounding box center [146, 377] width 227 height 11
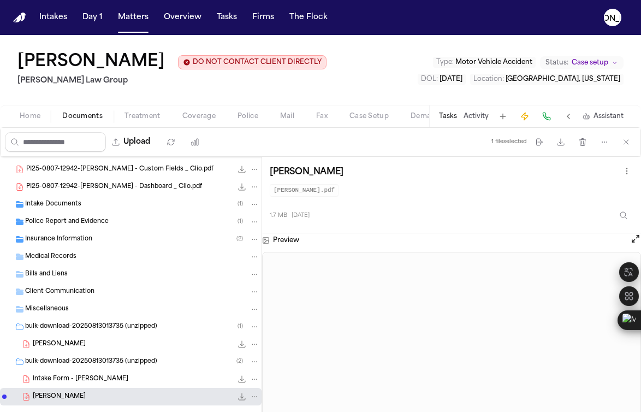
scroll to position [49, 0]
click at [75, 241] on span "Insurance Information" at bounding box center [58, 239] width 67 height 9
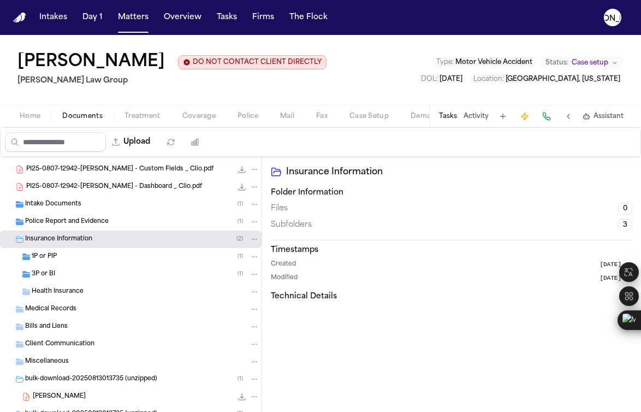
click at [91, 261] on div "1P or PIP ( 1 )" at bounding box center [146, 257] width 228 height 10
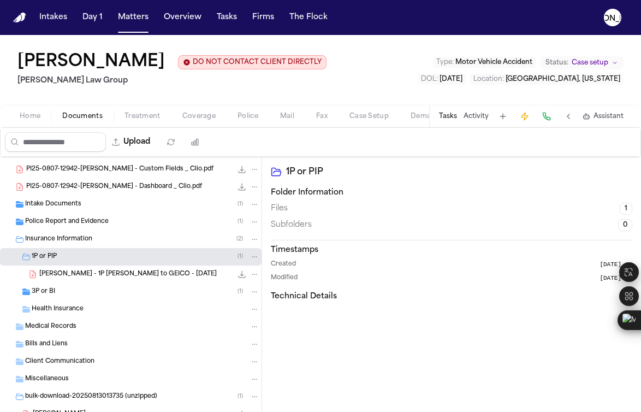
click at [104, 275] on span "[PERSON_NAME] - 1P [PERSON_NAME] to GEICO - [DATE]" at bounding box center [127, 274] width 177 height 9
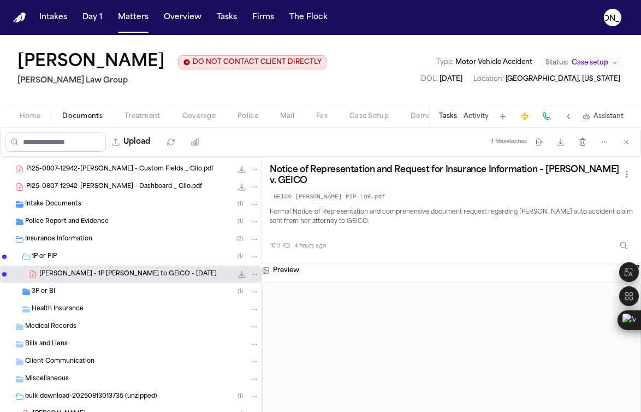
click at [33, 293] on span "3P or BI" at bounding box center [43, 291] width 23 height 9
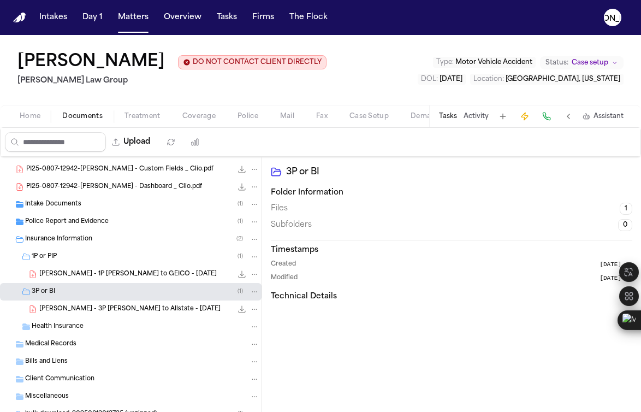
click at [111, 307] on span "[PERSON_NAME] - 3P [PERSON_NAME] to Allstate - [DATE]" at bounding box center [129, 309] width 181 height 9
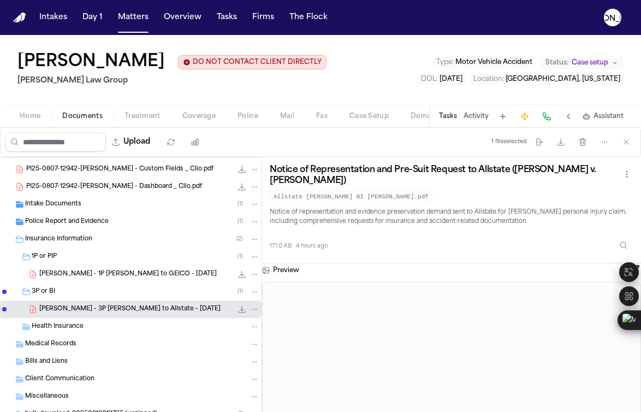
click at [261, 123] on span "button" at bounding box center [248, 122] width 34 height 1
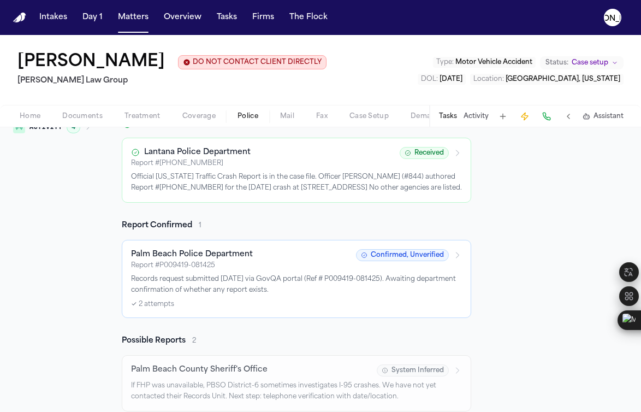
scroll to position [135, 0]
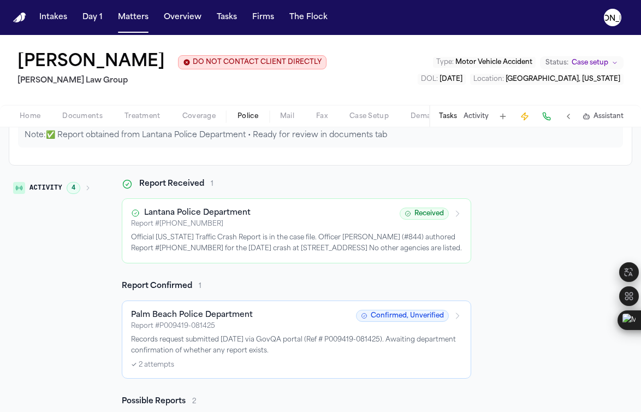
click at [269, 218] on div "Lantana Police Department" at bounding box center [262, 212] width 262 height 11
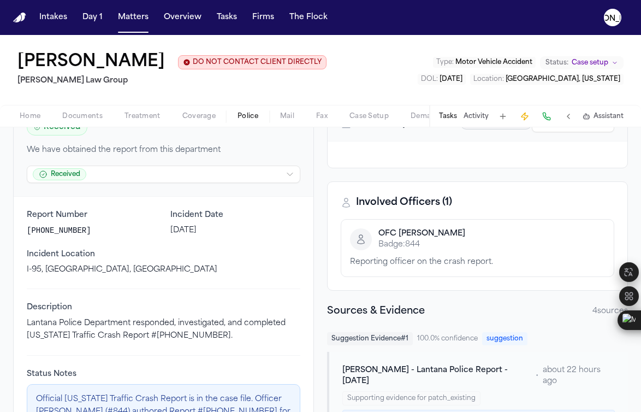
scroll to position [40, 0]
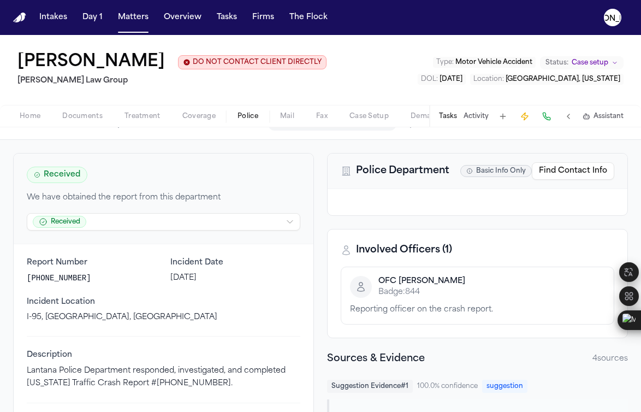
click at [195, 258] on span "Incident Date" at bounding box center [235, 262] width 130 height 11
click at [207, 266] on span "Incident Date" at bounding box center [235, 262] width 130 height 11
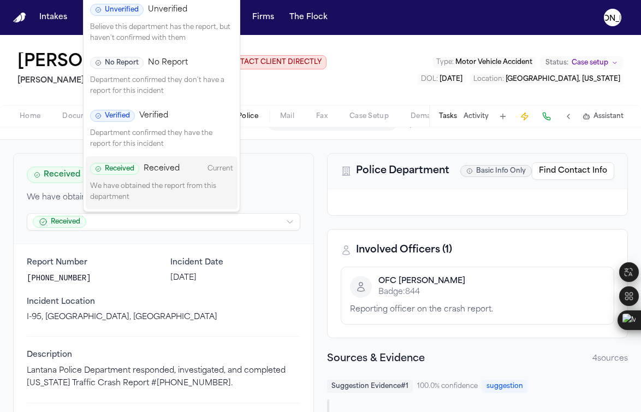
click at [248, 217] on html "Intakes Day 1 Matters Overview Tasks Firms The [PERSON_NAME] [PERSON_NAME] DO N…" at bounding box center [320, 206] width 641 height 412
click at [269, 188] on html "Intakes Day 1 Matters Overview Tasks Firms The [PERSON_NAME] [PERSON_NAME] DO N…" at bounding box center [320, 206] width 641 height 412
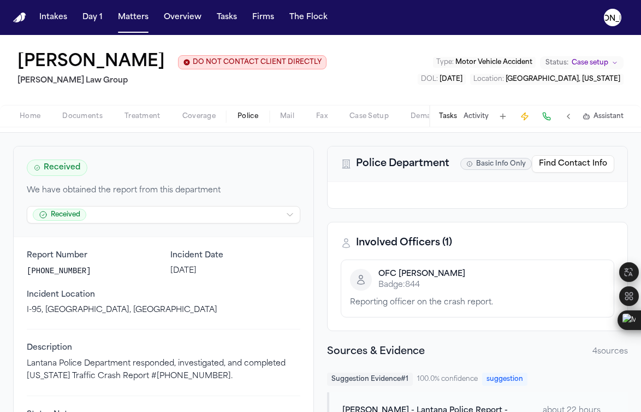
scroll to position [47, 0]
click at [116, 224] on html "Intakes Day 1 Matters Overview Tasks Firms The [PERSON_NAME] [PERSON_NAME] DO N…" at bounding box center [320, 206] width 641 height 412
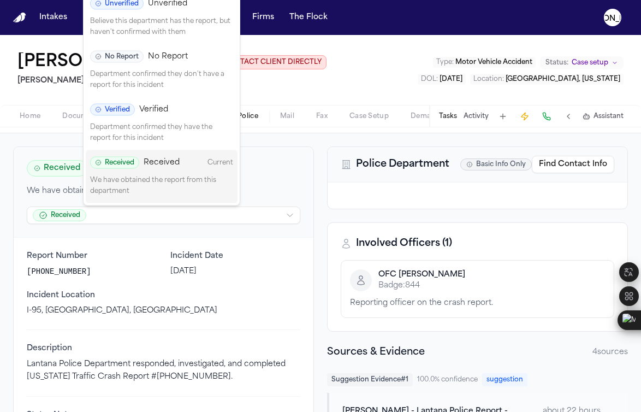
click at [117, 139] on p "Department confirmed they have the report for this incident" at bounding box center [161, 132] width 143 height 21
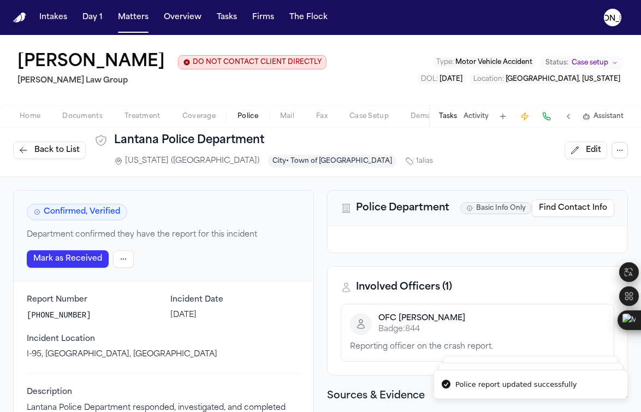
scroll to position [0, 0]
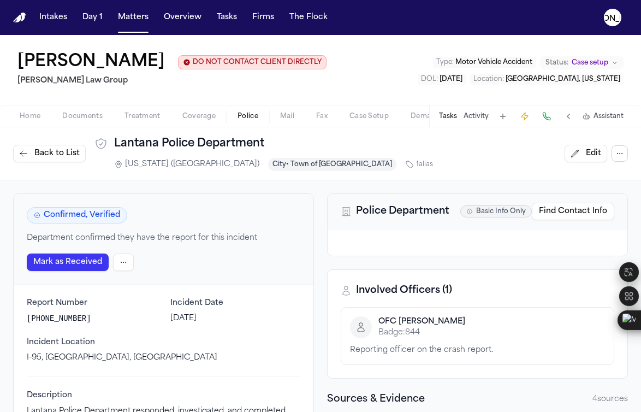
click at [88, 262] on button "Mark as Received" at bounding box center [68, 261] width 82 height 17
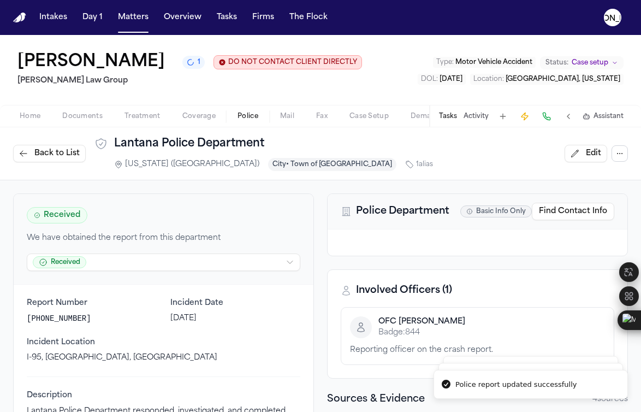
click at [58, 147] on button "Back to List" at bounding box center [49, 153] width 73 height 17
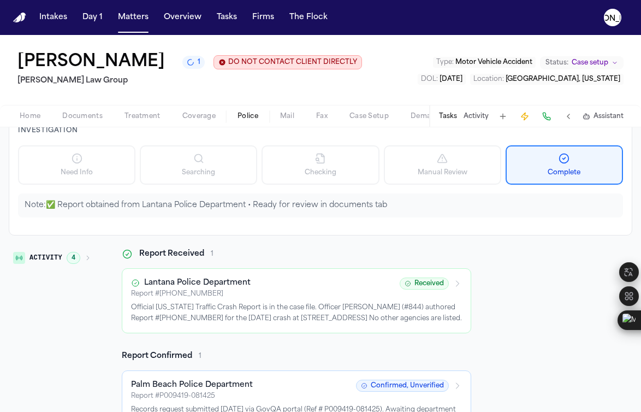
scroll to position [66, 0]
click at [302, 303] on p "Official [US_STATE] Traffic Crash Report is in the case file. Officer [PERSON_N…" at bounding box center [296, 311] width 331 height 21
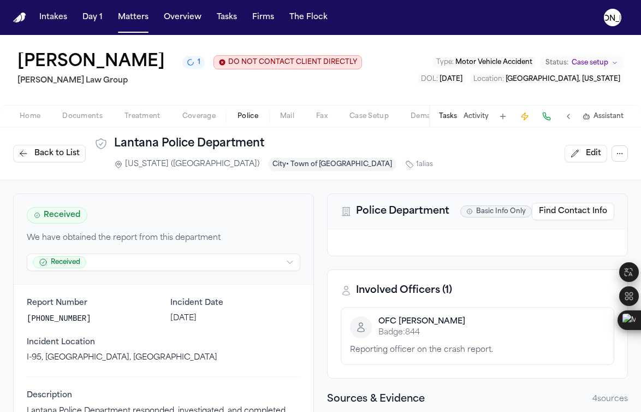
click at [586, 150] on span "Edit" at bounding box center [593, 153] width 15 height 11
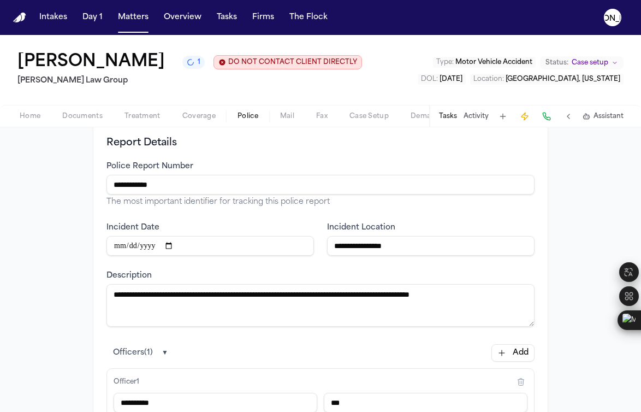
scroll to position [224, 0]
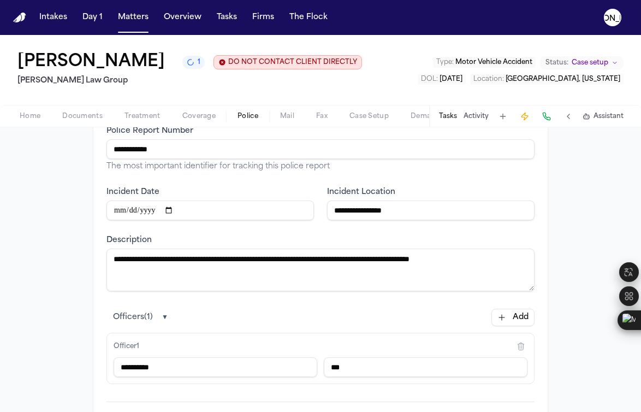
click at [129, 210] on input "**********" at bounding box center [209, 210] width 207 height 20
type input "**********"
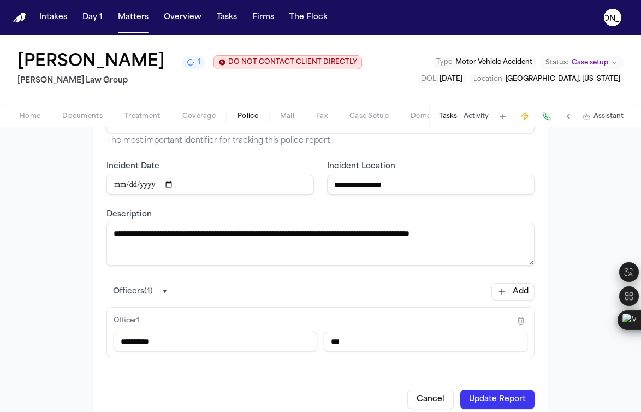
scroll to position [275, 0]
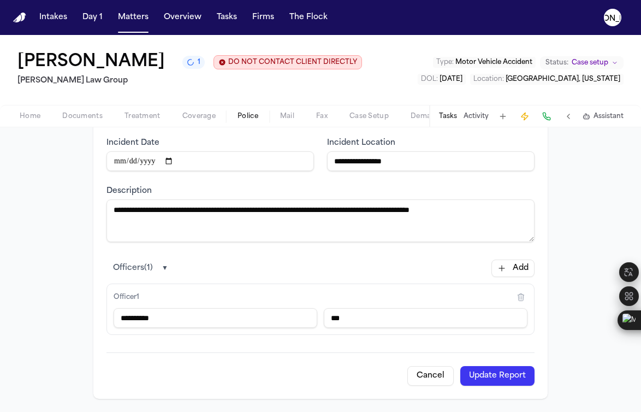
click at [481, 379] on button "Update Report" at bounding box center [497, 376] width 74 height 20
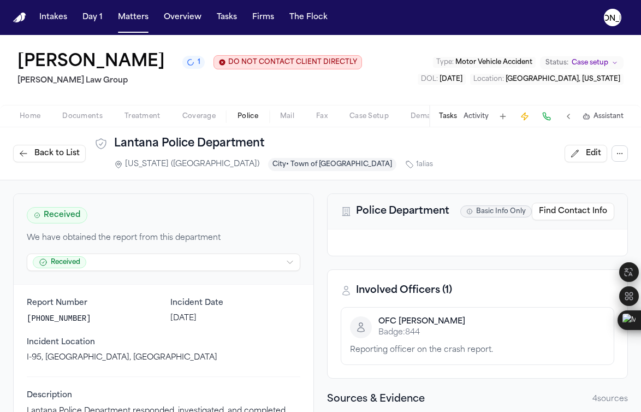
click at [44, 149] on span "Back to List" at bounding box center [56, 153] width 45 height 11
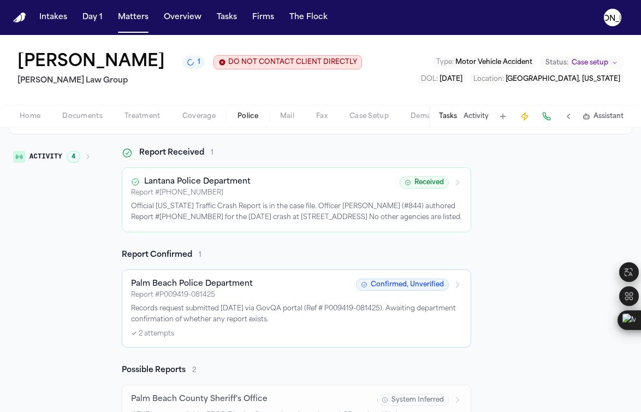
scroll to position [174, 0]
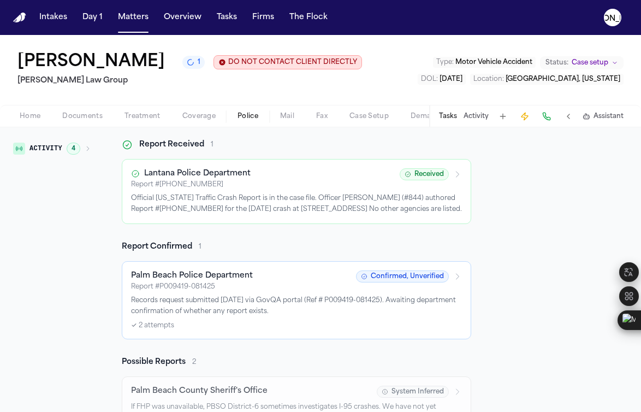
click at [311, 304] on p "Records request submitted [DATE] via GovQA portal (Ref # P009419-081425). Await…" at bounding box center [296, 305] width 331 height 21
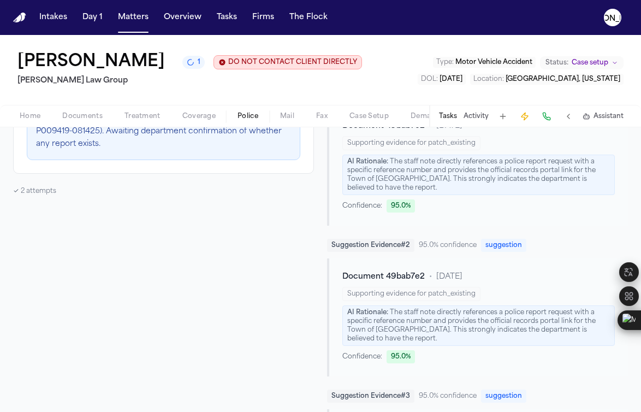
scroll to position [234, 0]
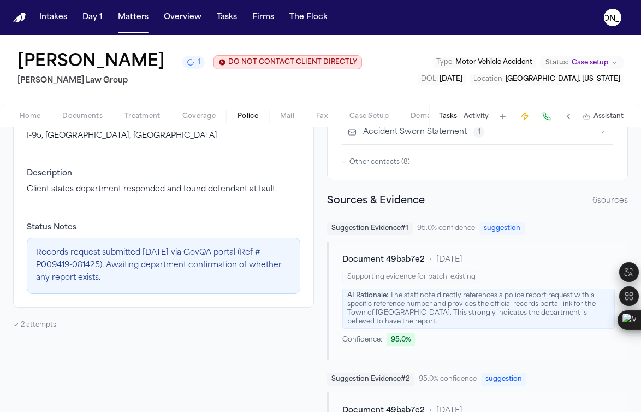
click at [137, 25] on button "Matters" at bounding box center [133, 18] width 39 height 20
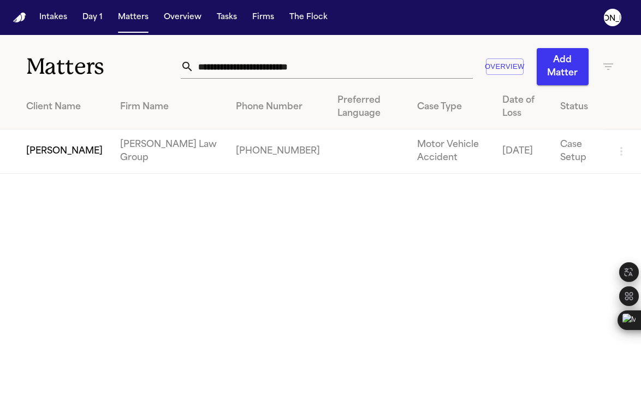
click at [111, 144] on td "[PERSON_NAME]" at bounding box center [55, 151] width 111 height 44
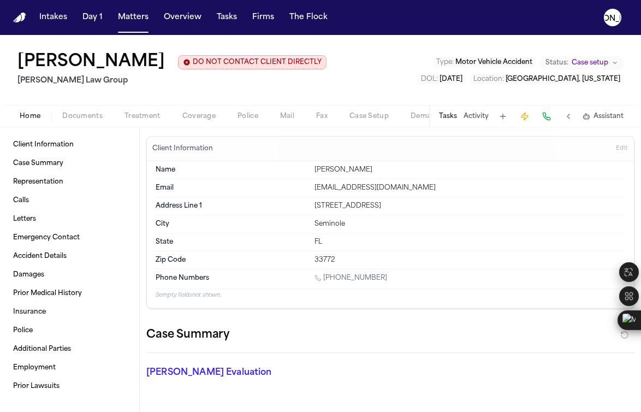
click at [194, 121] on span "Coverage" at bounding box center [198, 116] width 33 height 9
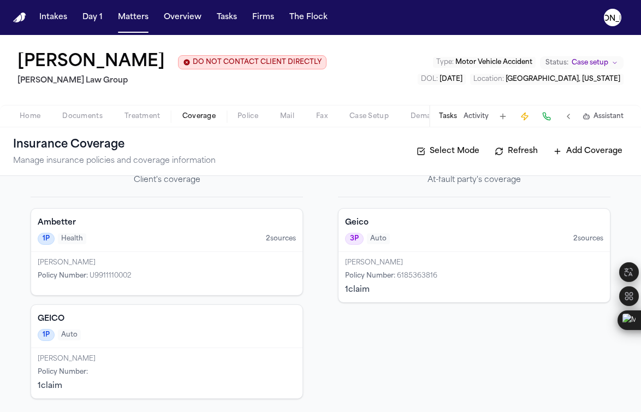
scroll to position [71, 0]
click at [158, 315] on h4 "GEICO" at bounding box center [167, 318] width 258 height 11
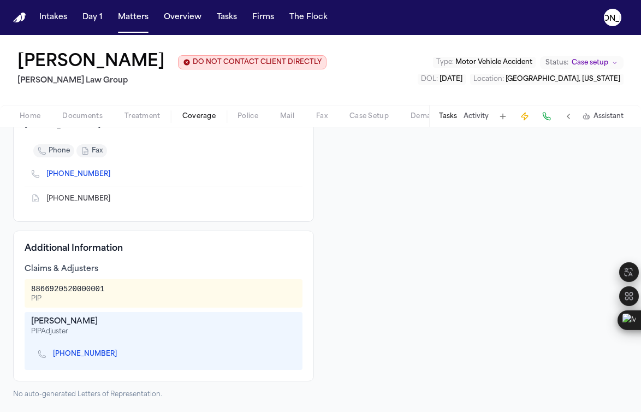
scroll to position [205, 0]
drag, startPoint x: 37, startPoint y: 288, endPoint x: 125, endPoint y: 290, distance: 87.9
click at [125, 290] on div "8866920520000001 PIP" at bounding box center [164, 293] width 278 height 28
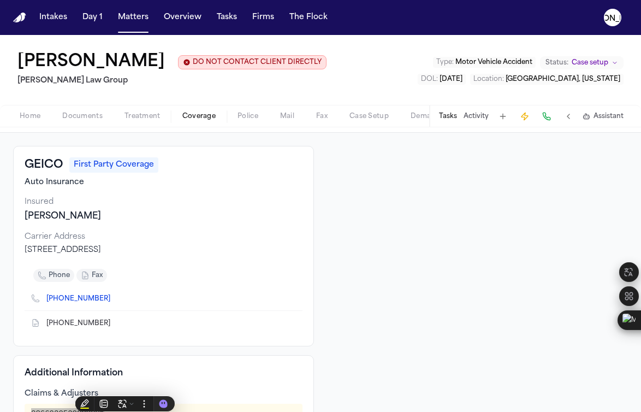
scroll to position [0, 0]
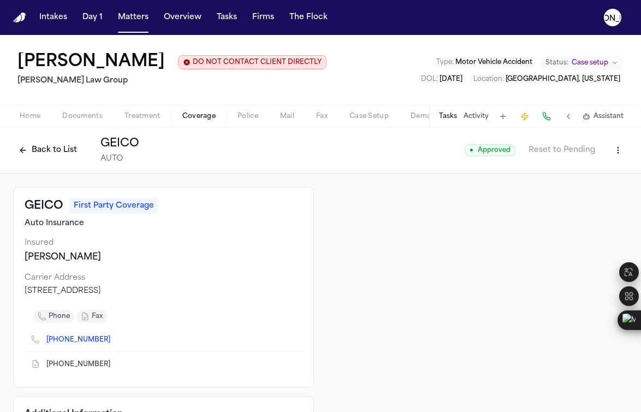
click at [76, 127] on div "Home Documents Treatment Coverage Police Mail Fax Case Setup Demand Workspaces …" at bounding box center [320, 116] width 641 height 22
click at [85, 127] on div "Home Documents Treatment Coverage Police Mail Fax Case Setup Demand Workspaces …" at bounding box center [320, 116] width 641 height 22
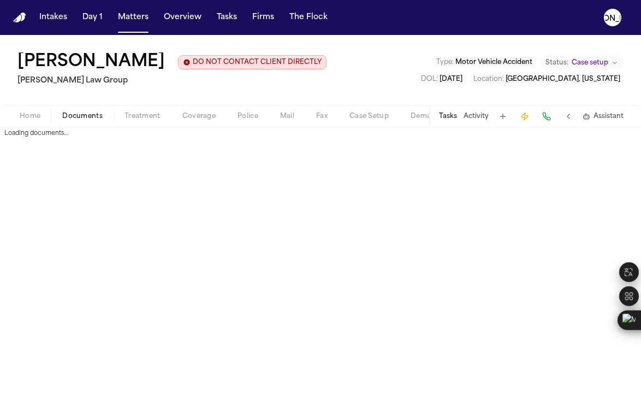
click at [85, 121] on span "Documents" at bounding box center [82, 116] width 40 height 9
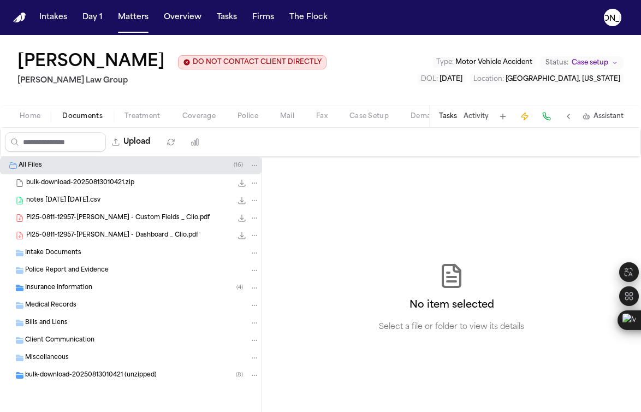
scroll to position [14, 0]
click at [87, 275] on span "Police Report and Evidence" at bounding box center [67, 270] width 84 height 9
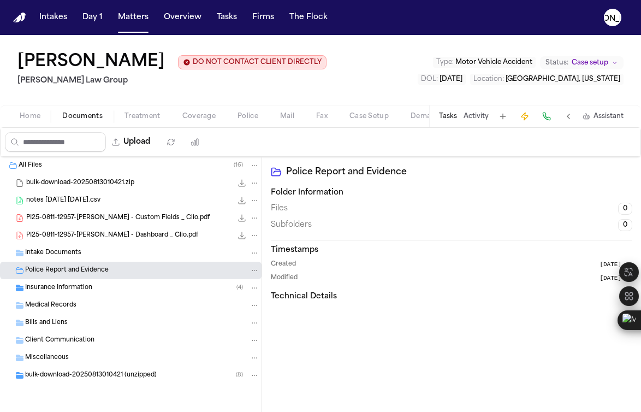
click at [84, 293] on span "Insurance Information" at bounding box center [58, 287] width 67 height 9
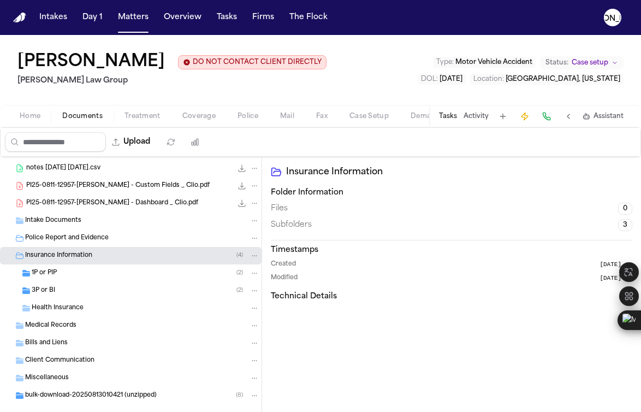
scroll to position [32, 0]
click at [103, 278] on div "1P or PIP ( 2 )" at bounding box center [146, 273] width 228 height 10
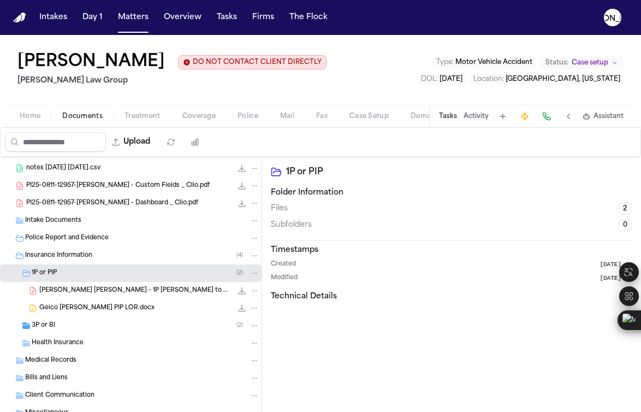
click at [158, 295] on span "[PERSON_NAME] [PERSON_NAME] - 1P [PERSON_NAME] to GEICO - [DATE]" at bounding box center [135, 290] width 193 height 9
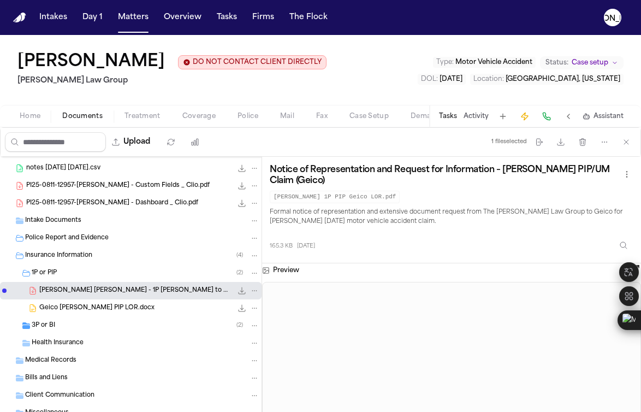
scroll to position [50, 0]
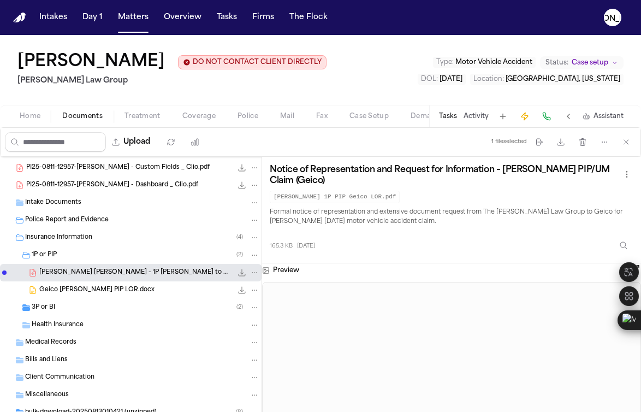
click at [75, 295] on span "Geico [PERSON_NAME] PIP LOR.docx" at bounding box center [96, 289] width 115 height 9
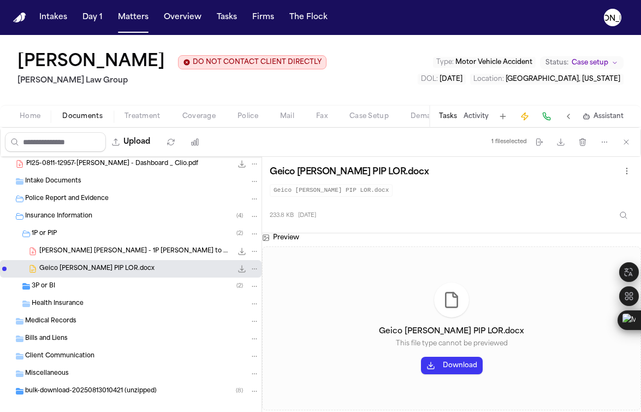
scroll to position [124, 0]
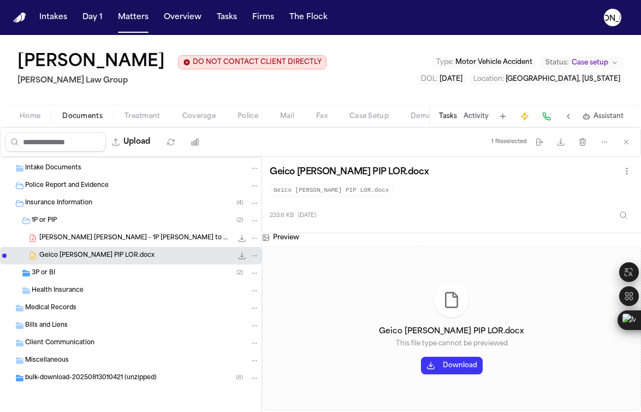
click at [58, 271] on div "3P or BI ( 2 )" at bounding box center [146, 273] width 228 height 10
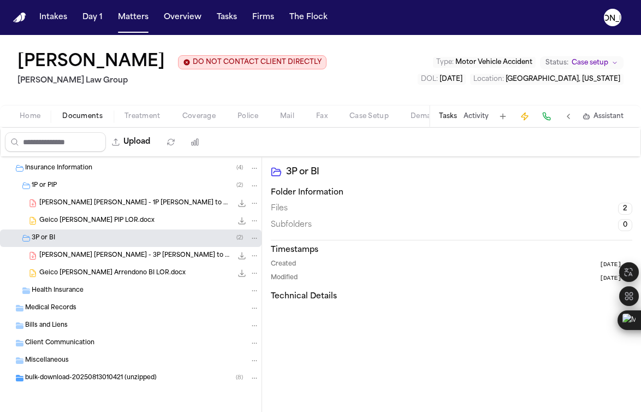
click at [132, 260] on span "[PERSON_NAME] [PERSON_NAME] - 3P [PERSON_NAME] to Geico - [DATE]" at bounding box center [135, 255] width 193 height 9
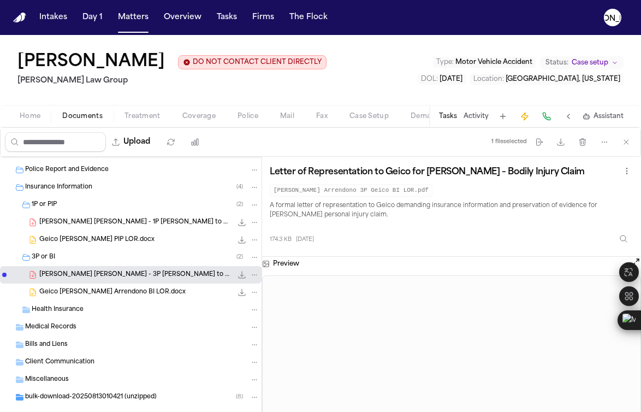
scroll to position [65, 0]
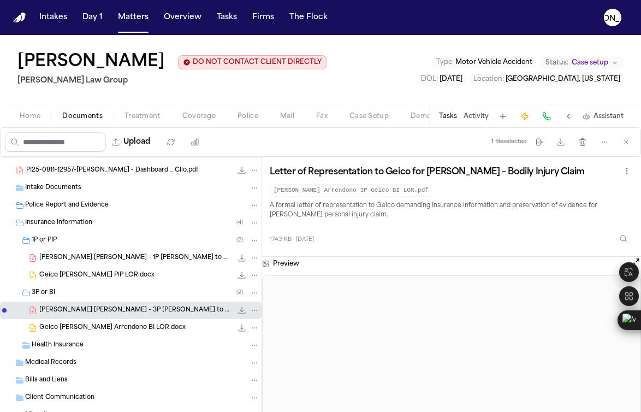
click at [56, 263] on span "[PERSON_NAME] [PERSON_NAME] - 1P [PERSON_NAME] to GEICO - [DATE]" at bounding box center [135, 257] width 193 height 9
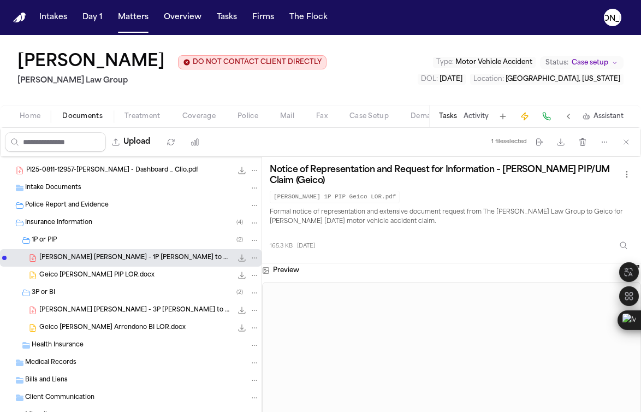
click at [51, 249] on div "1P or PIP ( 2 )" at bounding box center [130, 239] width 261 height 17
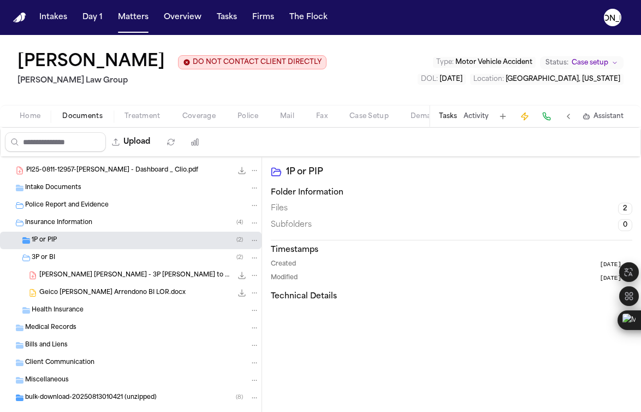
click at [53, 228] on span "Insurance Information" at bounding box center [58, 222] width 67 height 9
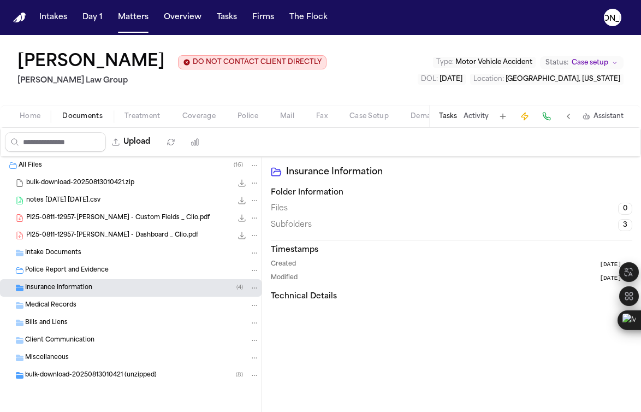
scroll to position [37, 0]
click at [57, 279] on div "Police Report and Evidence" at bounding box center [130, 269] width 261 height 17
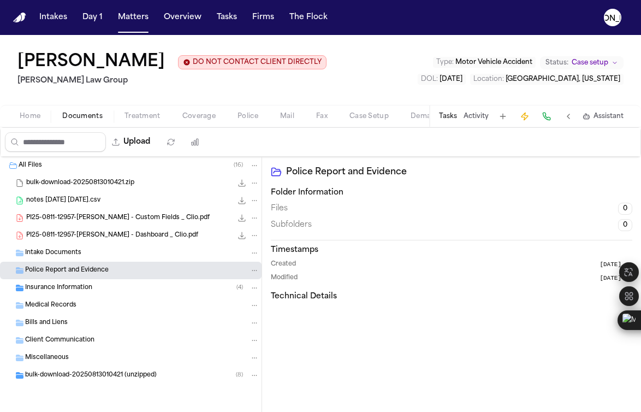
click at [245, 121] on span "Police" at bounding box center [247, 116] width 21 height 9
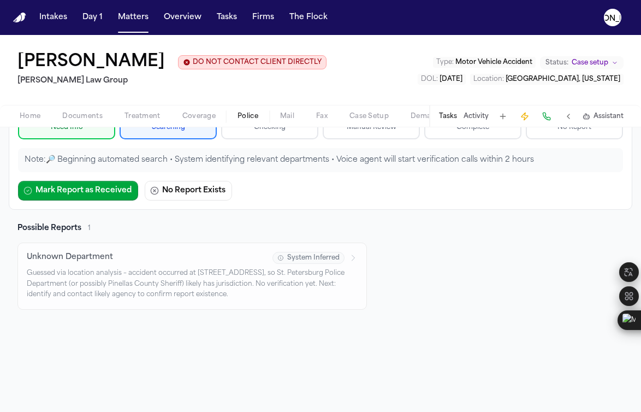
scroll to position [166, 0]
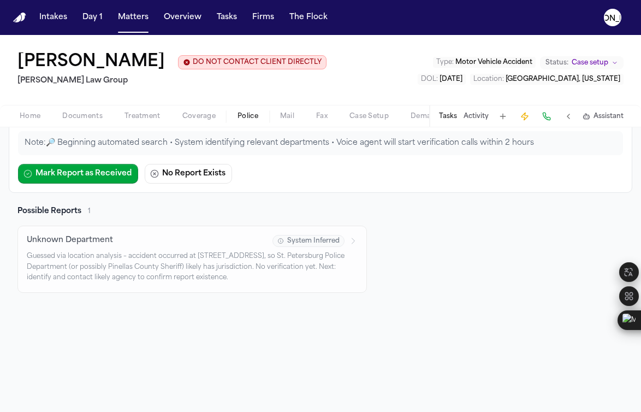
click at [177, 253] on p "Guessed via location analysis – accident occurred at [STREET_ADDRESS], so St. P…" at bounding box center [192, 267] width 331 height 32
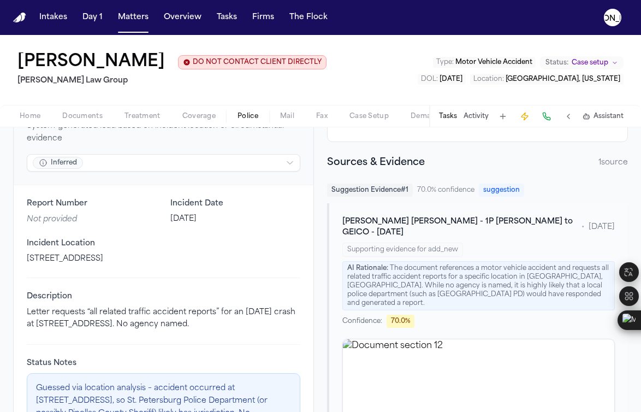
scroll to position [86, 0]
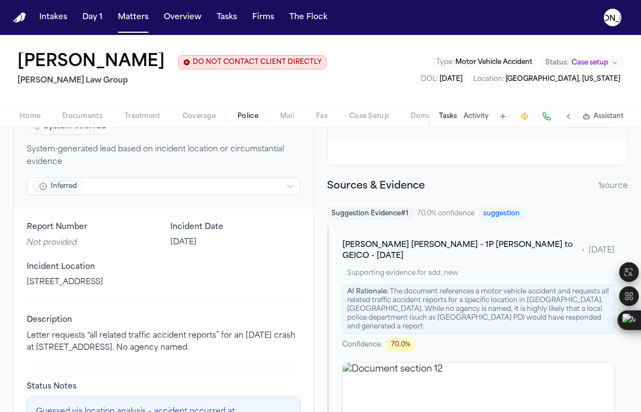
click at [461, 333] on div "AI Rationale: The document references a motor vehicle accident and requests all…" at bounding box center [478, 308] width 272 height 49
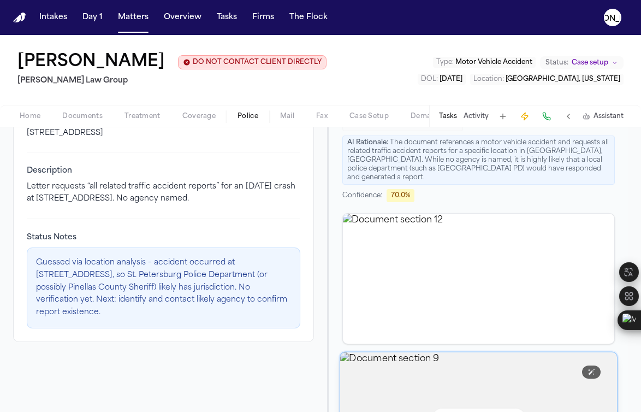
scroll to position [355, 0]
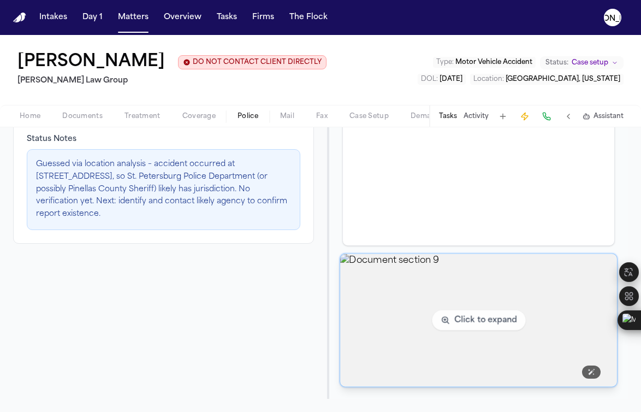
click at [422, 322] on img "View document section 9" at bounding box center [478, 320] width 277 height 133
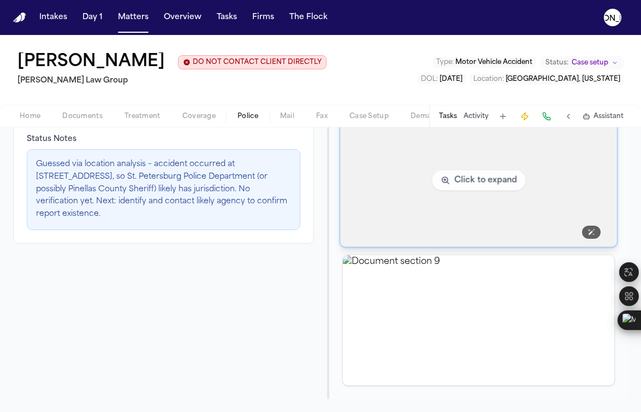
click at [384, 223] on img "View document section 12" at bounding box center [478, 180] width 277 height 133
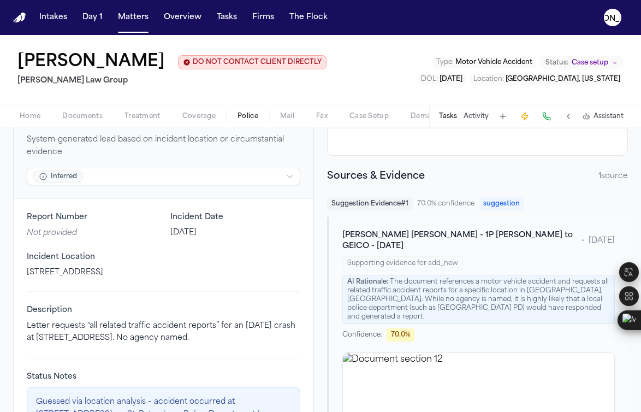
scroll to position [0, 0]
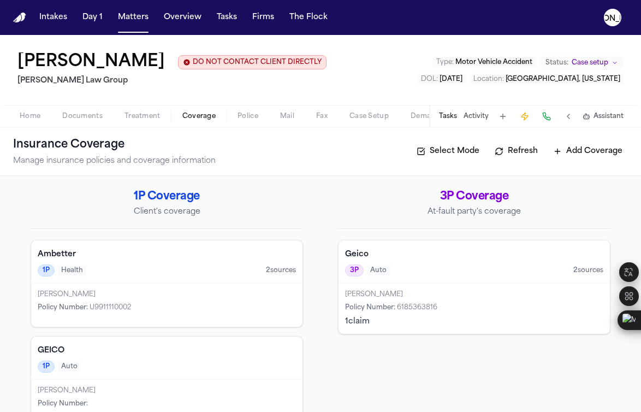
click at [215, 123] on button "Coverage" at bounding box center [198, 116] width 55 height 13
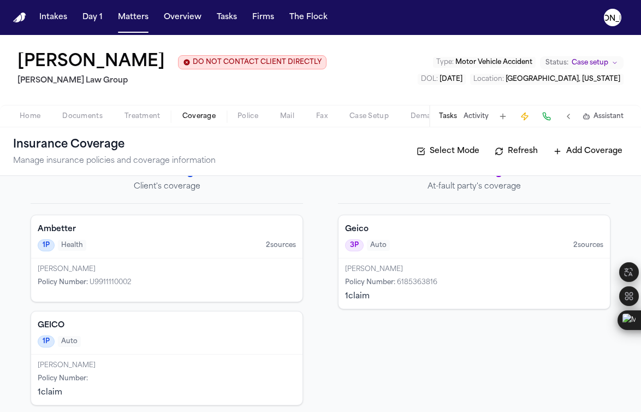
scroll to position [71, 0]
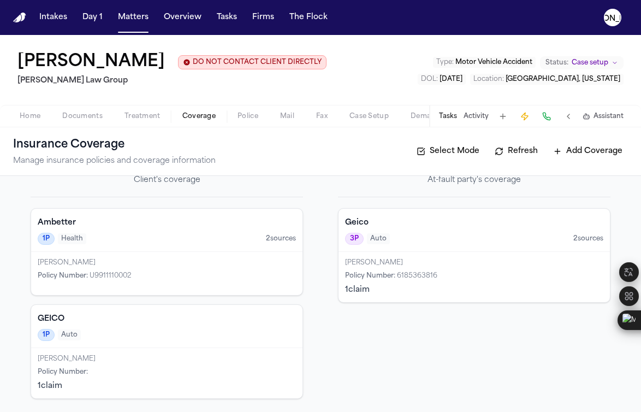
click at [399, 255] on div "[PERSON_NAME] Policy Number : 6185363816 1 claim" at bounding box center [473, 277] width 271 height 50
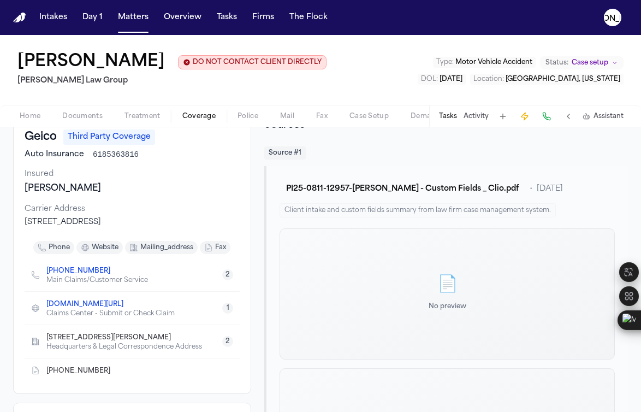
scroll to position [50, 0]
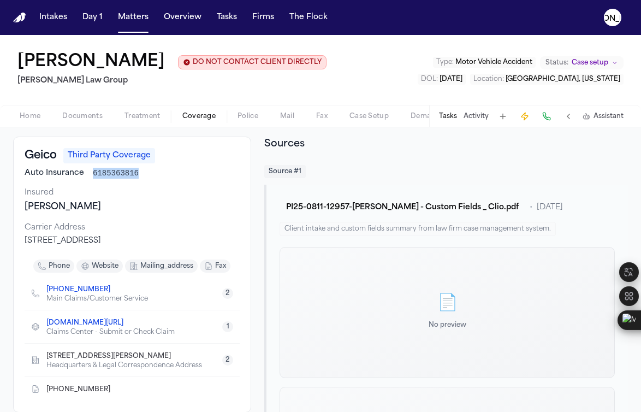
drag, startPoint x: 92, startPoint y: 210, endPoint x: 144, endPoint y: 214, distance: 52.0
click at [144, 178] on div "Auto Insurance 6185363816" at bounding box center [132, 173] width 215 height 11
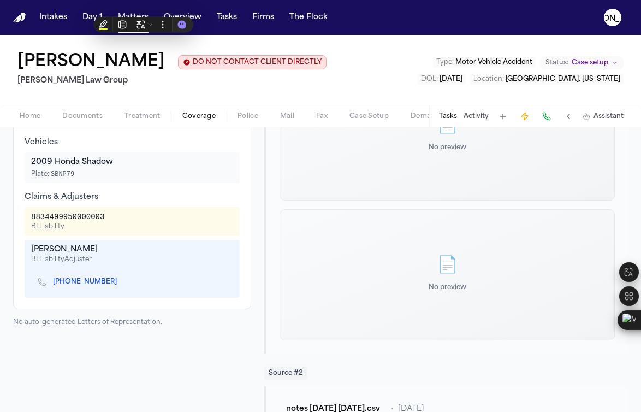
scroll to position [366, 0]
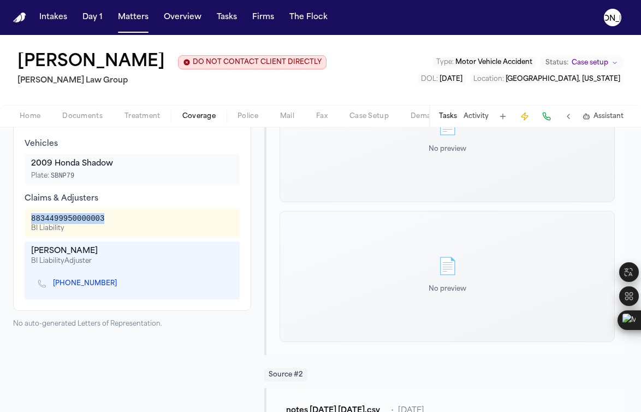
drag, startPoint x: 31, startPoint y: 270, endPoint x: 126, endPoint y: 275, distance: 95.1
click at [126, 233] on div "8834499950000003 BI Liability" at bounding box center [132, 223] width 202 height 20
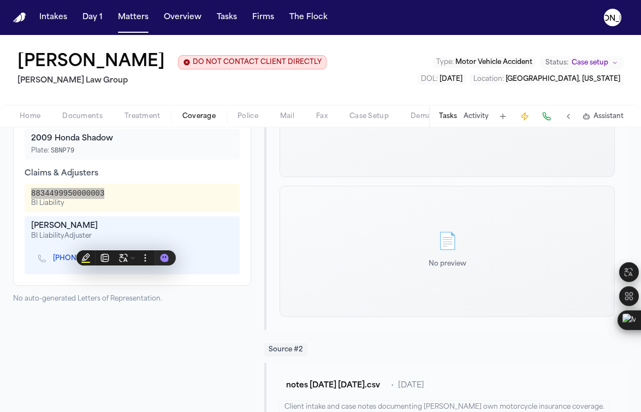
scroll to position [400, 0]
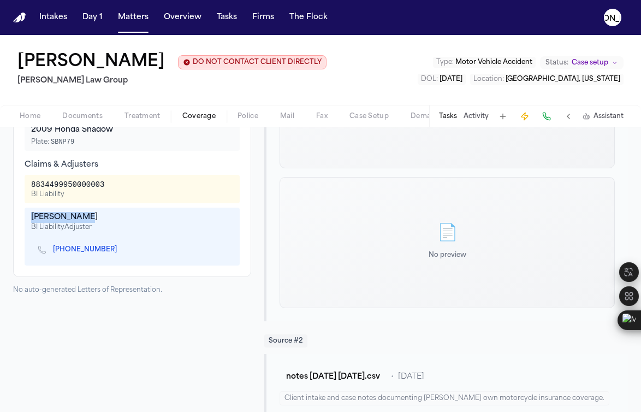
drag, startPoint x: 90, startPoint y: 274, endPoint x: 21, endPoint y: 269, distance: 69.5
click at [21, 269] on div "Additional Information Vehicles 2009 Honda Shadow Plate: SBNP79 Claims & Adjust…" at bounding box center [132, 174] width 238 height 205
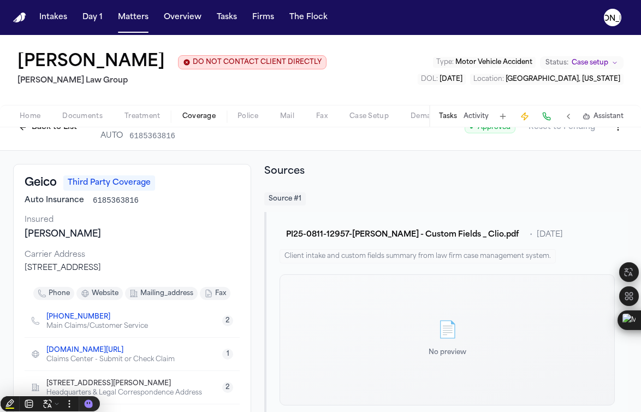
scroll to position [12, 0]
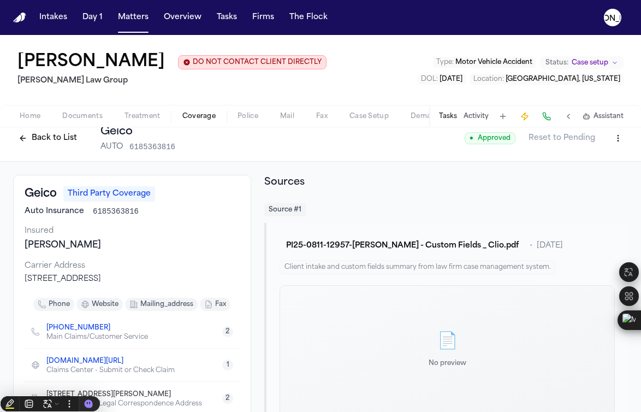
click at [75, 121] on span "Documents" at bounding box center [82, 116] width 40 height 9
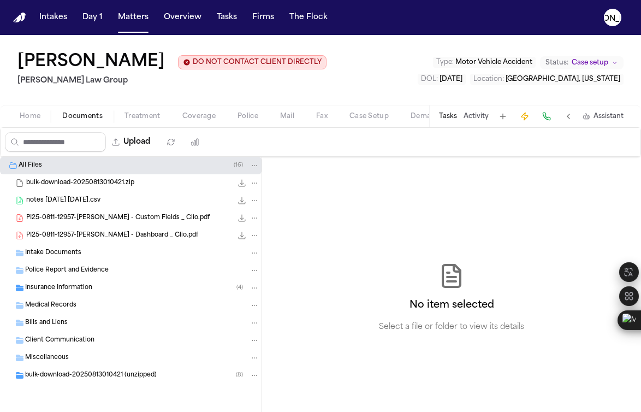
click at [131, 227] on div "PI25-0811-12957-[PERSON_NAME] - Custom Fields _ Clio.pdf 465.3 KB • PDF" at bounding box center [130, 217] width 261 height 17
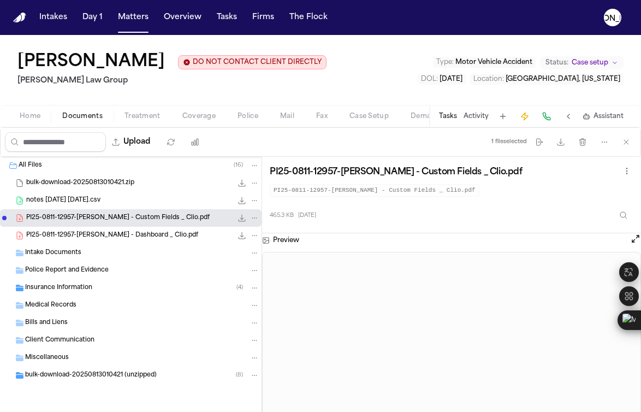
scroll to position [2, 0]
click at [68, 275] on div "Police Report and Evidence" at bounding box center [142, 270] width 234 height 10
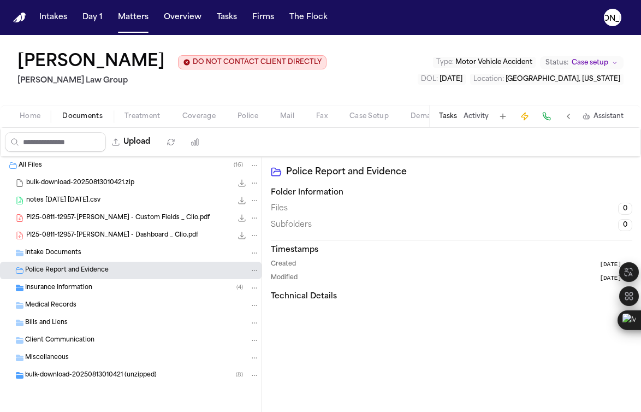
click at [60, 293] on span "Insurance Information" at bounding box center [58, 287] width 67 height 9
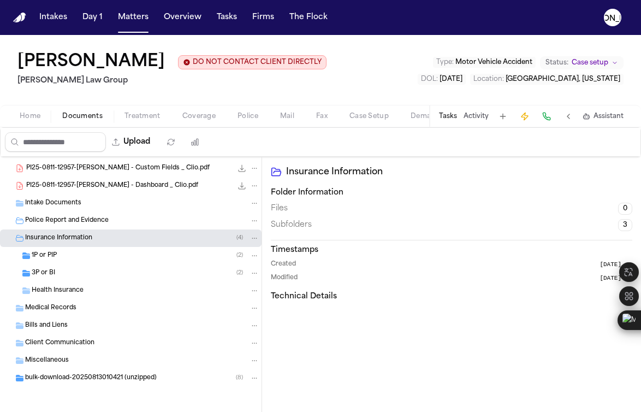
scroll to position [89, 0]
click at [59, 267] on div "3P or BI ( 2 )" at bounding box center [130, 272] width 261 height 17
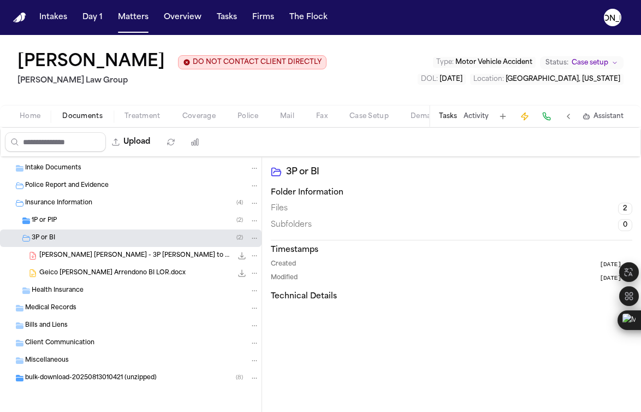
click at [74, 261] on div "[PERSON_NAME] [PERSON_NAME] - 3P [PERSON_NAME] to Geico - [DATE] 174.3 KB • PDF" at bounding box center [149, 255] width 220 height 11
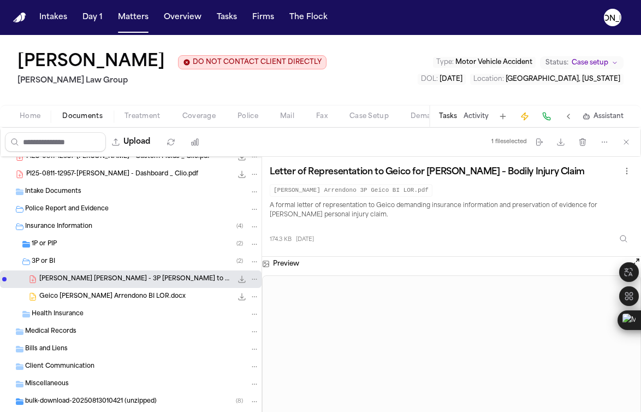
scroll to position [1, 0]
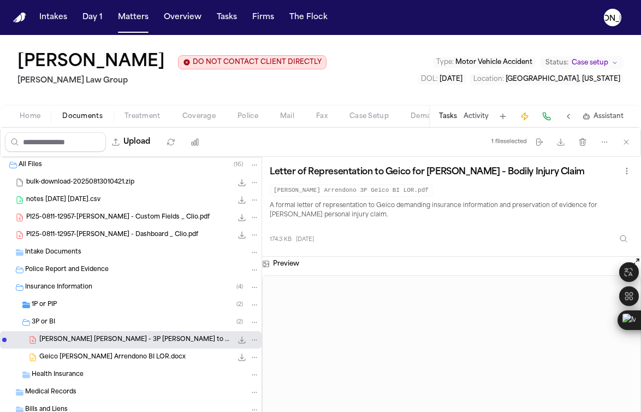
click at [52, 309] on span "1P or PIP" at bounding box center [44, 304] width 25 height 9
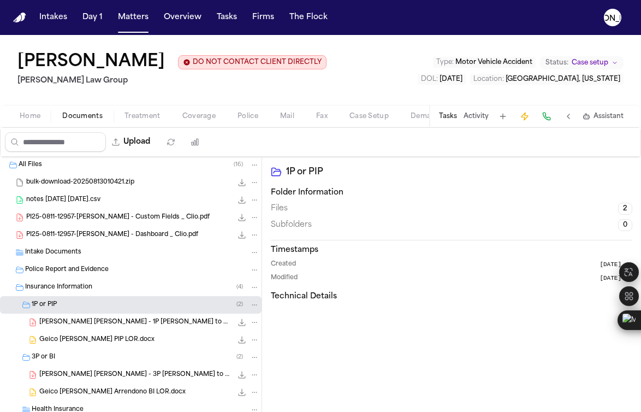
click at [114, 327] on span "[PERSON_NAME] [PERSON_NAME] - 1P [PERSON_NAME] to GEICO - [DATE]" at bounding box center [135, 322] width 193 height 9
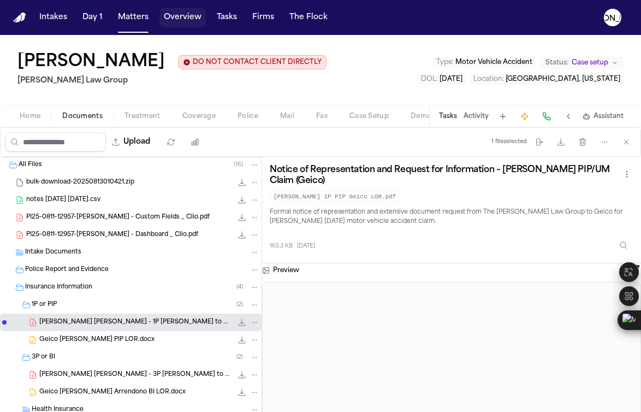
click at [187, 16] on button "Overview" at bounding box center [182, 18] width 46 height 20
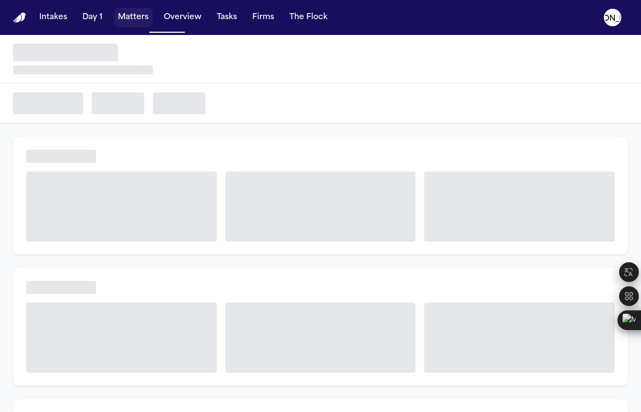
click at [126, 23] on button "Matters" at bounding box center [133, 18] width 39 height 20
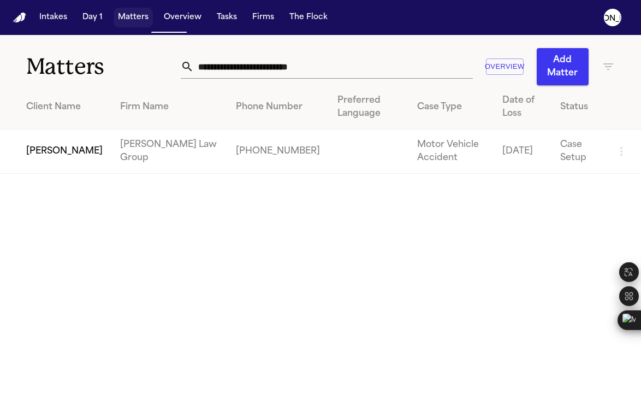
click at [129, 21] on button "Matters" at bounding box center [133, 18] width 39 height 20
click at [250, 64] on input "**********" at bounding box center [333, 67] width 279 height 24
drag, startPoint x: 348, startPoint y: 68, endPoint x: 23, endPoint y: 59, distance: 324.3
click at [27, 58] on div "**********" at bounding box center [320, 60] width 641 height 50
type input "**********"
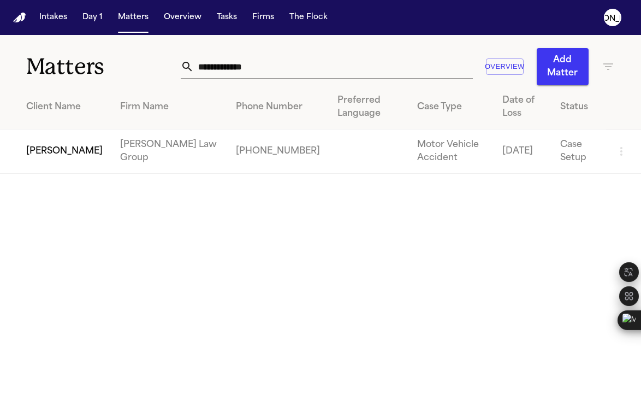
click at [59, 163] on td "[PERSON_NAME]" at bounding box center [55, 151] width 111 height 44
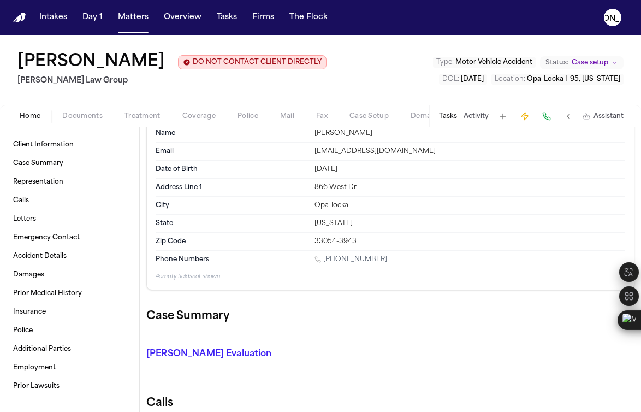
scroll to position [27, 0]
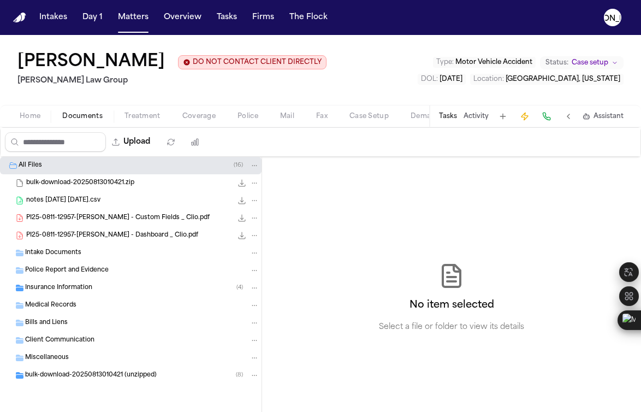
scroll to position [18, 0]
click at [85, 293] on span "Insurance Information" at bounding box center [58, 287] width 67 height 9
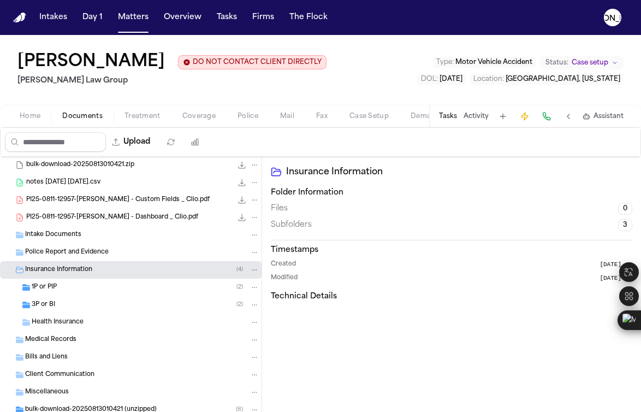
click at [59, 243] on div "Intake Documents" at bounding box center [130, 234] width 261 height 17
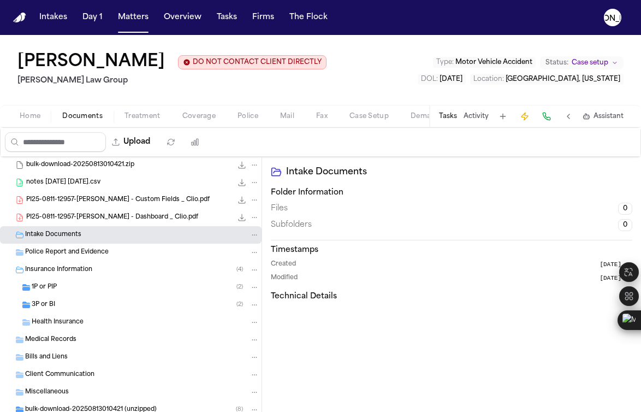
click at [64, 222] on span "PI25-0811-12957-[PERSON_NAME] - Dashboard _ Clio.pdf" at bounding box center [112, 217] width 172 height 9
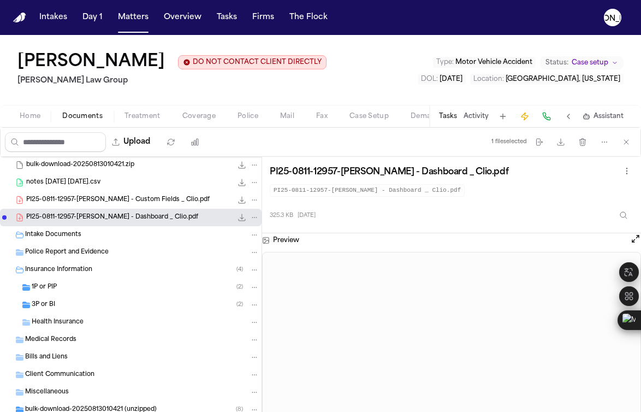
click at [43, 257] on span "Police Report and Evidence" at bounding box center [67, 252] width 84 height 9
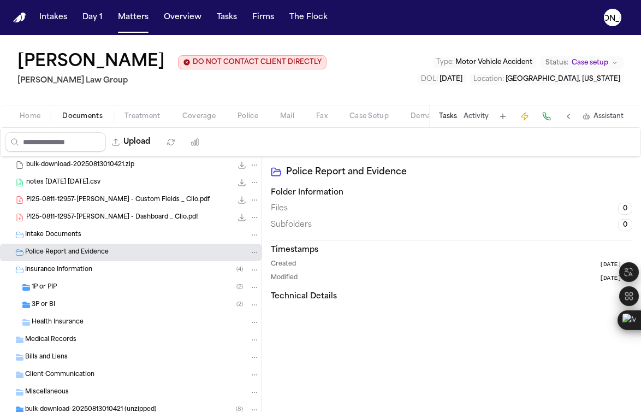
click at [57, 240] on span "Intake Documents" at bounding box center [53, 234] width 56 height 9
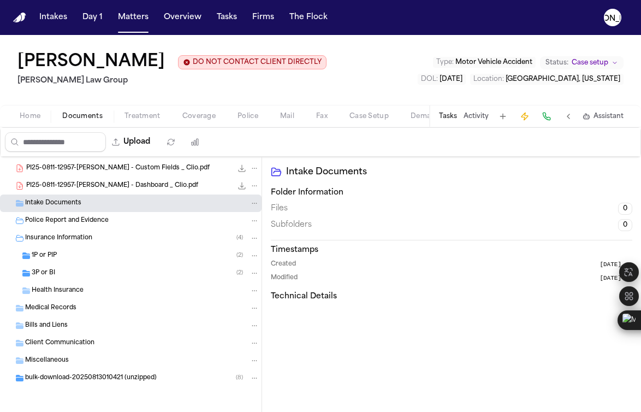
scroll to position [89, 0]
click at [54, 378] on span "bulk-download-20250813010421 (unzipped)" at bounding box center [91, 377] width 132 height 9
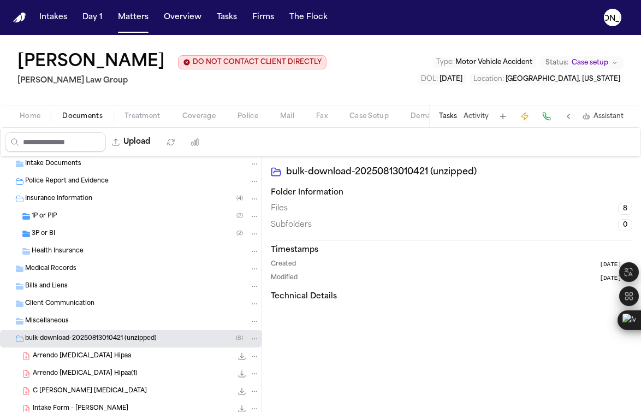
click at [70, 361] on span "Arrendo Retainer Hipaa" at bounding box center [82, 355] width 98 height 9
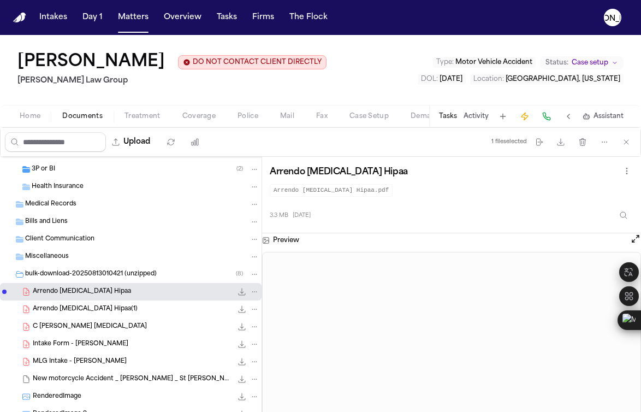
scroll to position [229, 0]
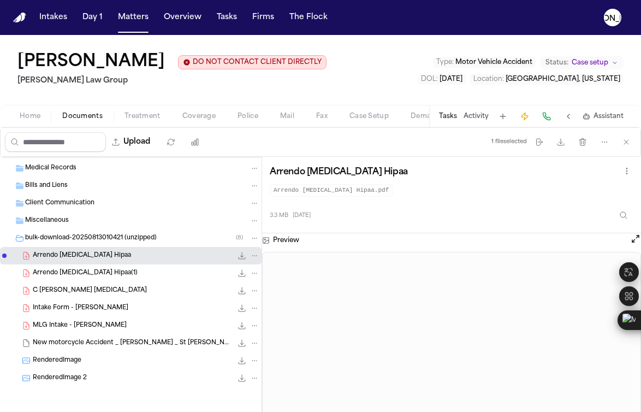
click at [74, 330] on div "MLG Intake - Cristopher Arredondo 546.1 KB • PDF" at bounding box center [146, 325] width 227 height 11
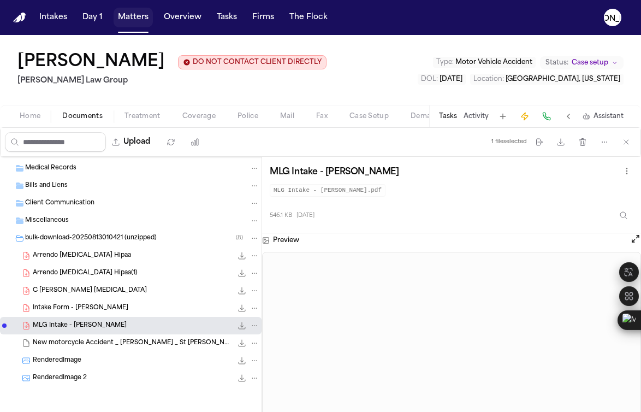
click at [136, 22] on button "Matters" at bounding box center [133, 18] width 39 height 20
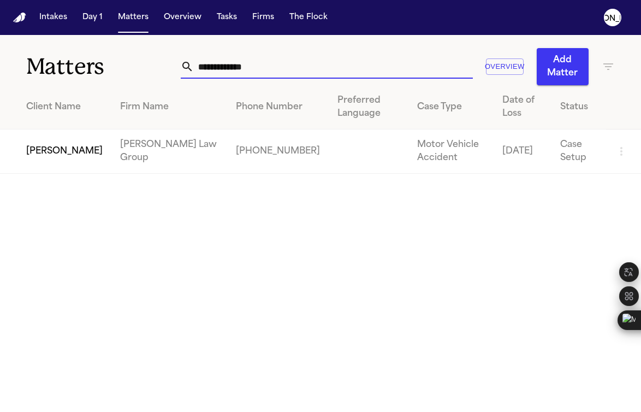
click at [247, 72] on input "**********" at bounding box center [333, 67] width 279 height 24
click at [86, 168] on td "[PERSON_NAME]" at bounding box center [55, 151] width 111 height 44
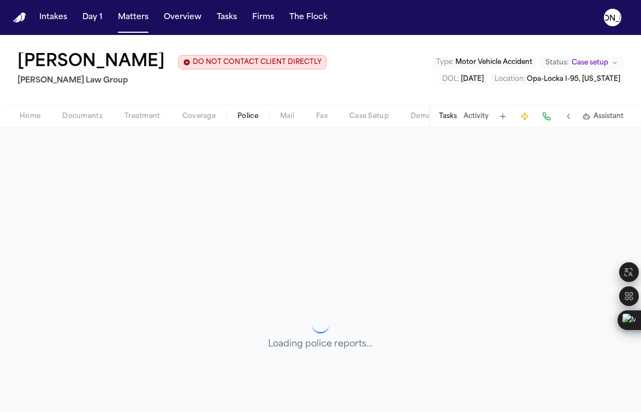
click at [243, 111] on button "Police" at bounding box center [248, 116] width 43 height 13
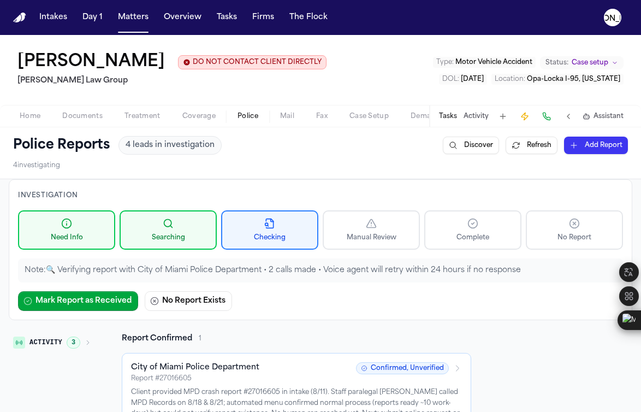
scroll to position [176, 0]
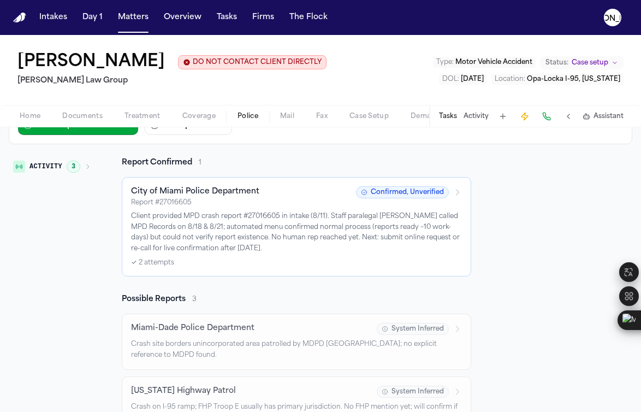
click at [208, 202] on div "Report # 27016605" at bounding box center [240, 202] width 218 height 9
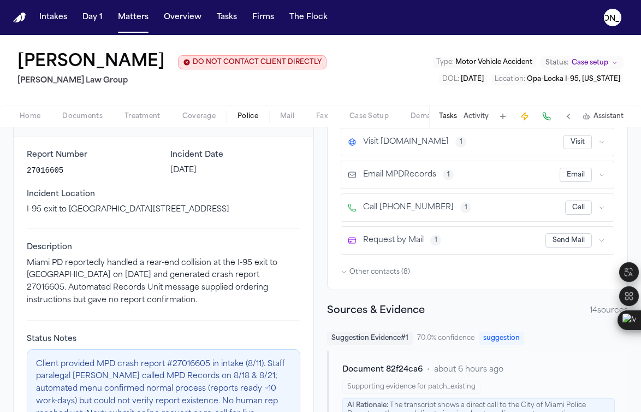
scroll to position [154, 0]
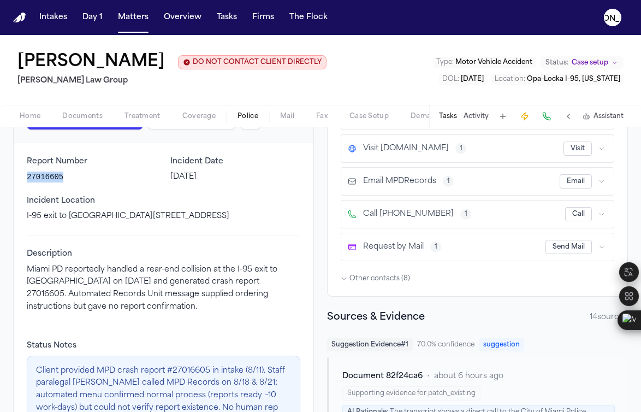
drag, startPoint x: 64, startPoint y: 181, endPoint x: 17, endPoint y: 178, distance: 47.5
click at [17, 178] on div "Report Number 27016605 Incident Date August 8, 2025 Incident Location I-95 exit…" at bounding box center [164, 302] width 300 height 319
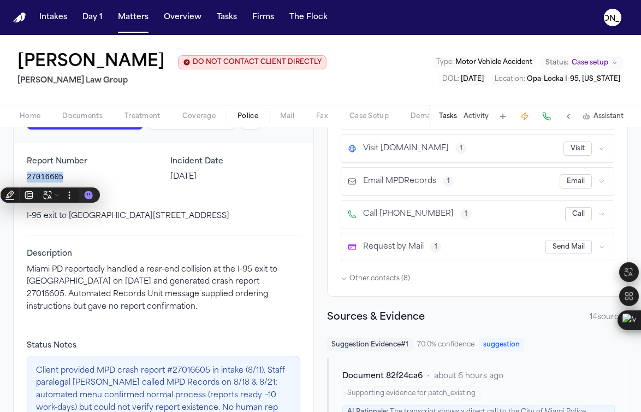
copy p "27016605"
click at [196, 119] on span "Coverage" at bounding box center [198, 116] width 33 height 9
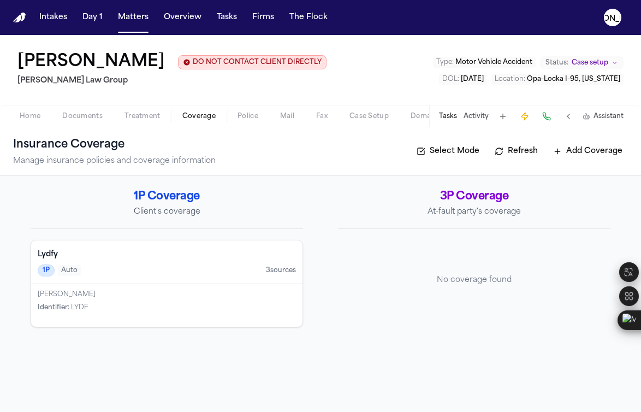
click at [122, 271] on div "1P Auto 3 source s" at bounding box center [167, 270] width 258 height 12
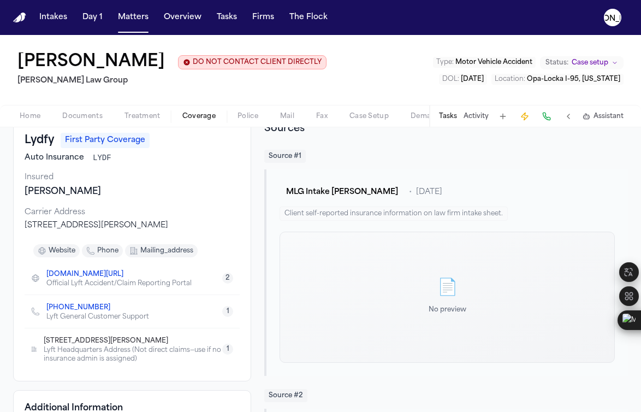
scroll to position [65, 0]
drag, startPoint x: 117, startPoint y: 157, endPoint x: 88, endPoint y: 155, distance: 29.0
click at [88, 155] on div "Auto Insurance LYDF" at bounding box center [132, 158] width 215 height 11
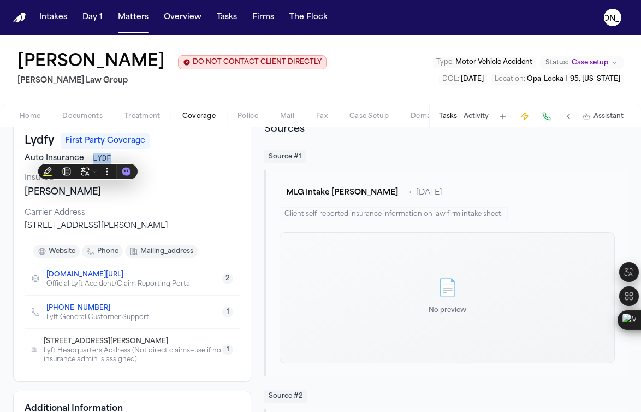
copy span "LYDF"
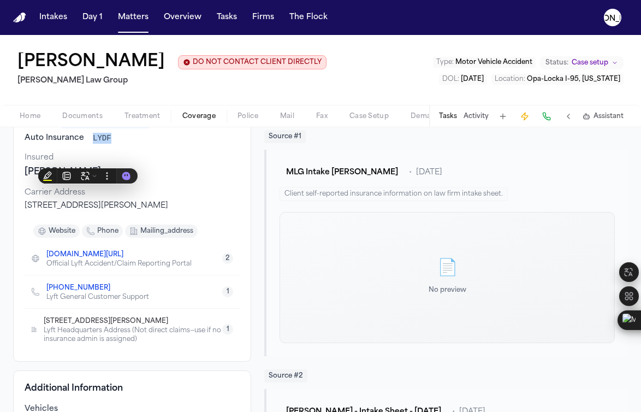
scroll to position [0, 0]
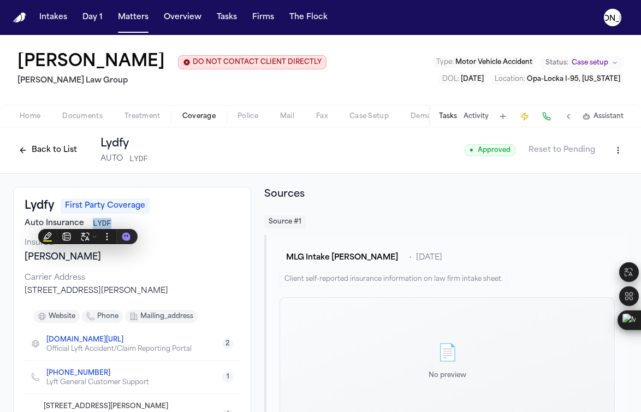
click at [21, 147] on button "Back to List" at bounding box center [47, 149] width 69 height 17
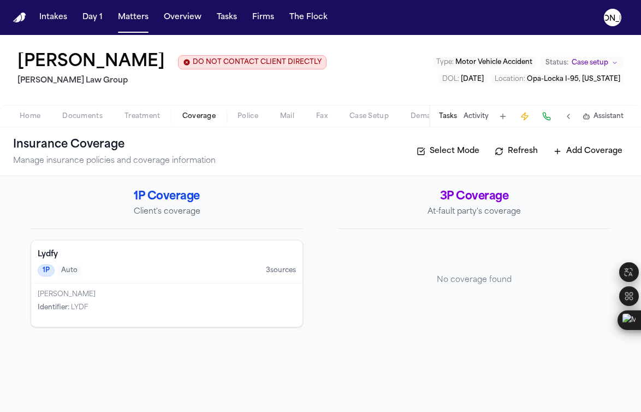
click at [246, 117] on span "Police" at bounding box center [247, 116] width 21 height 9
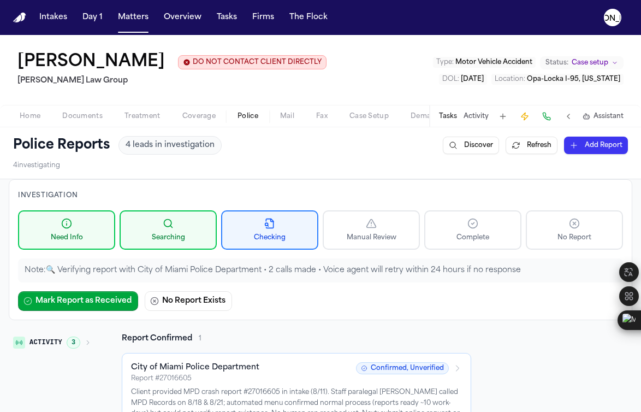
drag, startPoint x: 186, startPoint y: 117, endPoint x: 158, endPoint y: 118, distance: 27.8
click at [186, 117] on span "Coverage" at bounding box center [198, 116] width 33 height 9
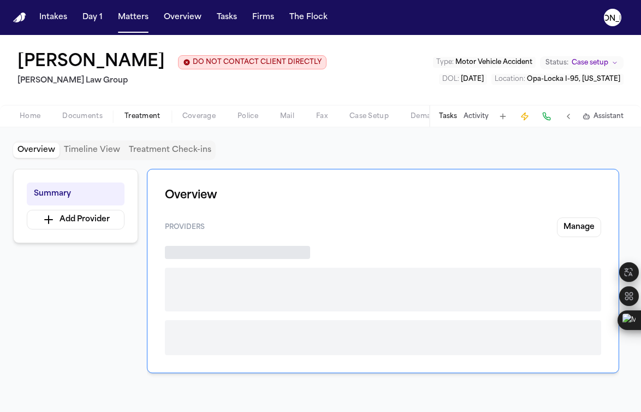
click at [123, 119] on button "Treatment" at bounding box center [143, 116] width 58 height 13
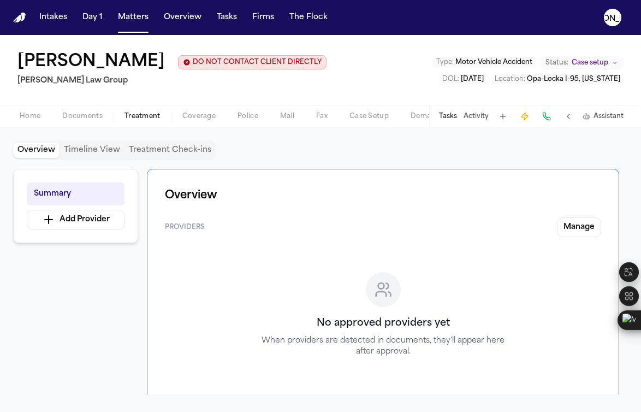
click at [60, 118] on button "Documents" at bounding box center [82, 116] width 62 height 13
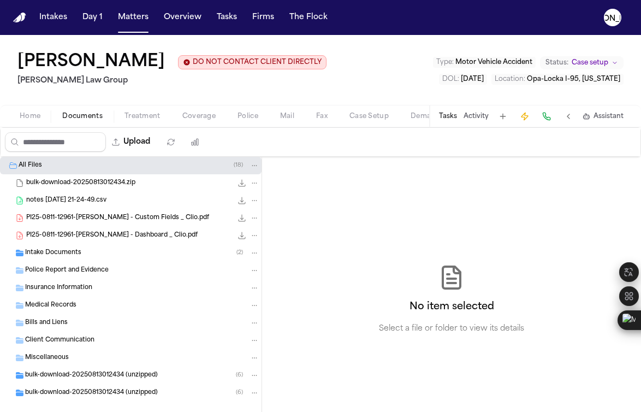
click at [120, 225] on div "PI25-0811-12961-Antwan Walker - Custom Fields _ Clio.pdf 446.9 KB • PDF" at bounding box center [130, 217] width 261 height 17
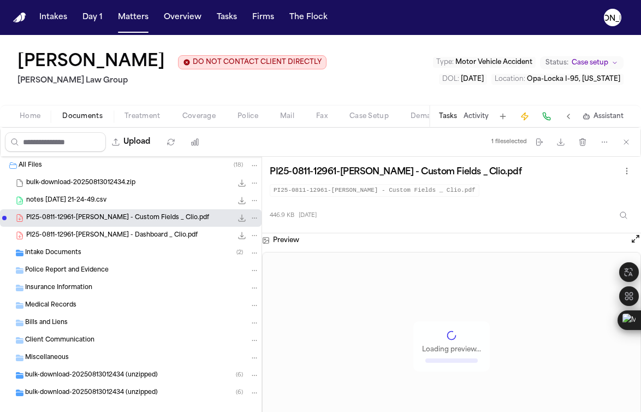
click at [114, 239] on span "PI25-0811-12961-Antwan Walker - Dashboard _ Clio.pdf" at bounding box center [111, 235] width 171 height 9
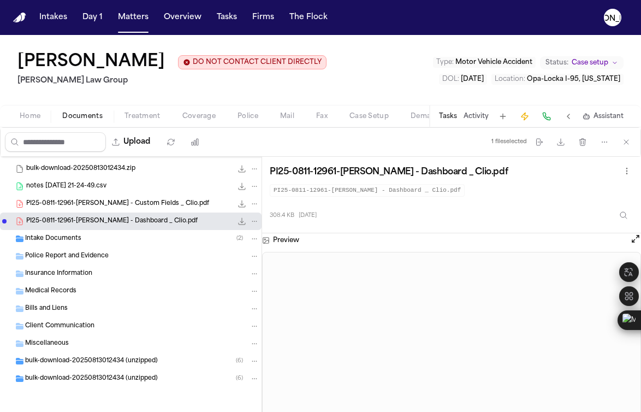
scroll to position [16, 0]
click at [120, 370] on div "bulk-download-20250813012434 (unzipped) ( 6 )" at bounding box center [130, 377] width 261 height 17
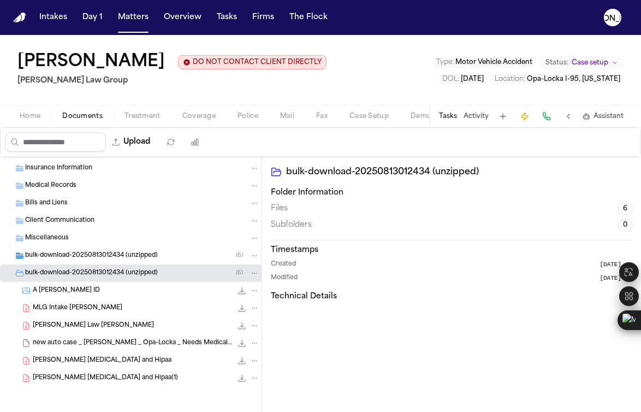
scroll to position [121, 0]
click at [105, 285] on div "A Walker ID 2.7 MB • JPEG" at bounding box center [146, 290] width 227 height 11
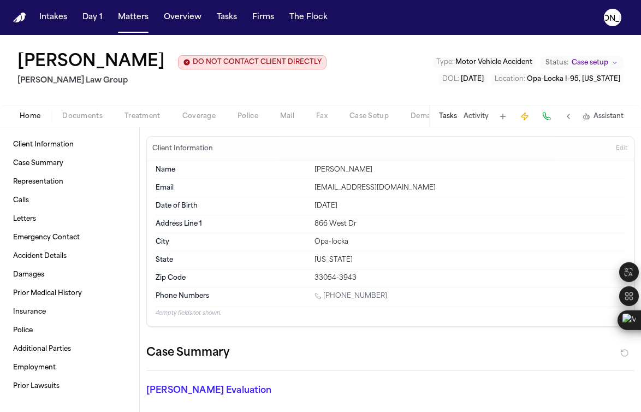
click at [31, 118] on span "Home" at bounding box center [30, 116] width 21 height 9
click at [617, 152] on span "Edit" at bounding box center [621, 149] width 11 height 8
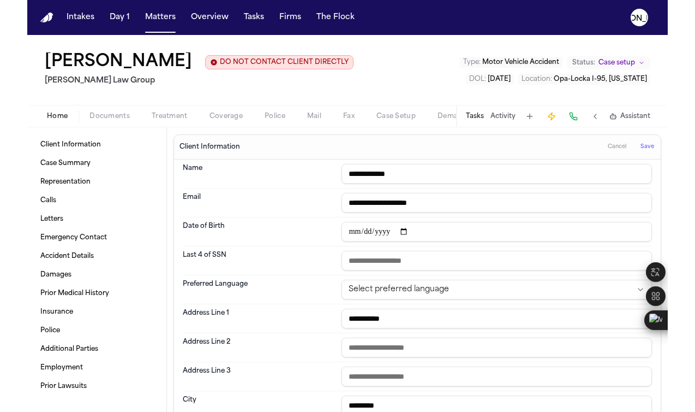
scroll to position [2, 0]
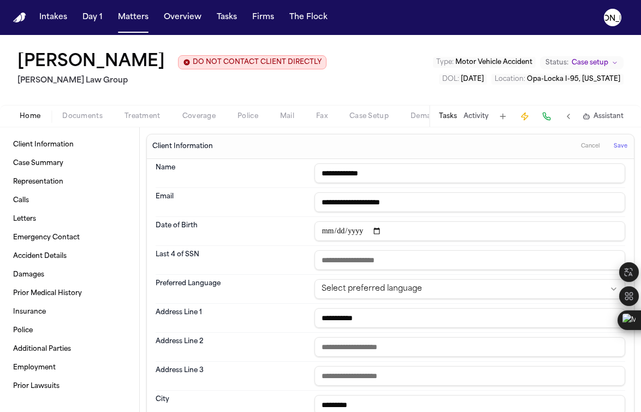
click at [342, 229] on input "**********" at bounding box center [469, 231] width 311 height 20
type input "**********"
click at [616, 149] on span "Save" at bounding box center [620, 146] width 14 height 8
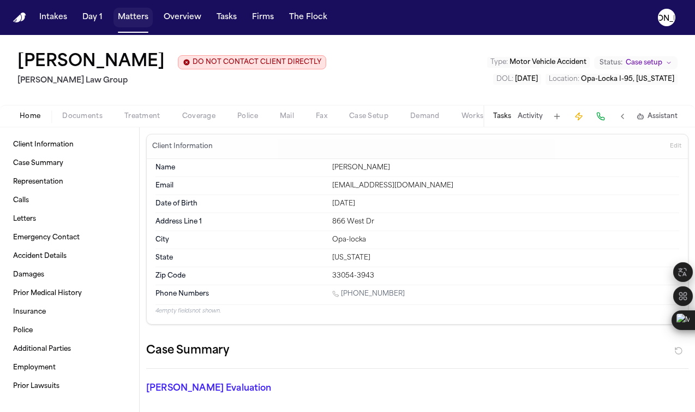
drag, startPoint x: 133, startPoint y: 19, endPoint x: 154, endPoint y: 17, distance: 20.8
click at [133, 19] on button "Matters" at bounding box center [133, 18] width 39 height 20
